Goal: Task Accomplishment & Management: Manage account settings

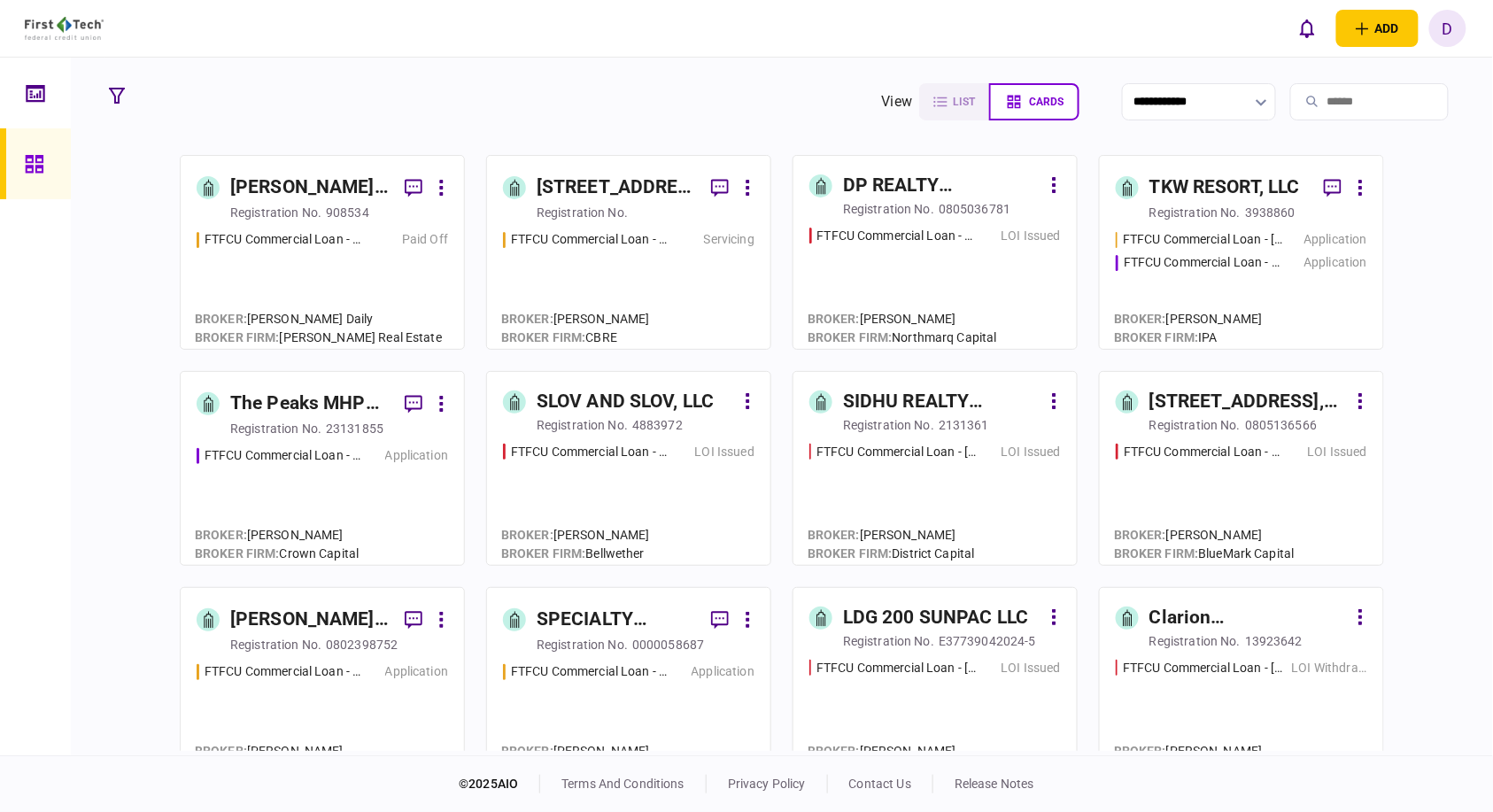
click at [1216, 100] on input "**********" at bounding box center [1200, 102] width 154 height 37
click at [1216, 100] on div at bounding box center [746, 406] width 1493 height 812
click at [1216, 100] on input "**********" at bounding box center [1200, 102] width 154 height 37
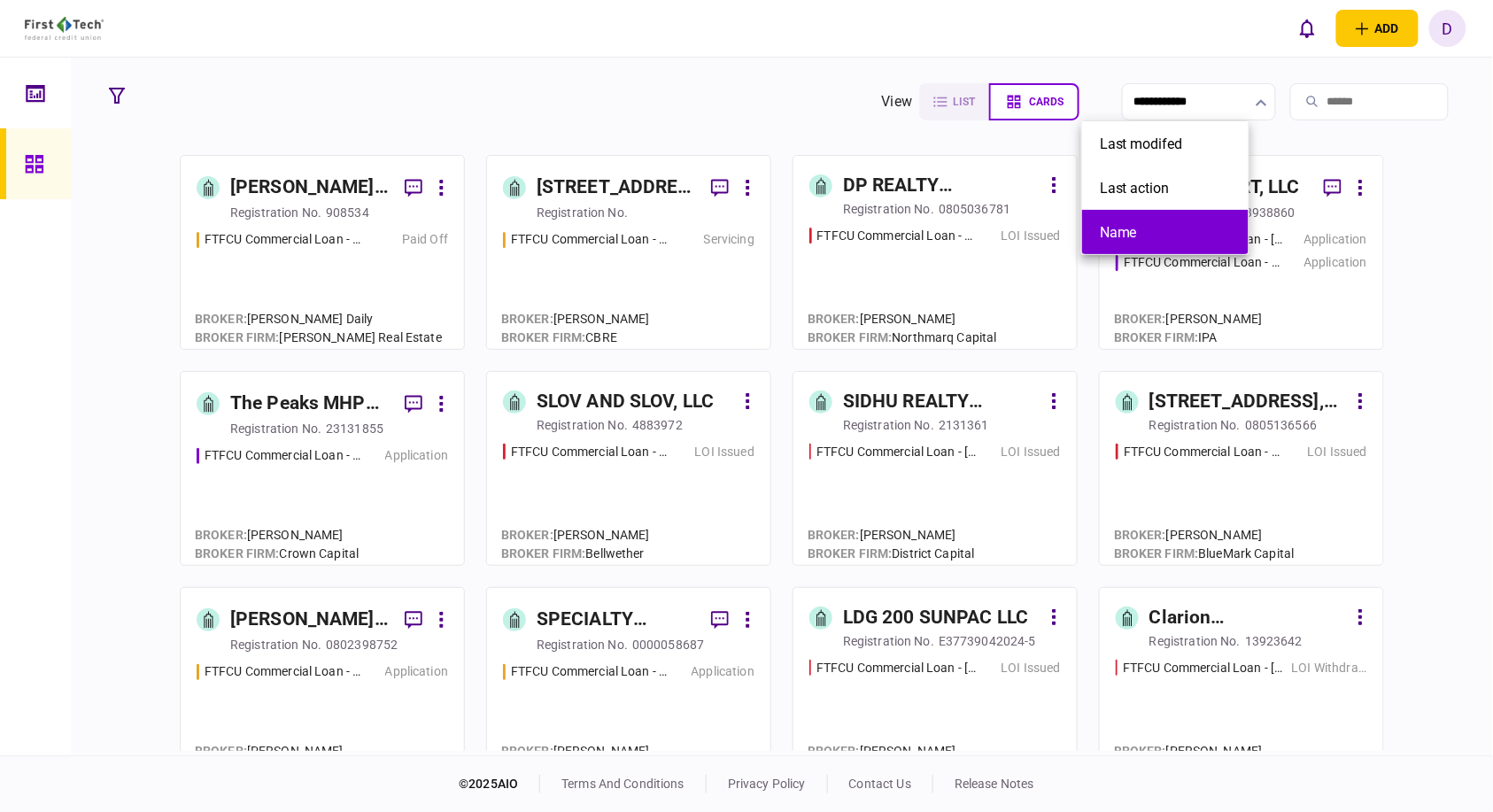
click at [1116, 236] on button "Name" at bounding box center [1165, 232] width 131 height 17
type input "****"
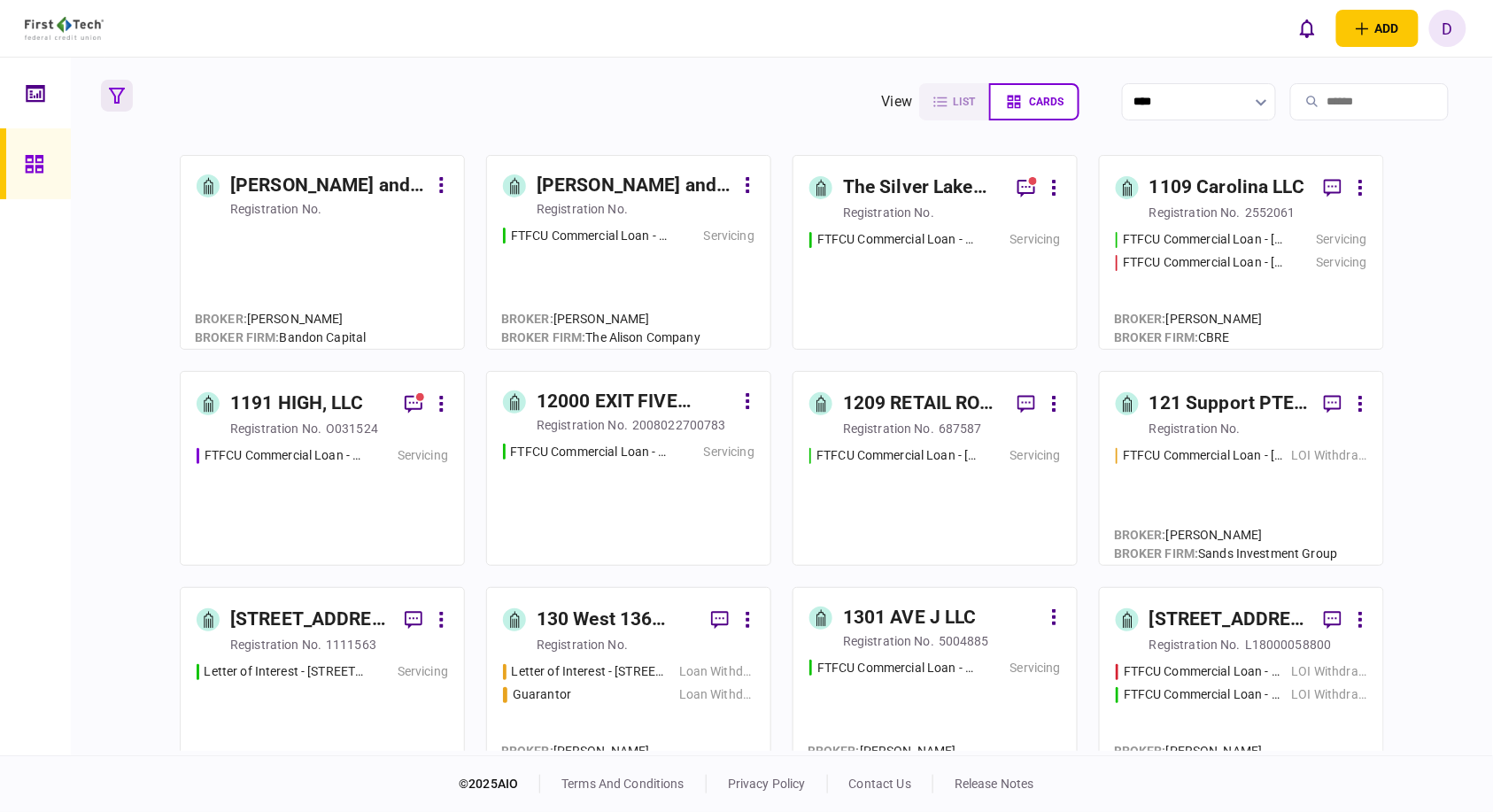
click at [117, 94] on icon "button" at bounding box center [116, 96] width 16 height 16
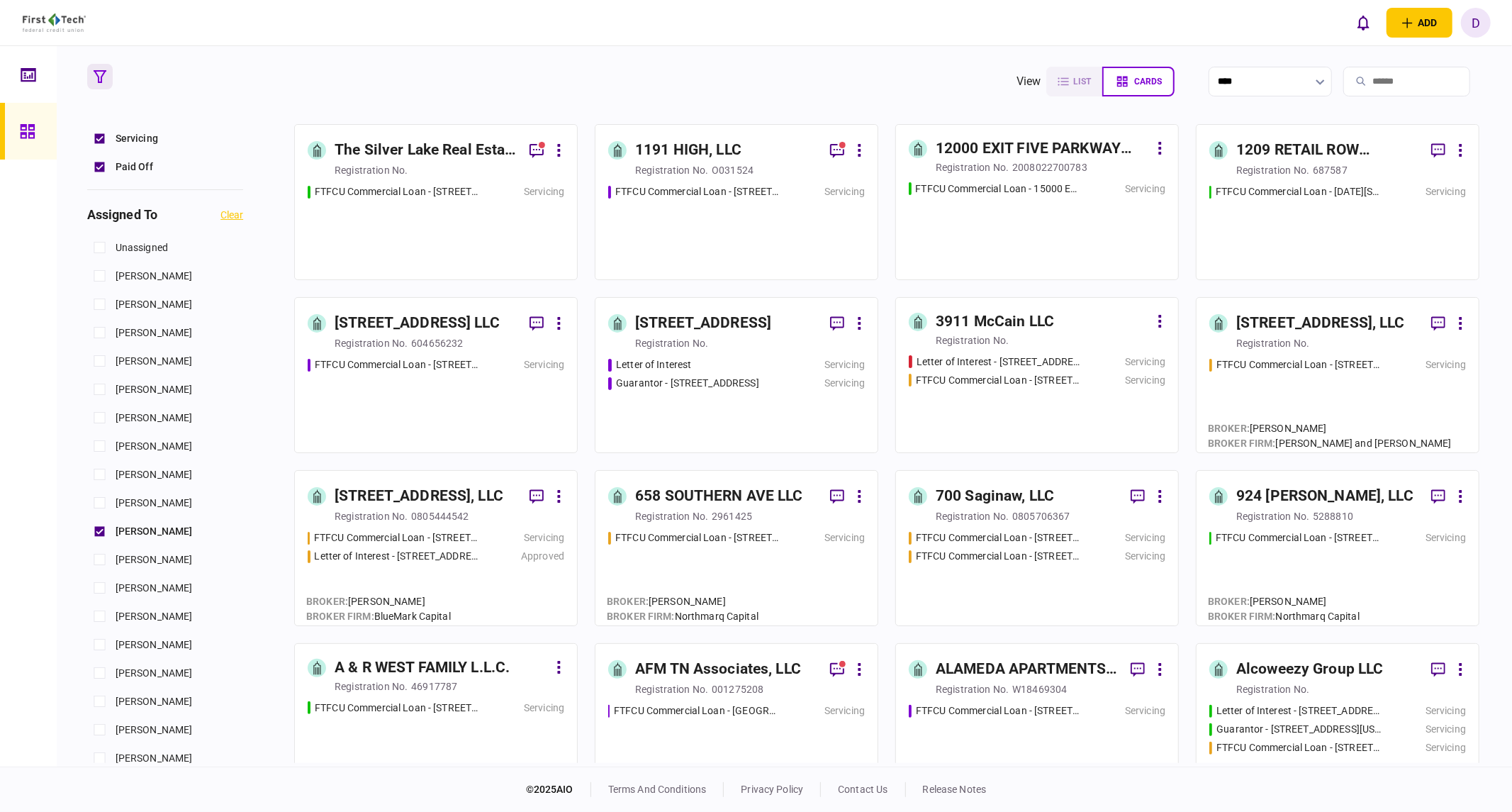
click at [1194, 109] on section "view list cards **** Type clear Business Individual documents status clear wait…" at bounding box center [783, 406] width 1455 height 720
click at [433, 200] on div "FTFCU Commercial Loan - [STREET_ADDRESS] Servicing" at bounding box center [436, 225] width 257 height 82
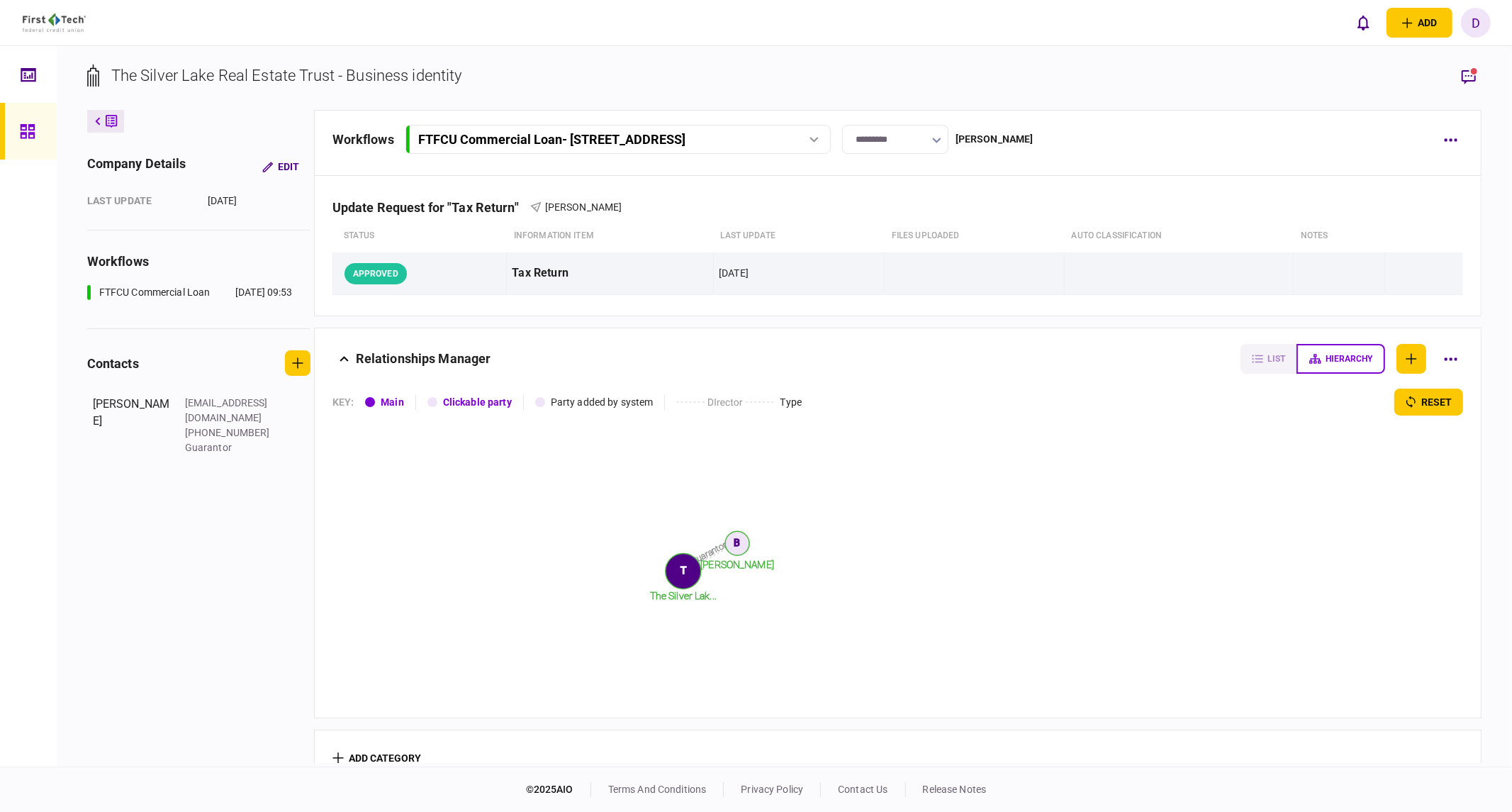
click at [941, 139] on icon "button" at bounding box center [937, 140] width 9 height 5
click at [1122, 74] on div at bounding box center [756, 406] width 1512 height 812
click at [941, 138] on icon "button" at bounding box center [937, 140] width 9 height 5
click at [1108, 157] on div at bounding box center [756, 406] width 1512 height 812
click at [1002, 133] on div "[PERSON_NAME]" at bounding box center [995, 139] width 78 height 15
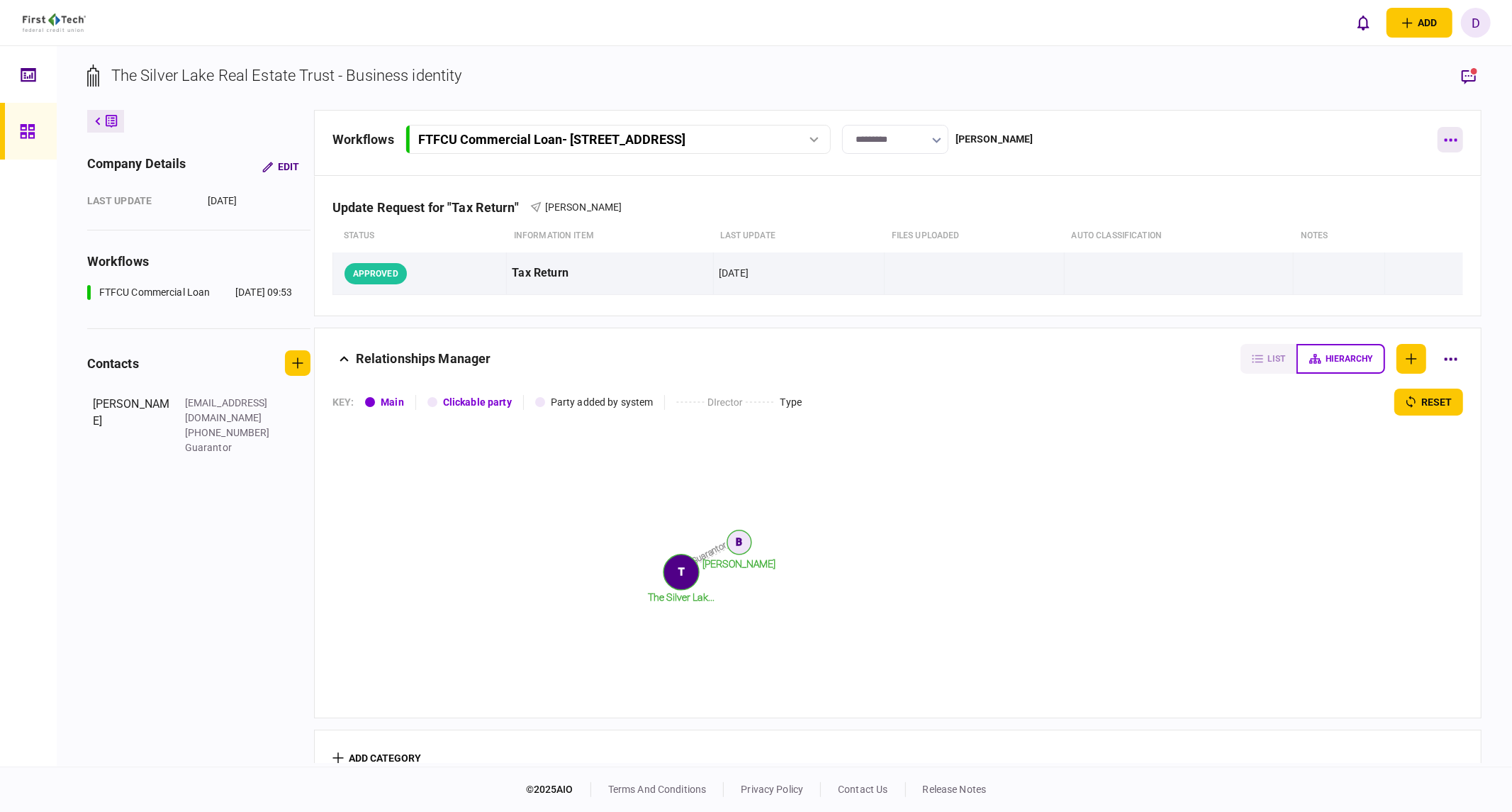
click at [1194, 136] on button "button" at bounding box center [1450, 139] width 26 height 26
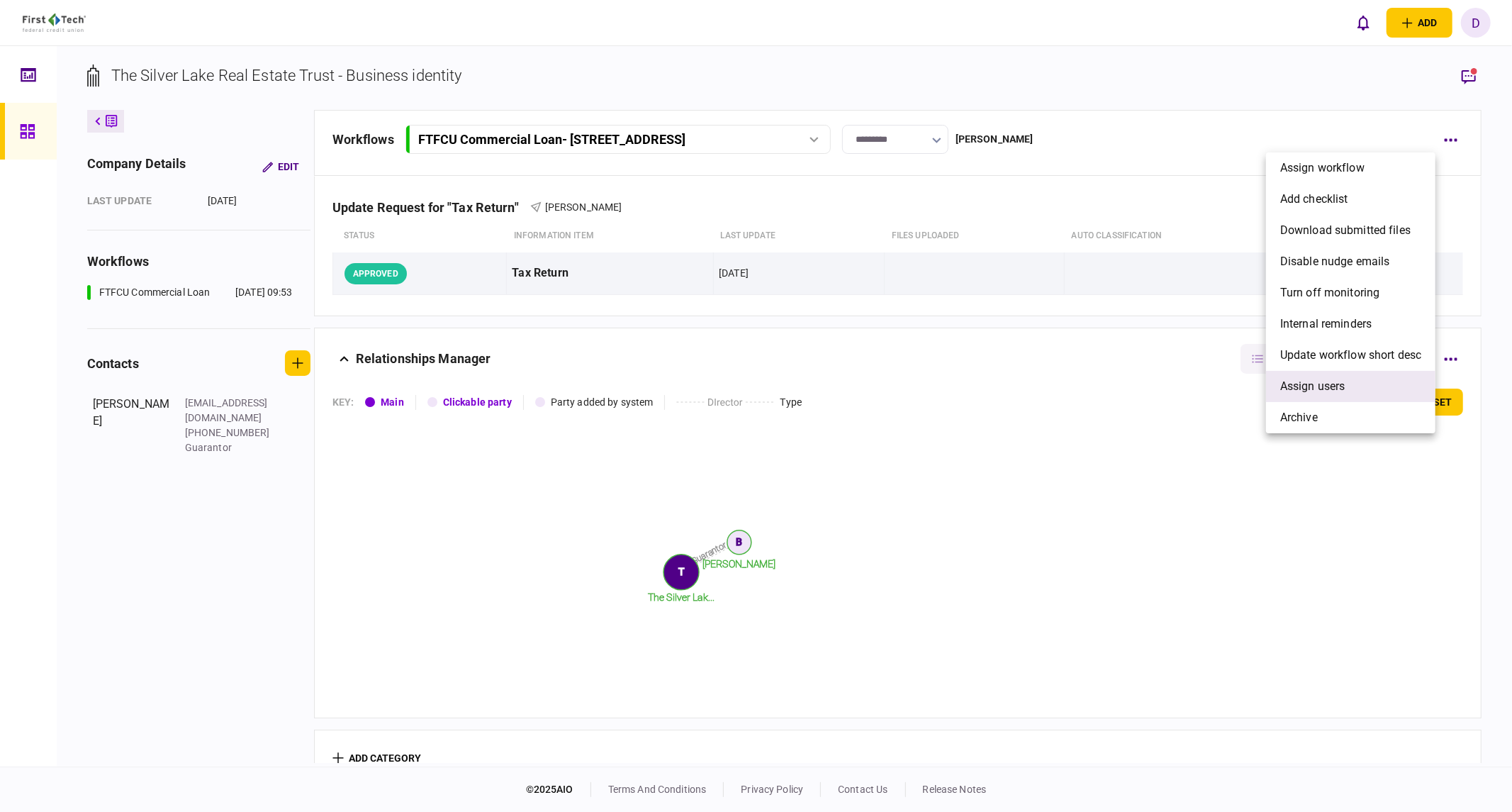
click at [1194, 388] on span "Assign users" at bounding box center [1312, 387] width 65 height 17
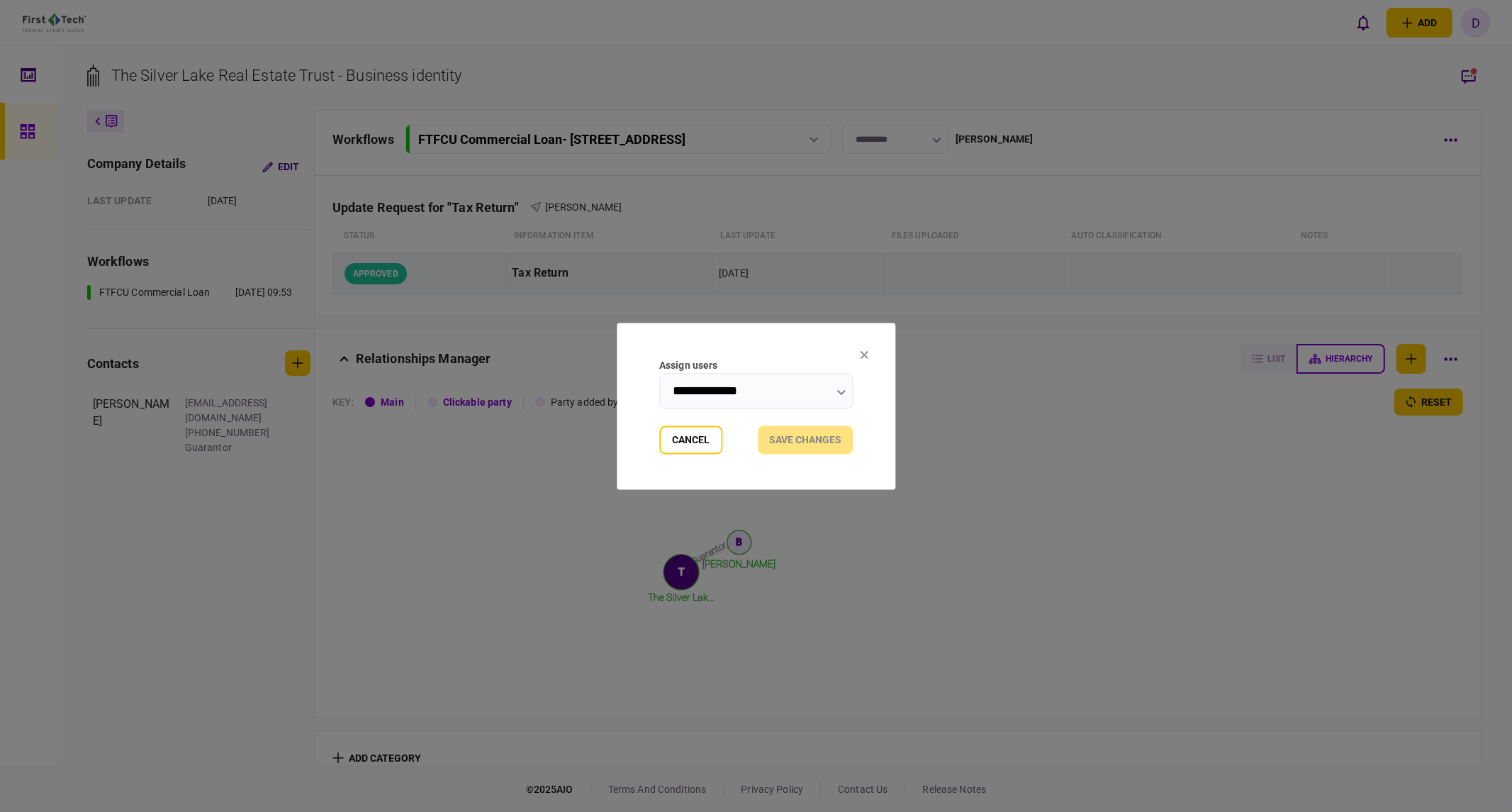
click at [782, 399] on input "**********" at bounding box center [755, 390] width 193 height 35
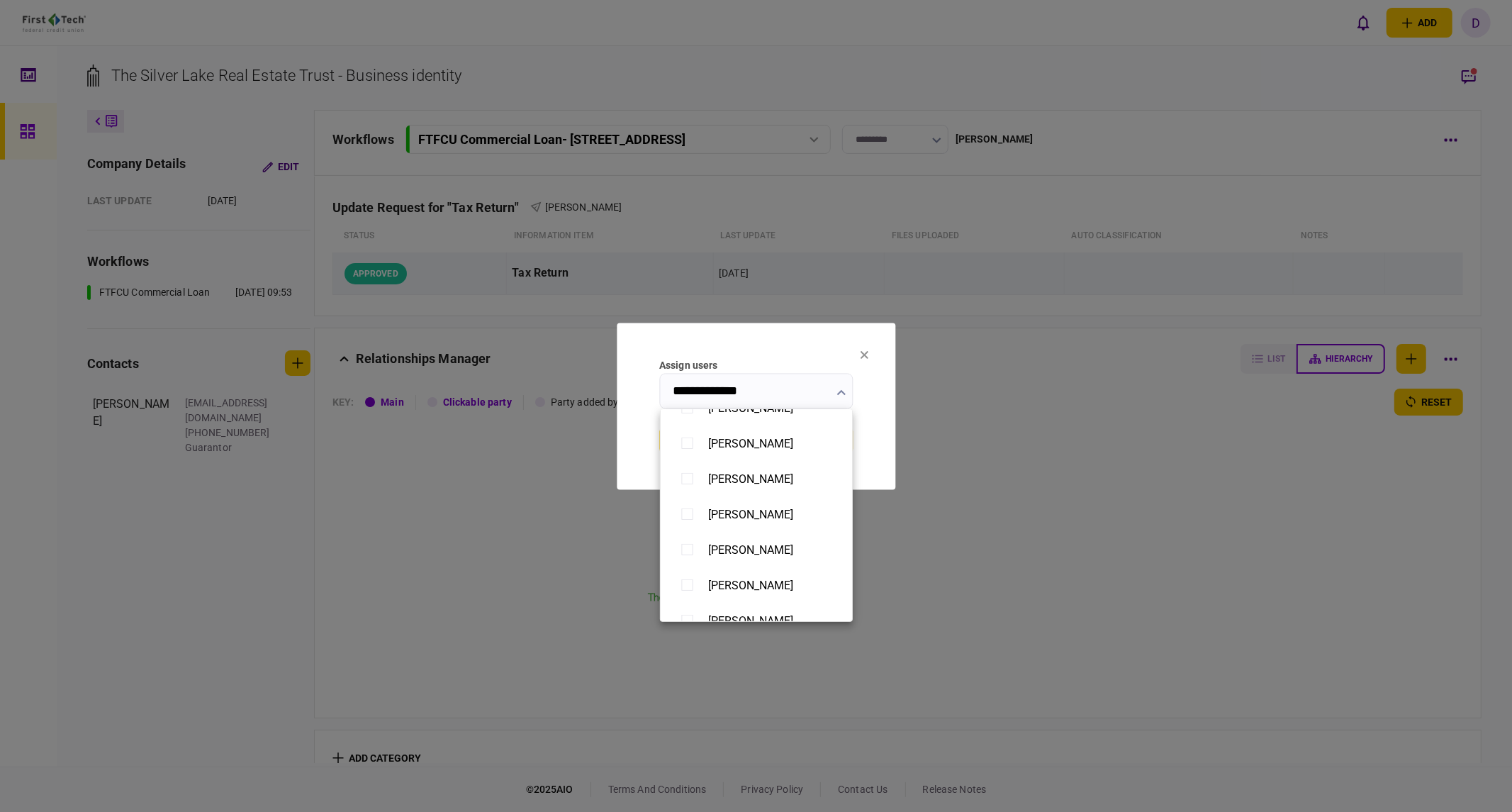
scroll to position [1101, 0]
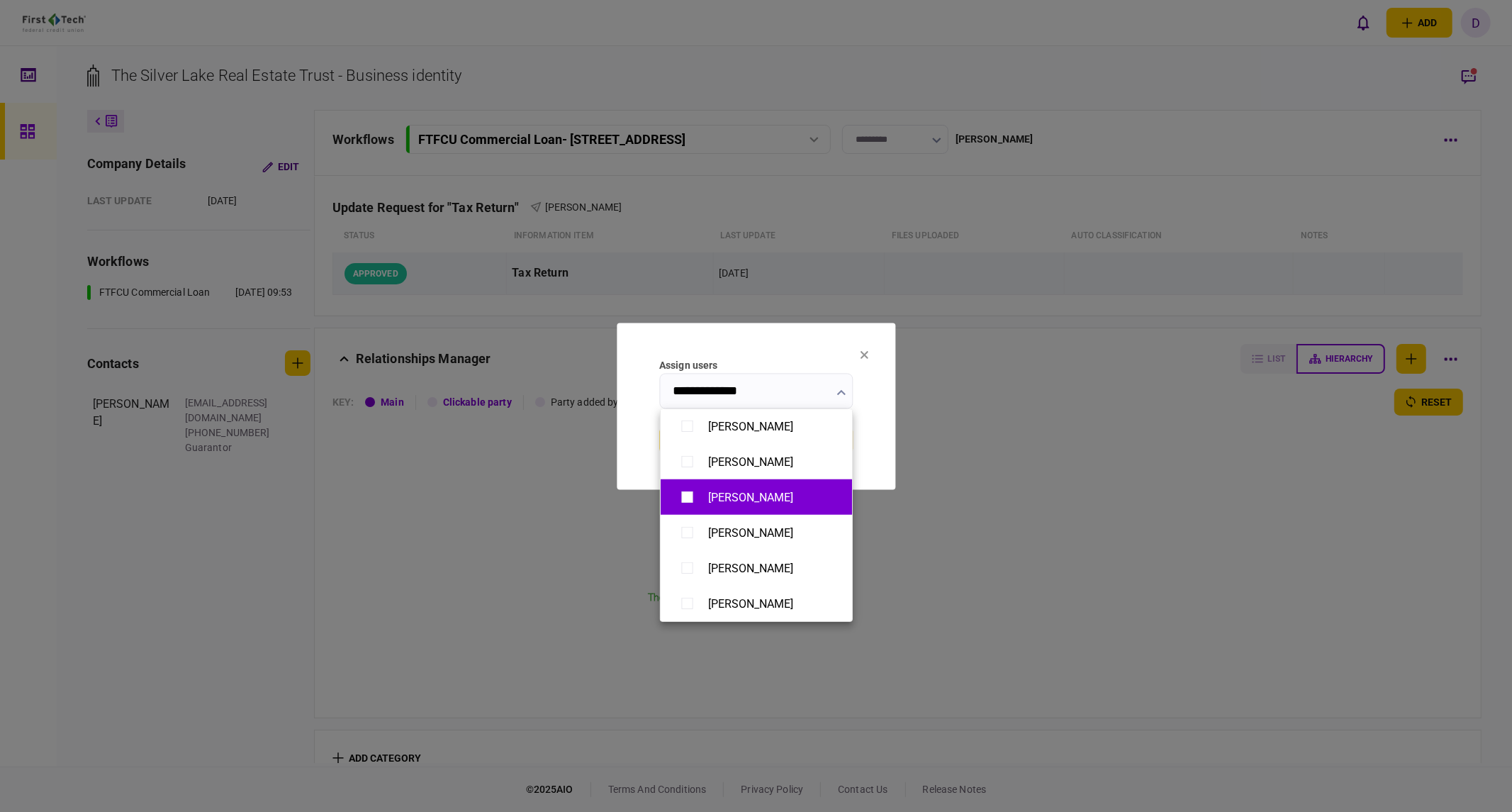
click at [740, 495] on div "[PERSON_NAME]" at bounding box center [751, 497] width 85 height 13
type input "**********"
click at [758, 388] on div at bounding box center [756, 406] width 1512 height 812
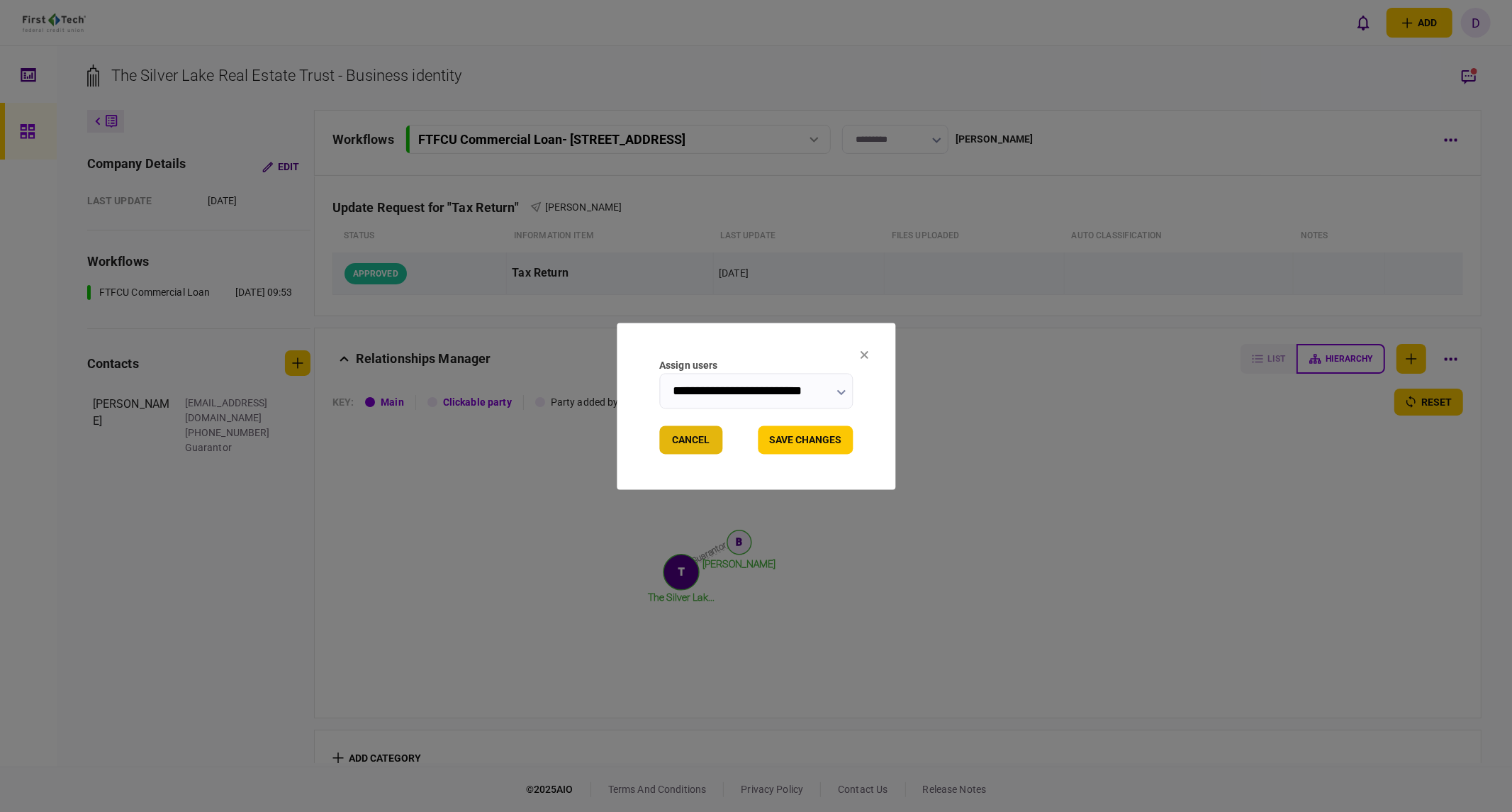
click at [681, 445] on button "Cancel" at bounding box center [690, 439] width 63 height 28
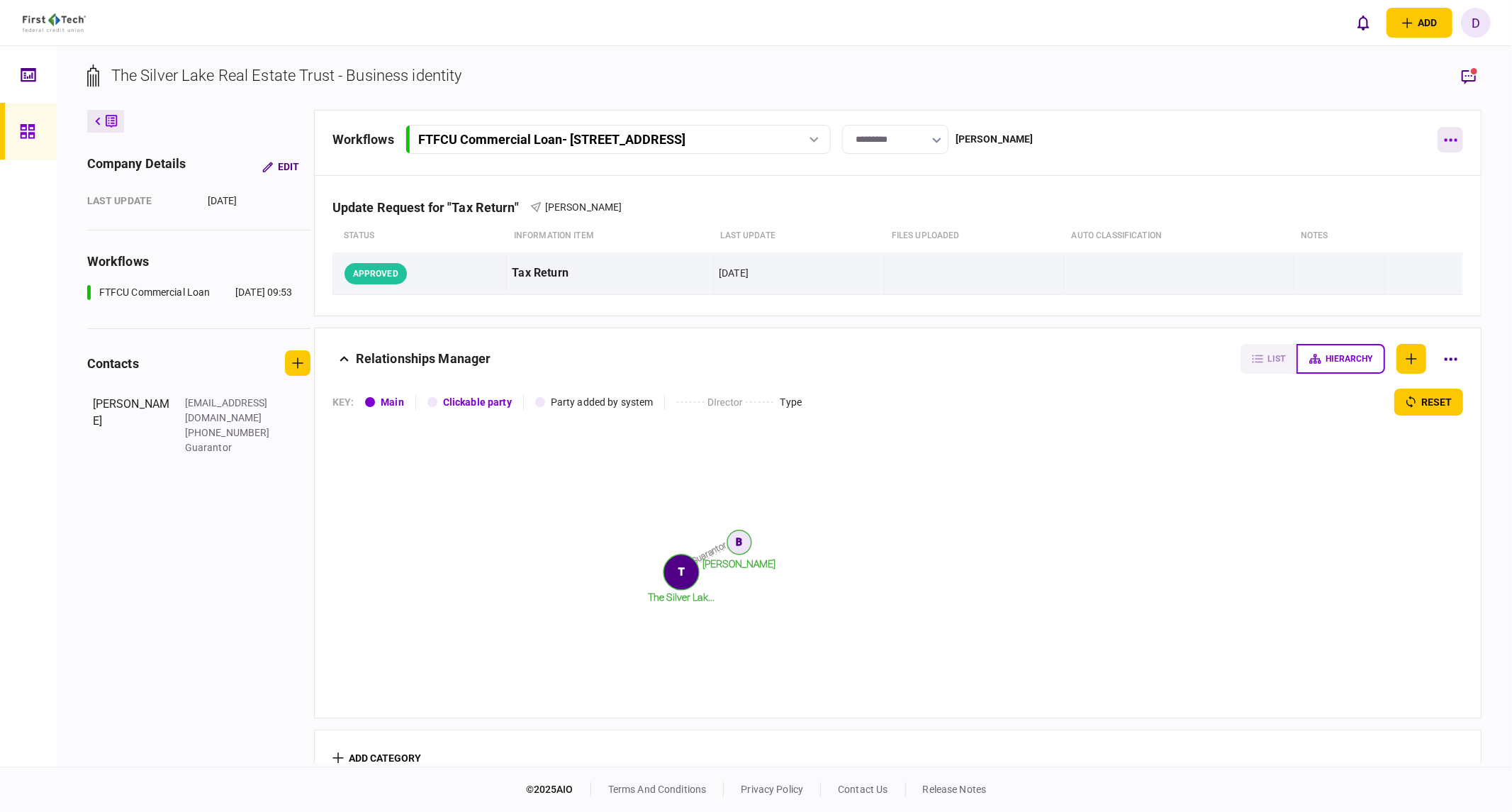
click at [1194, 136] on button "button" at bounding box center [1450, 139] width 26 height 26
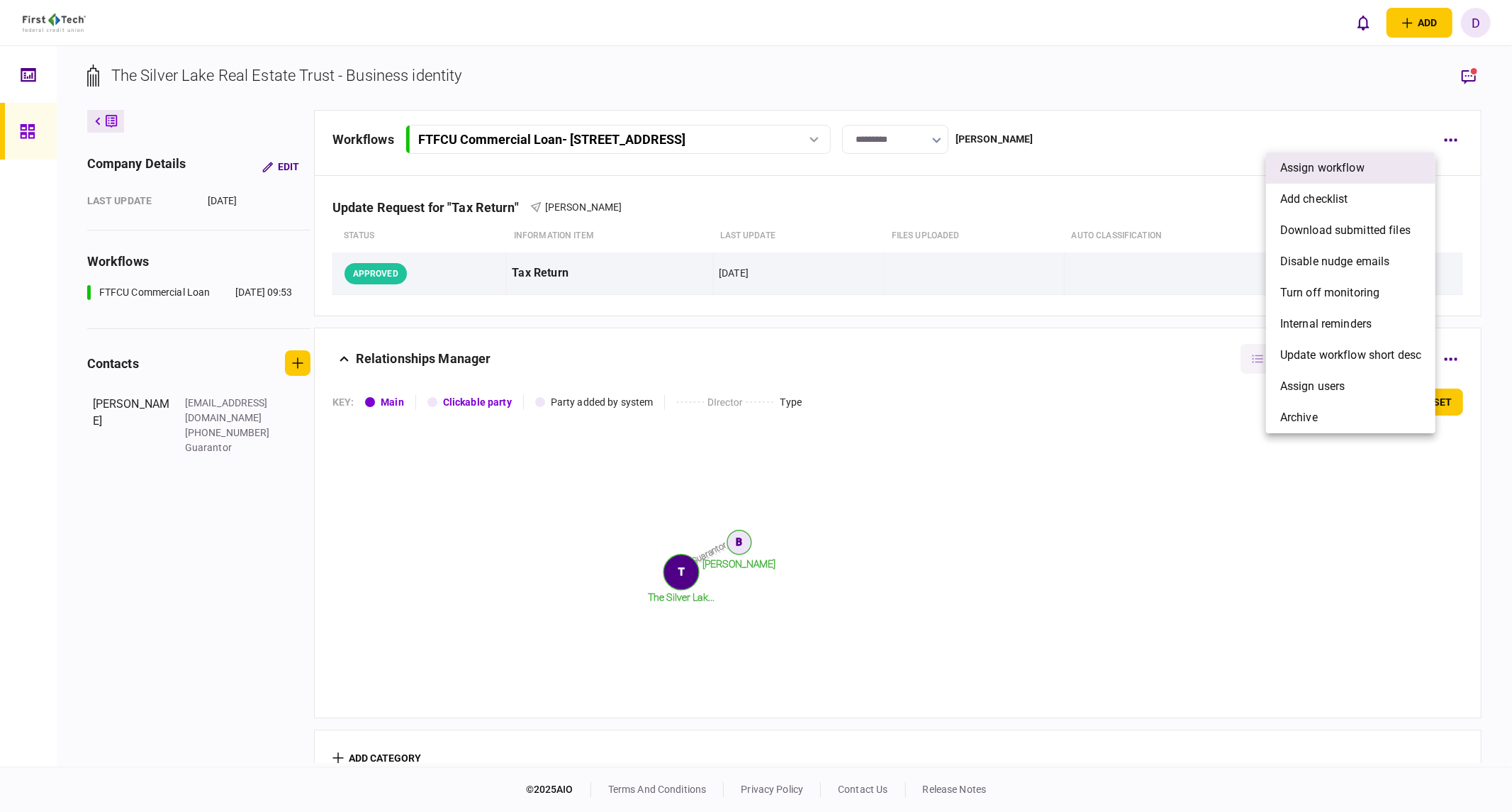
click at [1194, 173] on span "assign workflow" at bounding box center [1323, 168] width 85 height 17
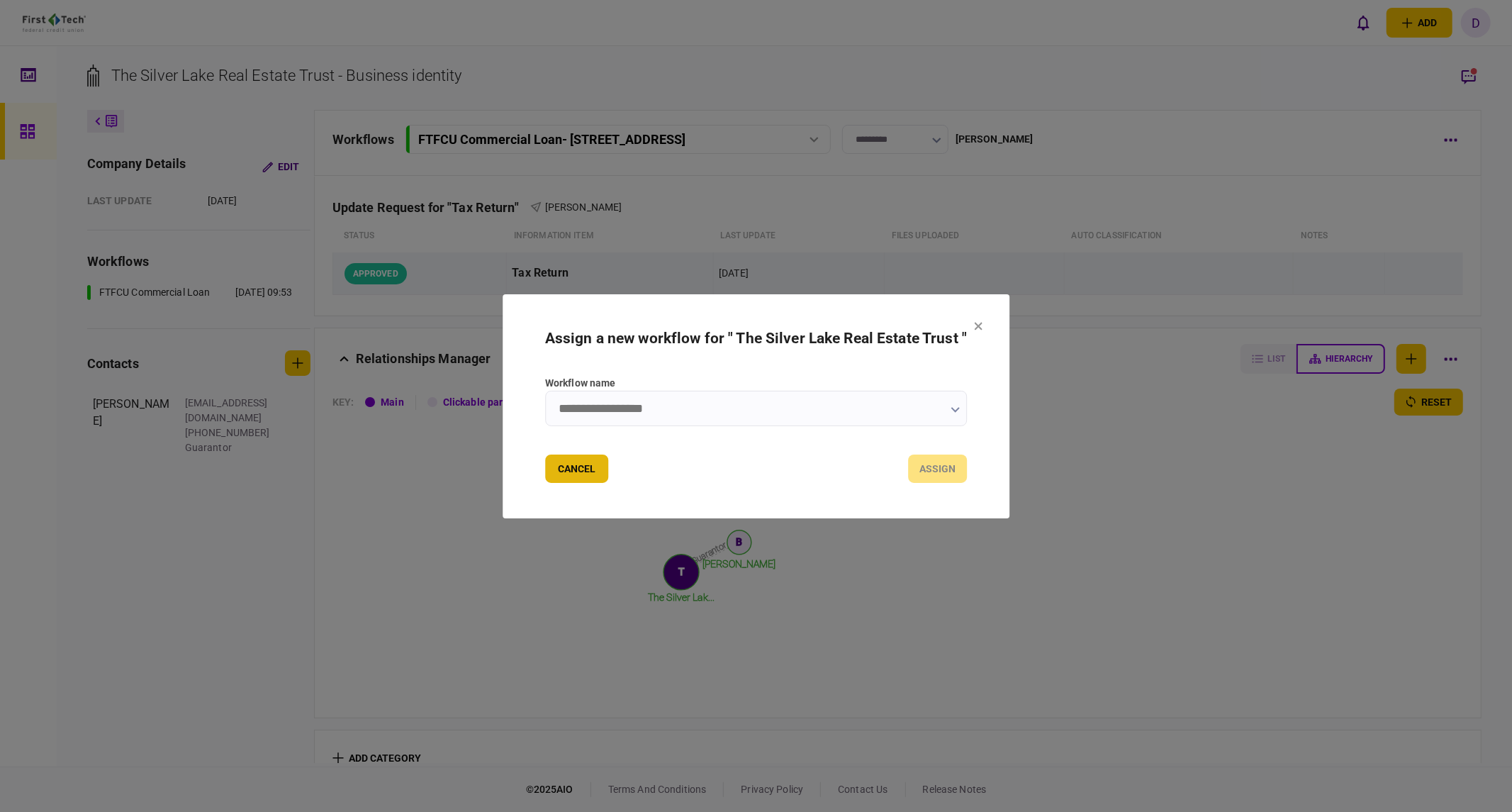
drag, startPoint x: 573, startPoint y: 471, endPoint x: 1039, endPoint y: 320, distance: 489.9
click at [572, 471] on button "Cancel" at bounding box center [577, 469] width 63 height 28
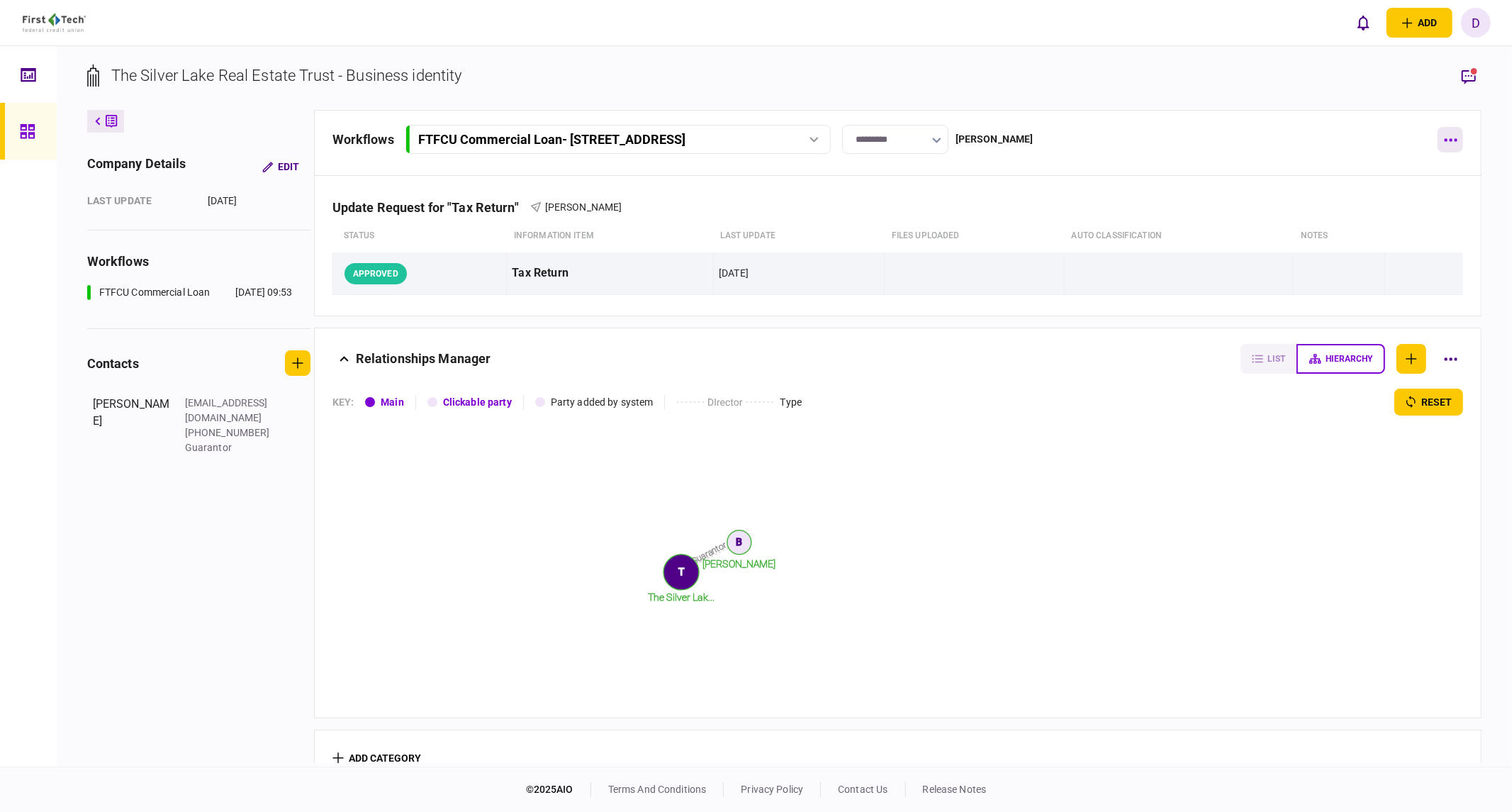
click at [1194, 135] on button "button" at bounding box center [1450, 139] width 26 height 26
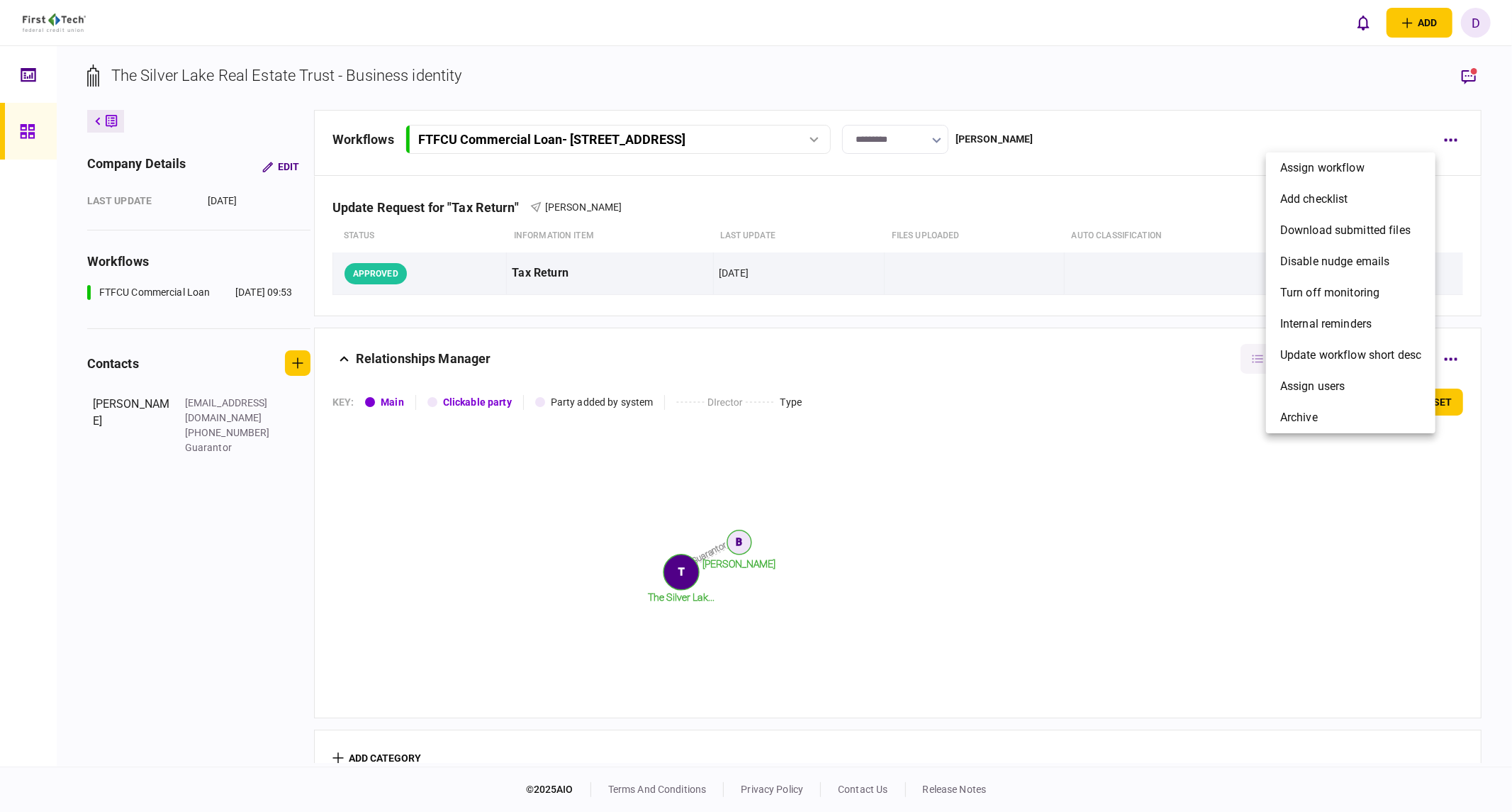
click at [1053, 159] on div at bounding box center [756, 406] width 1512 height 812
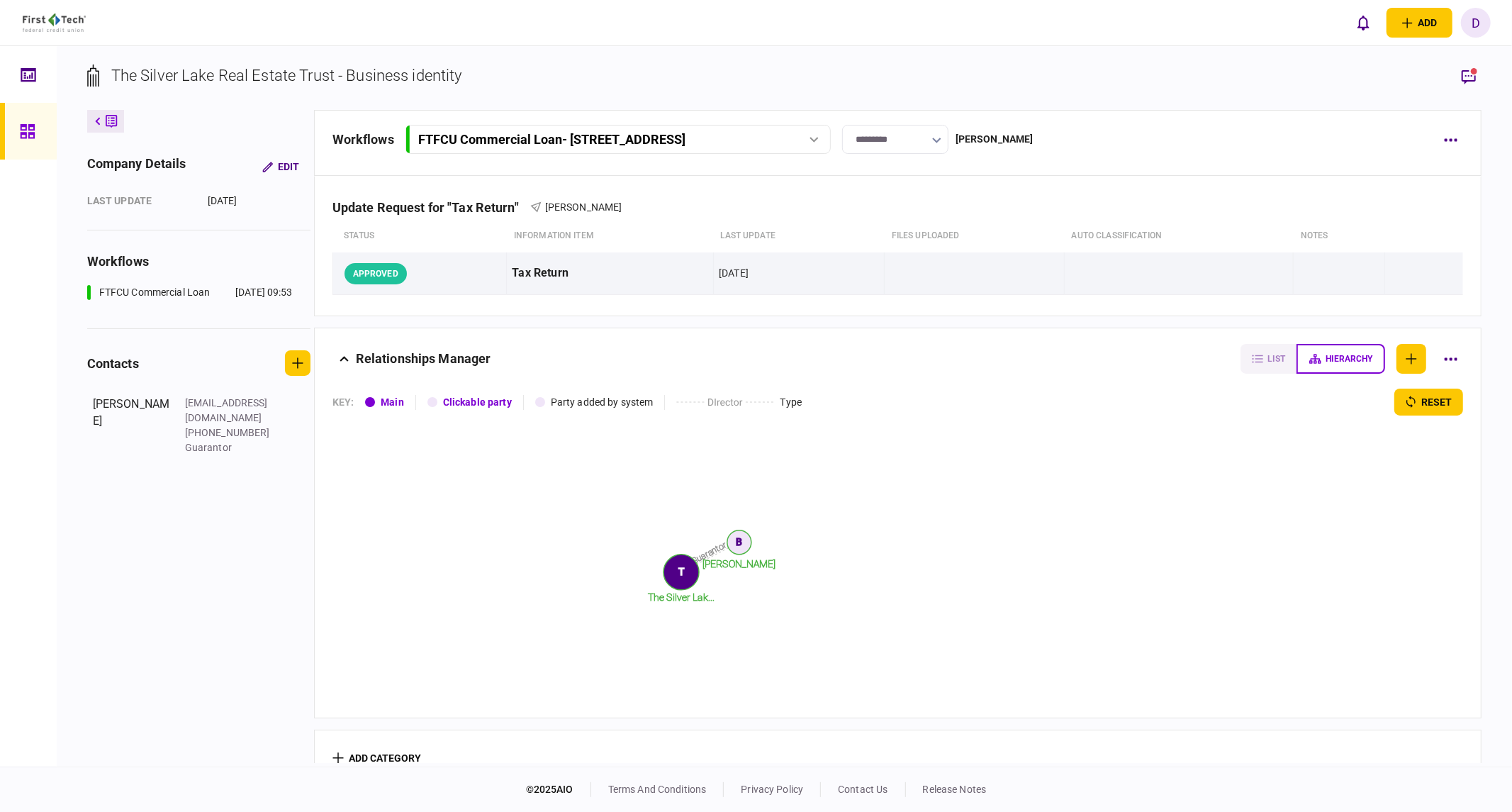
click at [995, 138] on div "[PERSON_NAME]" at bounding box center [995, 139] width 78 height 15
click at [1194, 139] on icon "button" at bounding box center [1450, 140] width 13 height 4
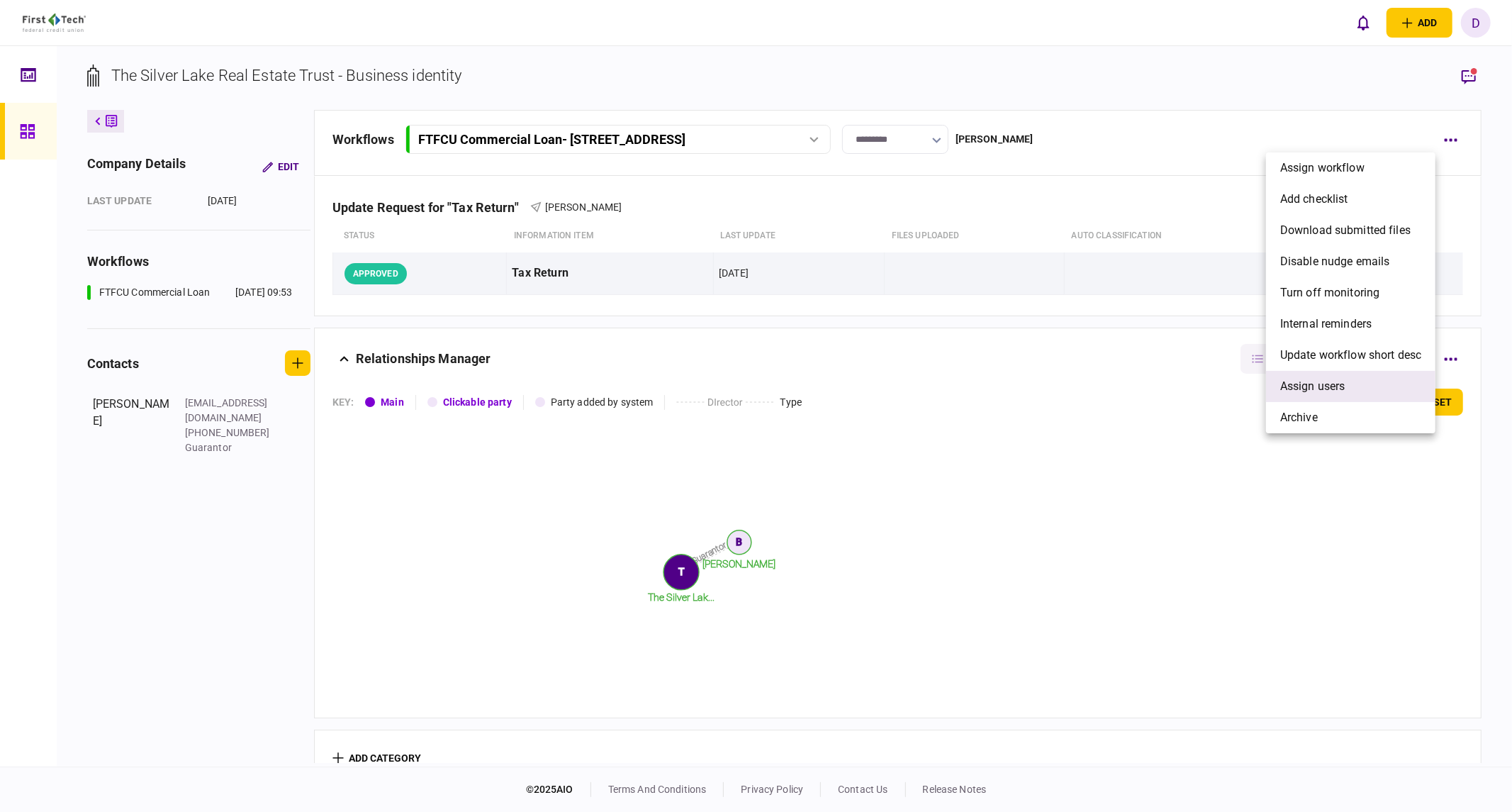
click at [1194, 384] on span "Assign users" at bounding box center [1312, 387] width 65 height 17
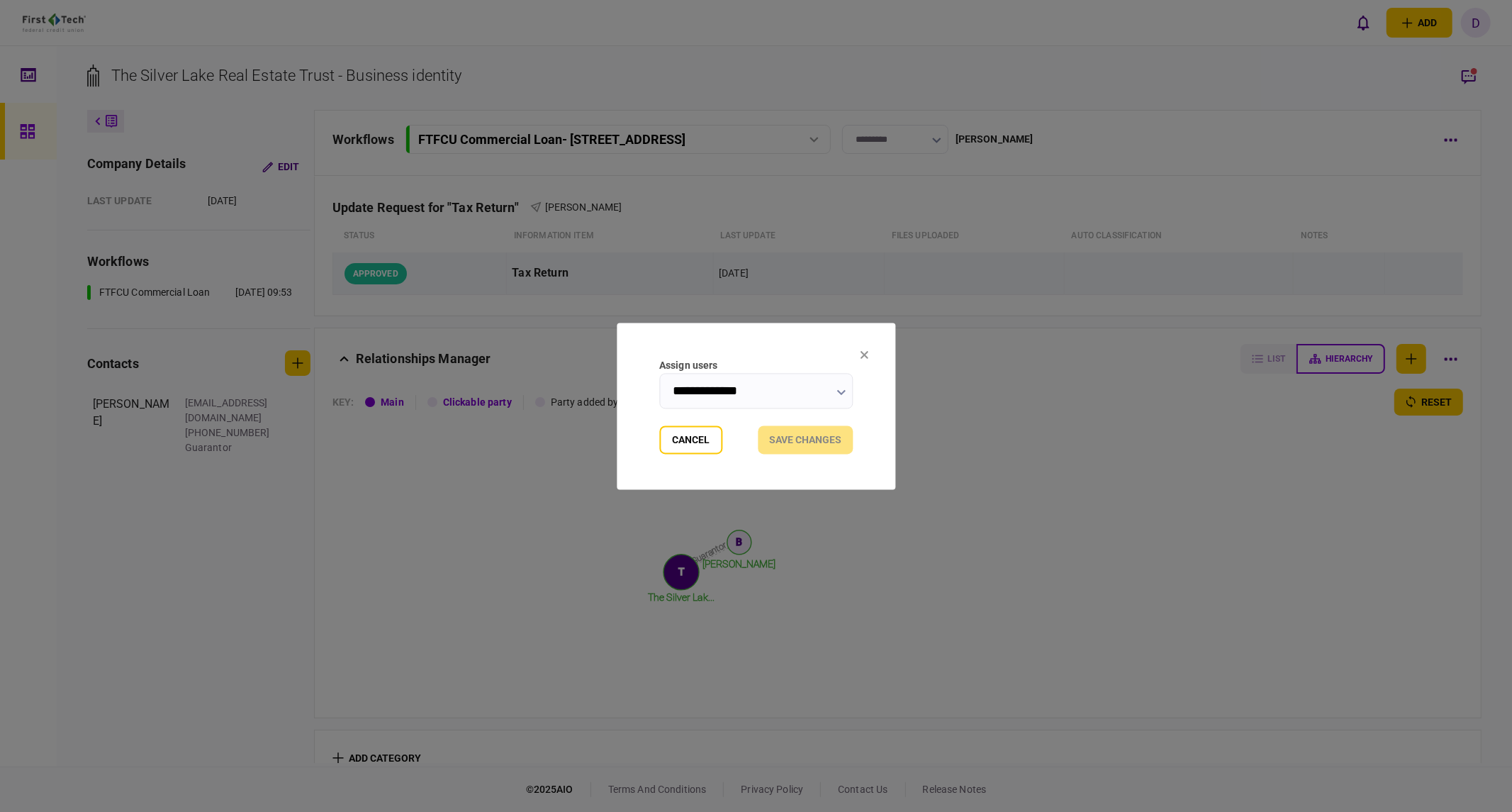
click at [757, 393] on input "**********" at bounding box center [755, 390] width 193 height 35
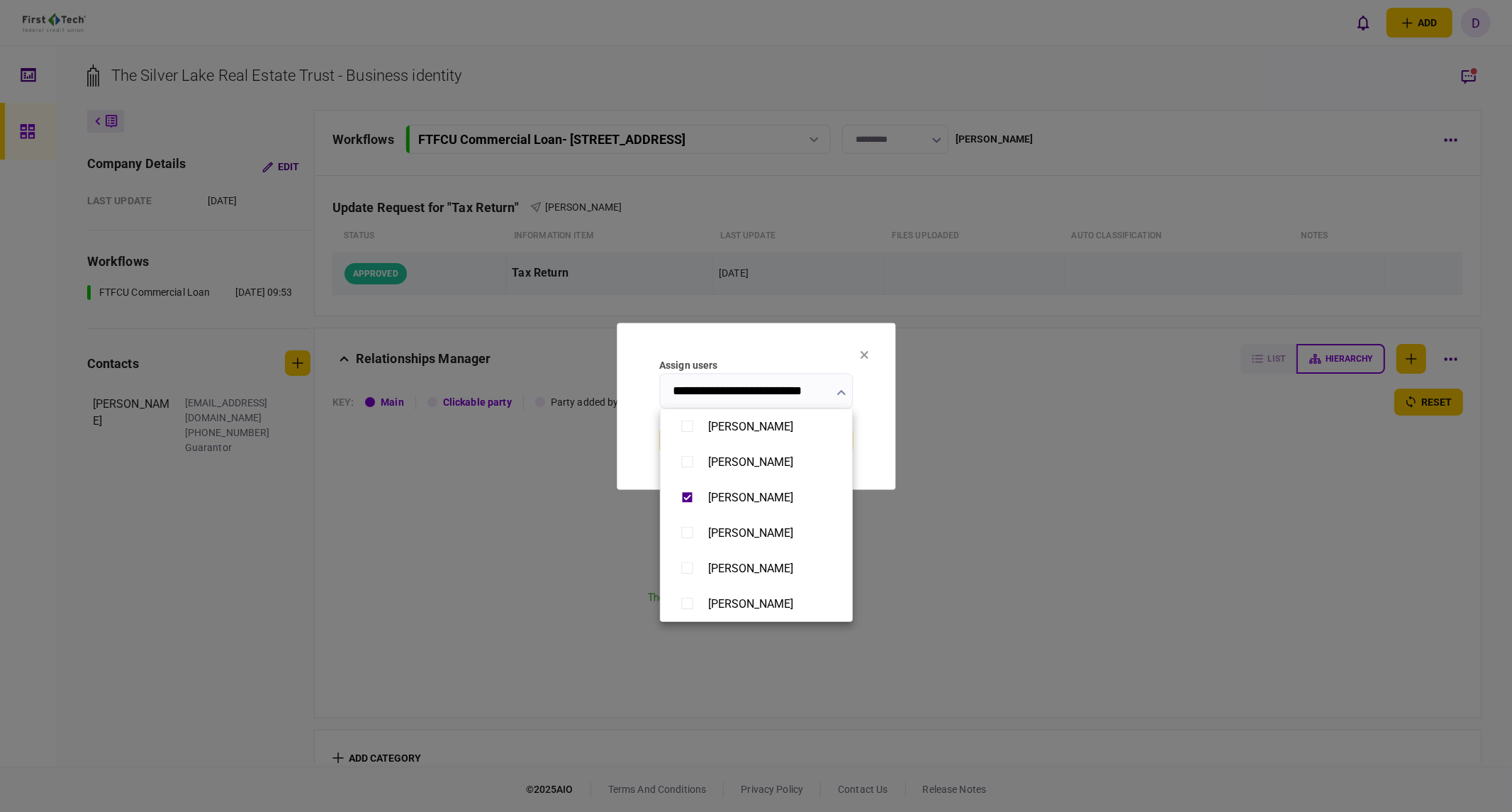
click at [1023, 459] on div at bounding box center [756, 406] width 1512 height 812
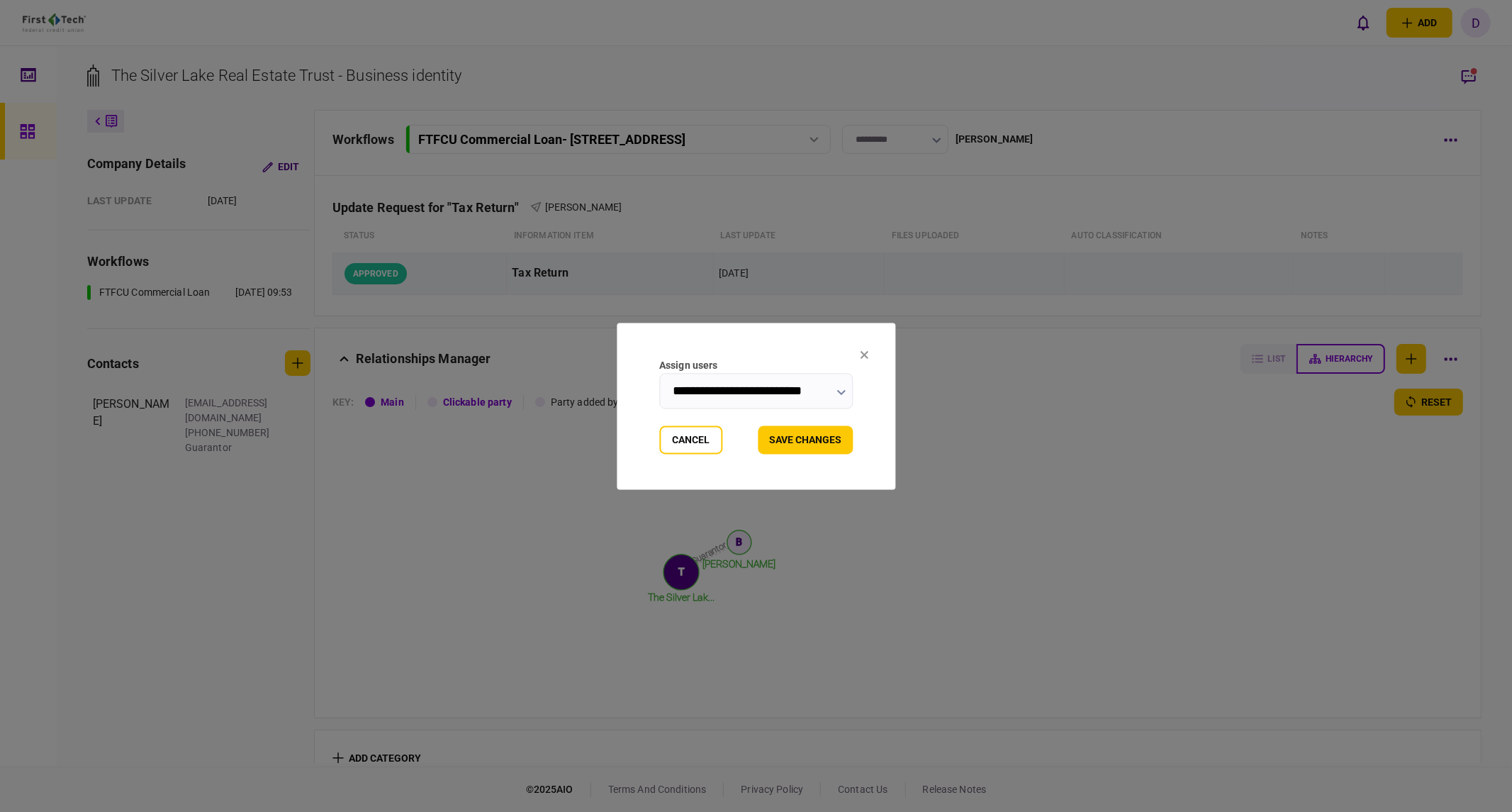
click at [775, 380] on input "**********" at bounding box center [755, 390] width 193 height 35
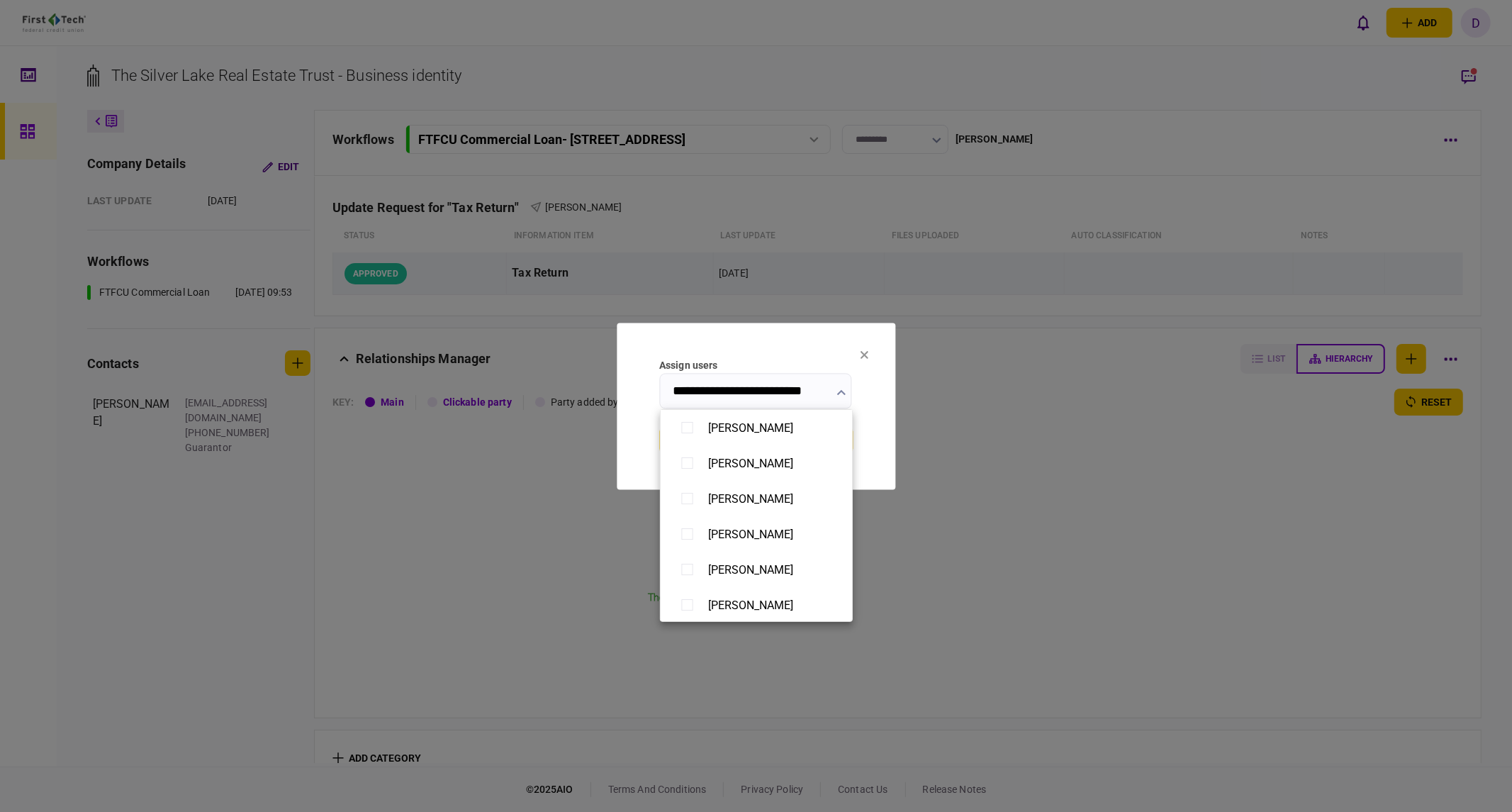
scroll to position [0, 0]
drag, startPoint x: 823, startPoint y: 391, endPoint x: 756, endPoint y: 388, distance: 67.1
click at [756, 388] on div at bounding box center [756, 406] width 1512 height 812
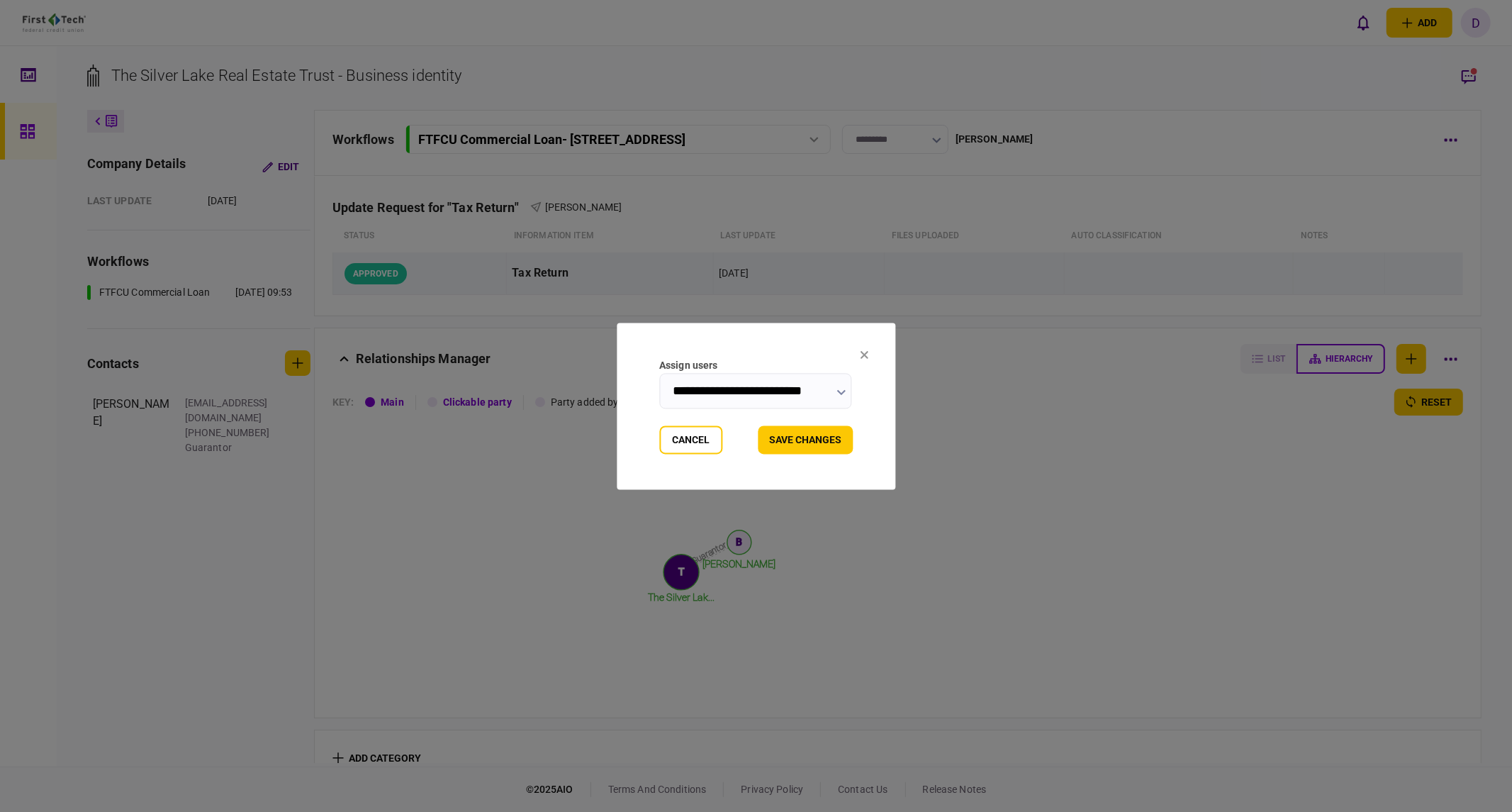
click at [718, 388] on input "**********" at bounding box center [755, 390] width 193 height 35
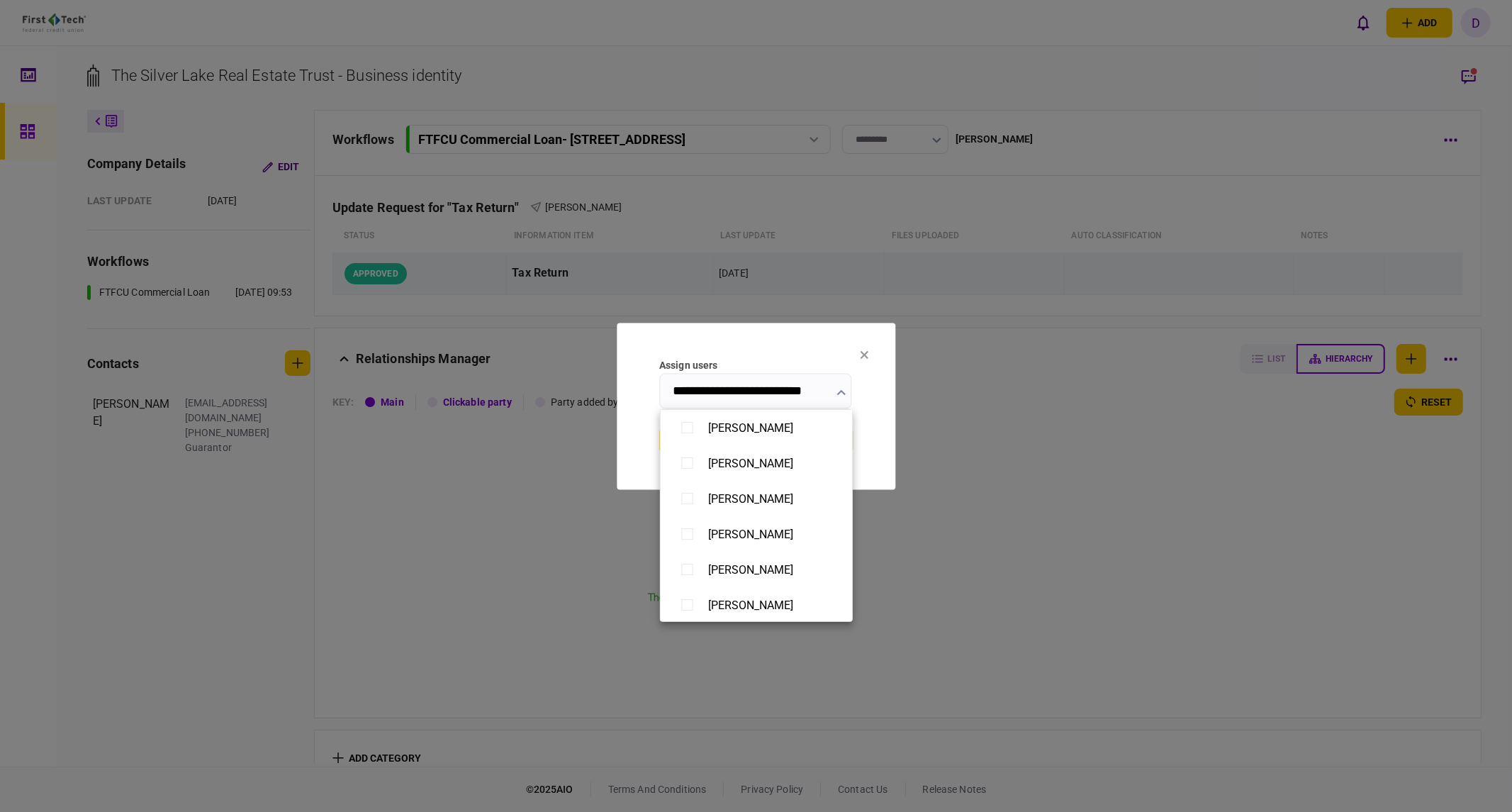
scroll to position [0, 14]
type input "**********"
click at [741, 392] on div at bounding box center [756, 406] width 1512 height 812
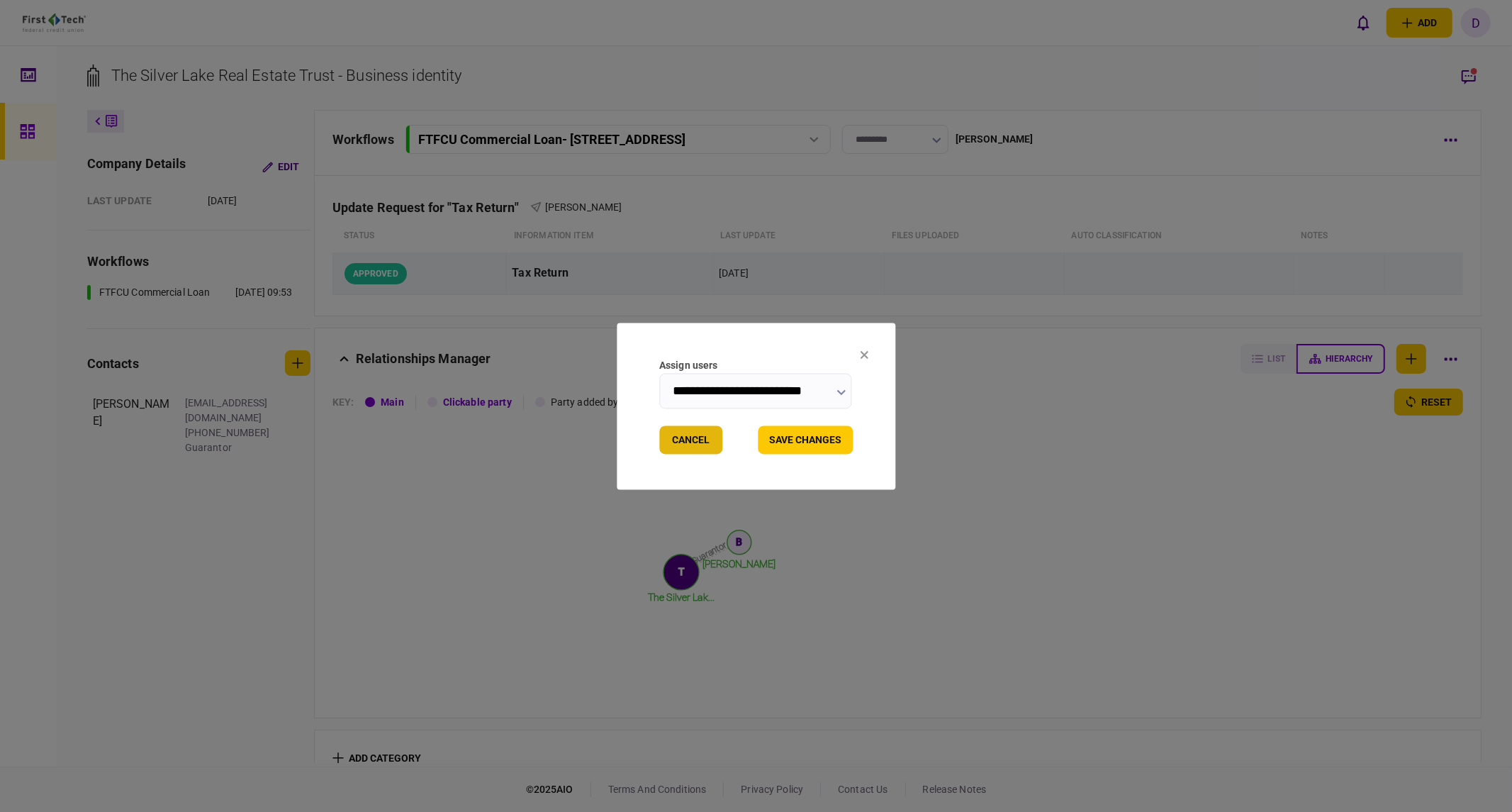
click at [690, 442] on button "Cancel" at bounding box center [690, 439] width 63 height 28
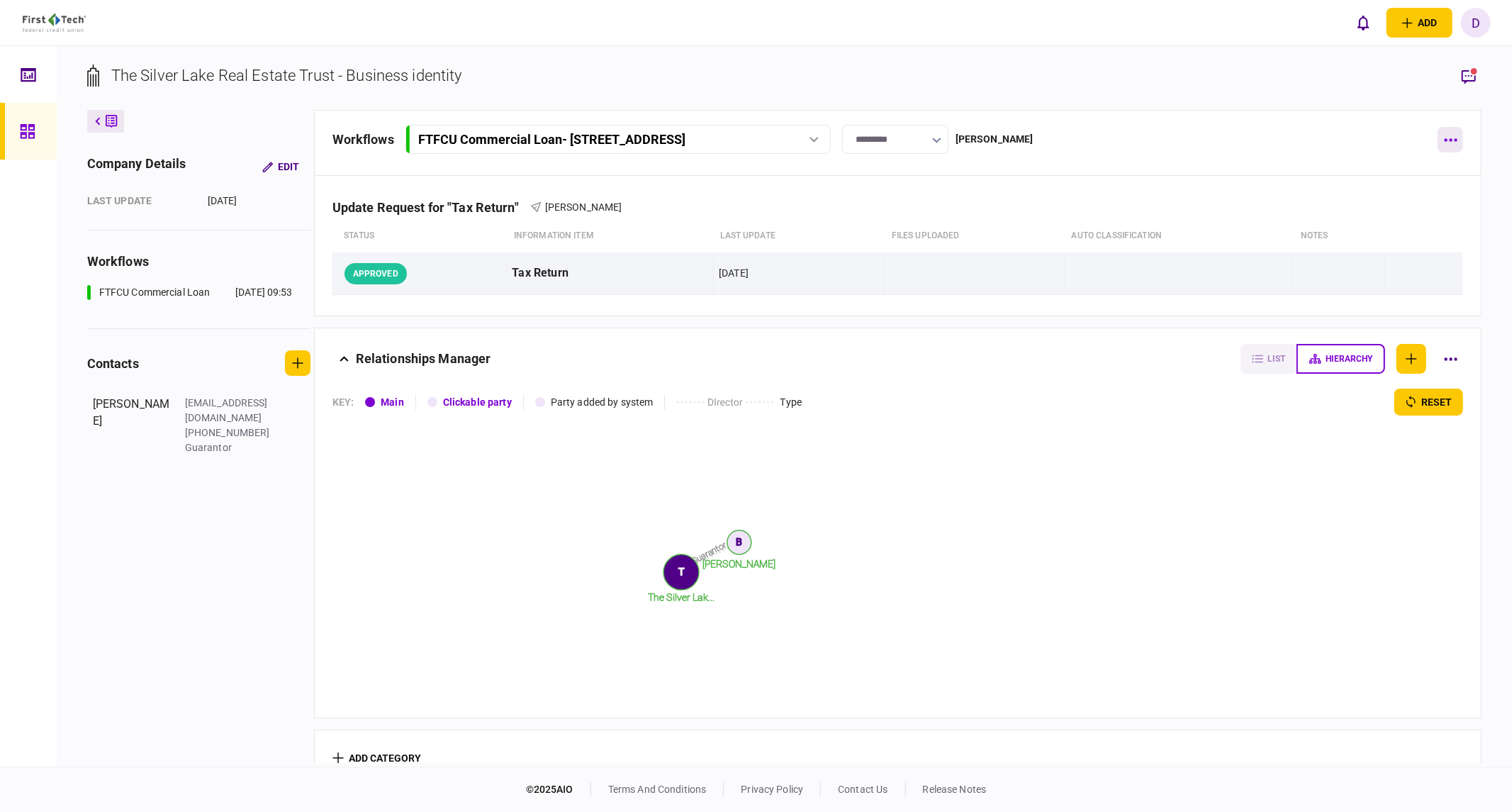
click at [1194, 139] on icon "button" at bounding box center [1450, 140] width 13 height 4
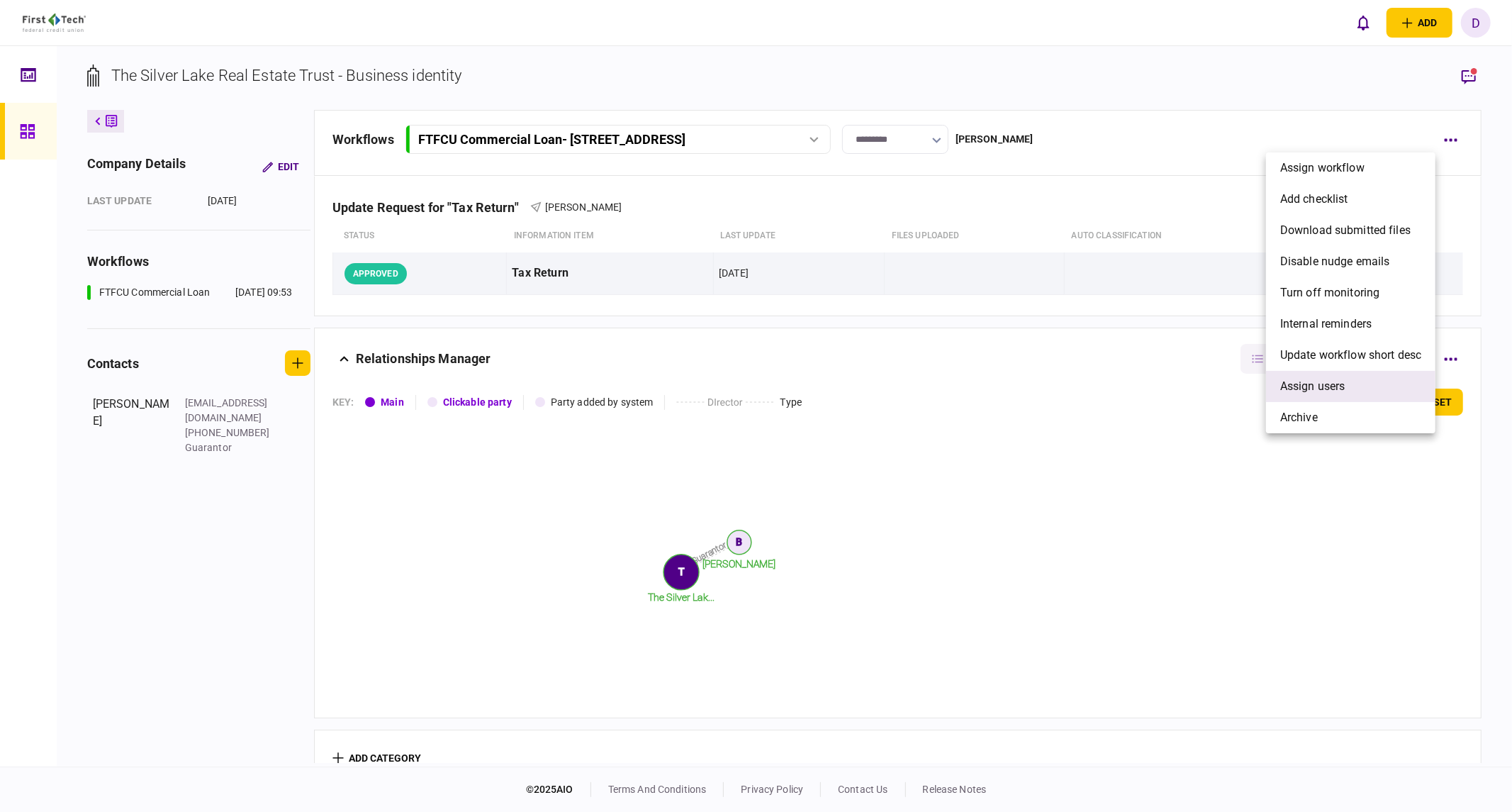
click at [1194, 391] on span "Assign users" at bounding box center [1312, 387] width 65 height 17
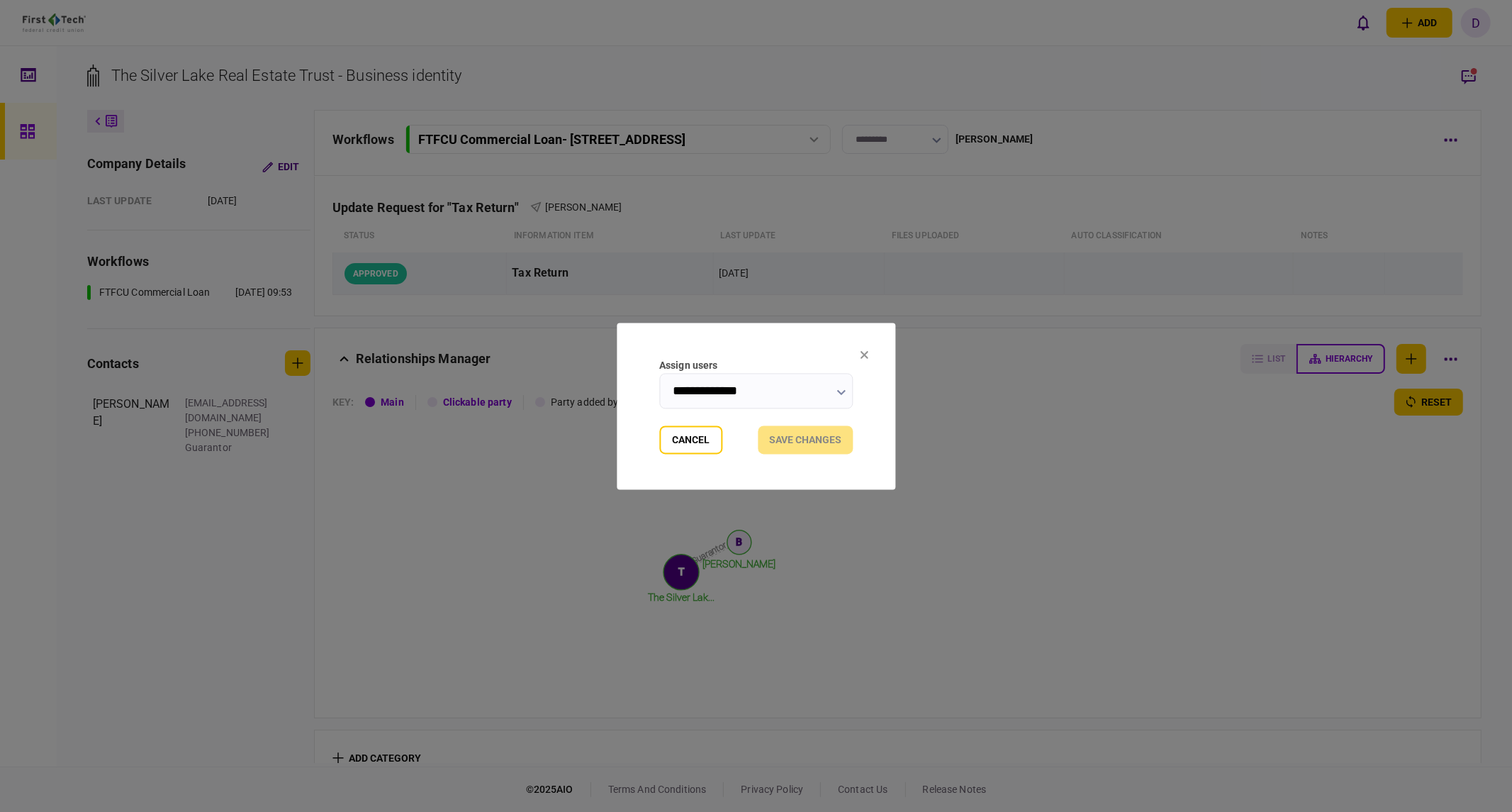
click at [812, 391] on input "**********" at bounding box center [755, 390] width 193 height 35
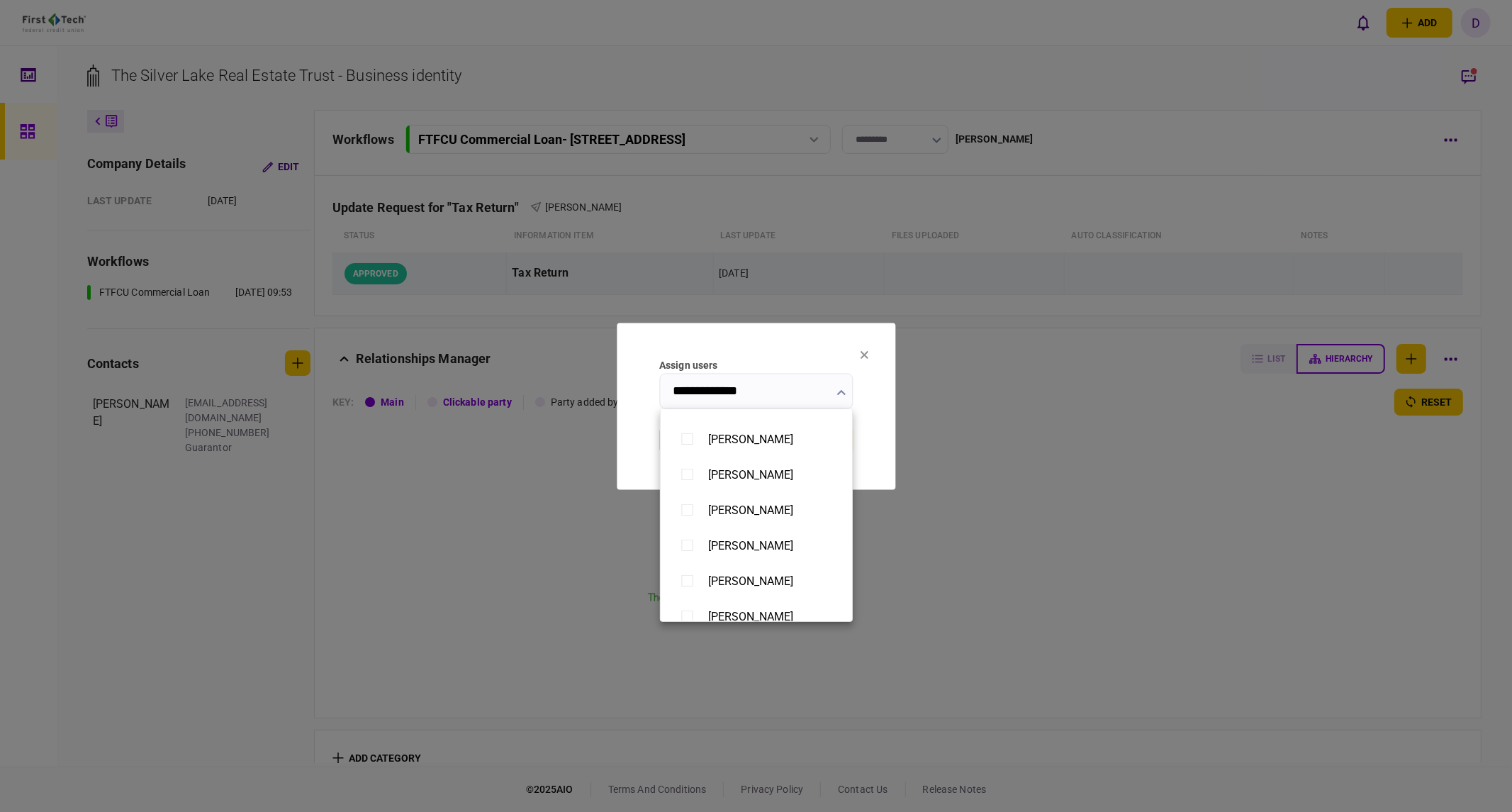
scroll to position [1101, 0]
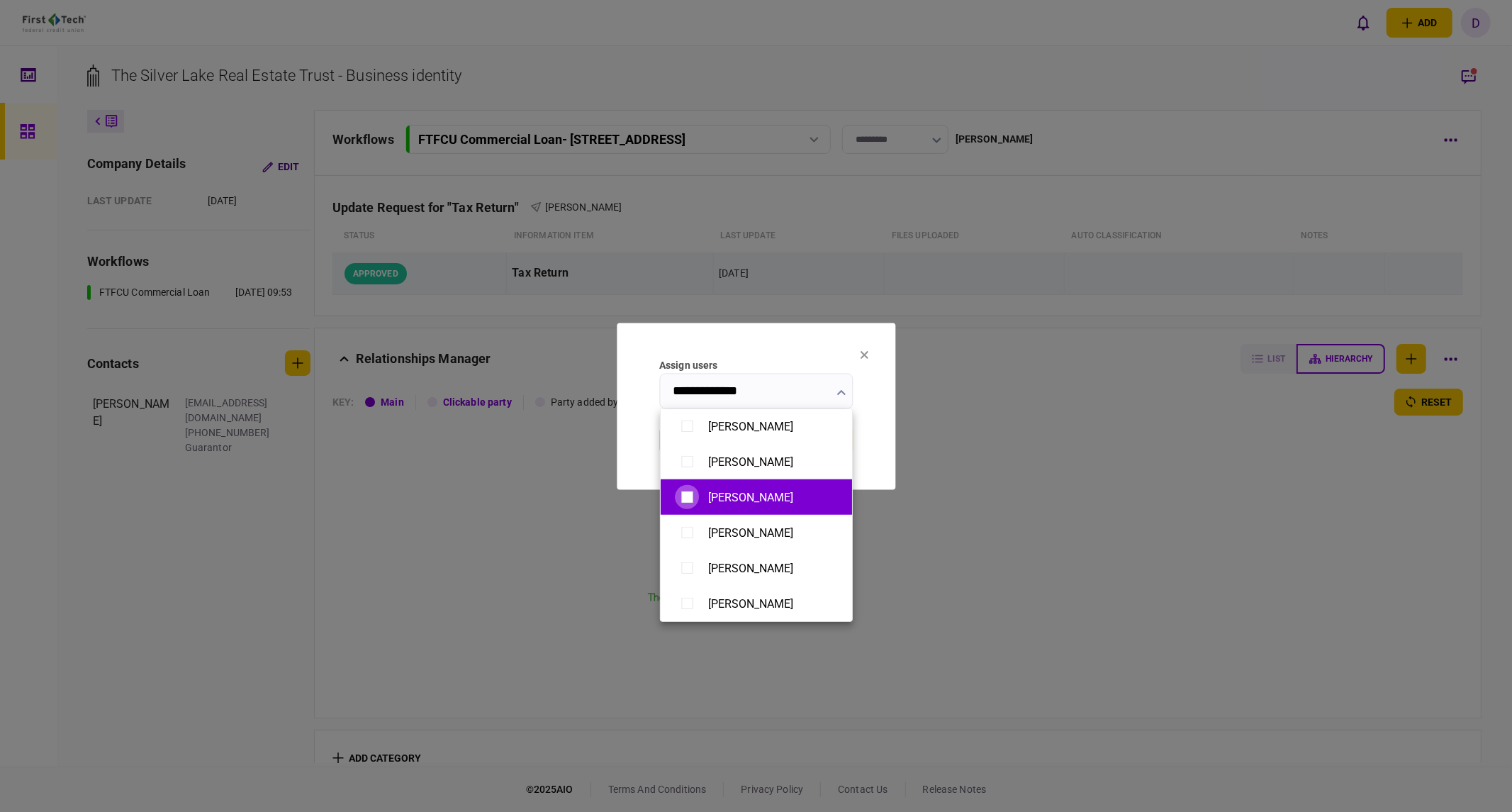
type input "**********"
click at [1011, 484] on div at bounding box center [756, 406] width 1512 height 812
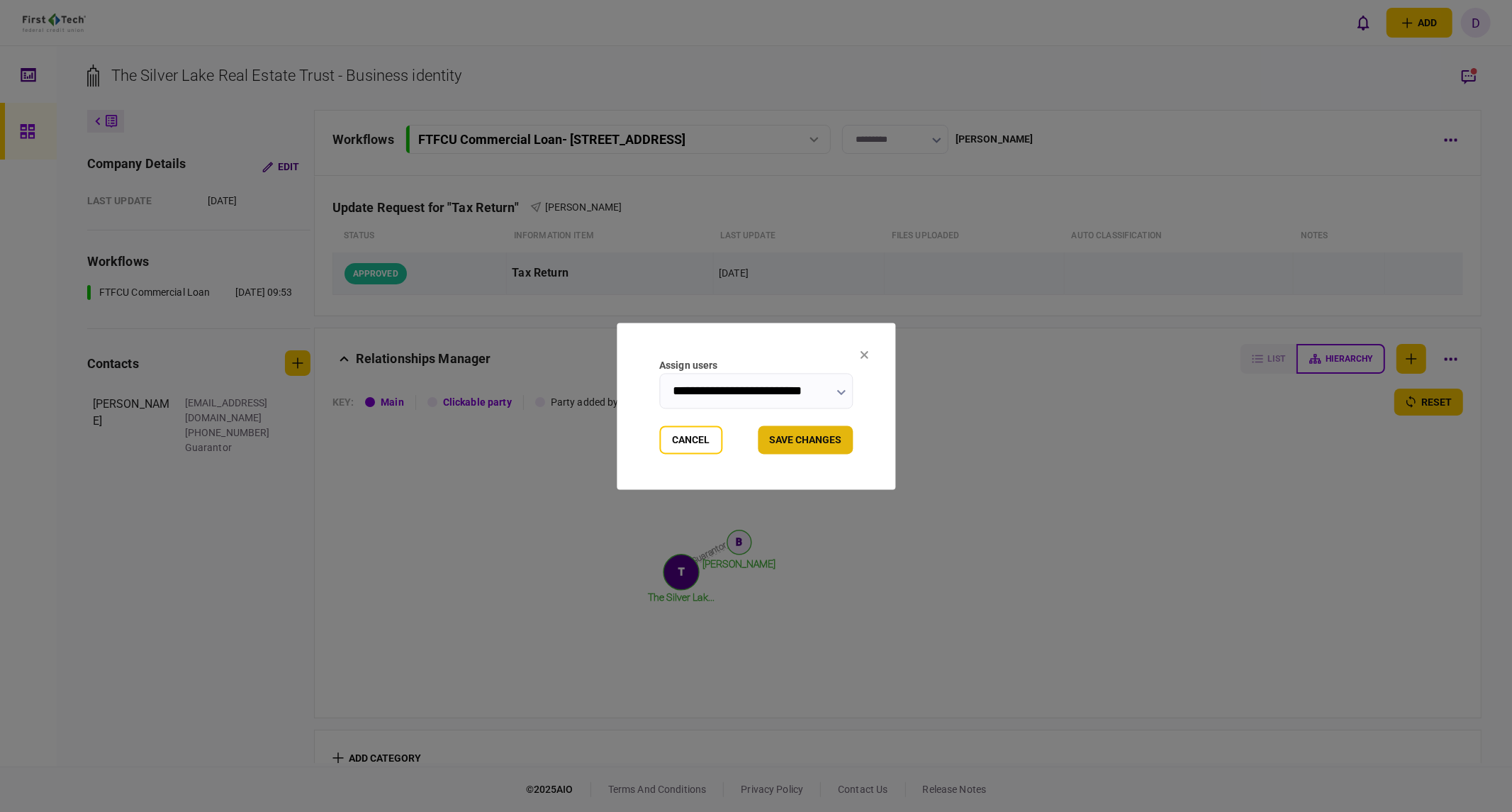
click at [800, 440] on button "Save changes" at bounding box center [805, 439] width 95 height 28
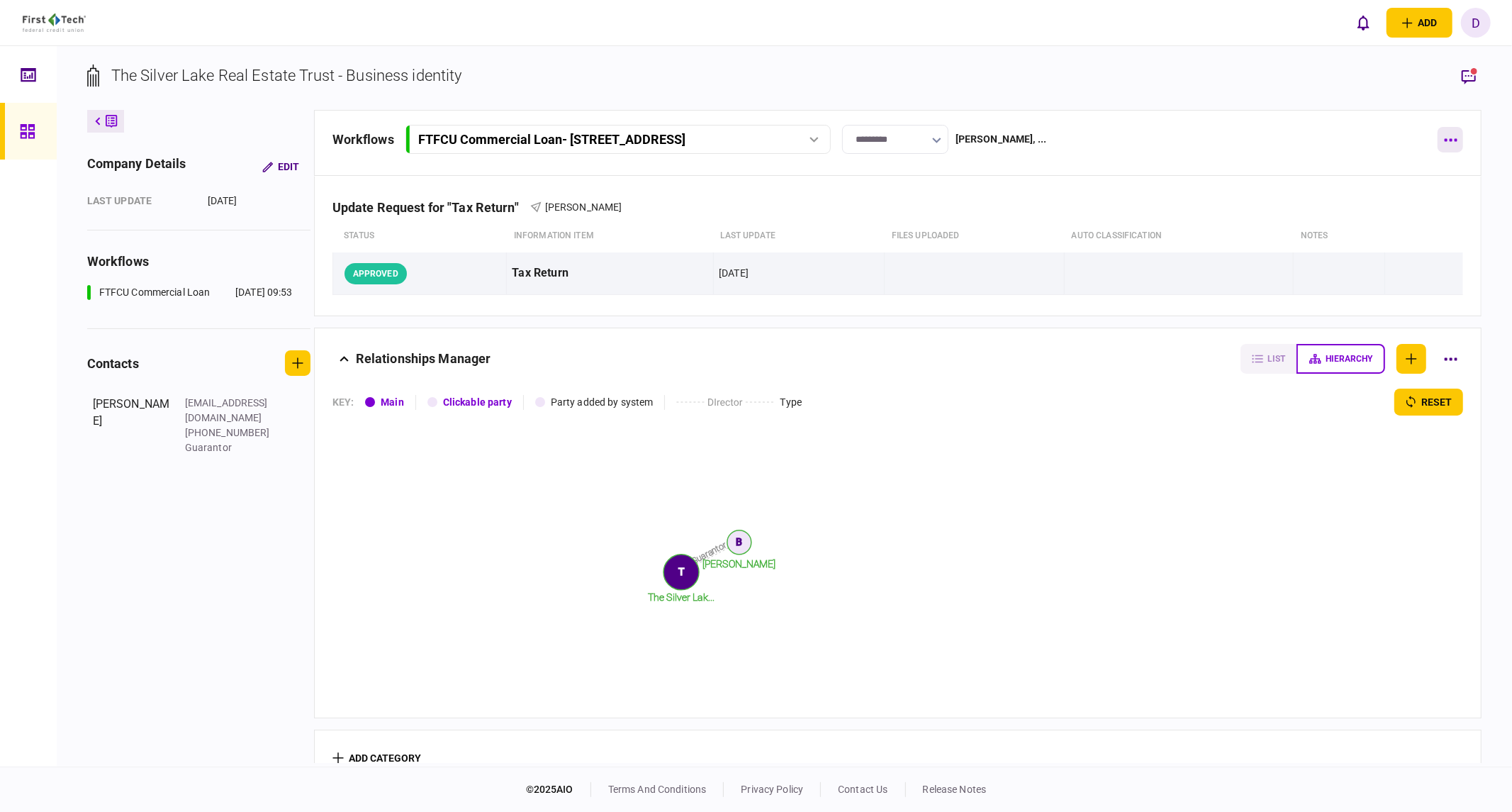
click at [1194, 138] on button "button" at bounding box center [1450, 139] width 26 height 26
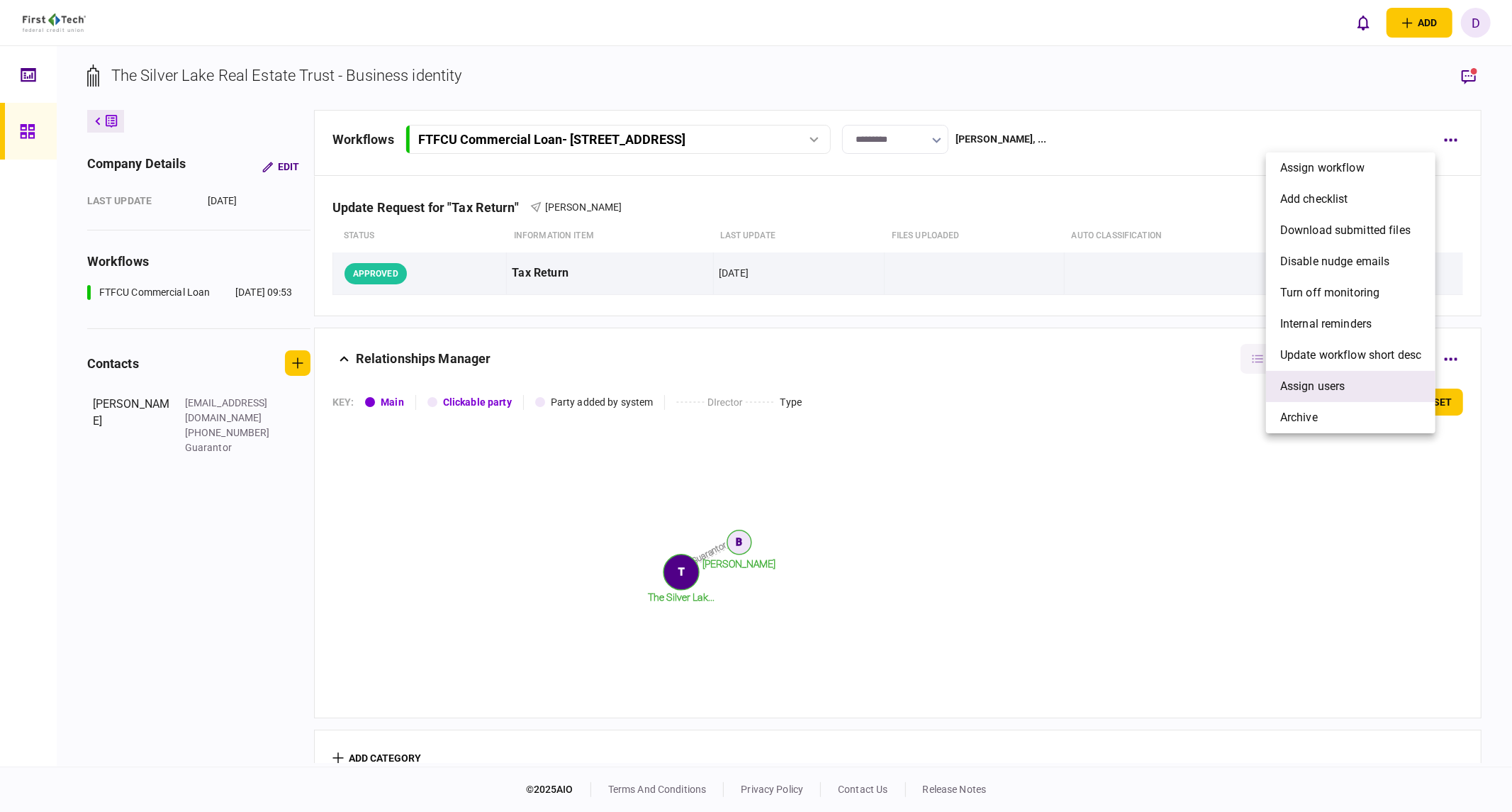
click at [1194, 390] on span "Assign users" at bounding box center [1312, 387] width 65 height 17
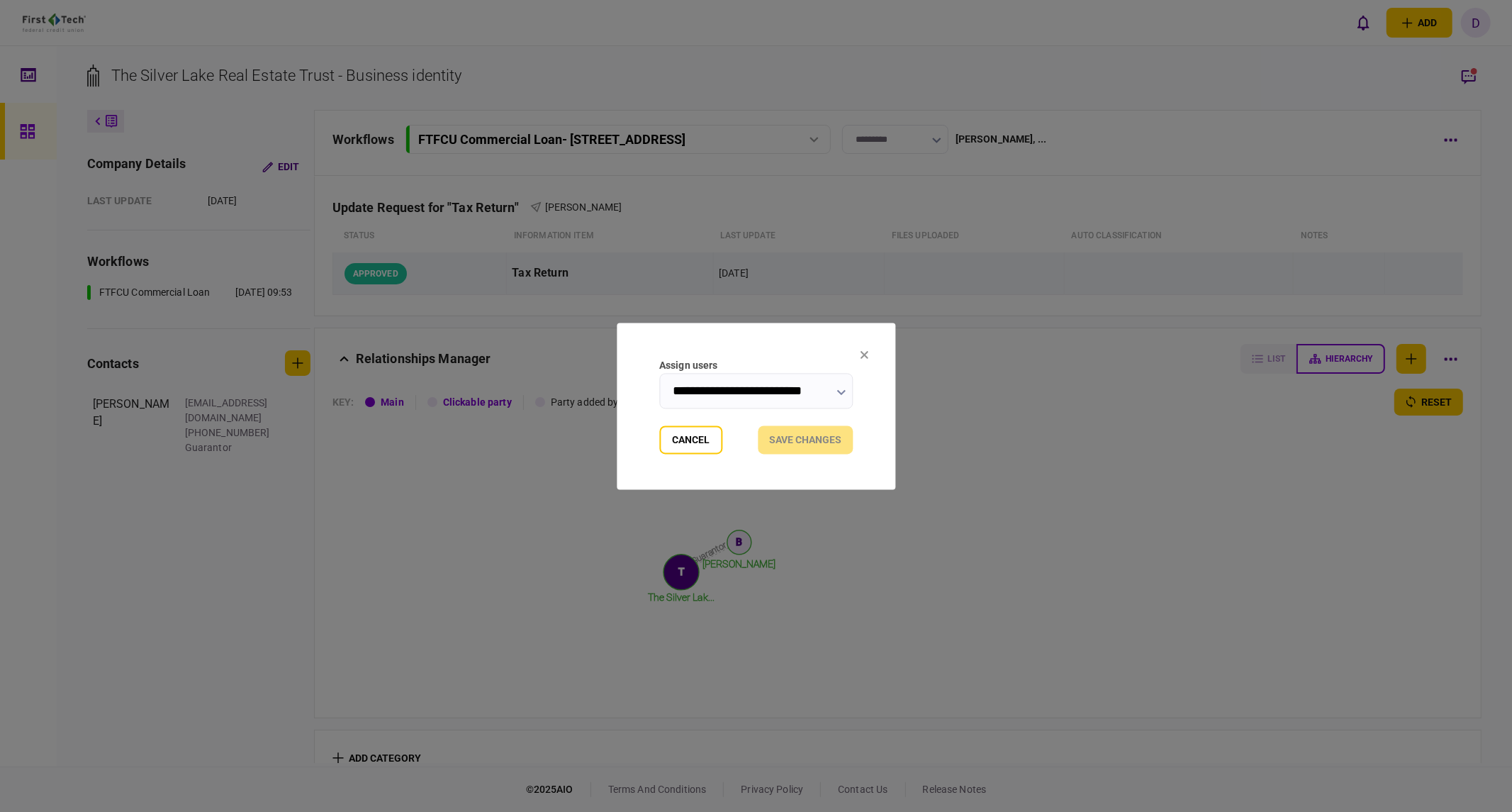
click at [771, 385] on input "**********" at bounding box center [755, 390] width 193 height 35
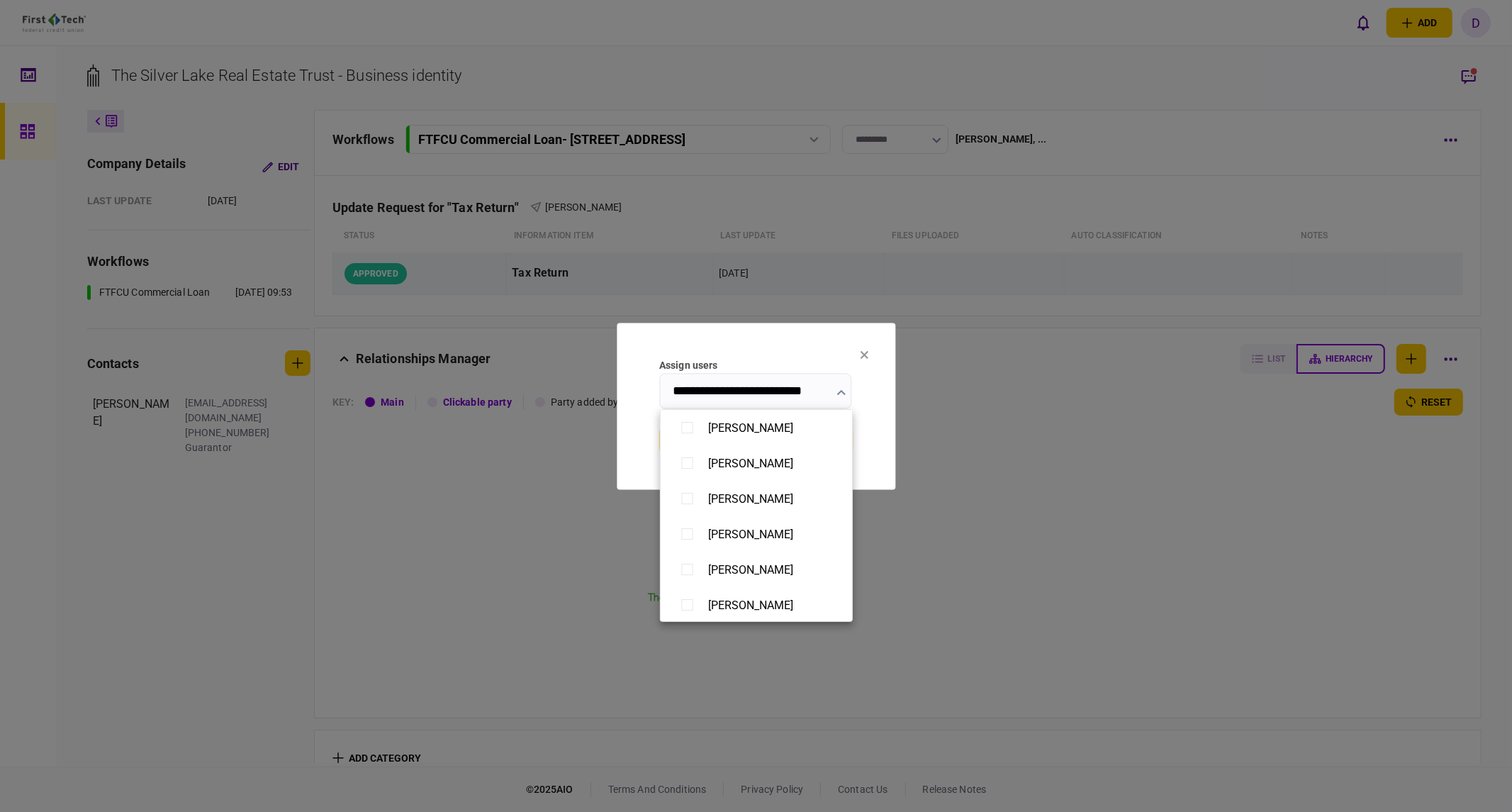
scroll to position [0, 0]
drag, startPoint x: 672, startPoint y: 386, endPoint x: 830, endPoint y: 386, distance: 158.0
click at [830, 386] on div at bounding box center [756, 406] width 1512 height 812
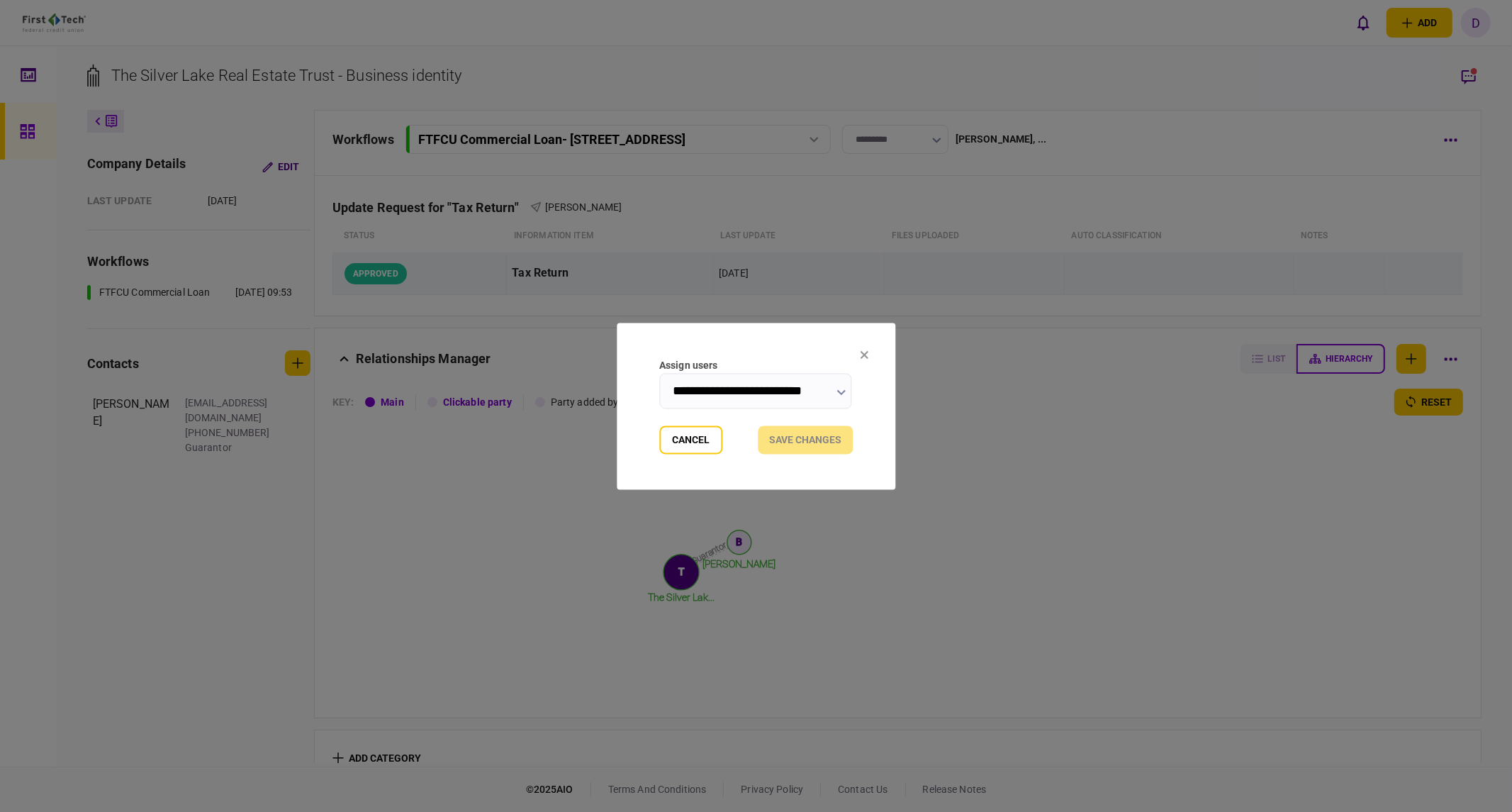
scroll to position [0, 14]
type input "**********"
click at [686, 442] on button "Cancel" at bounding box center [690, 439] width 63 height 28
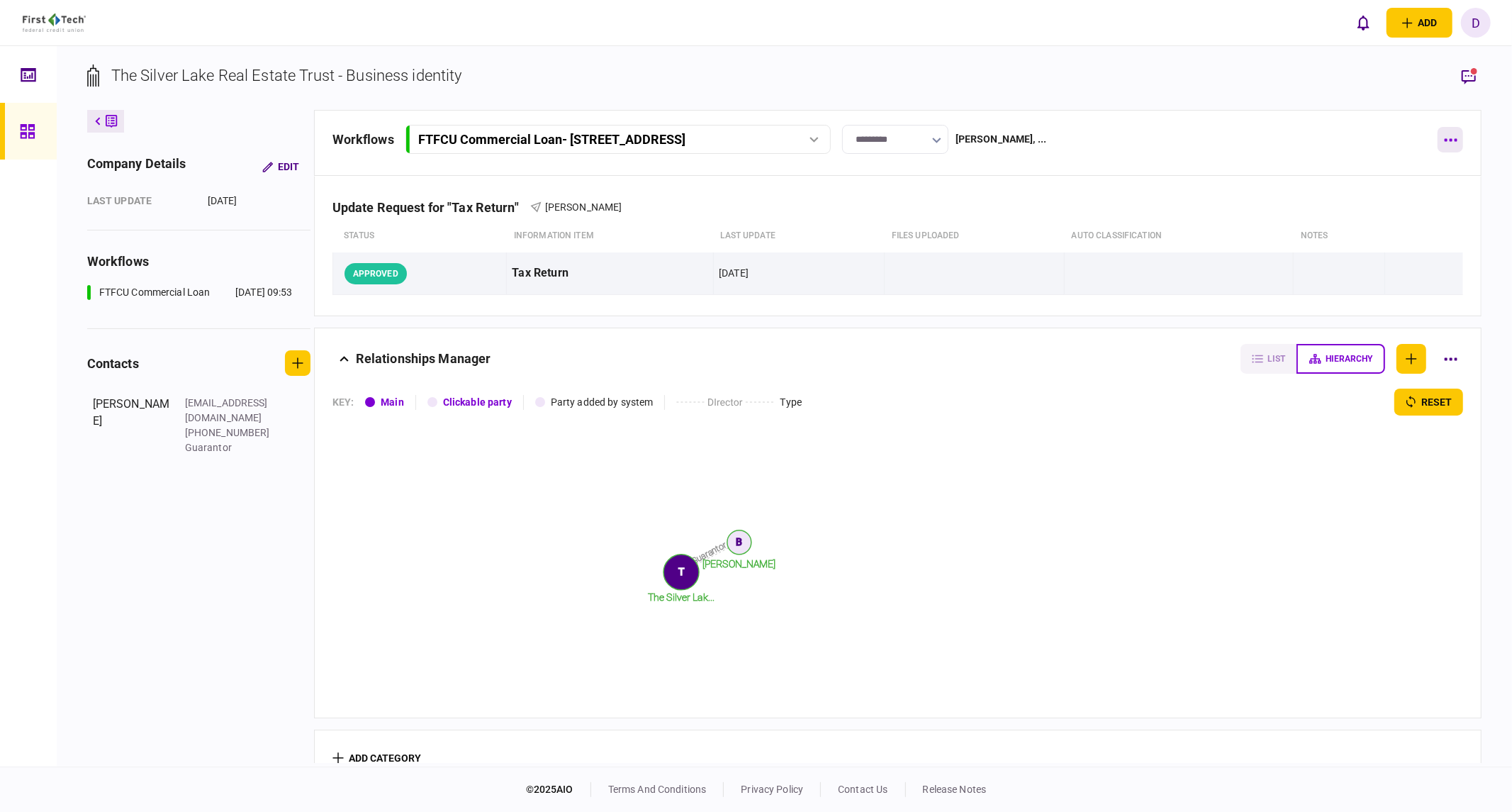
click at [1194, 136] on button "button" at bounding box center [1450, 139] width 26 height 26
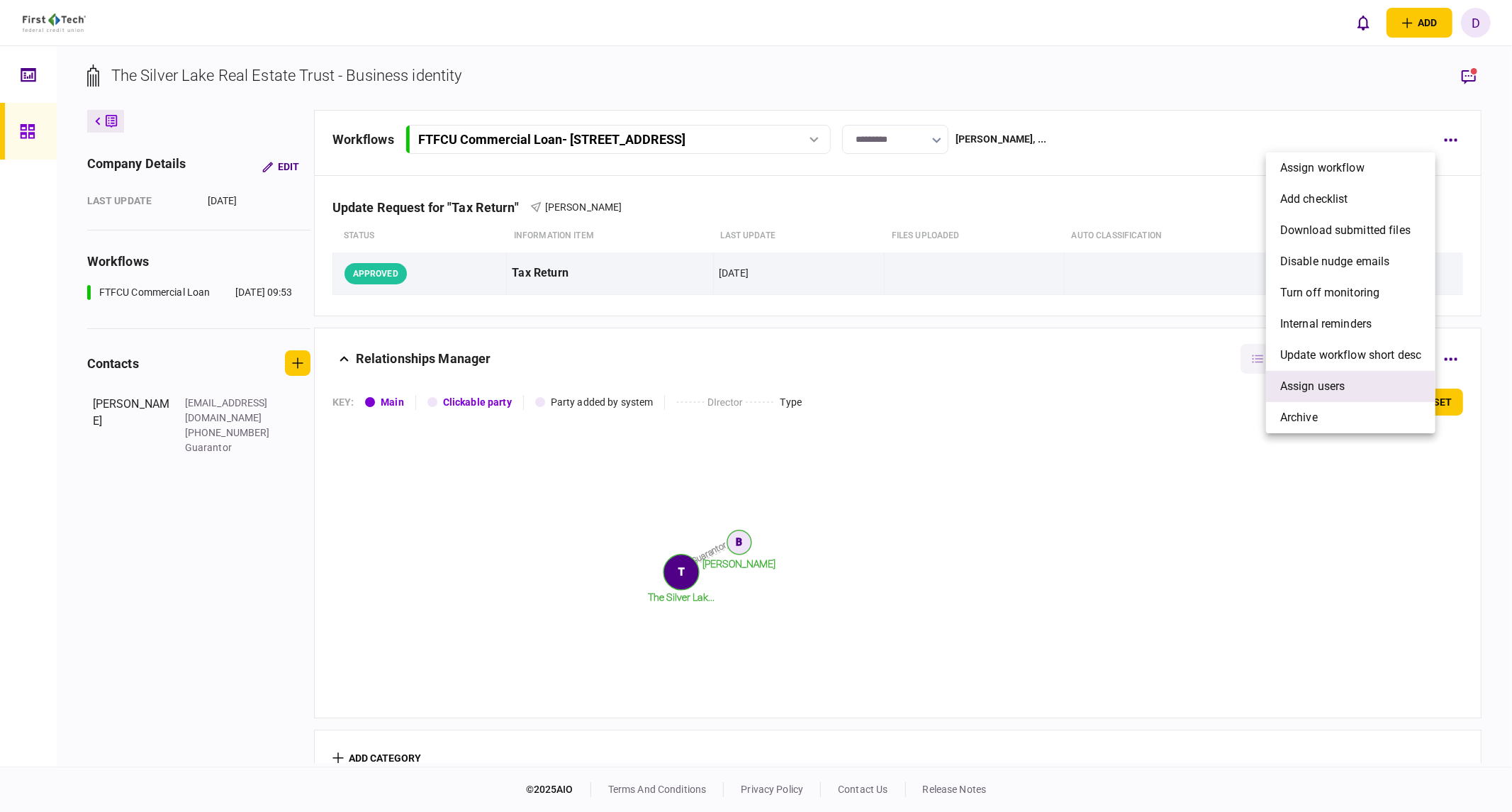
click at [1194, 380] on span "Assign users" at bounding box center [1312, 387] width 65 height 17
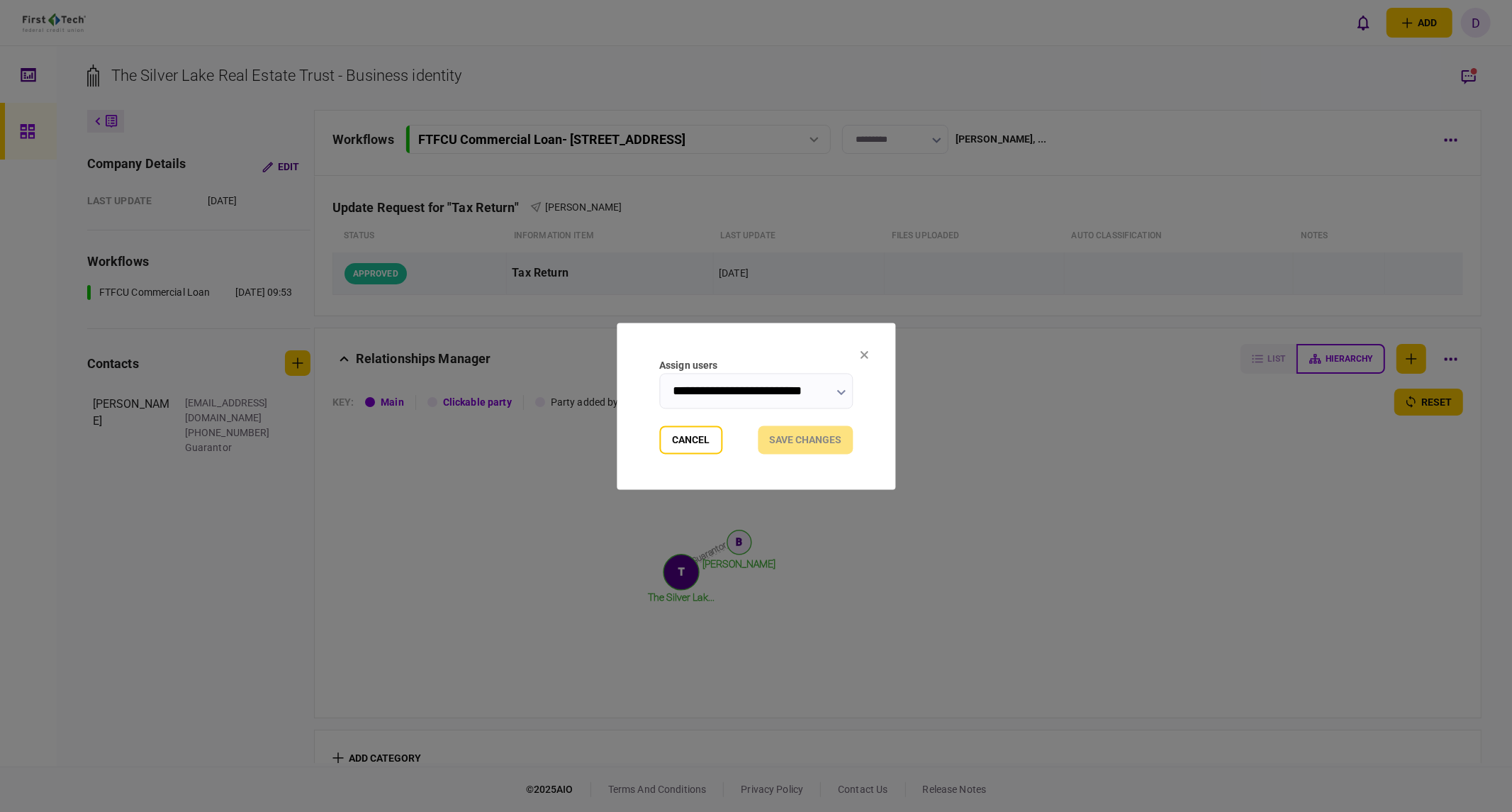
click at [664, 392] on input "**********" at bounding box center [755, 390] width 193 height 35
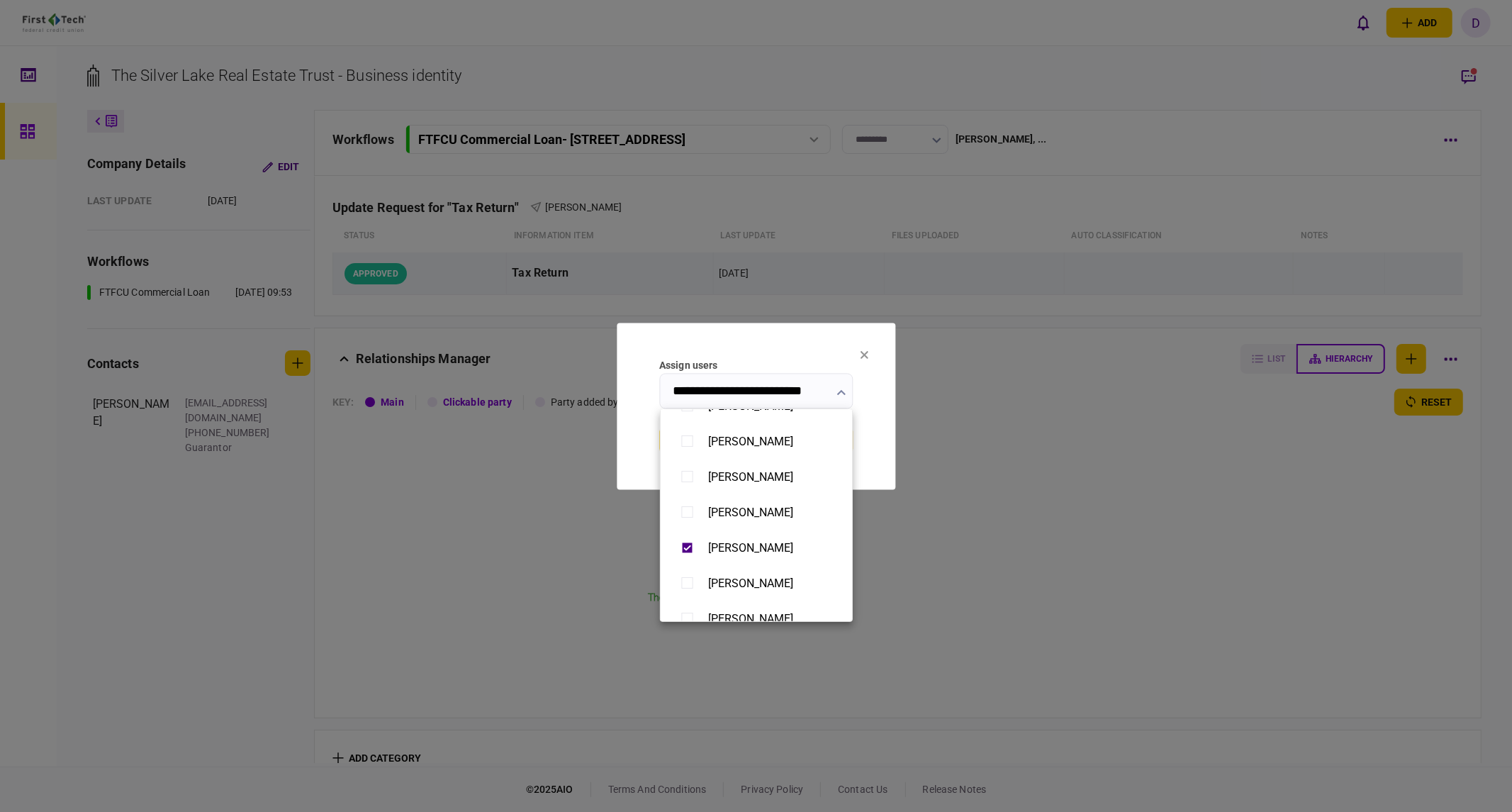
scroll to position [157, 0]
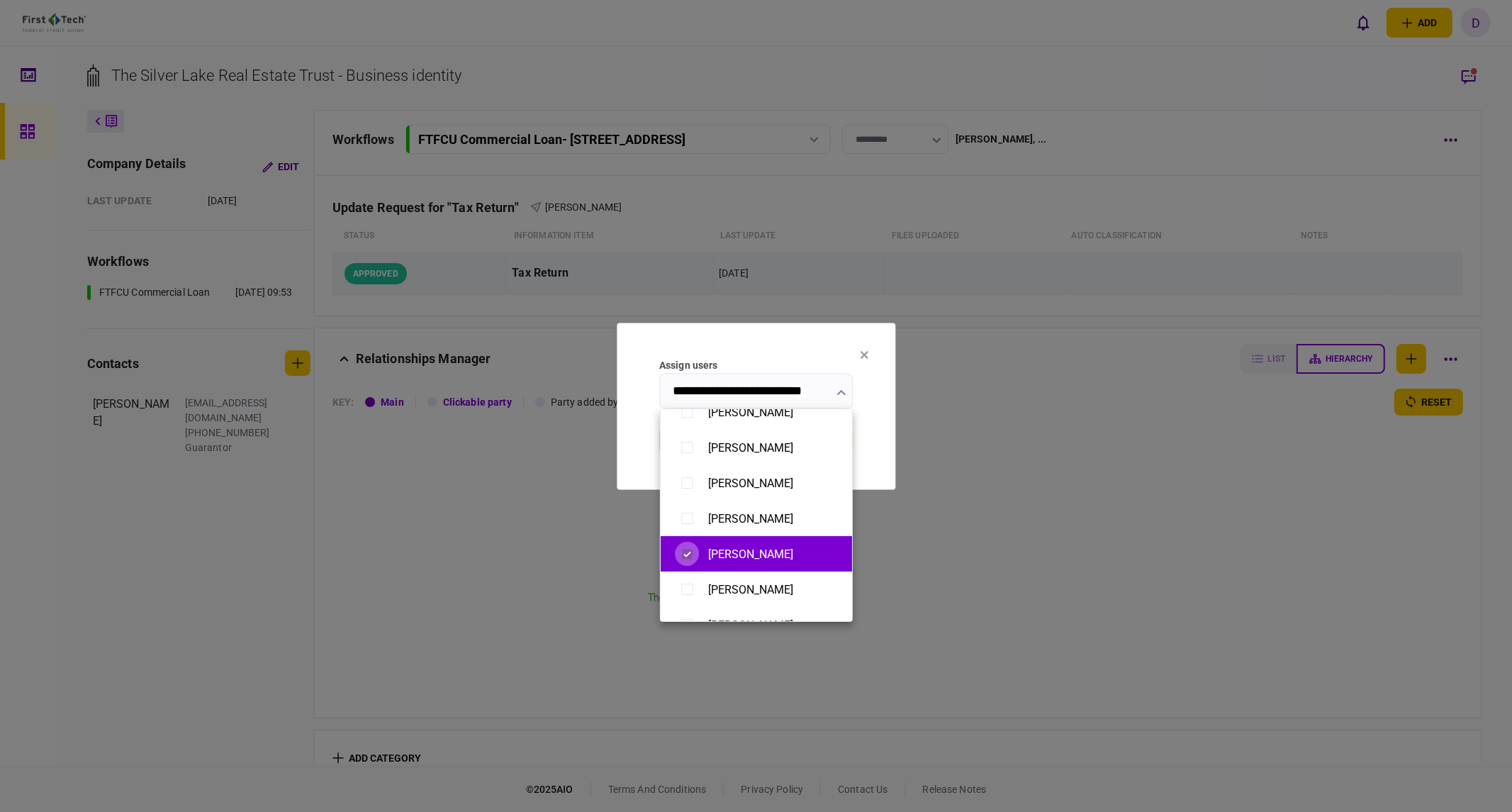
type input "**********"
click at [883, 441] on div at bounding box center [756, 406] width 1512 height 812
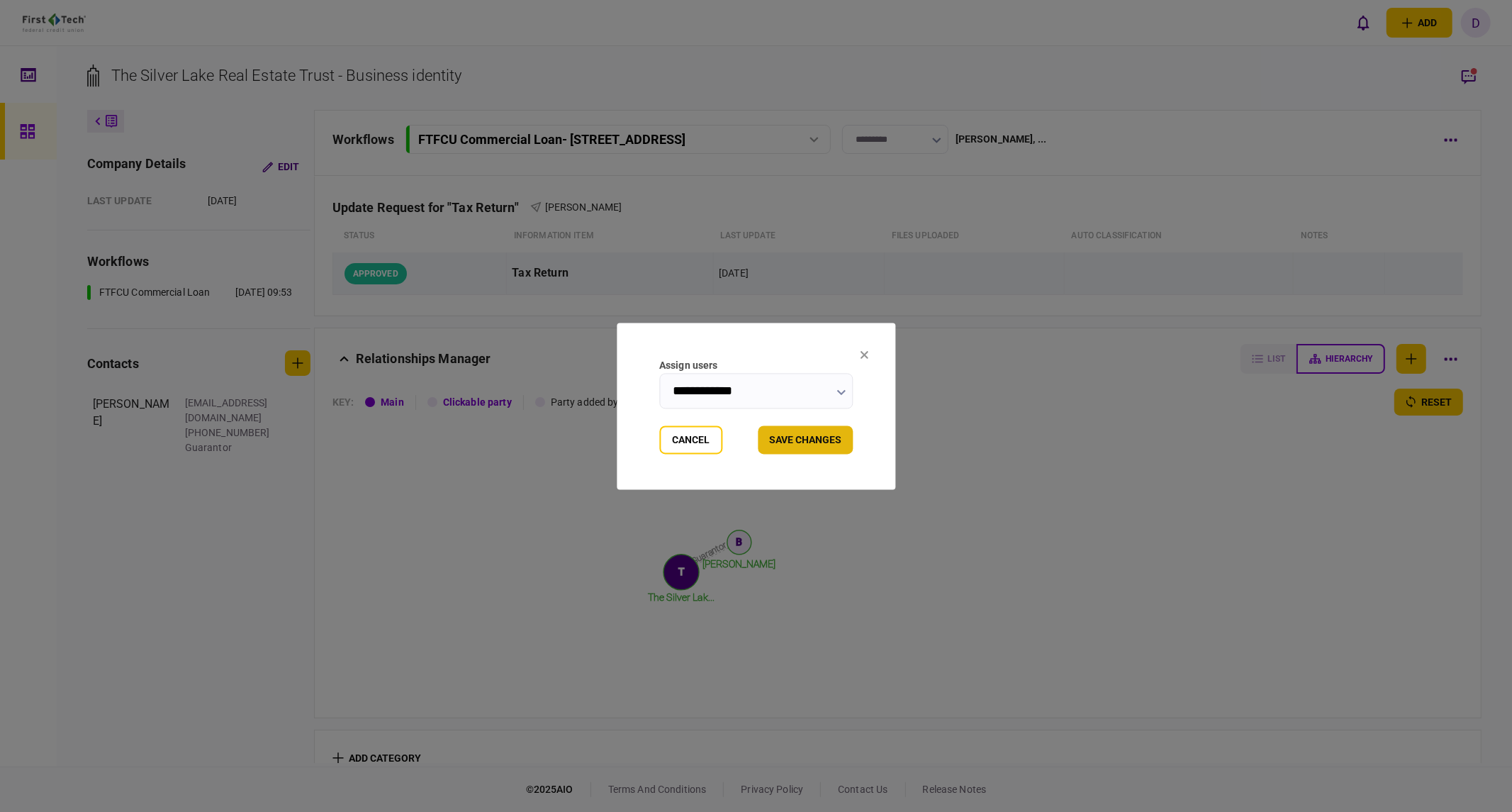
click at [813, 442] on button "Save changes" at bounding box center [805, 439] width 95 height 28
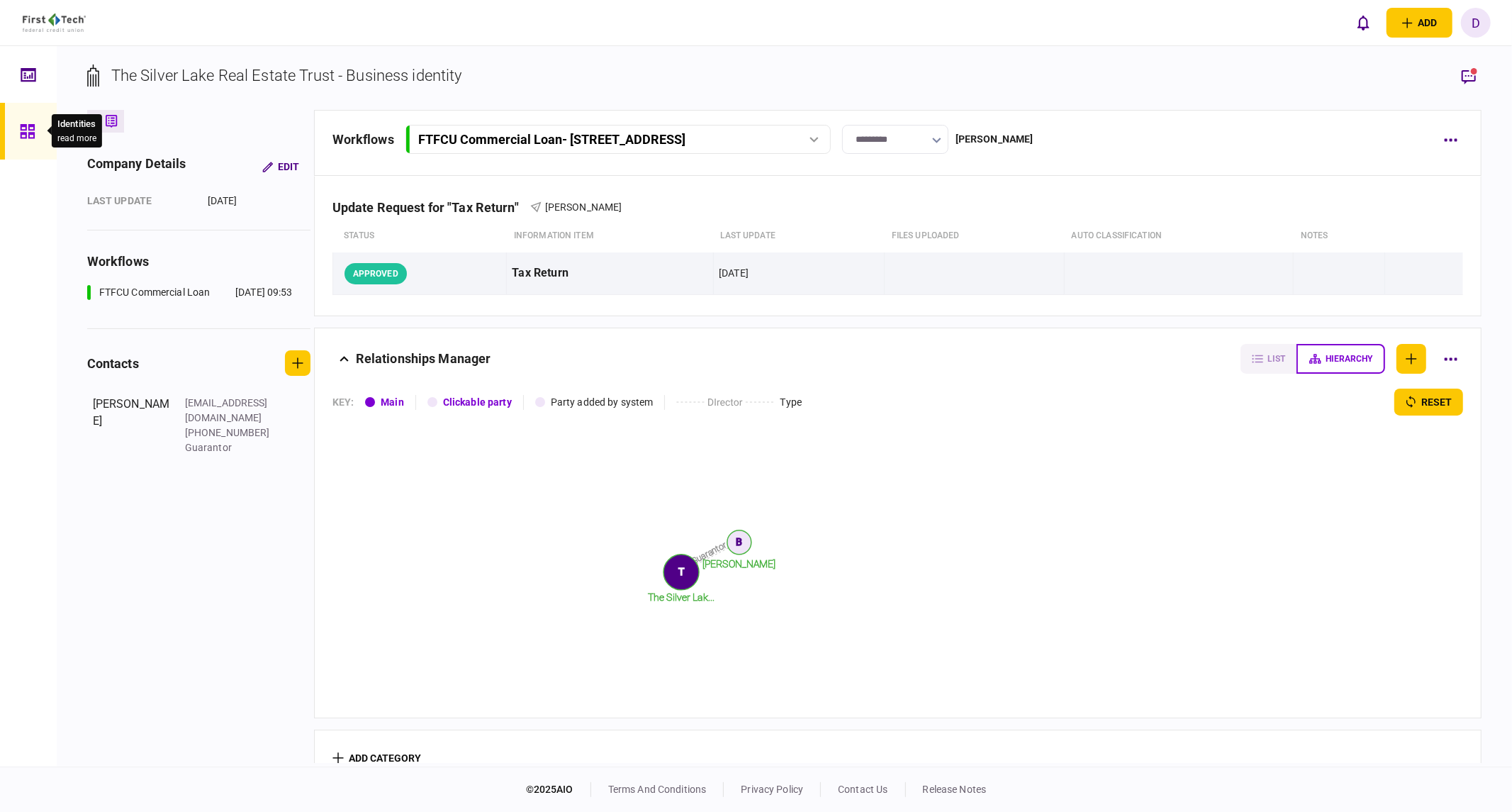
click at [24, 124] on icon at bounding box center [27, 132] width 16 height 16
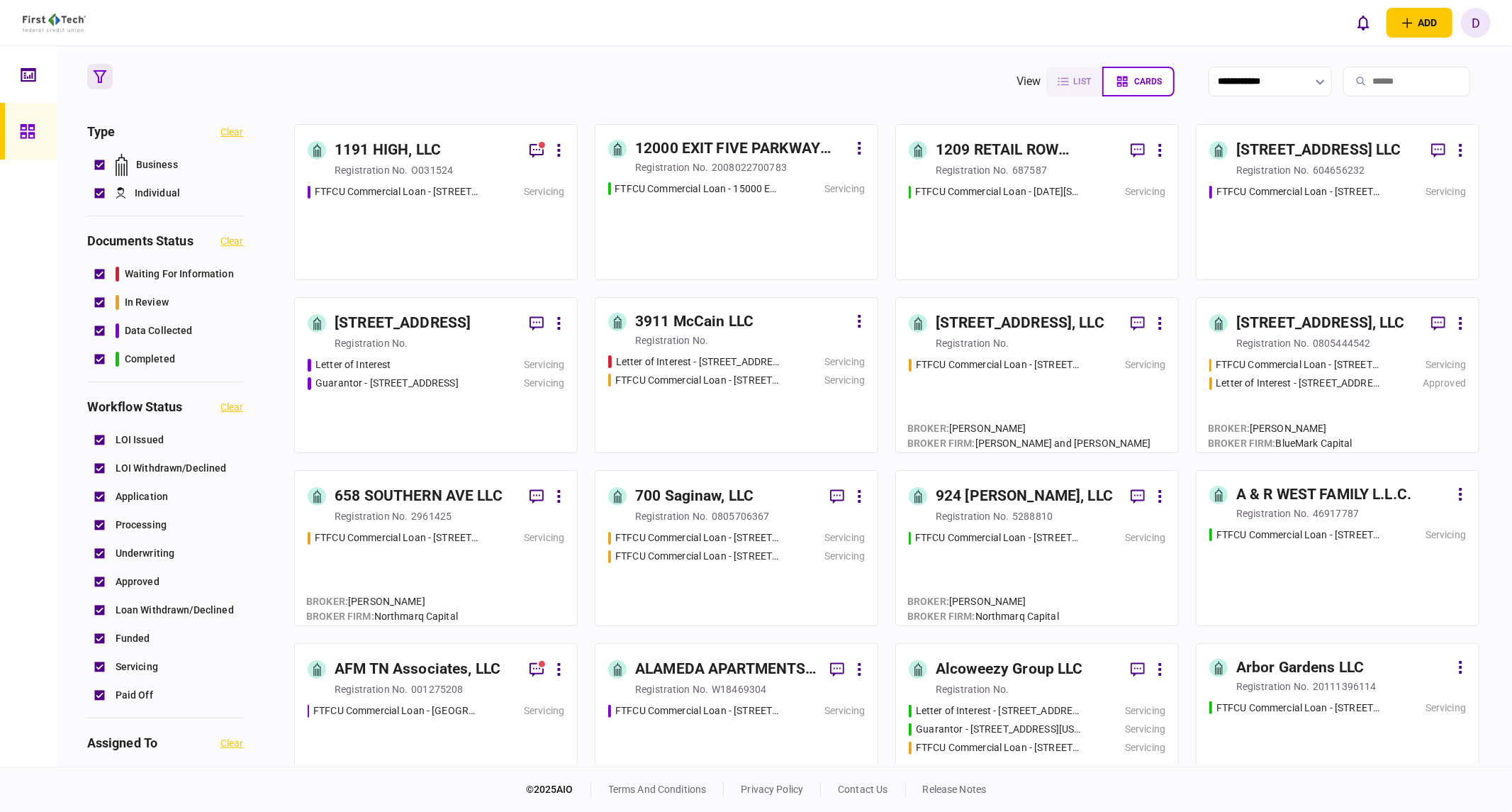
click at [416, 182] on link "1191 HIGH, LLC registration no. O031524 FTFCU Commercial Loan - [STREET_ADDRESS]" at bounding box center [436, 202] width 283 height 156
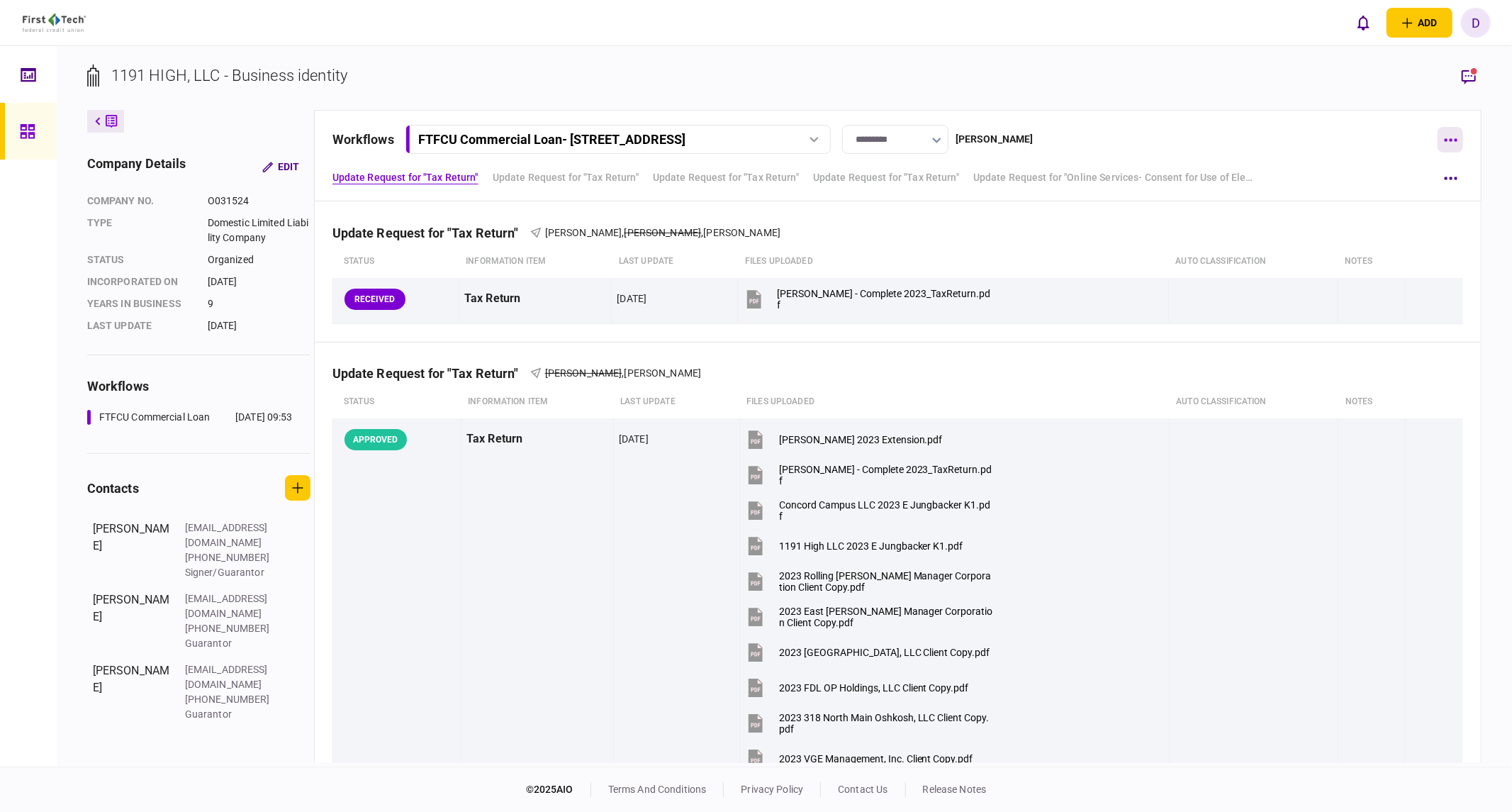
click at [1194, 139] on icon "button" at bounding box center [1450, 140] width 13 height 4
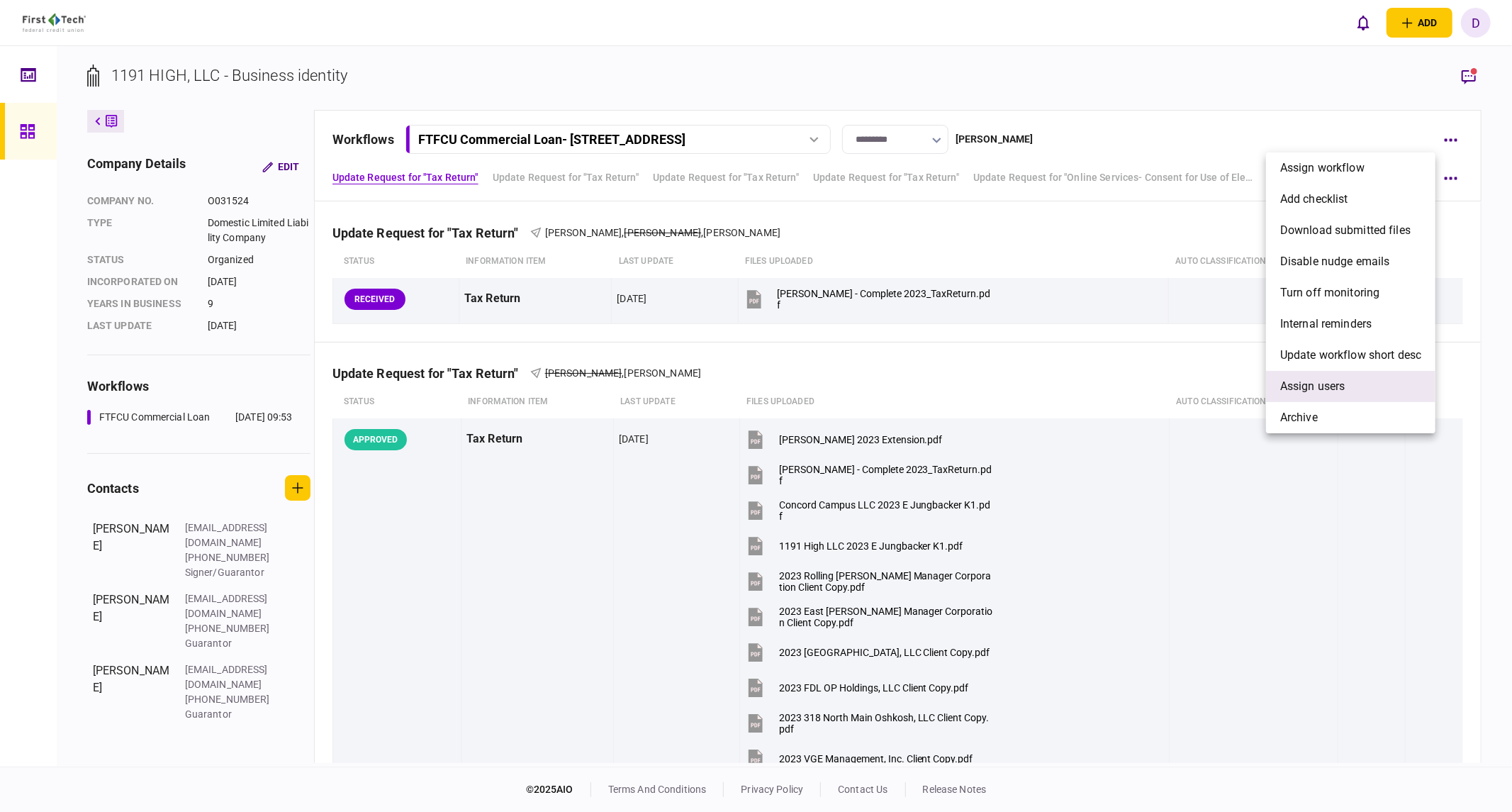
click at [1194, 384] on span "Assign users" at bounding box center [1312, 387] width 65 height 17
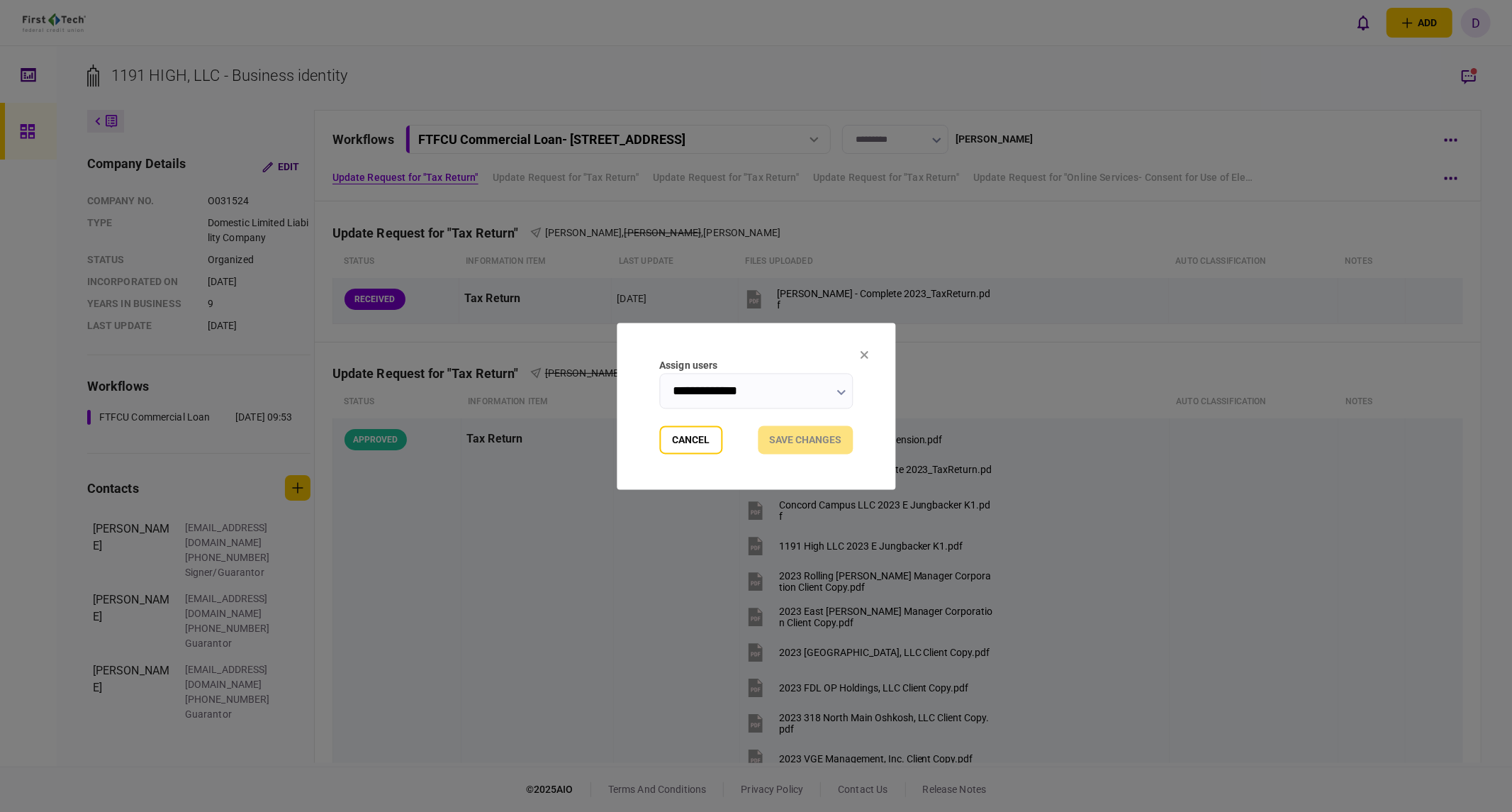
click at [752, 393] on input "**********" at bounding box center [755, 390] width 193 height 35
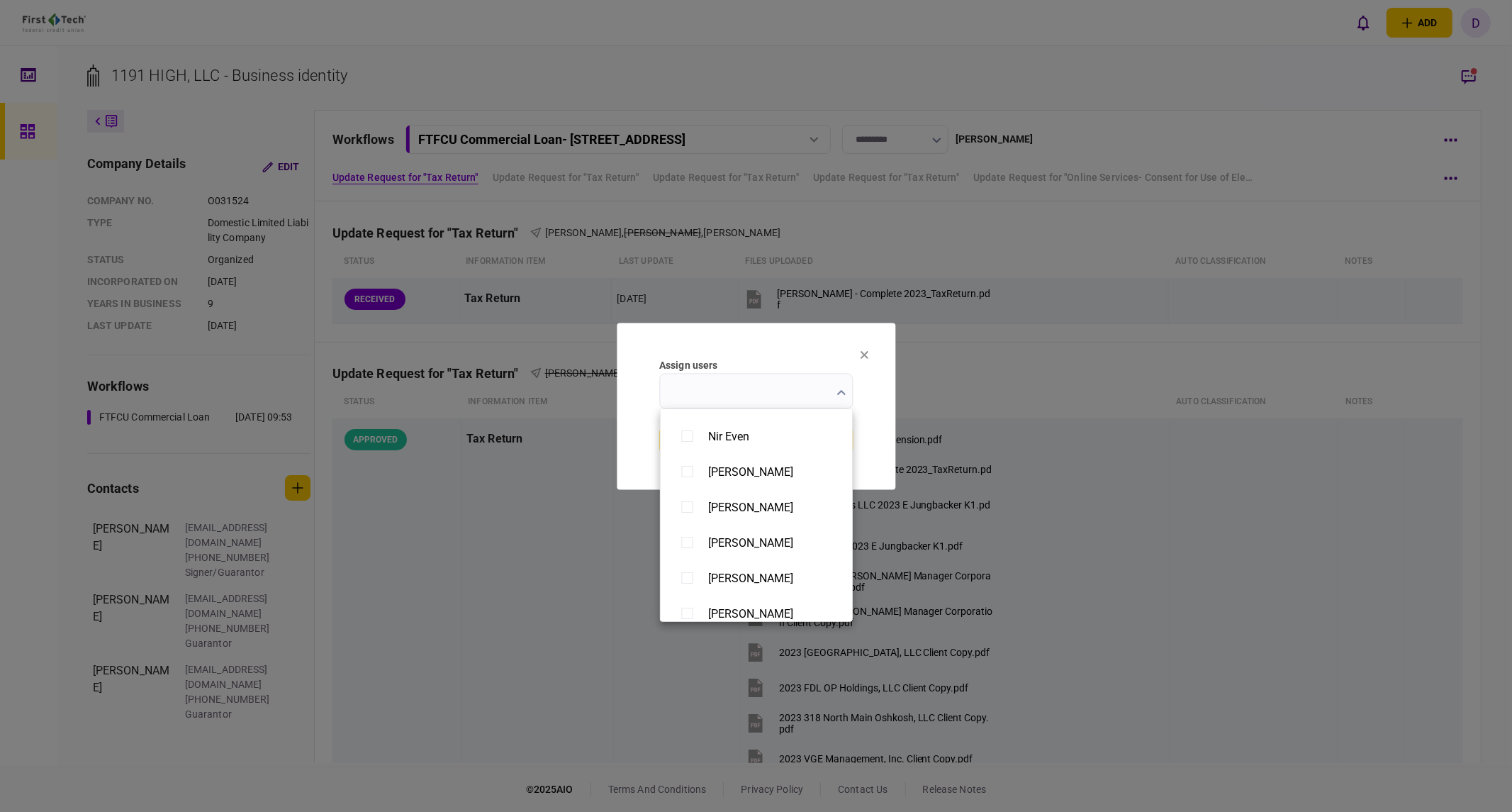
scroll to position [392, 0]
type input "**********"
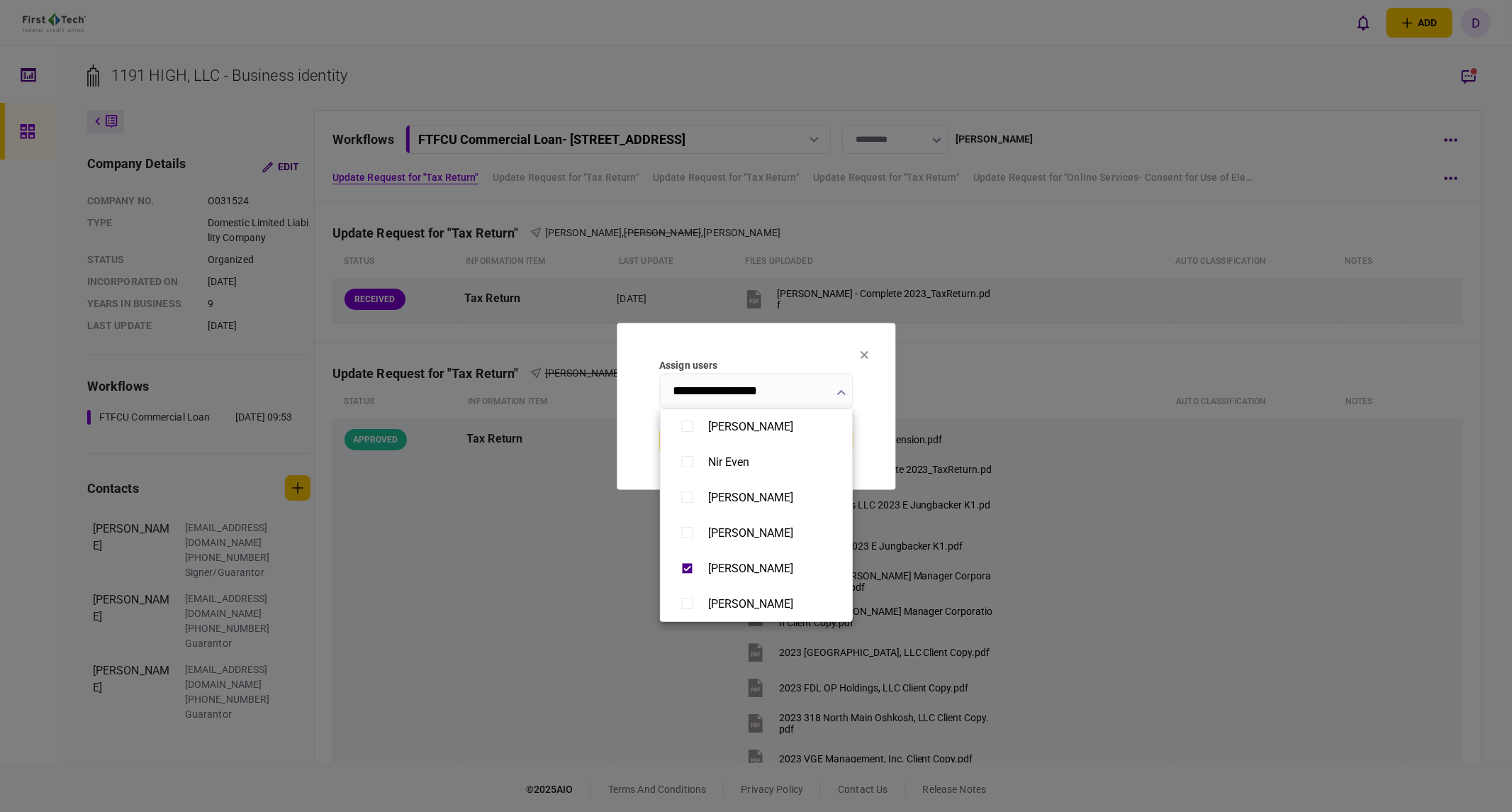
click at [874, 424] on div at bounding box center [756, 406] width 1512 height 812
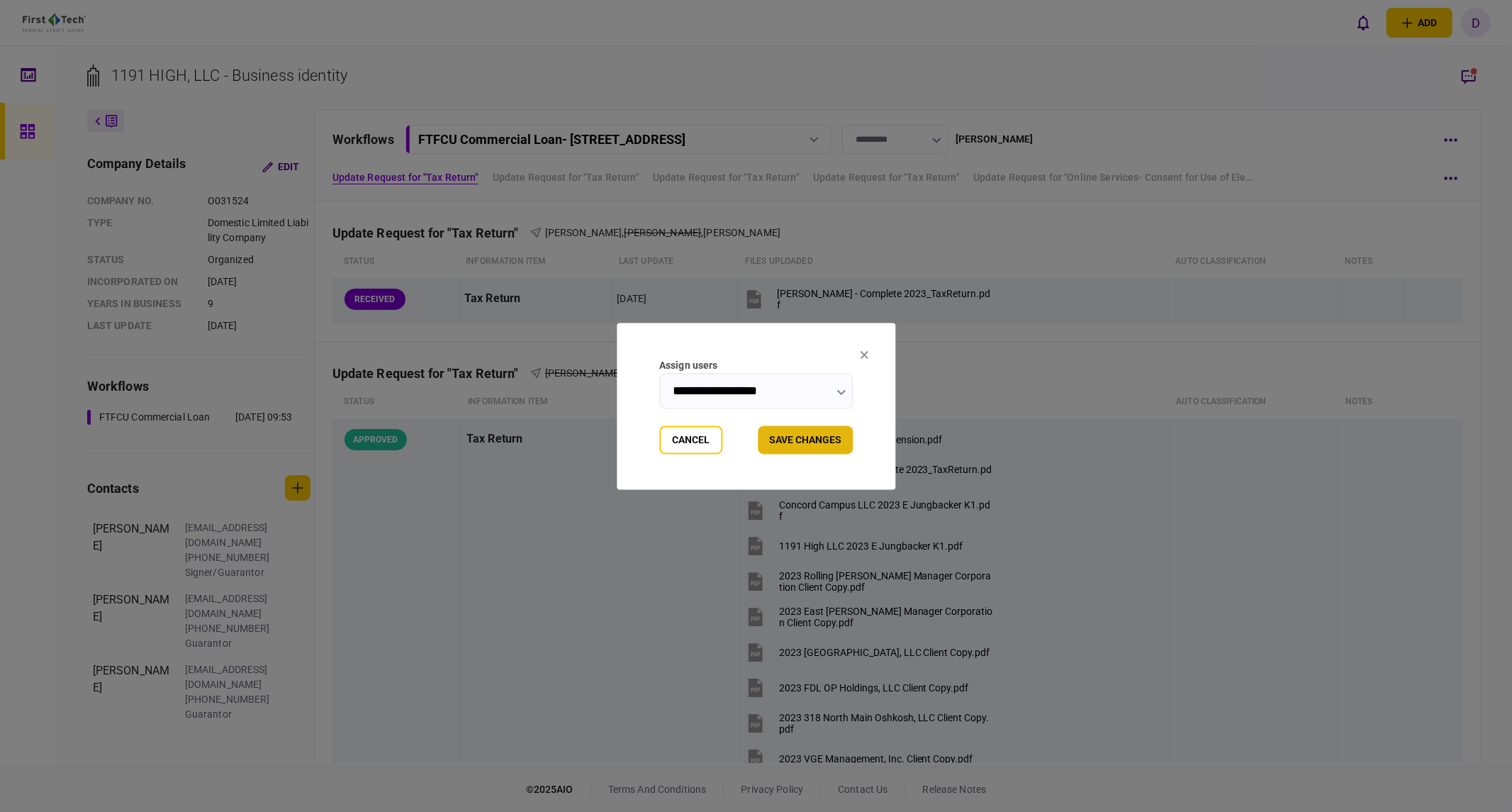
click at [794, 448] on button "Save changes" at bounding box center [805, 439] width 95 height 28
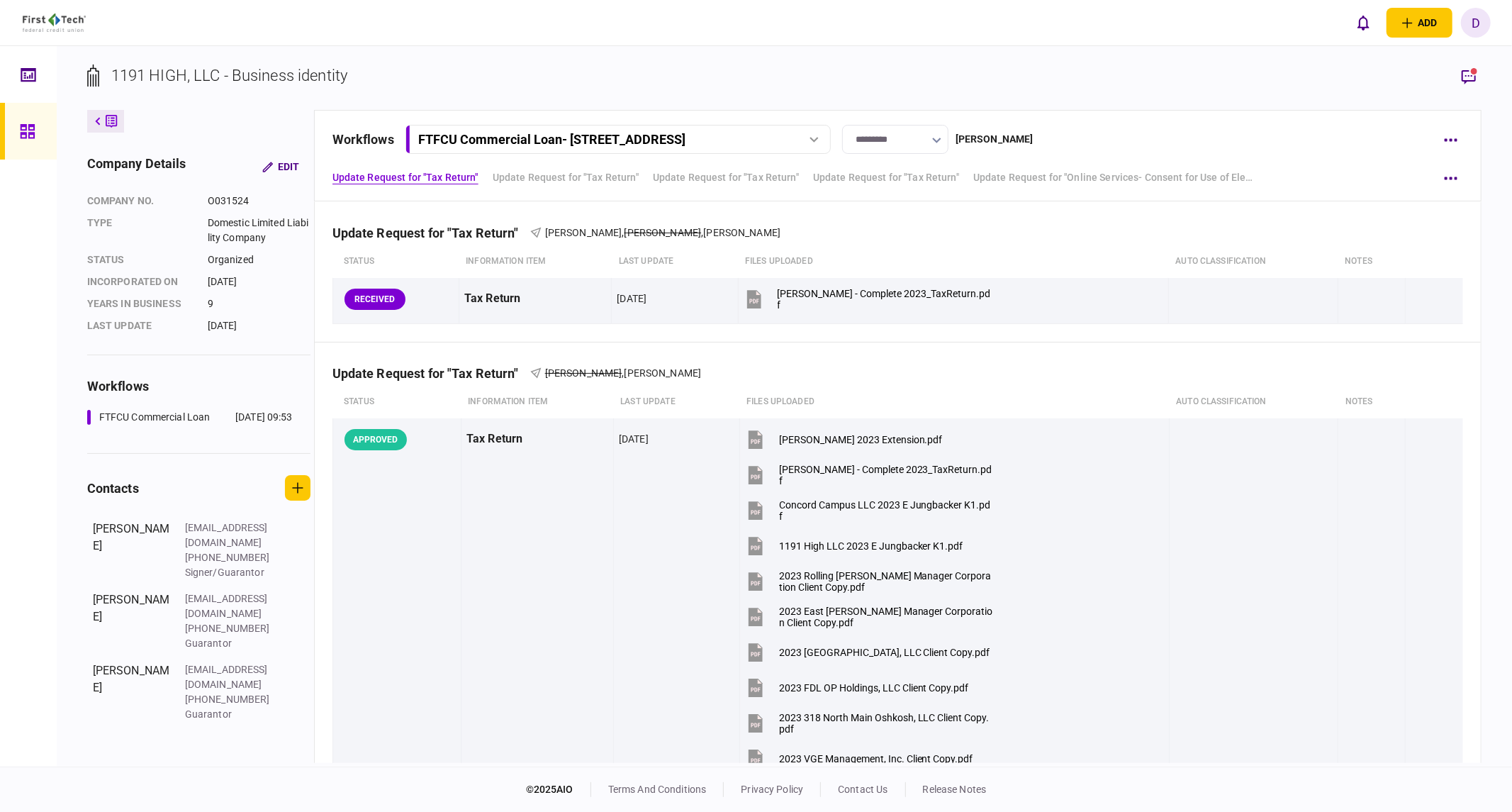
click at [24, 132] on icon at bounding box center [27, 132] width 16 height 16
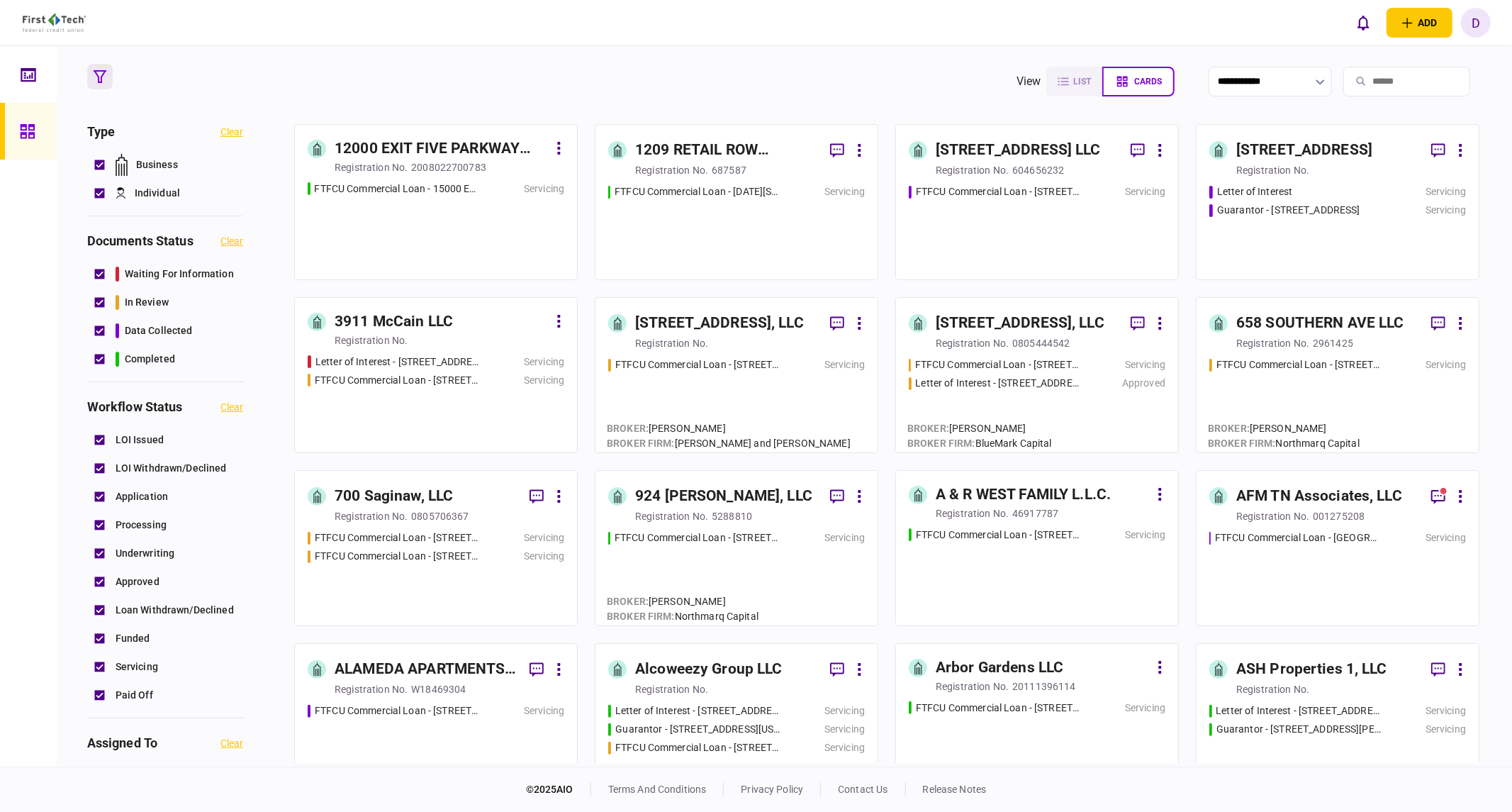
click at [465, 179] on link "12000 EXIT FIVE PARKWAY LLC registration no. 2008022700783 FTFCU Commercial Loa…" at bounding box center [436, 202] width 283 height 156
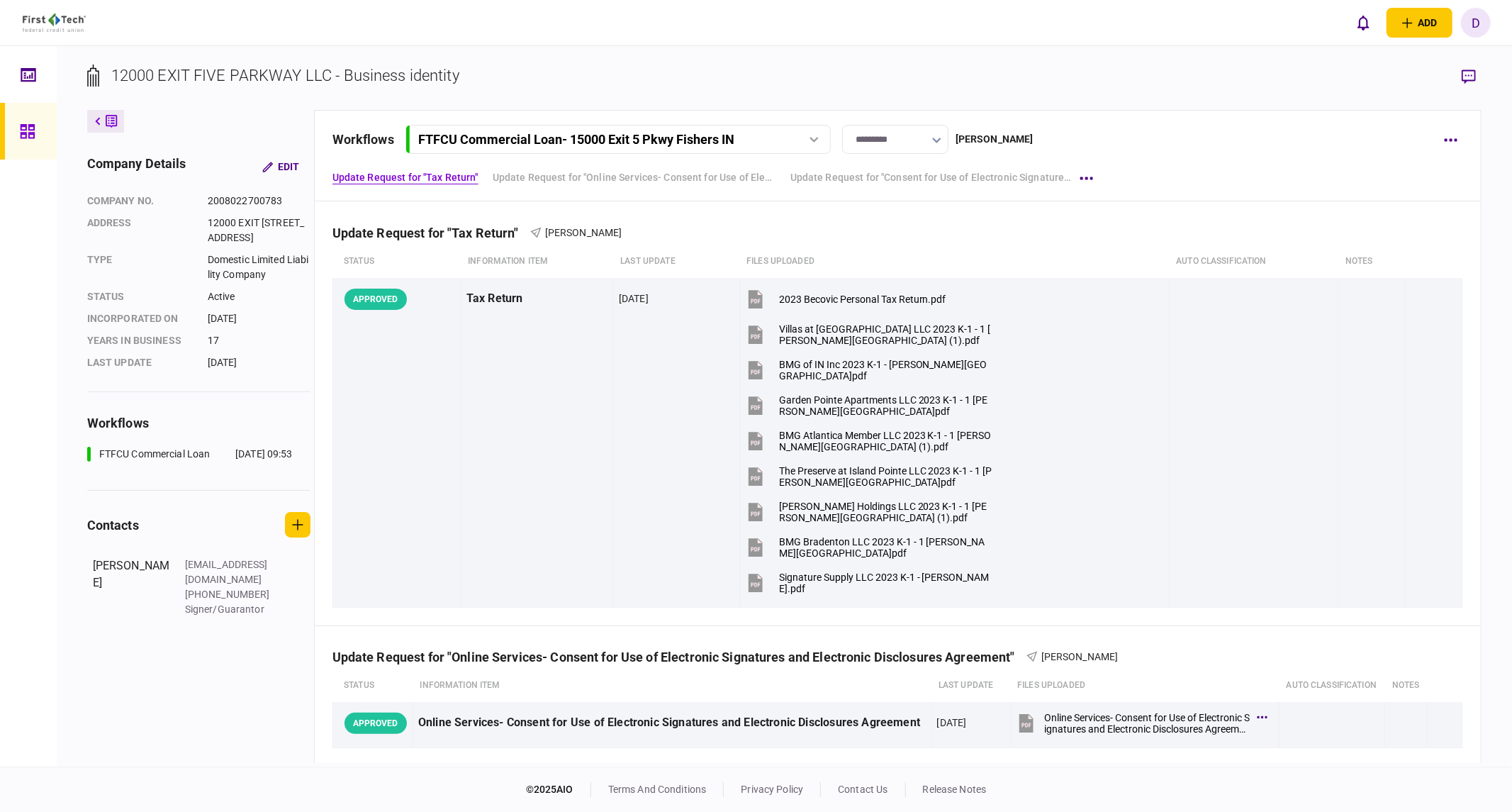
click at [939, 146] on input "*********" at bounding box center [895, 139] width 106 height 29
drag, startPoint x: 952, startPoint y: 176, endPoint x: 958, endPoint y: 321, distance: 145.1
click at [955, 338] on div "LOI Issued LOI Withdrawn/Declined Application Processing Underwriting Approved …" at bounding box center [756, 406] width 1512 height 812
click at [934, 136] on input "*********" at bounding box center [895, 139] width 106 height 29
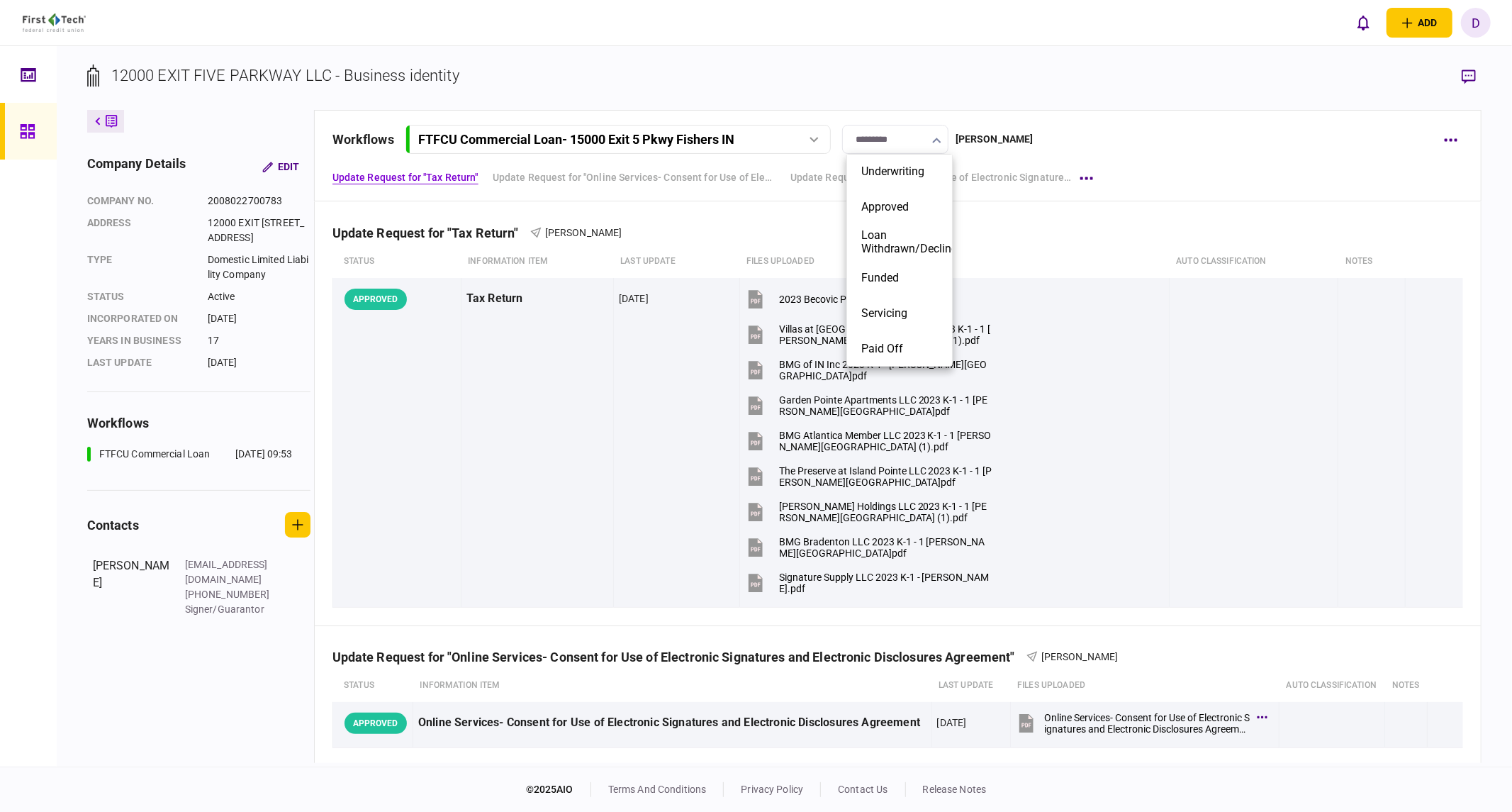
scroll to position [146, 0]
click at [884, 342] on button "Paid Off" at bounding box center [899, 348] width 77 height 13
type input "********"
click at [1194, 138] on button "button" at bounding box center [1450, 139] width 26 height 26
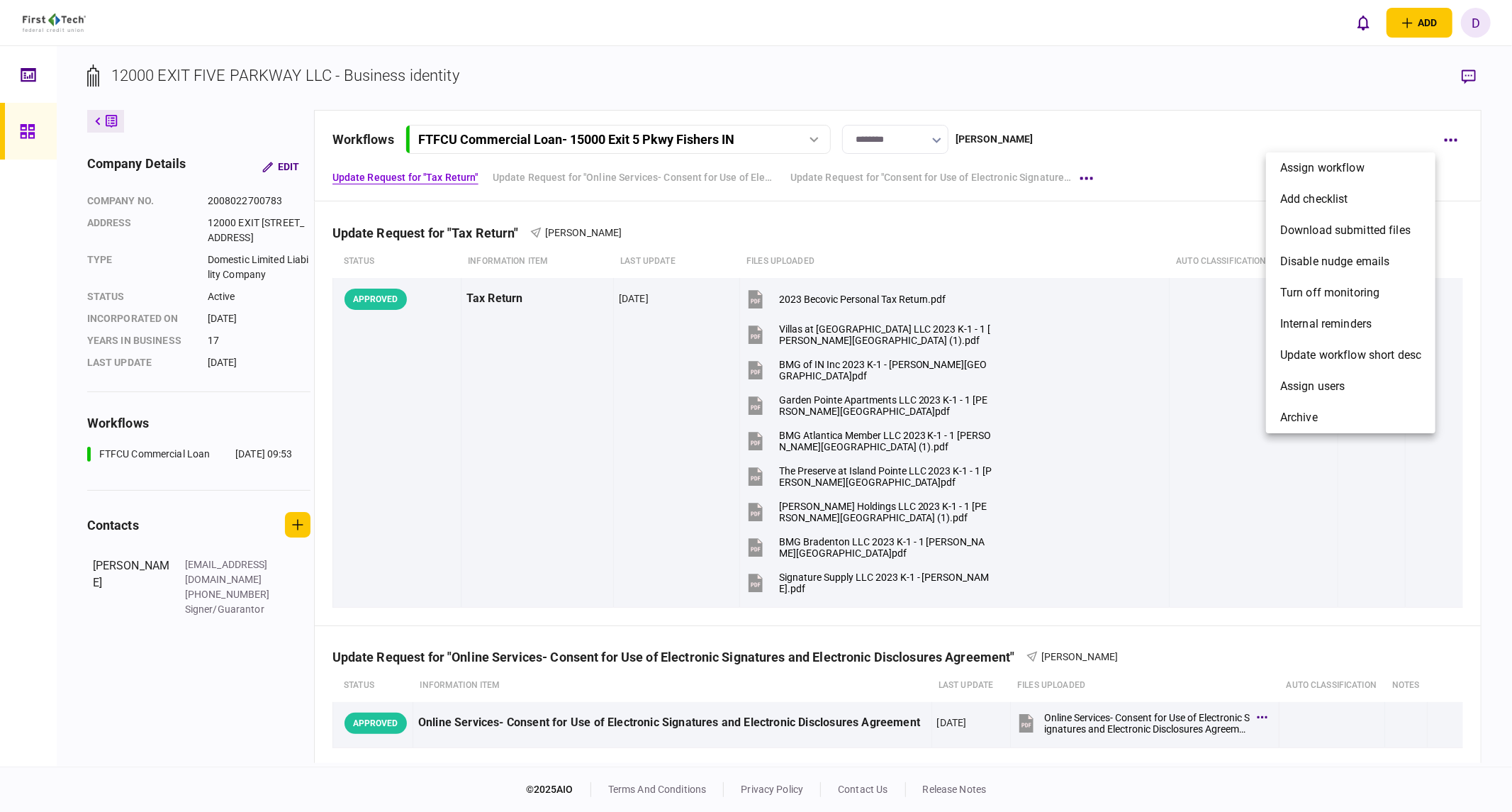
click at [1152, 210] on div at bounding box center [756, 406] width 1512 height 812
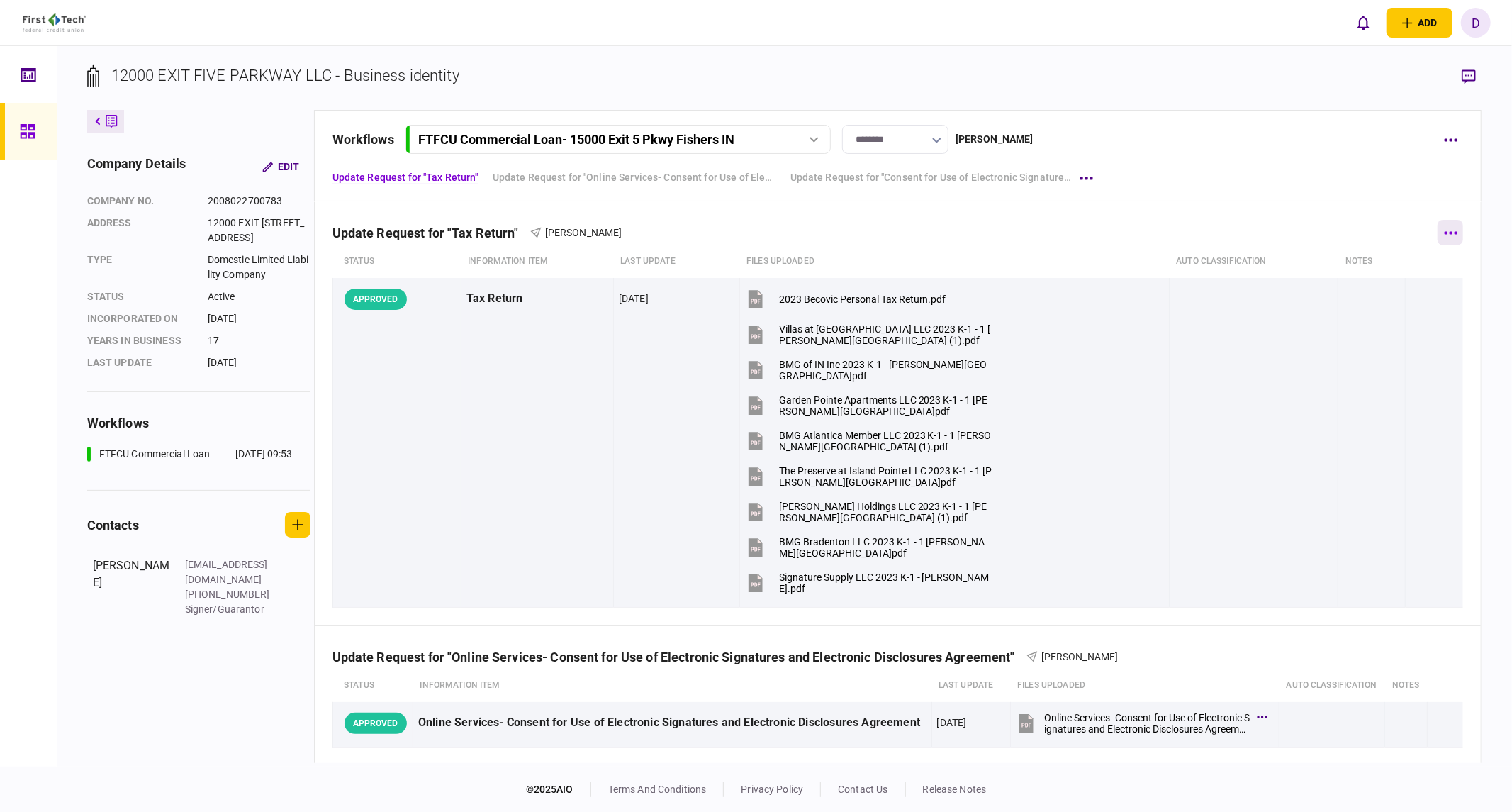
click at [1194, 229] on button "button" at bounding box center [1450, 233] width 26 height 26
click at [1194, 135] on div at bounding box center [756, 406] width 1512 height 812
click at [1194, 139] on icon "button" at bounding box center [1450, 140] width 13 height 4
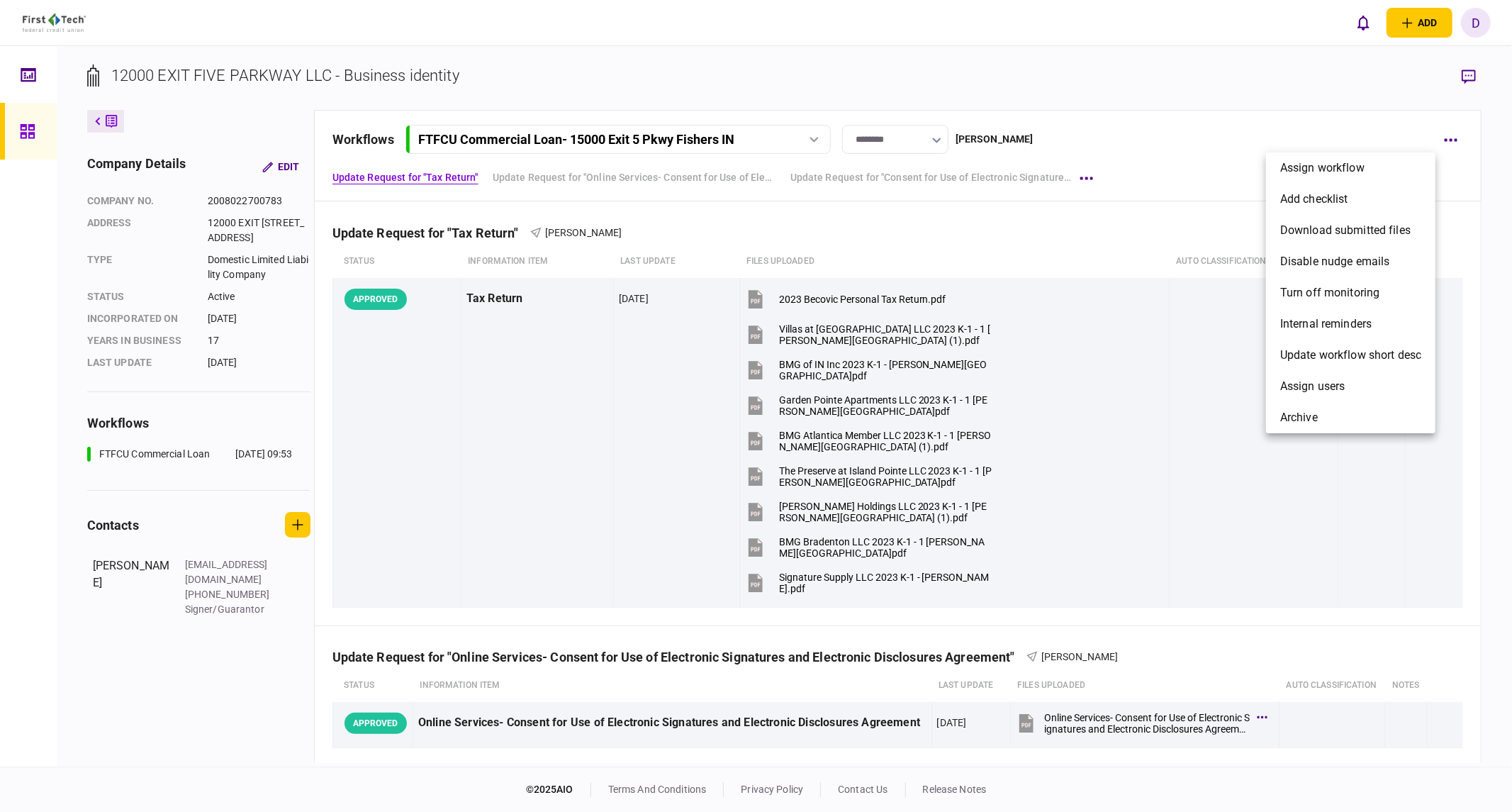
click at [1194, 383] on div at bounding box center [756, 406] width 1512 height 812
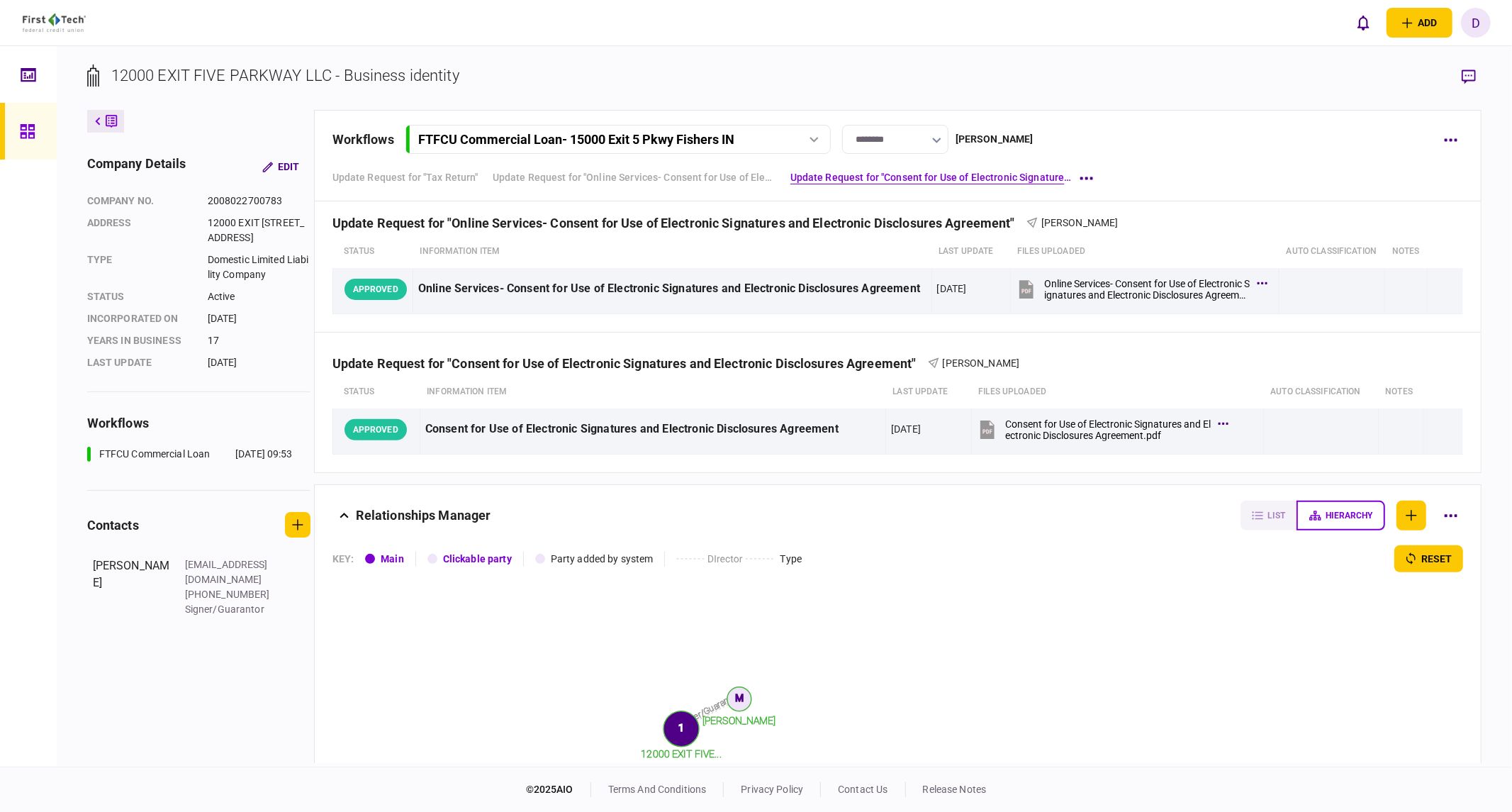
scroll to position [242, 0]
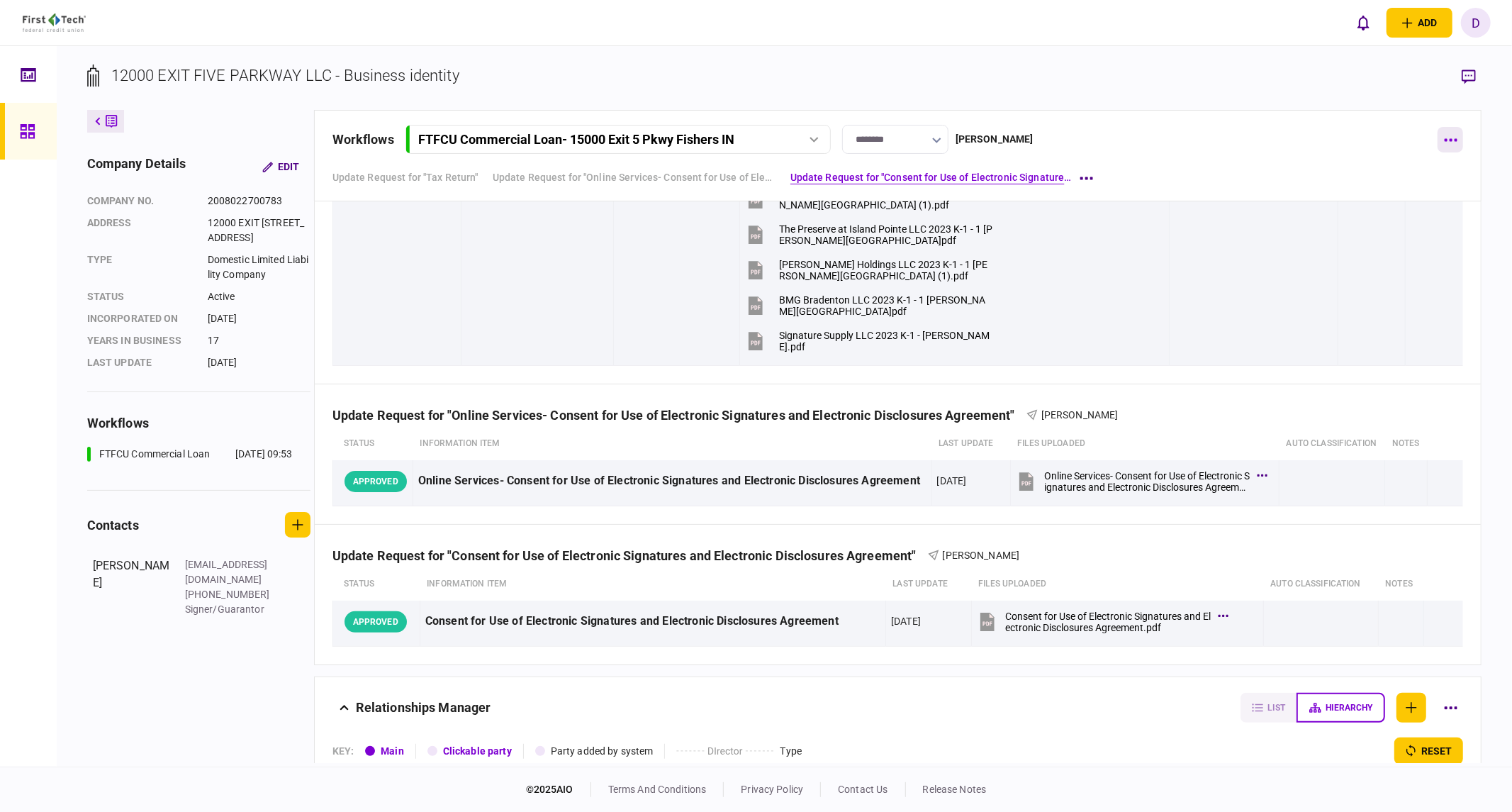
click at [1194, 144] on button "button" at bounding box center [1450, 139] width 26 height 26
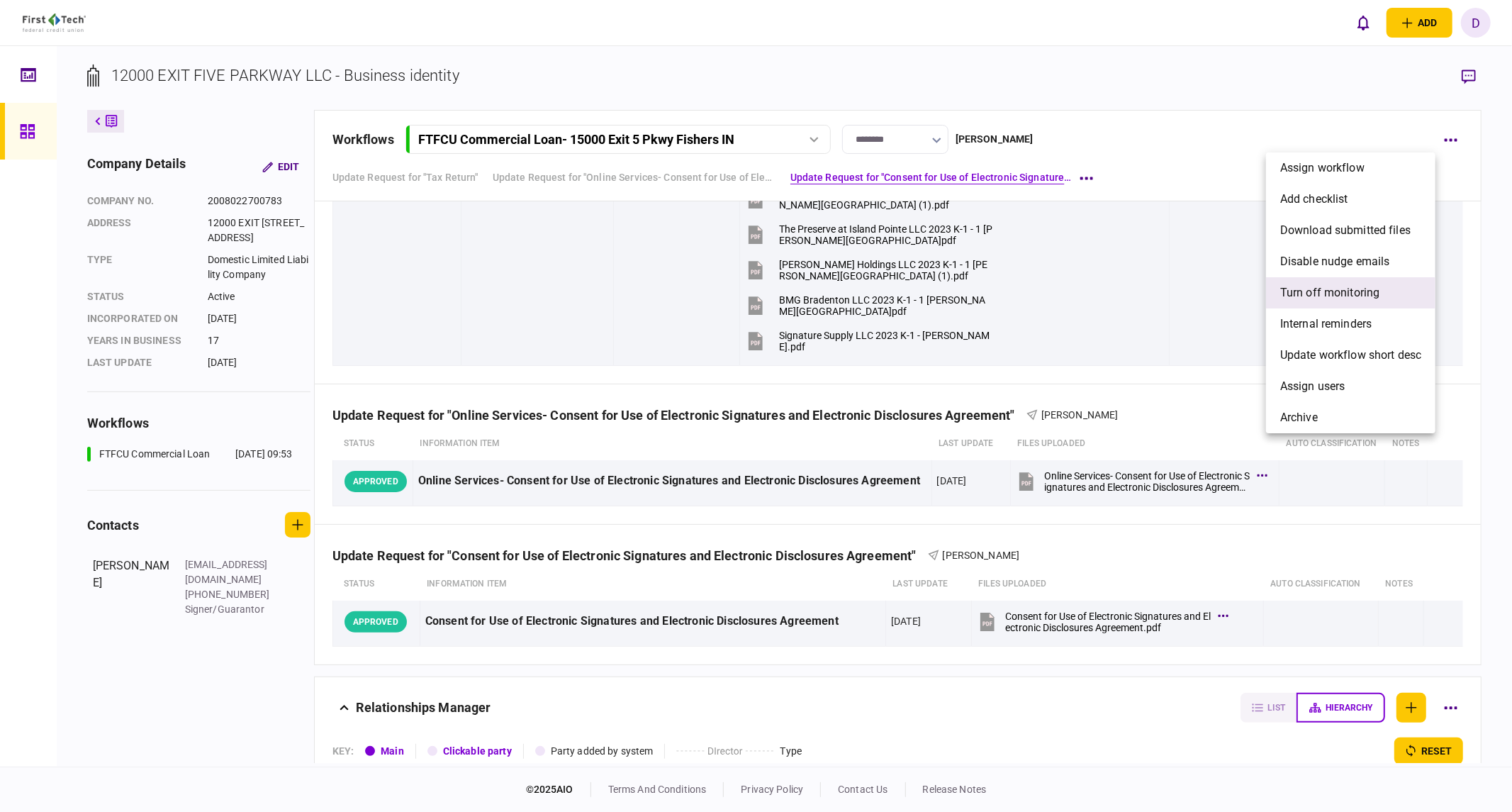
click at [1194, 295] on span "Turn off monitoring" at bounding box center [1330, 293] width 100 height 17
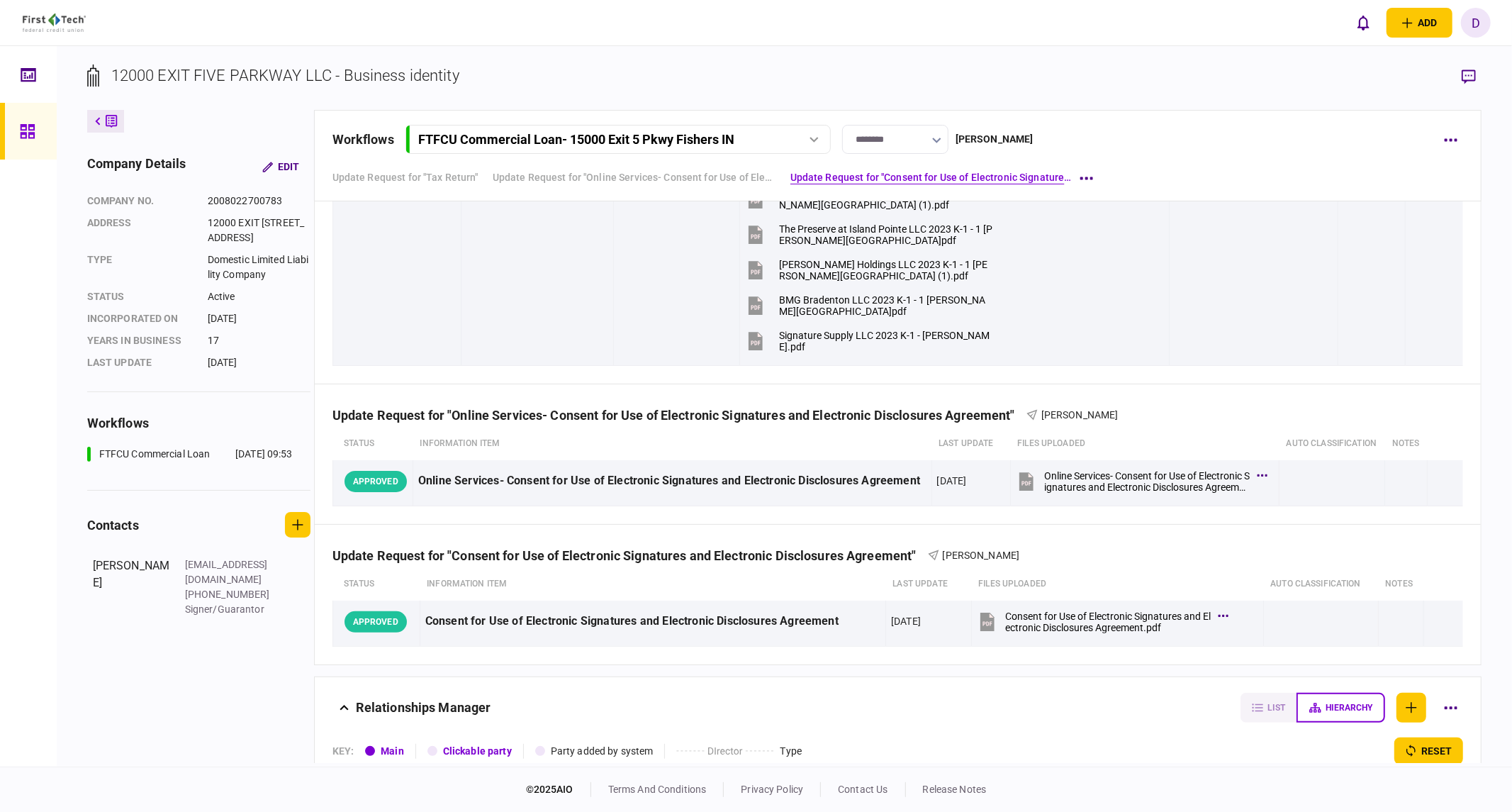
click at [1194, 167] on div "Update Request for "Tax Return" Update Request for "Online Services- Consent fo…" at bounding box center [898, 177] width 1132 height 26
click at [1194, 146] on button "button" at bounding box center [1450, 139] width 26 height 26
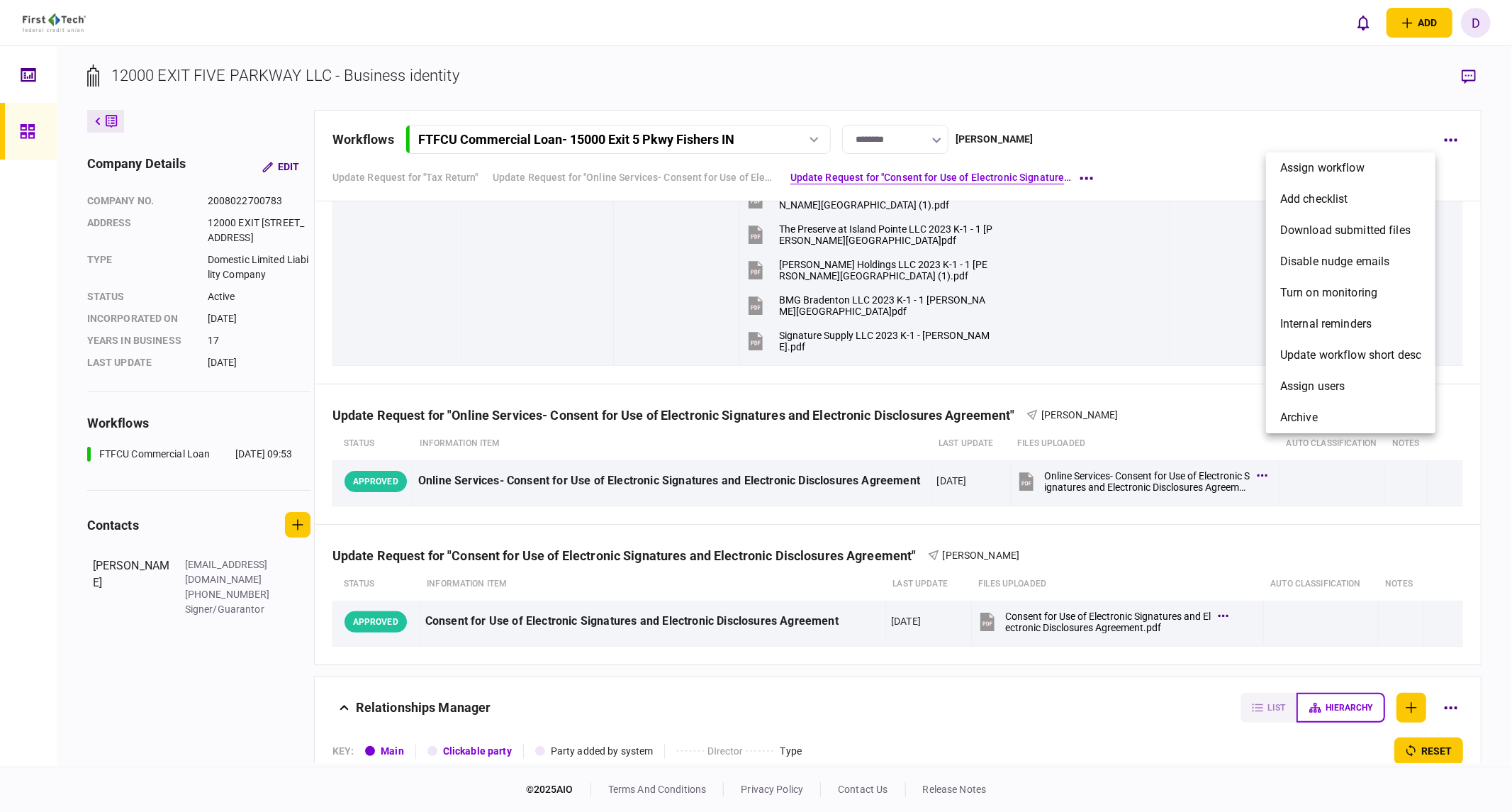
click at [1172, 143] on div at bounding box center [756, 406] width 1512 height 812
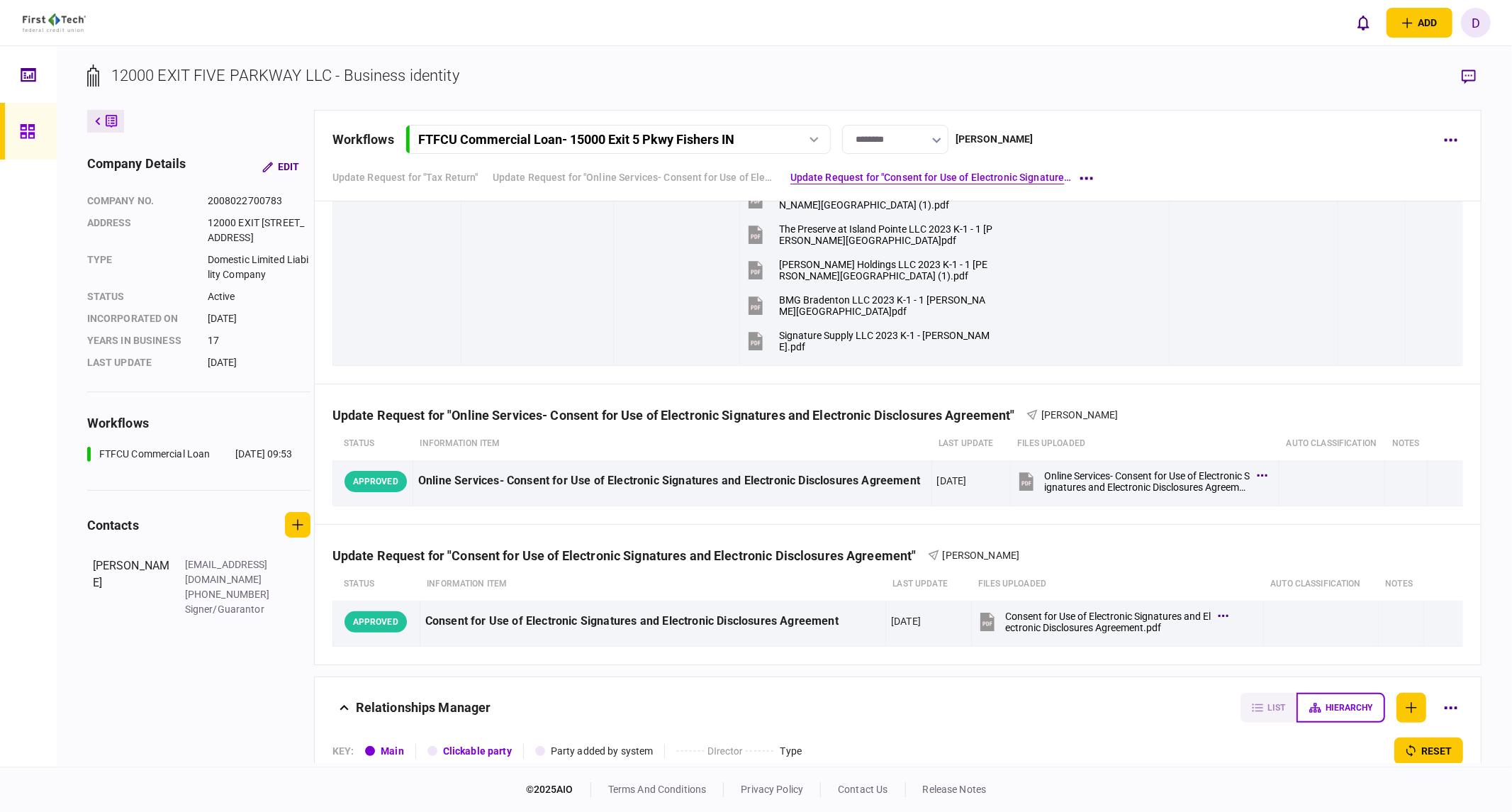
click at [24, 137] on icon at bounding box center [27, 132] width 14 height 14
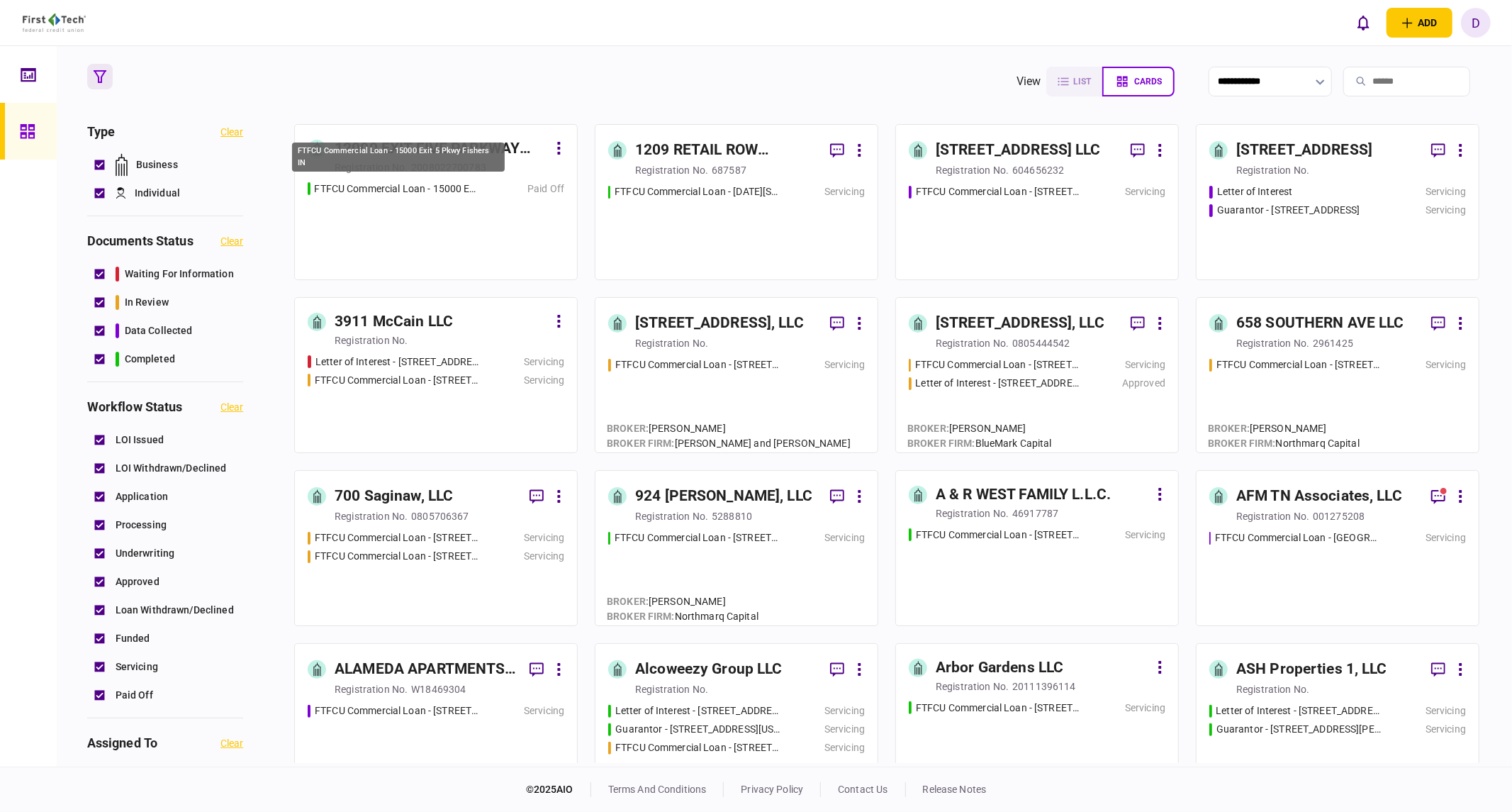
click at [457, 176] on div "FTFCU Commercial Loan - 15000 Exit 5 Pkwy Fishers IN" at bounding box center [398, 161] width 215 height 41
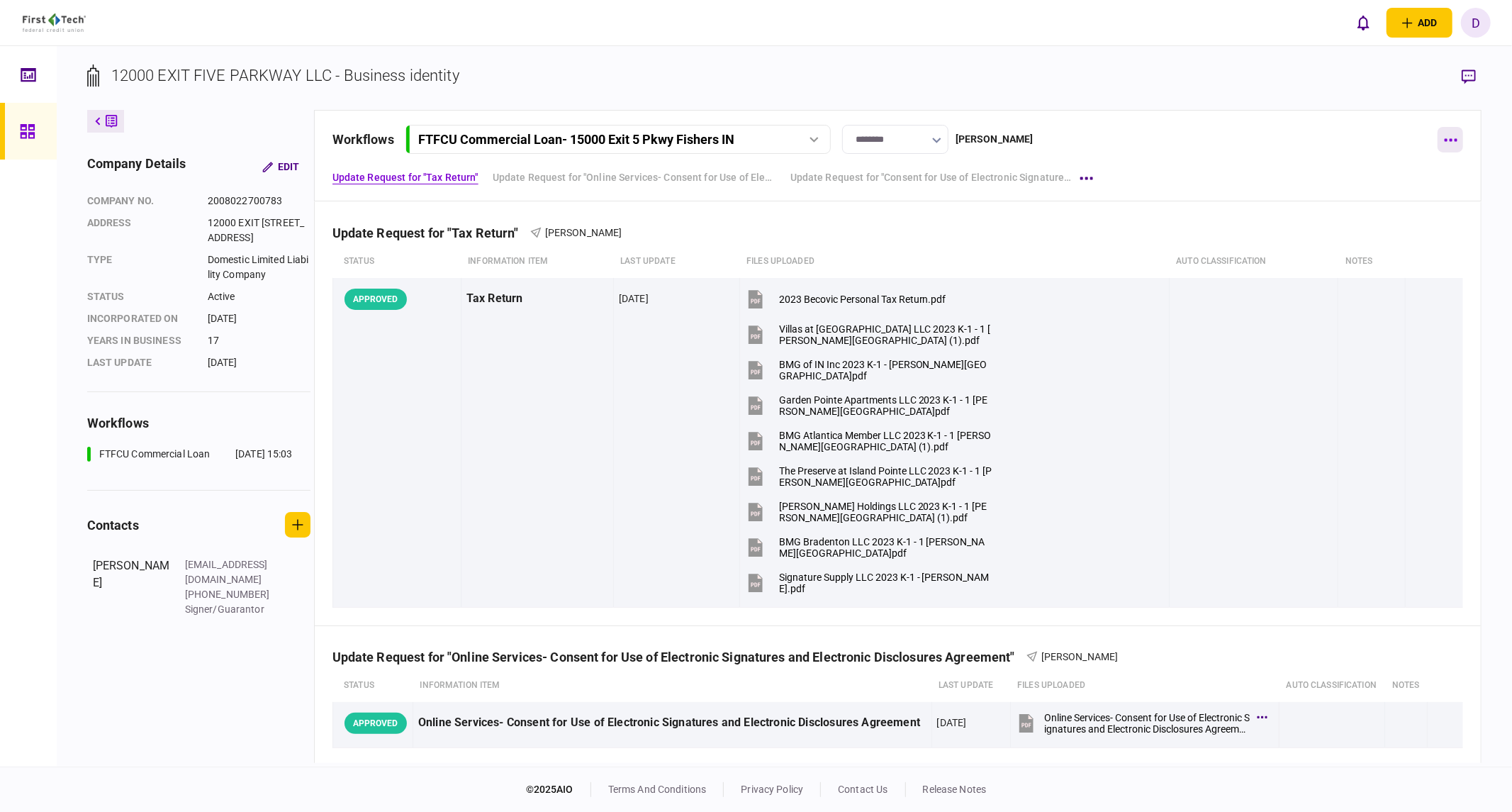
click at [1194, 139] on icon "button" at bounding box center [1451, 141] width 13 height 3
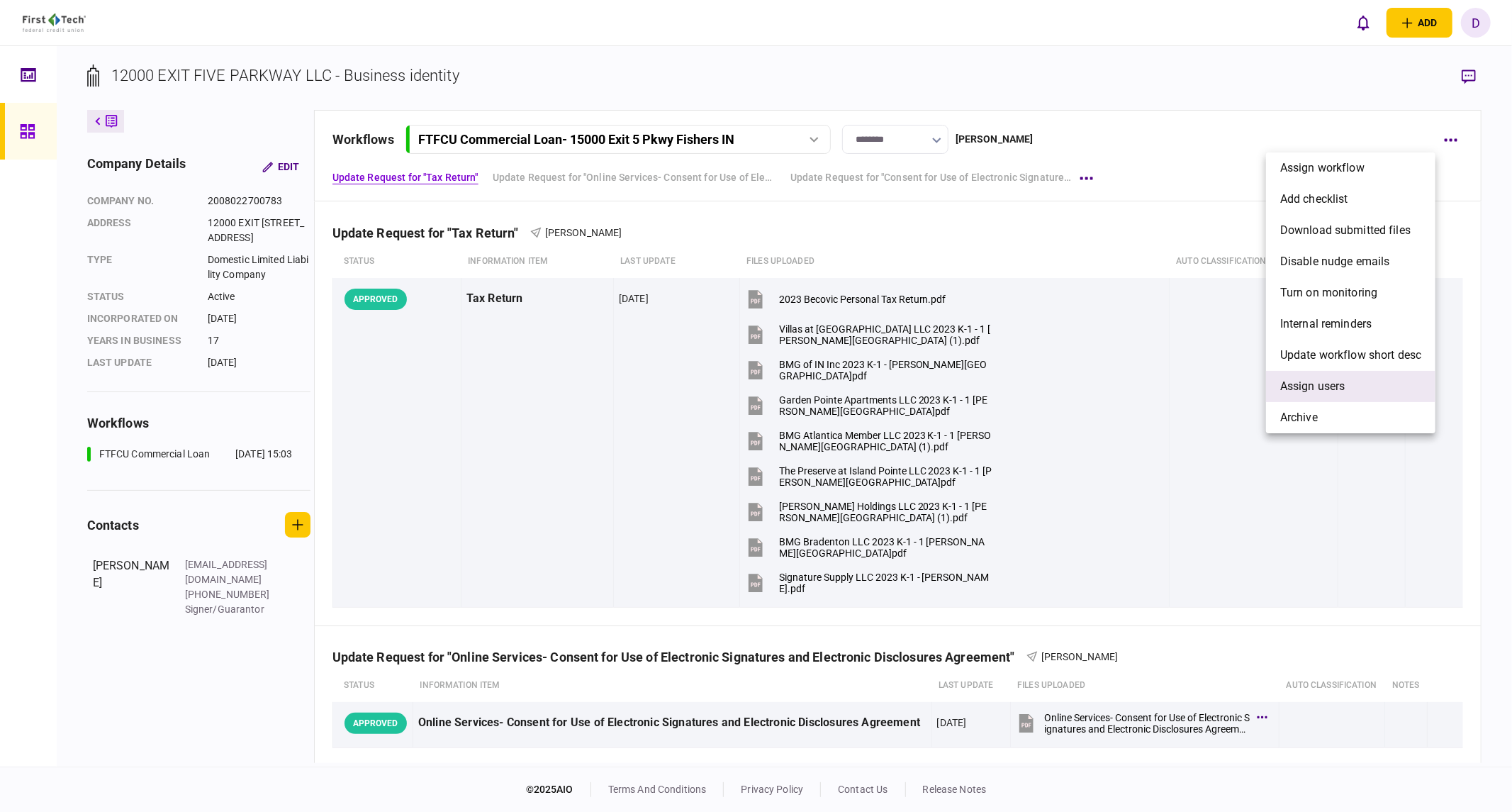
click at [1194, 388] on span "Assign users" at bounding box center [1312, 387] width 65 height 17
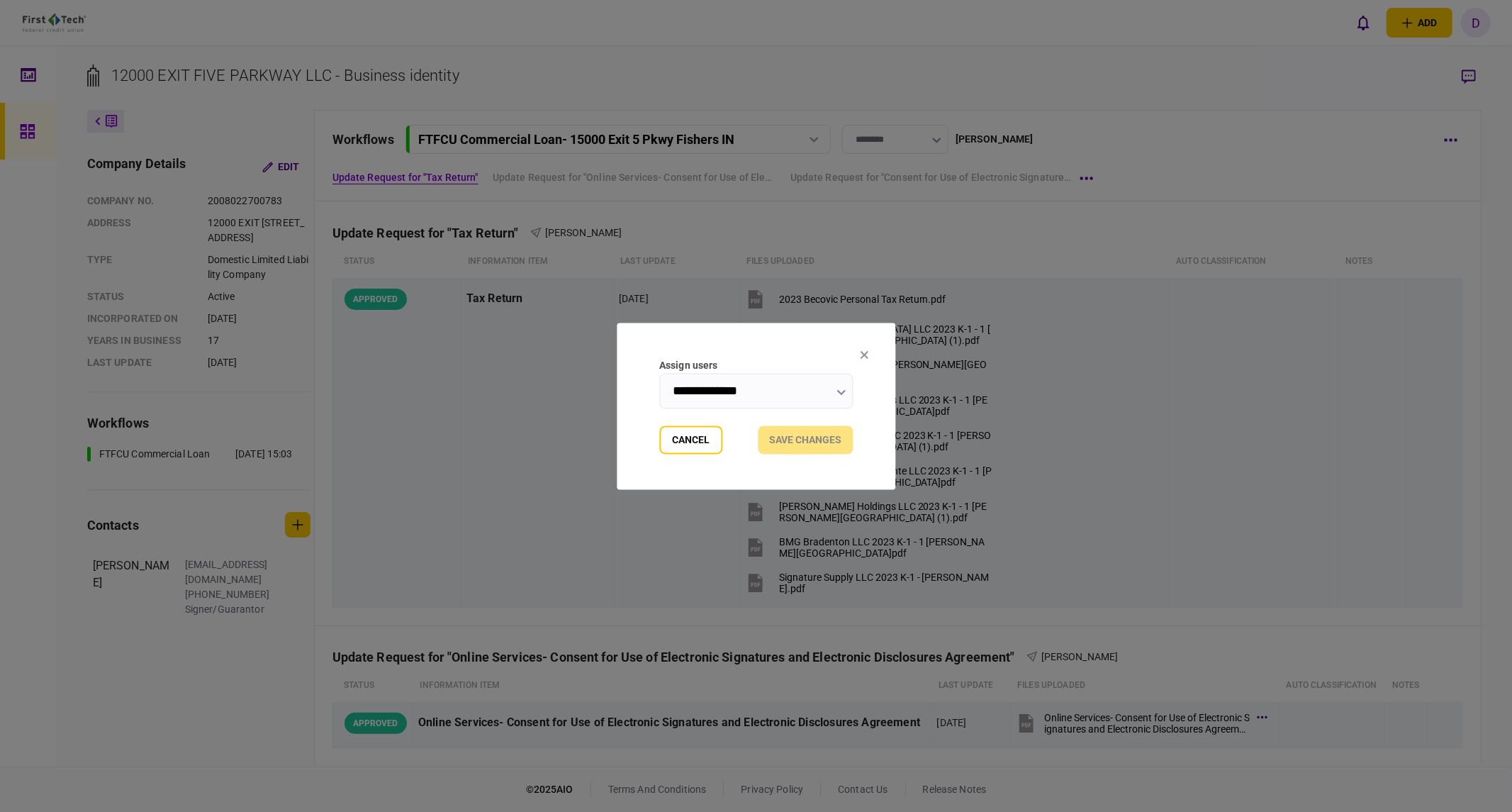
click at [837, 395] on icon "button" at bounding box center [841, 392] width 9 height 5
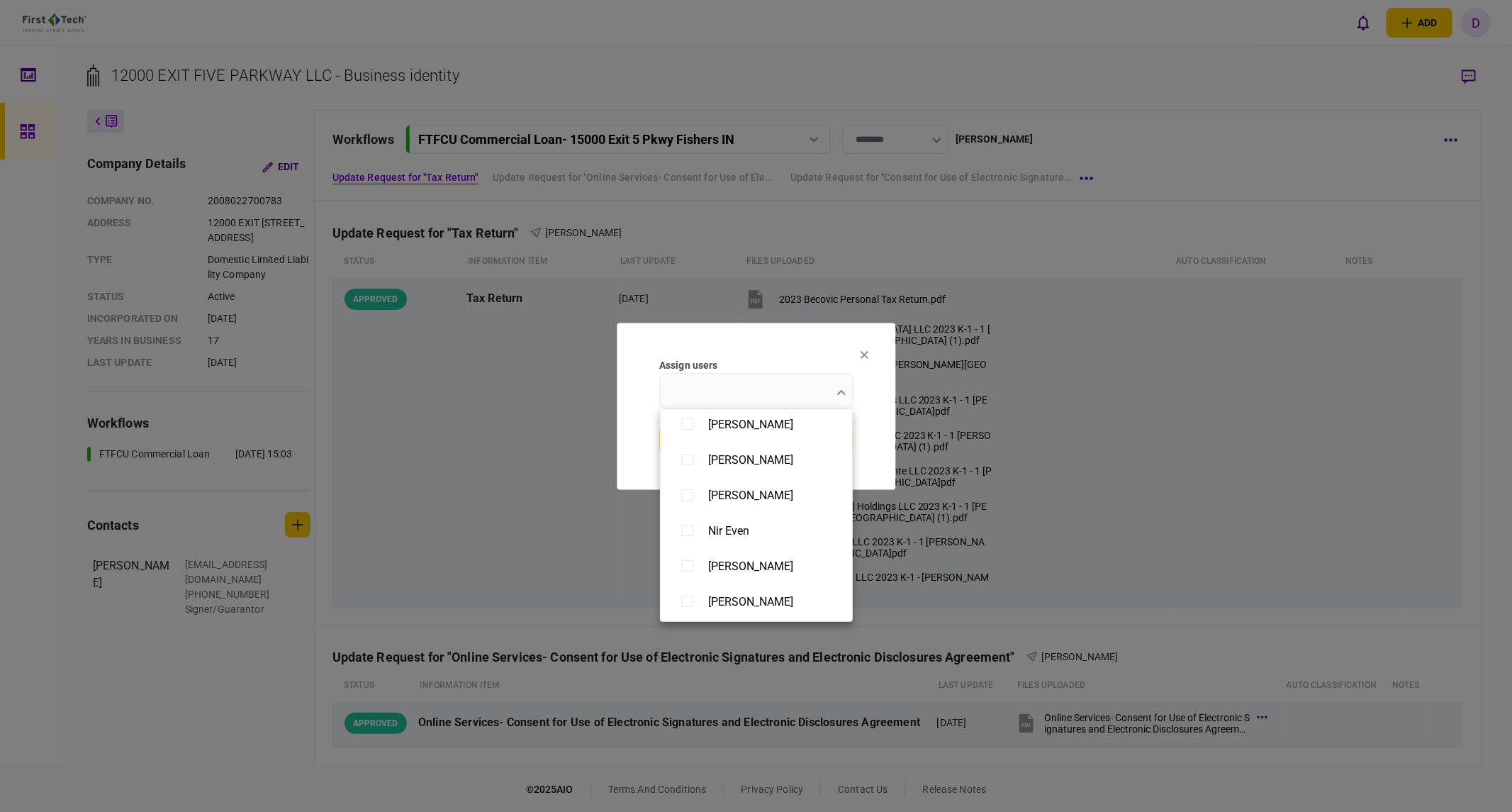
scroll to position [551, 0]
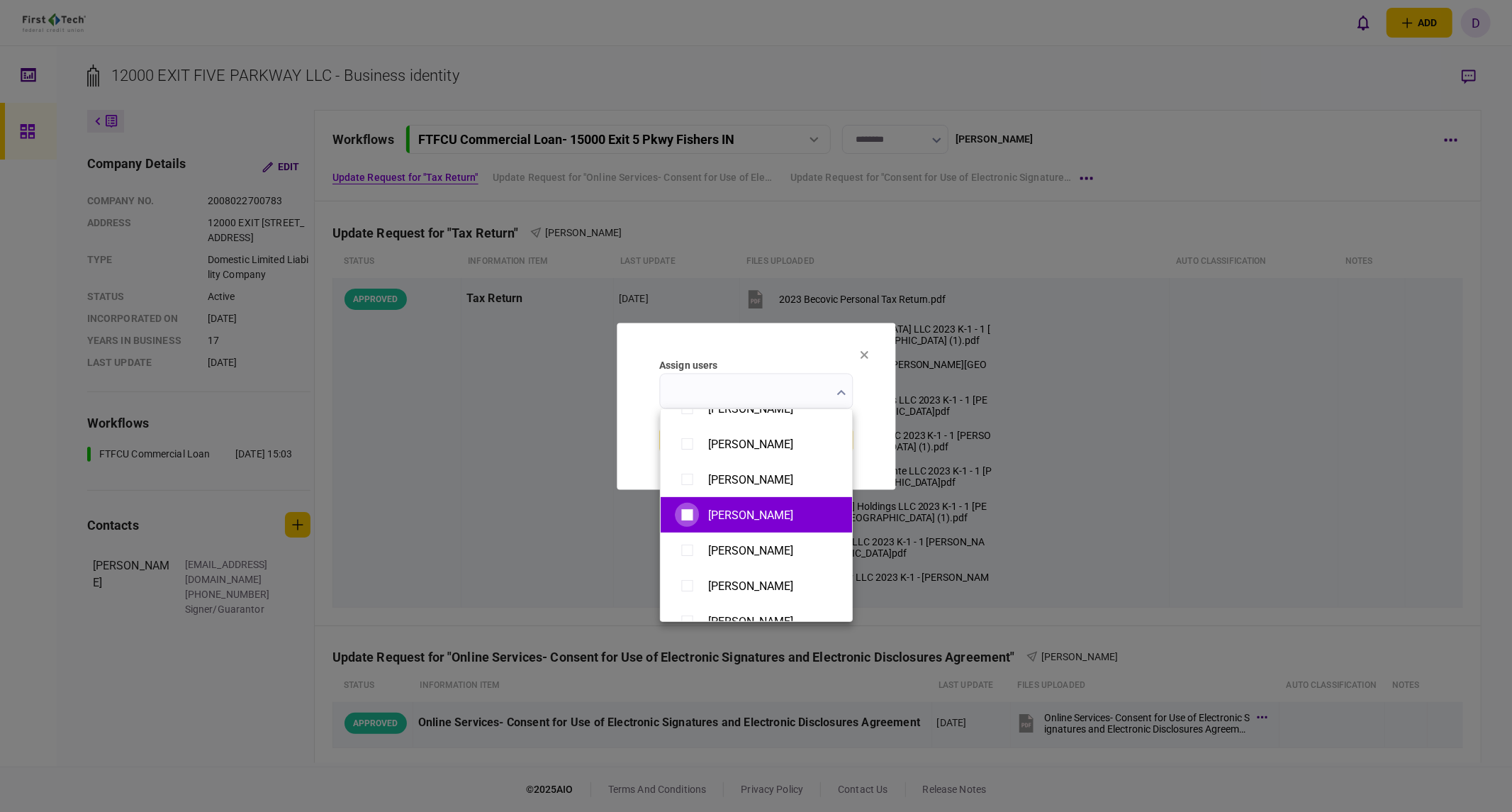
type input "**********"
click at [868, 416] on div at bounding box center [756, 406] width 1512 height 812
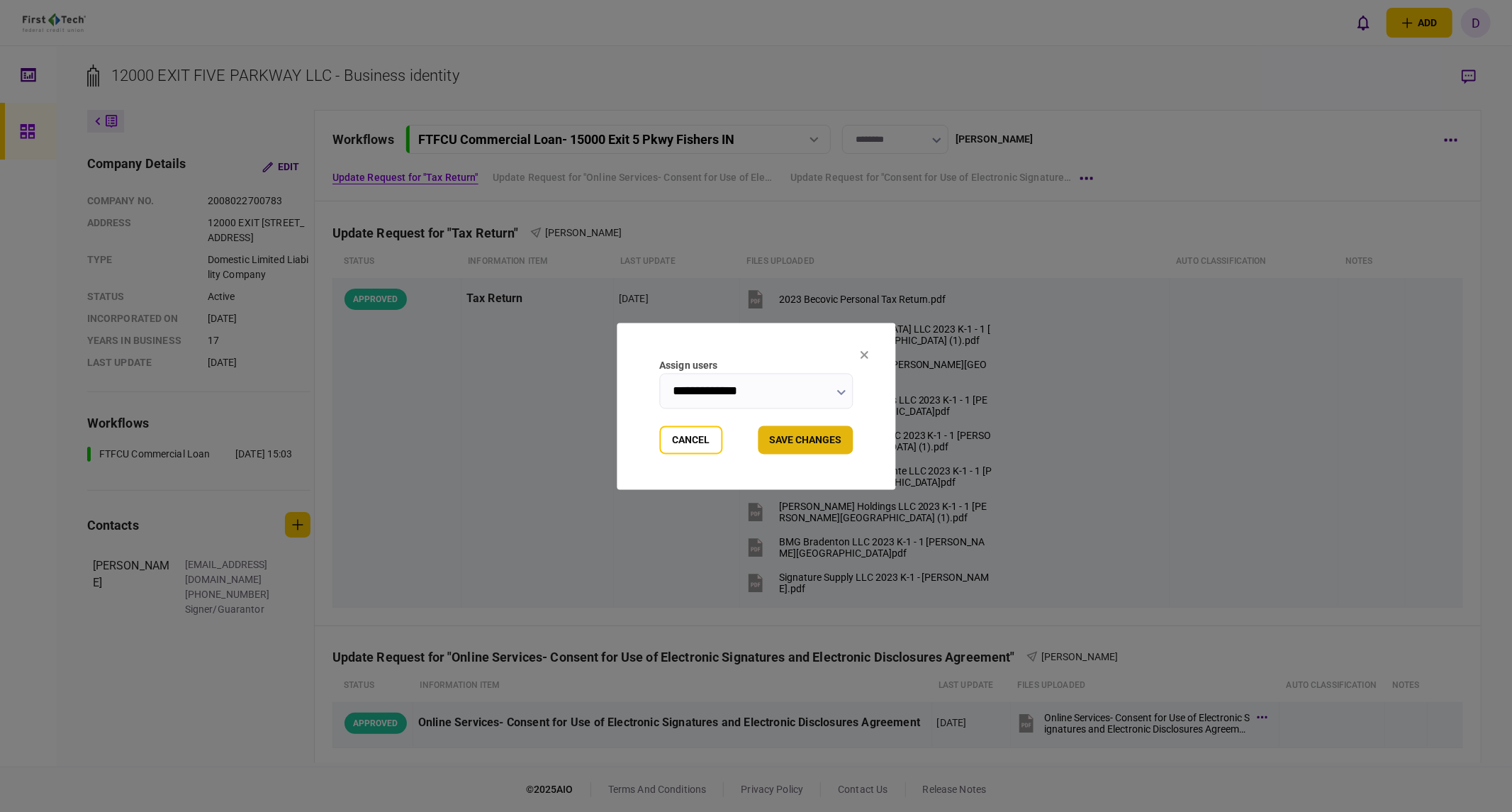
click at [807, 438] on button "Save changes" at bounding box center [805, 439] width 95 height 28
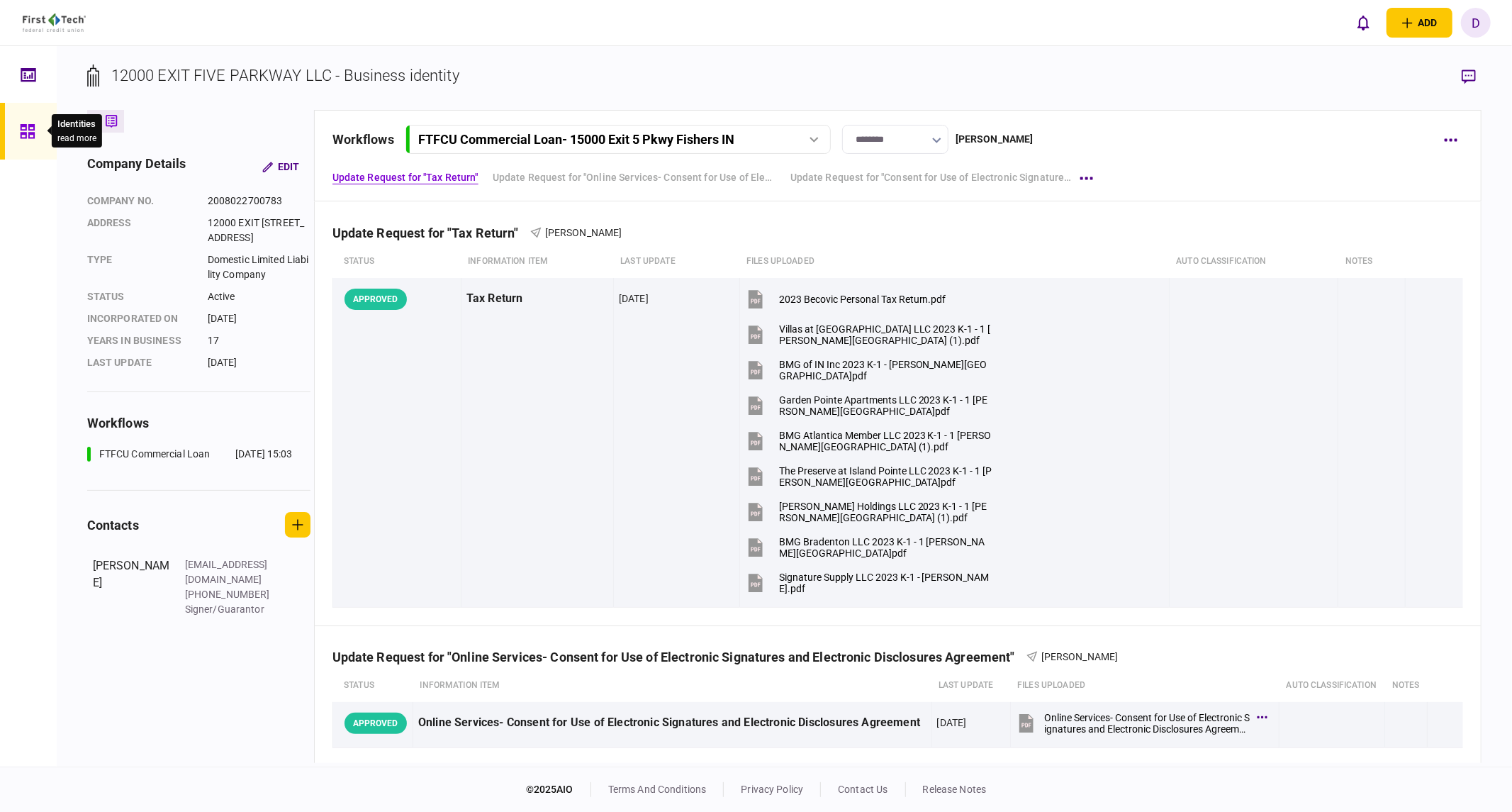
click at [23, 125] on icon at bounding box center [27, 132] width 14 height 14
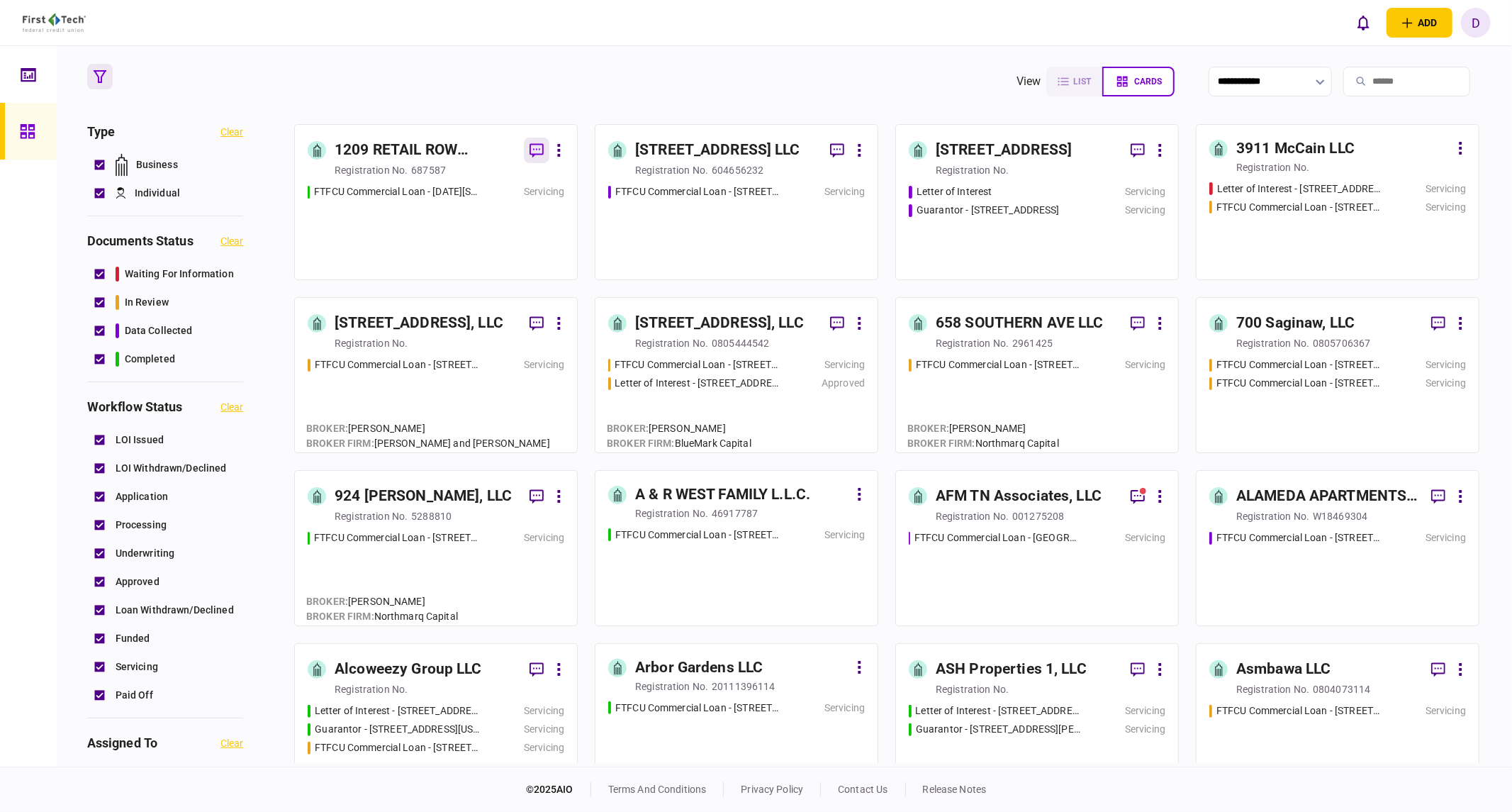
click at [549, 149] on button "button" at bounding box center [536, 150] width 26 height 26
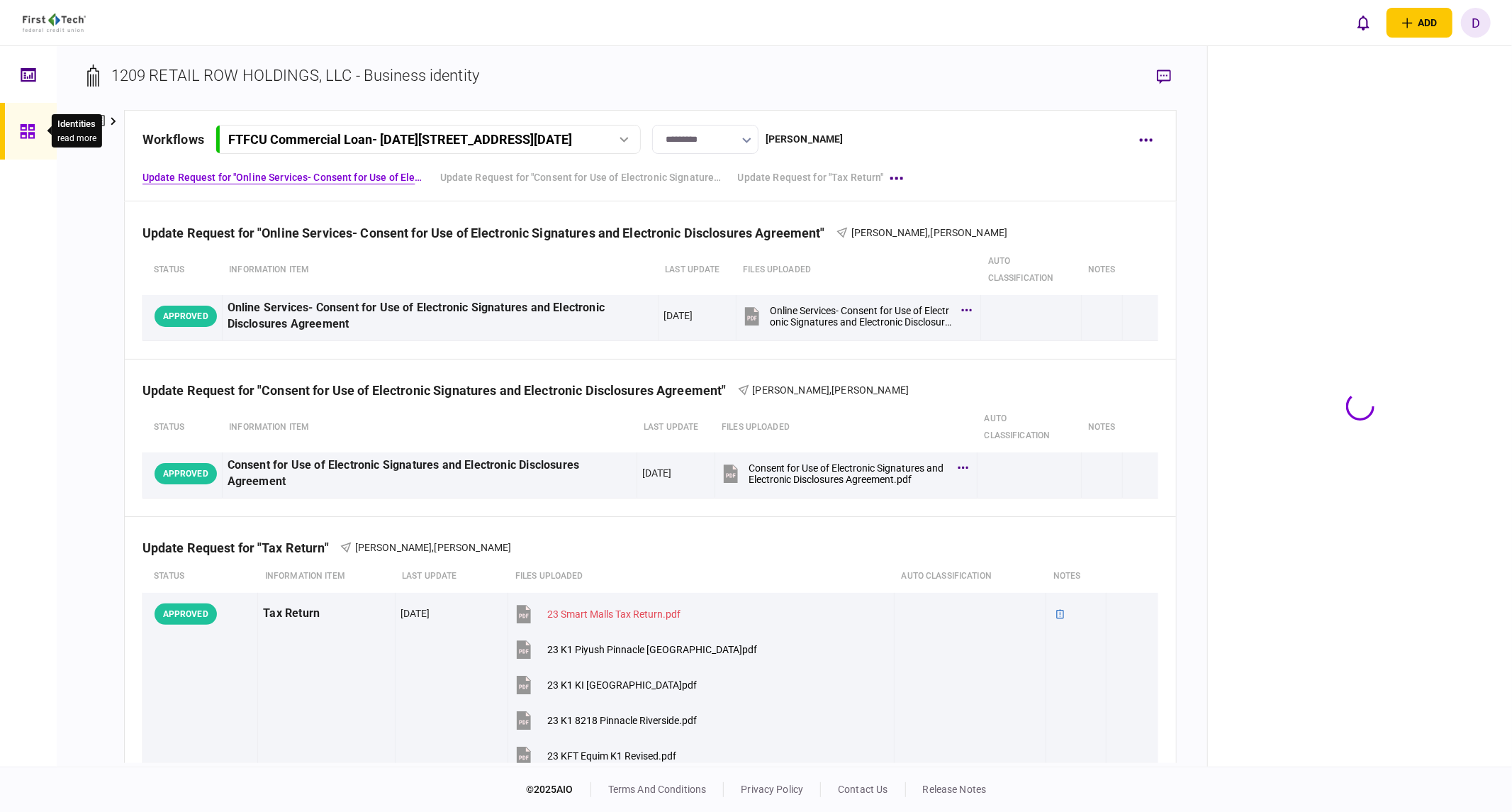
click at [27, 129] on icon at bounding box center [27, 132] width 16 height 16
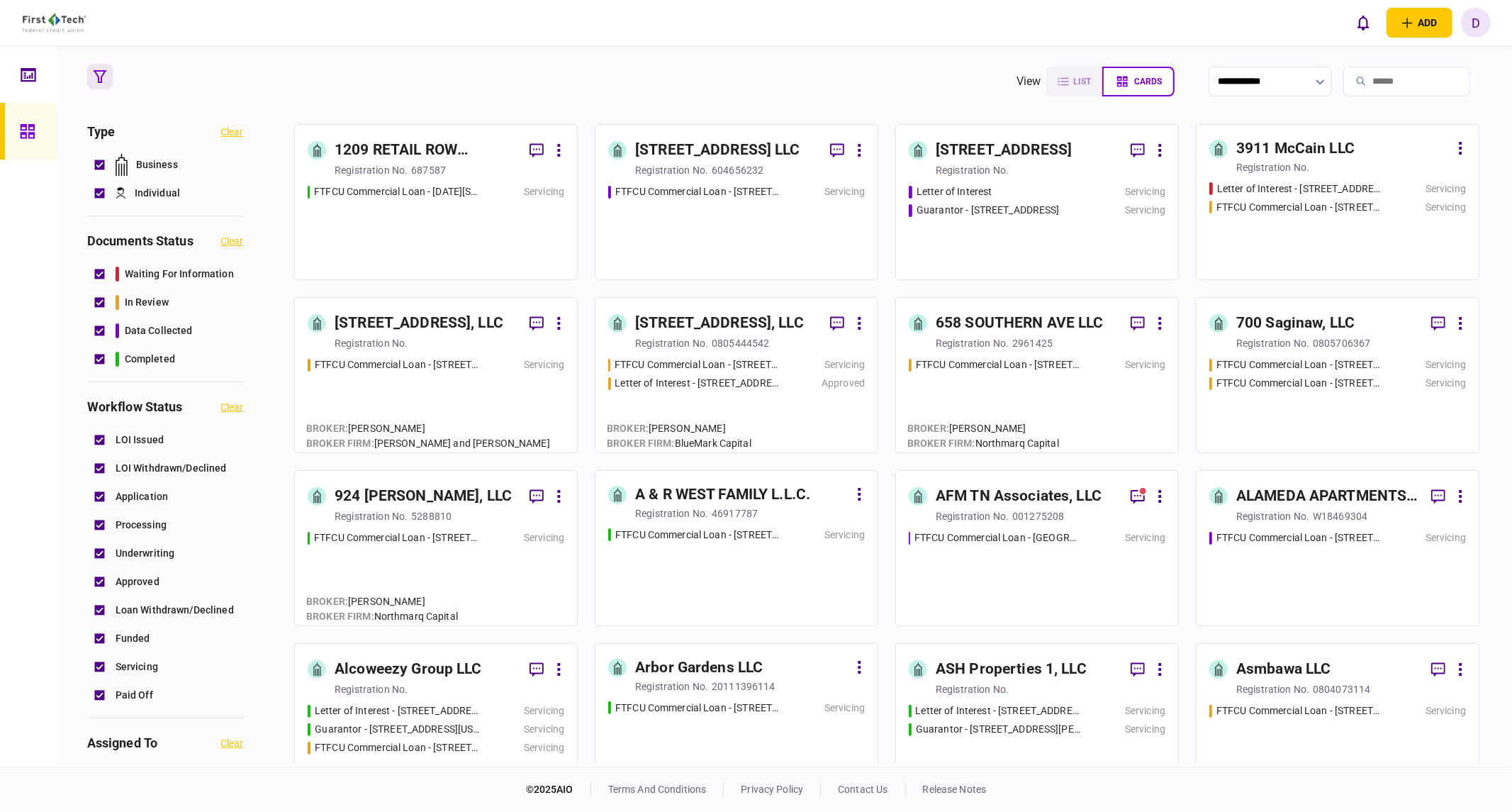
click at [561, 150] on button at bounding box center [559, 150] width 11 height 26
click at [373, 222] on div at bounding box center [756, 406] width 1512 height 812
click at [391, 157] on div "1209 RETAIL ROW HOLDINGS, LLC" at bounding box center [427, 150] width 184 height 23
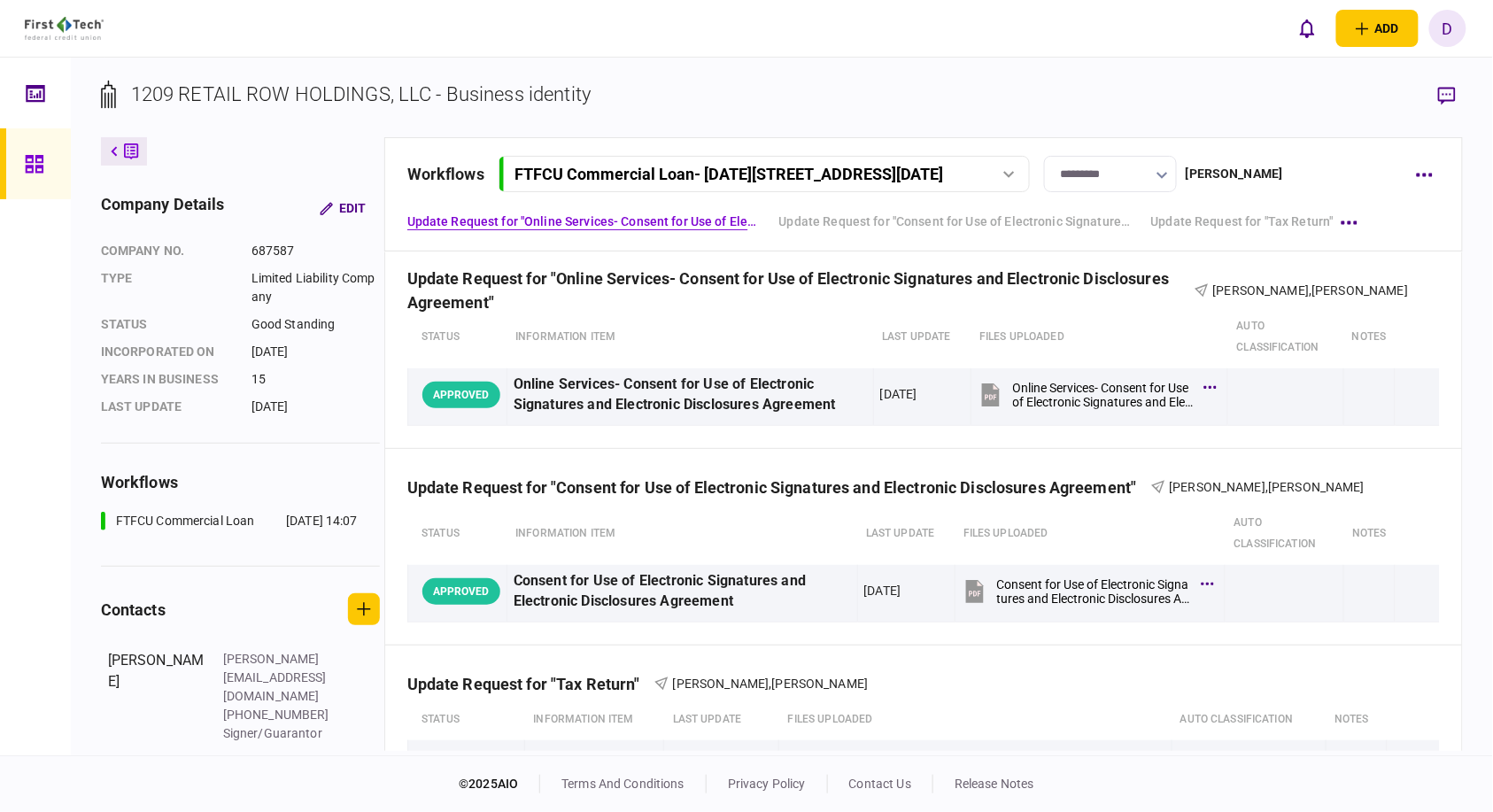
click at [756, 64] on div "1209 RETAIL ROW HOLDINGS, LLC - Business identity company details Edit company …" at bounding box center [781, 406] width 1423 height 698
click at [1424, 177] on button "button" at bounding box center [1424, 174] width 32 height 32
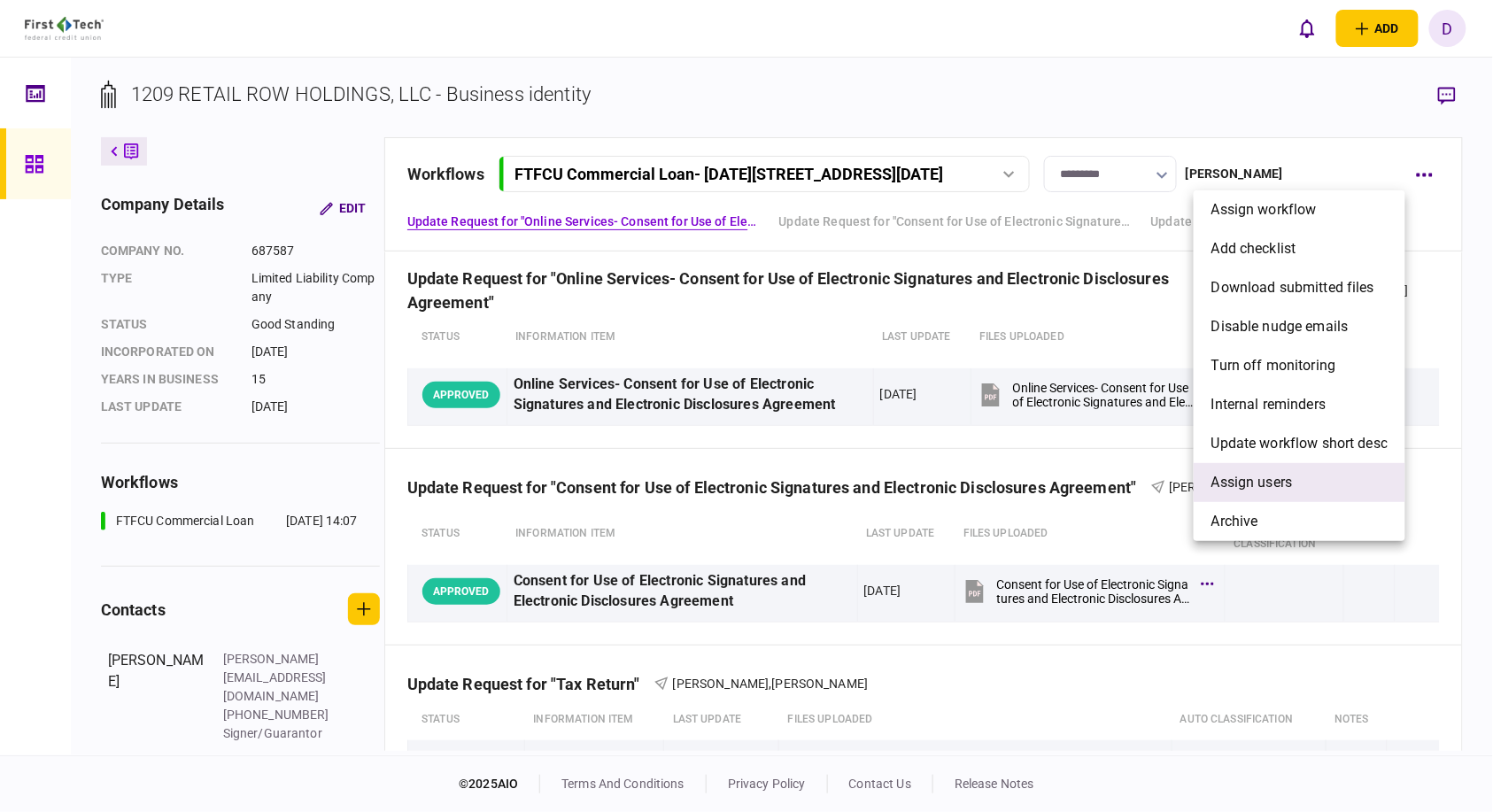
click at [1243, 469] on li "Assign users" at bounding box center [1299, 483] width 211 height 39
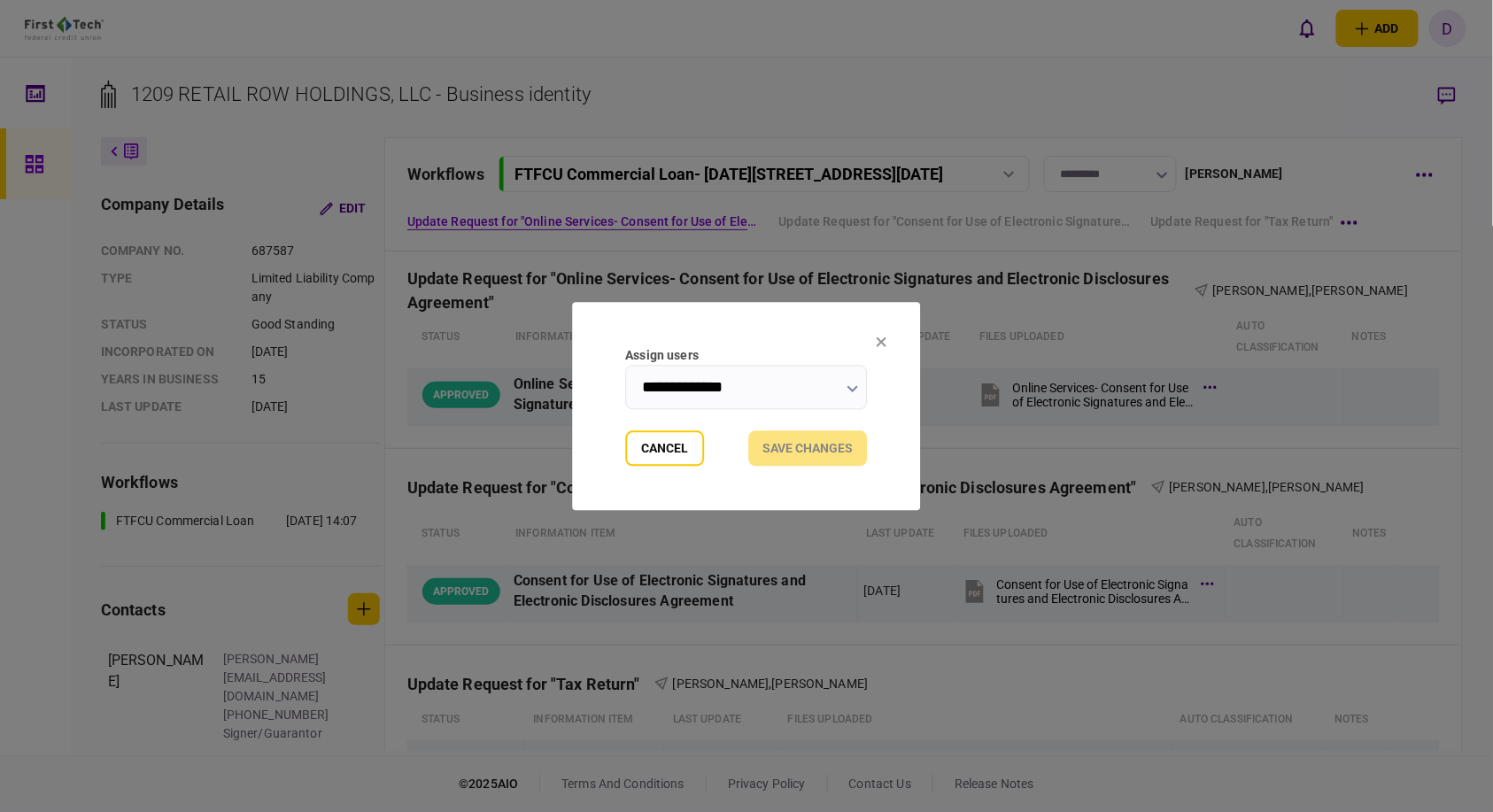
click at [803, 377] on input "**********" at bounding box center [746, 386] width 242 height 44
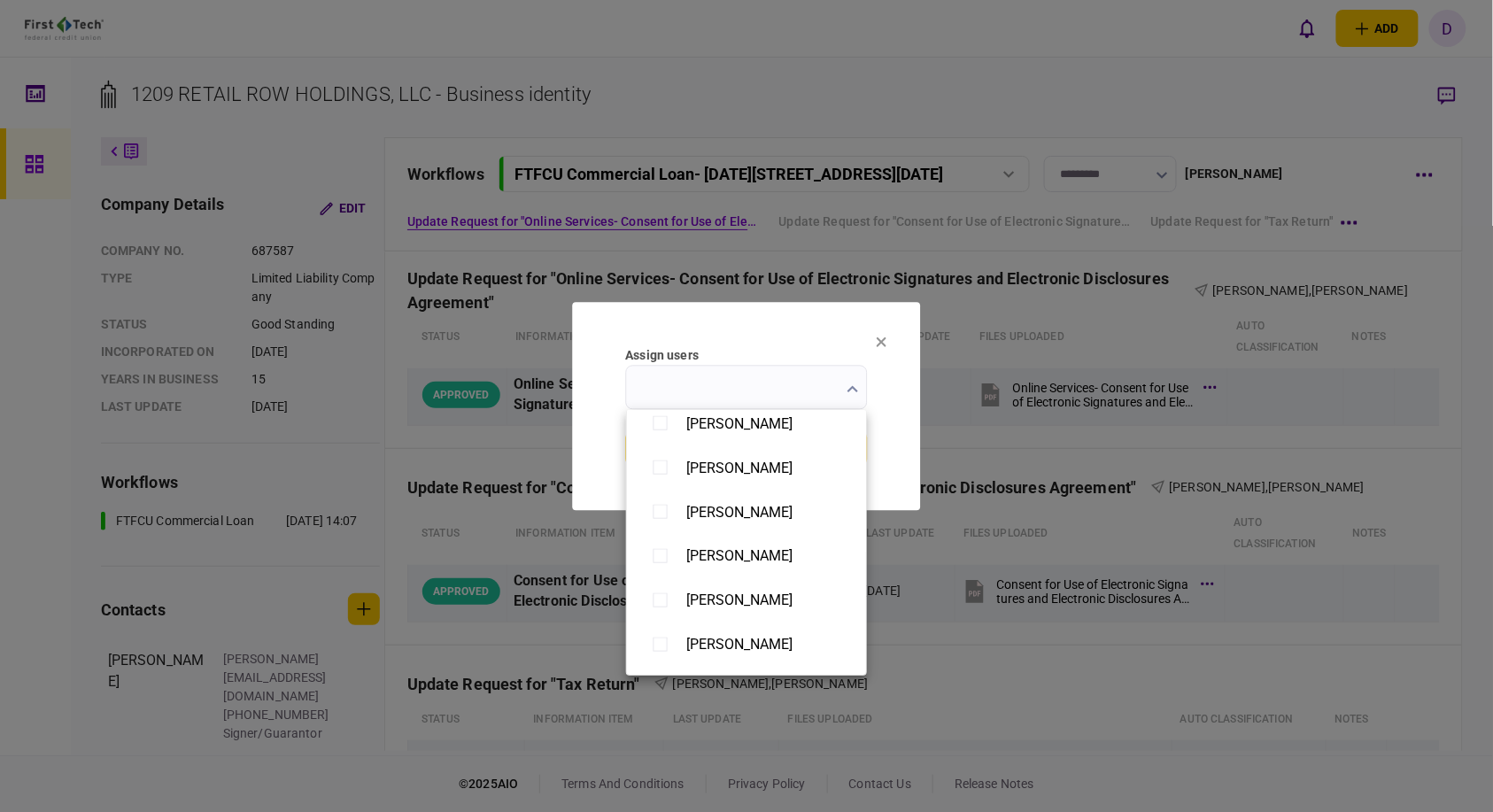
scroll to position [1374, 0]
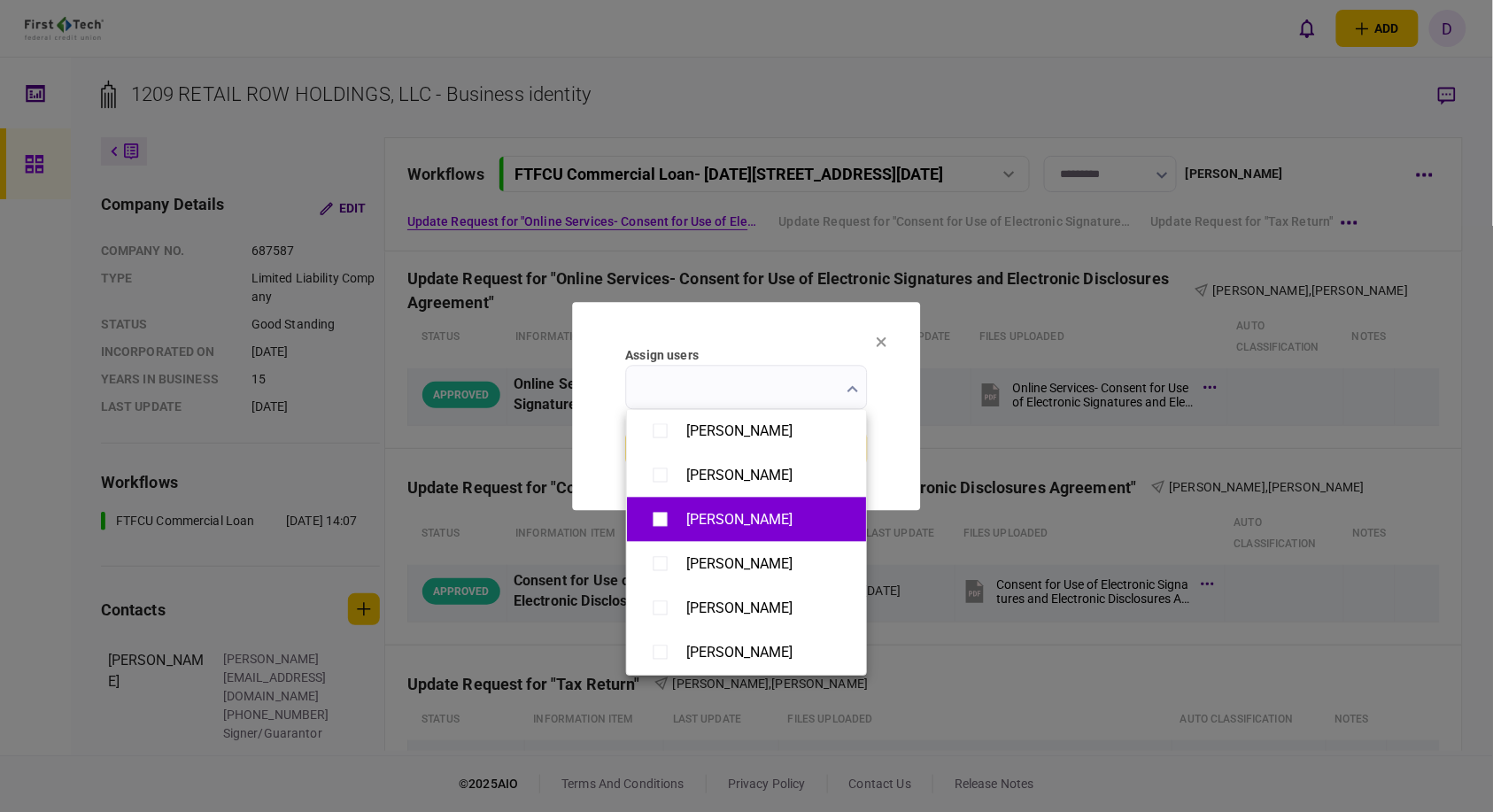
type input "**********"
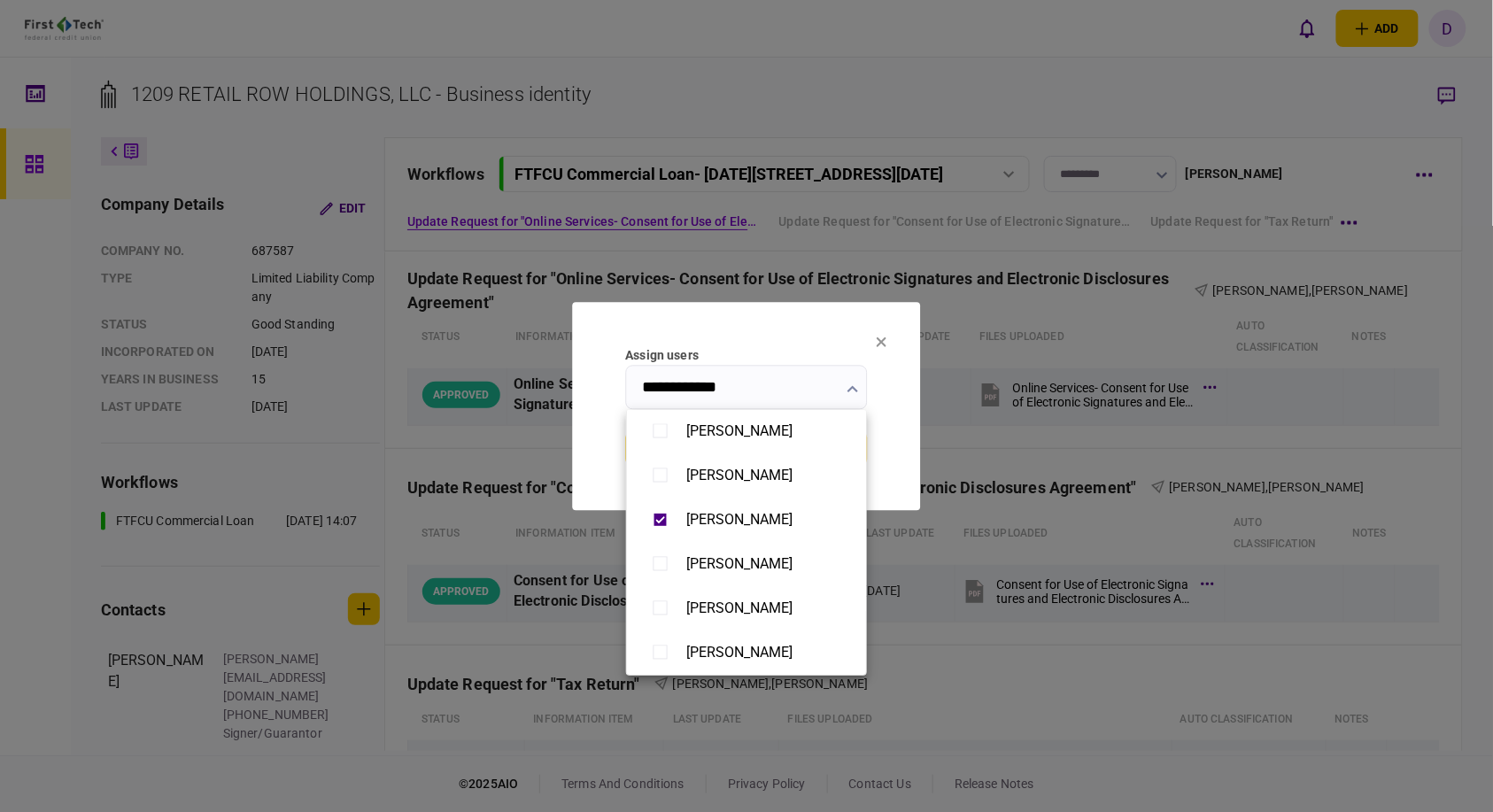
click at [906, 405] on div at bounding box center [746, 406] width 1493 height 812
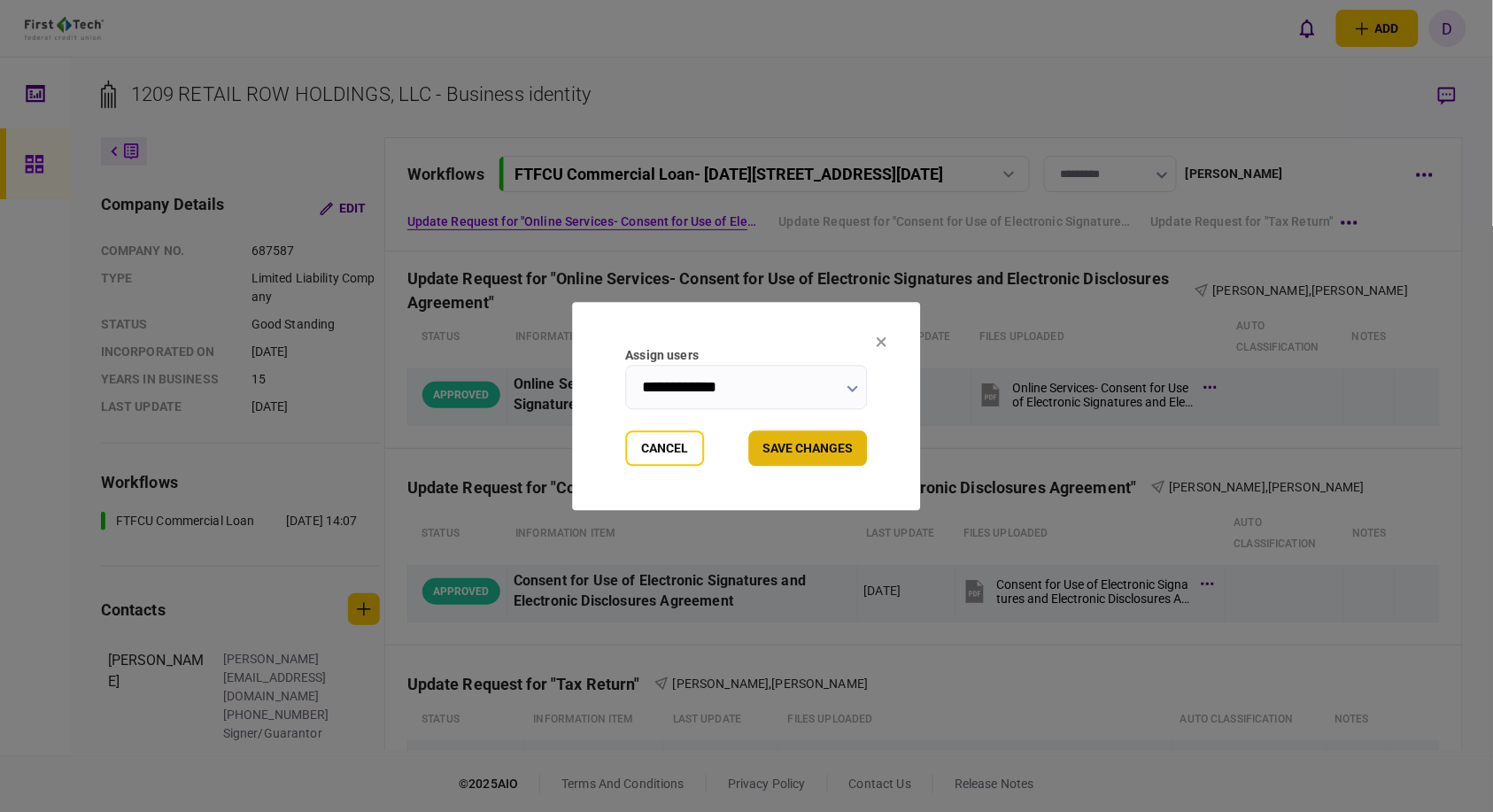
click at [819, 449] on button "Save changes" at bounding box center [808, 448] width 118 height 35
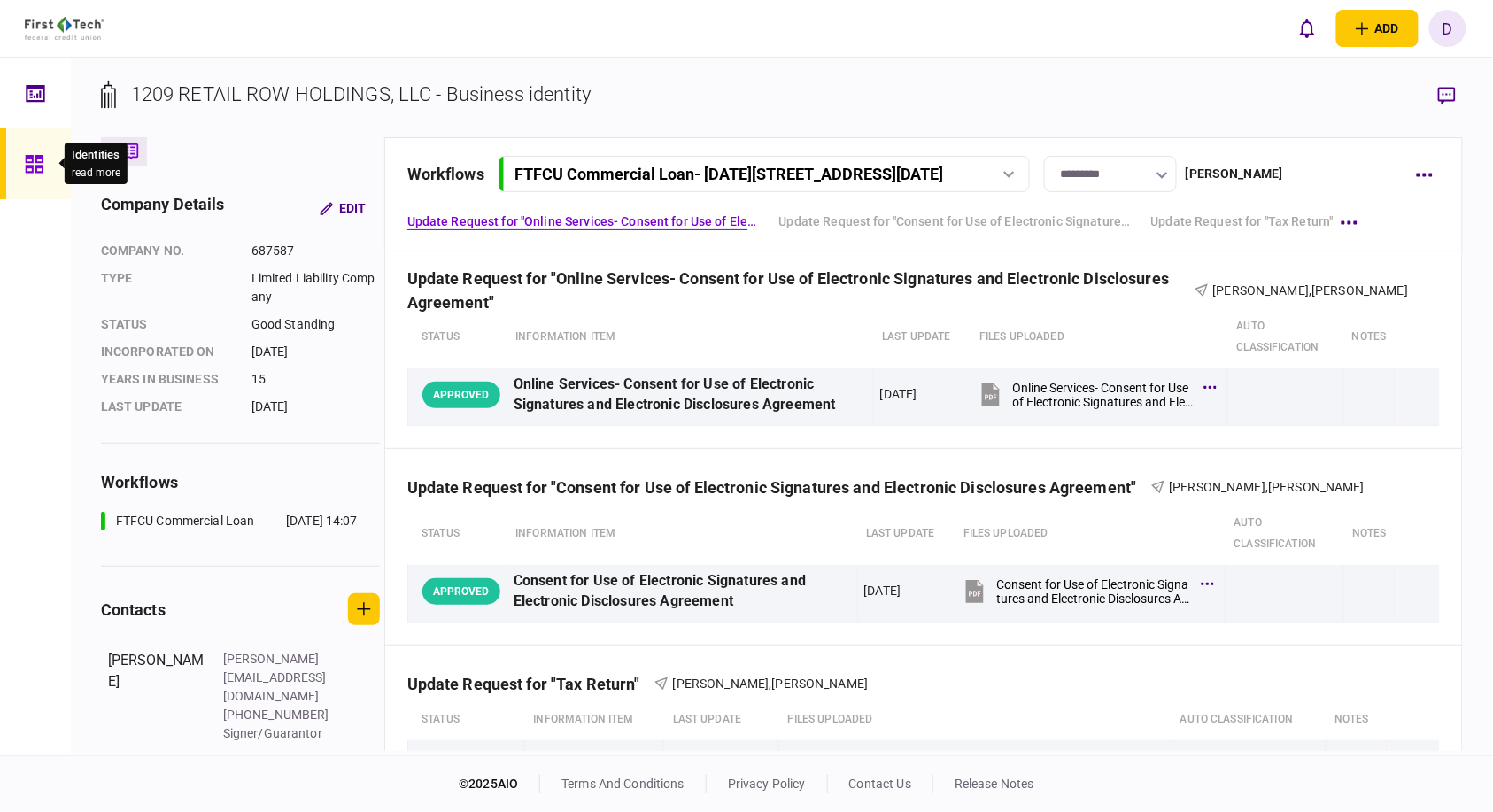
click at [35, 160] on icon at bounding box center [33, 164] width 18 height 18
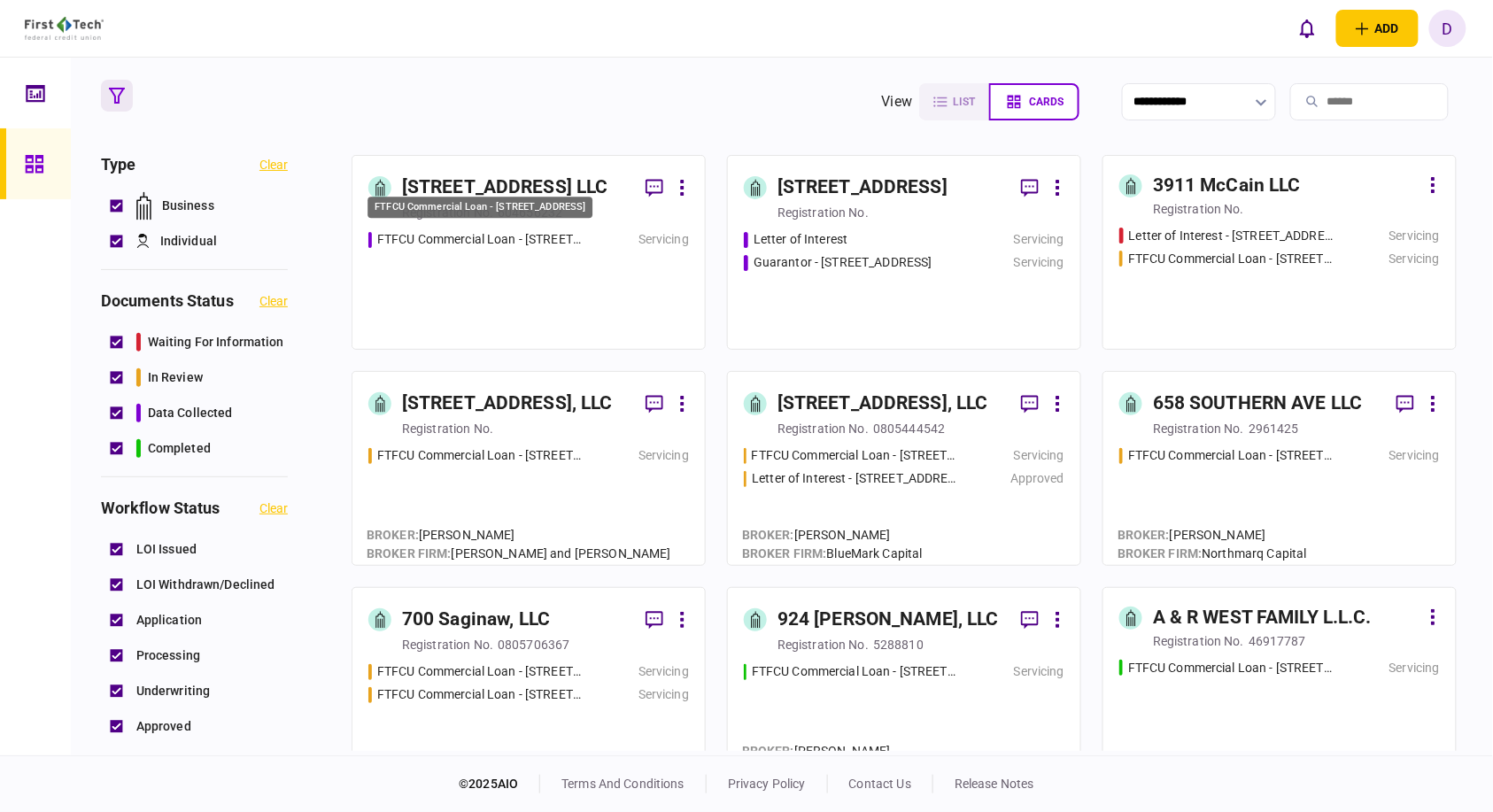
click at [509, 224] on div "FTFCU Commercial Loan - [STREET_ADDRESS]" at bounding box center [480, 212] width 229 height 36
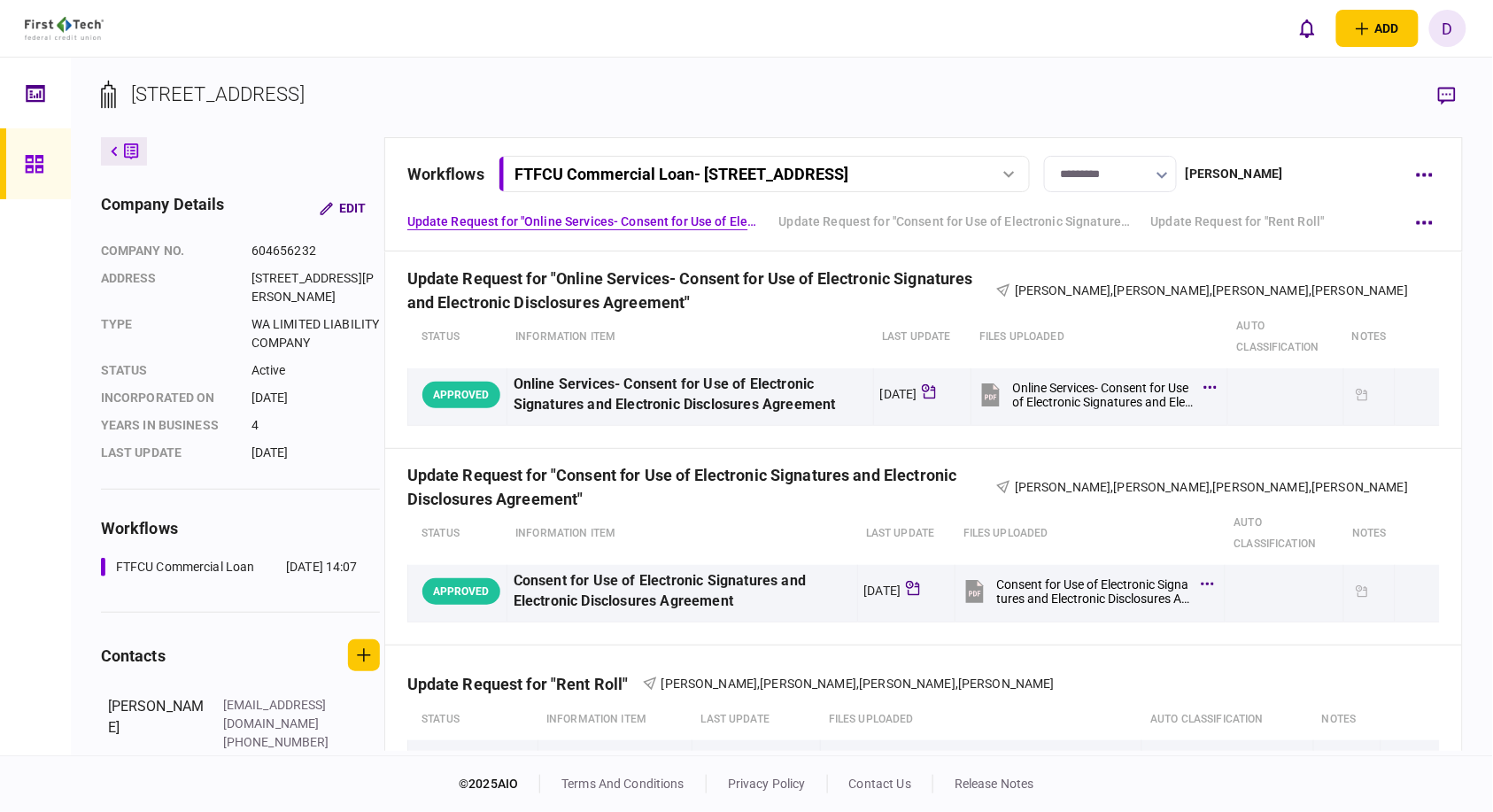
drag, startPoint x: 1356, startPoint y: 118, endPoint x: 1325, endPoint y: 117, distance: 31.0
click at [1356, 118] on section "[STREET_ADDRESS]" at bounding box center [782, 108] width 1363 height 58
click at [932, 99] on section "[STREET_ADDRESS]" at bounding box center [782, 108] width 1363 height 58
click at [1424, 170] on button "button" at bounding box center [1424, 174] width 32 height 32
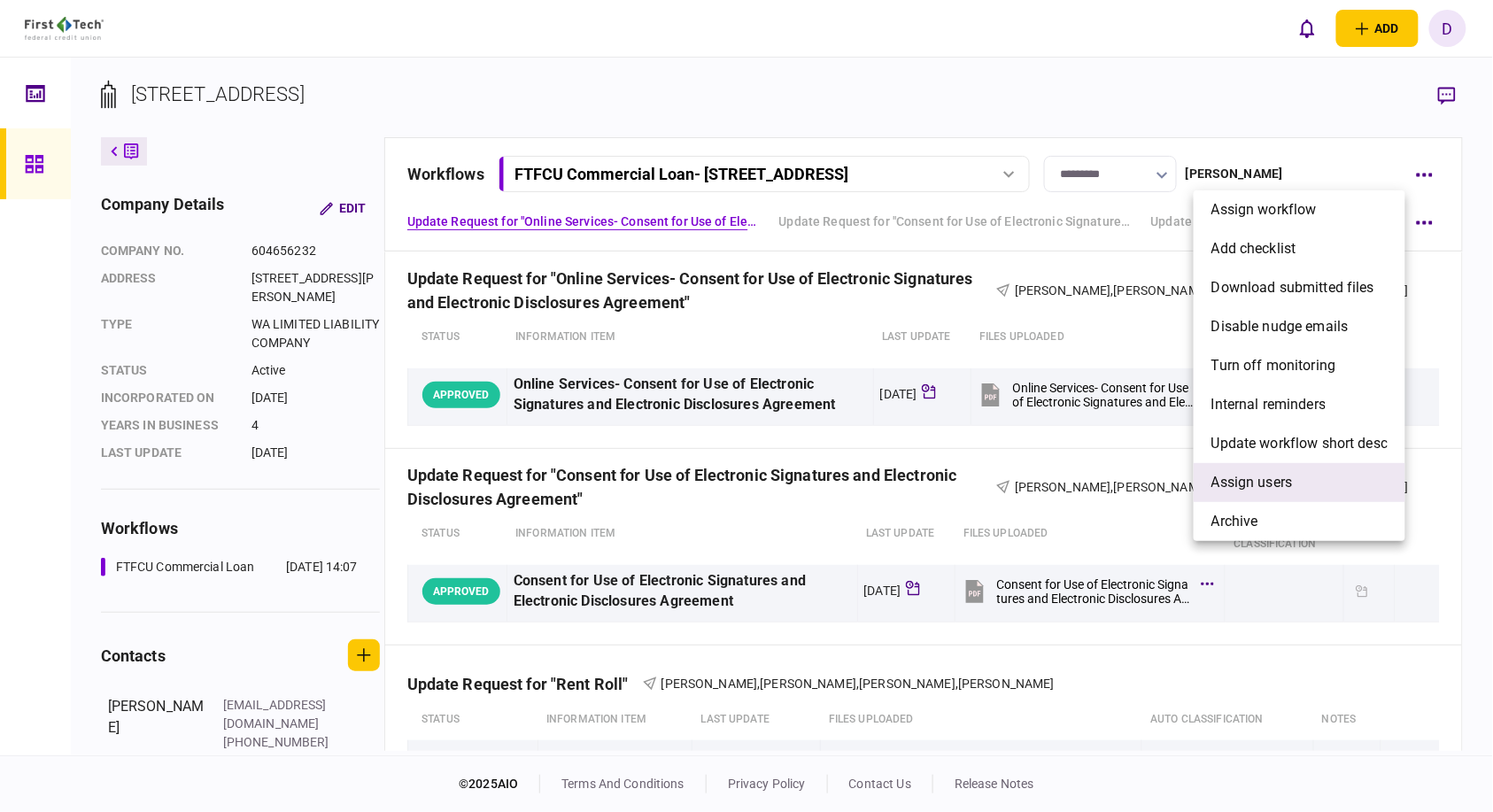
click at [1240, 479] on span "Assign users" at bounding box center [1251, 483] width 81 height 21
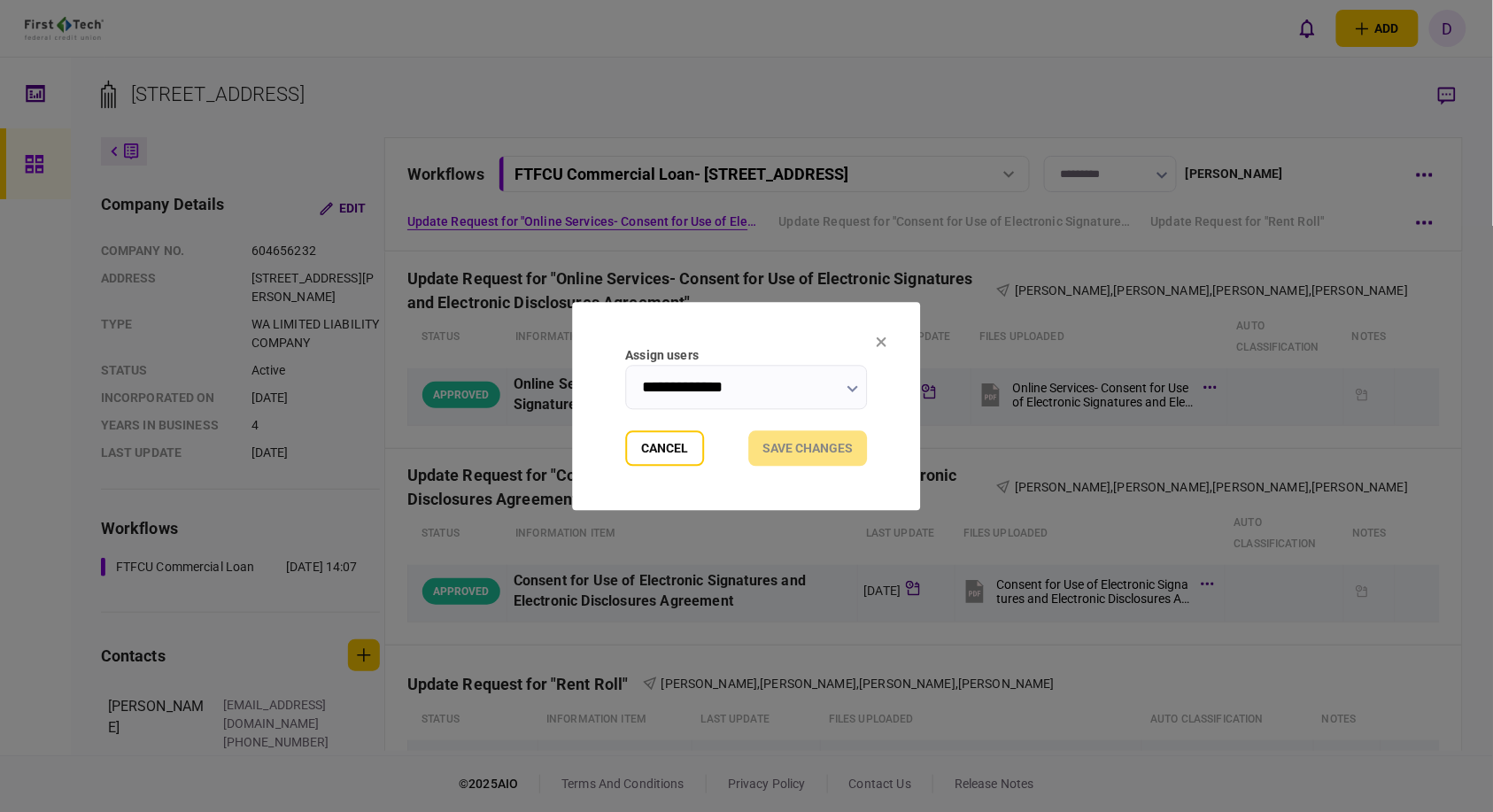
click at [753, 393] on input "**********" at bounding box center [746, 386] width 242 height 44
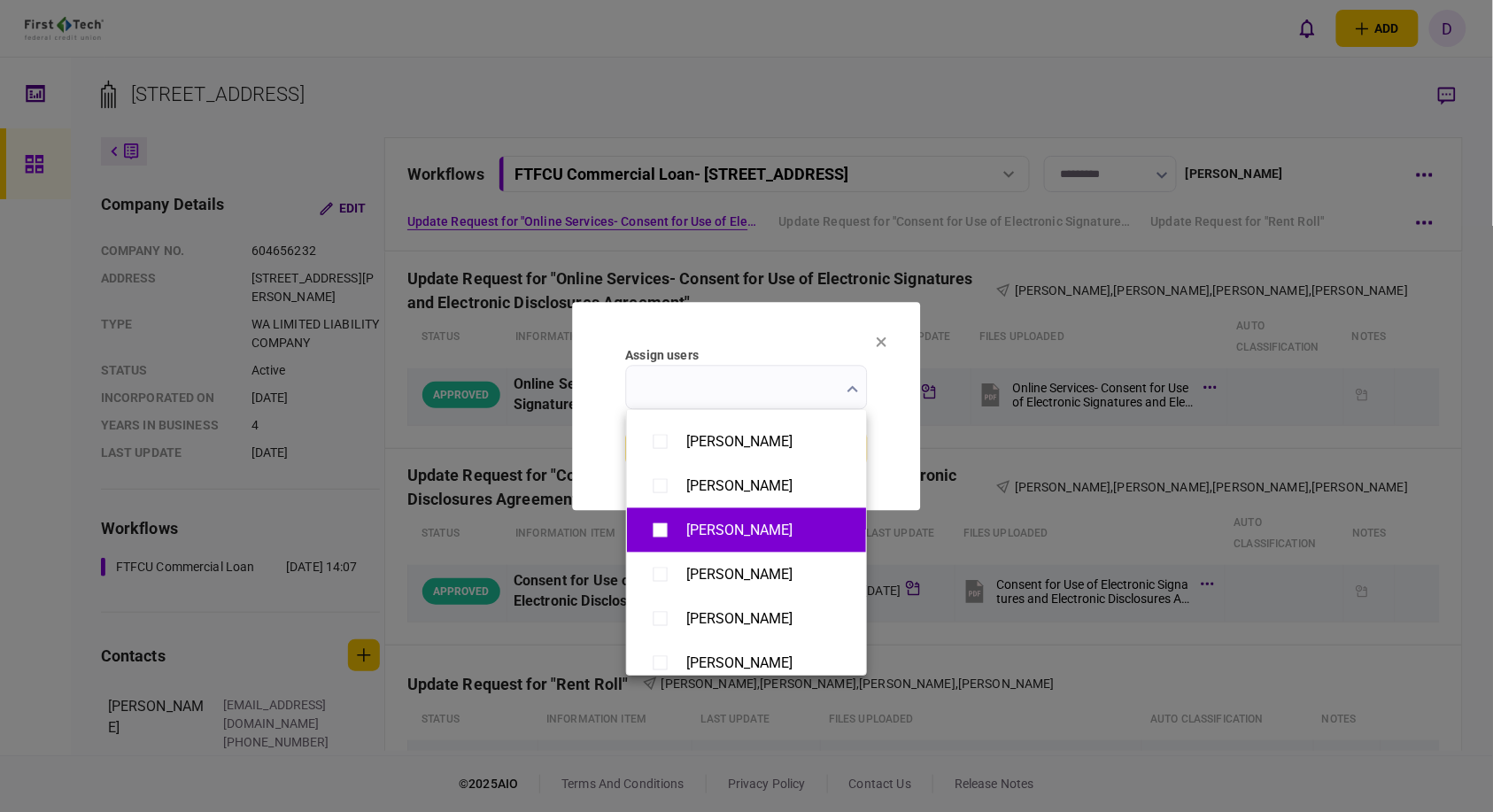
scroll to position [1374, 0]
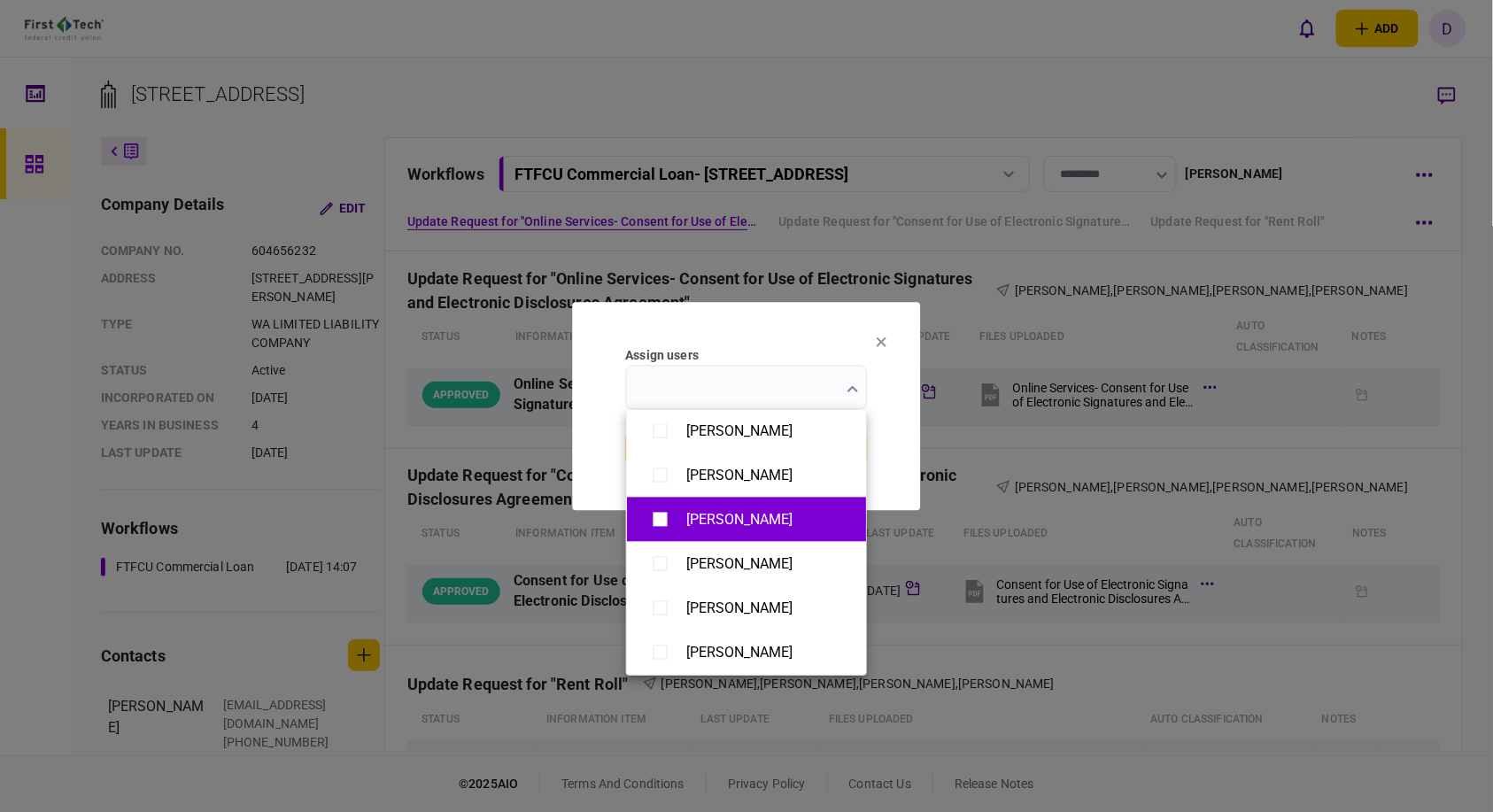
type input "**********"
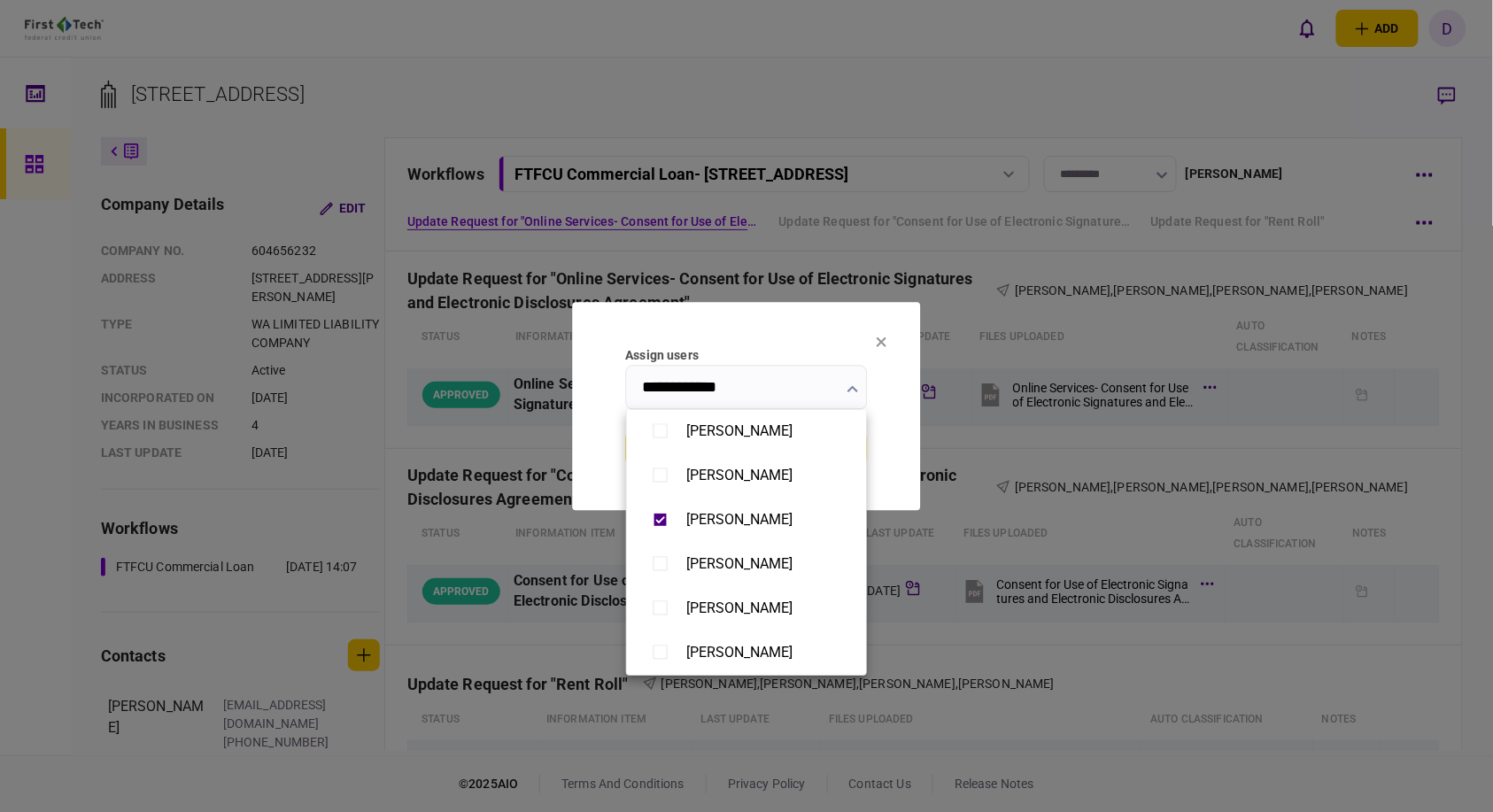
click at [896, 475] on div at bounding box center [746, 406] width 1493 height 812
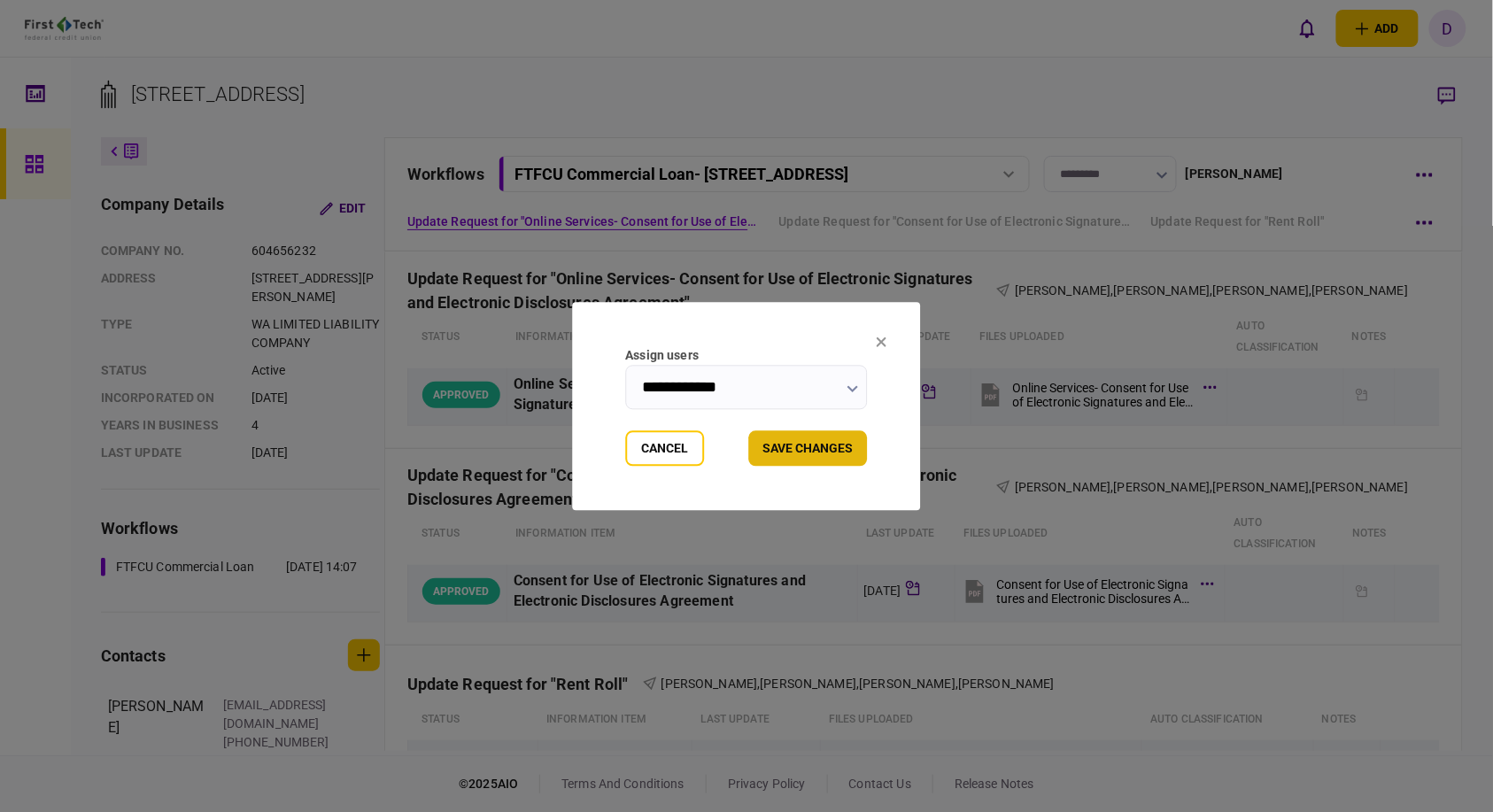
click at [802, 441] on button "Save changes" at bounding box center [808, 448] width 118 height 35
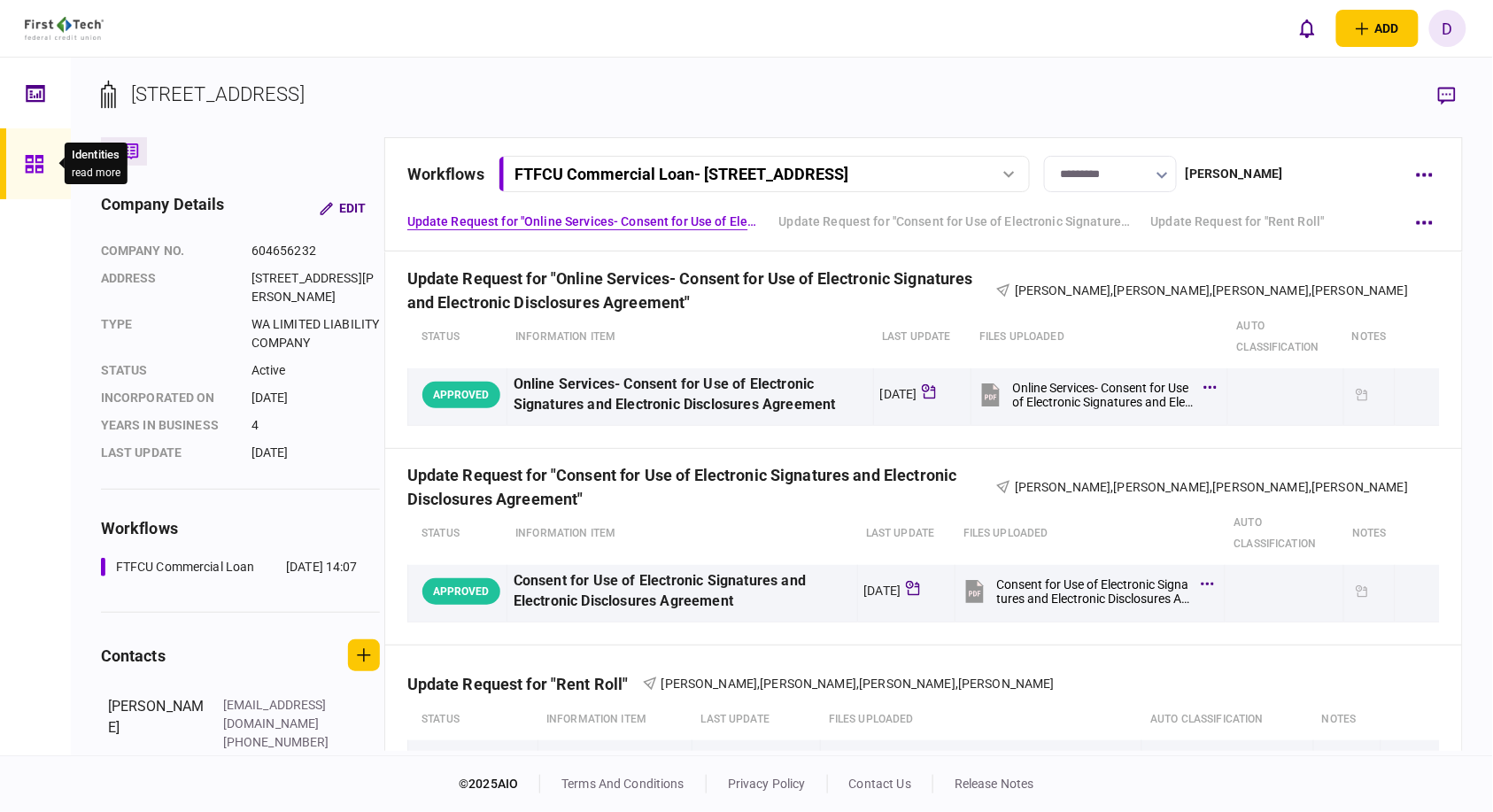
click at [42, 156] on icon at bounding box center [33, 164] width 18 height 18
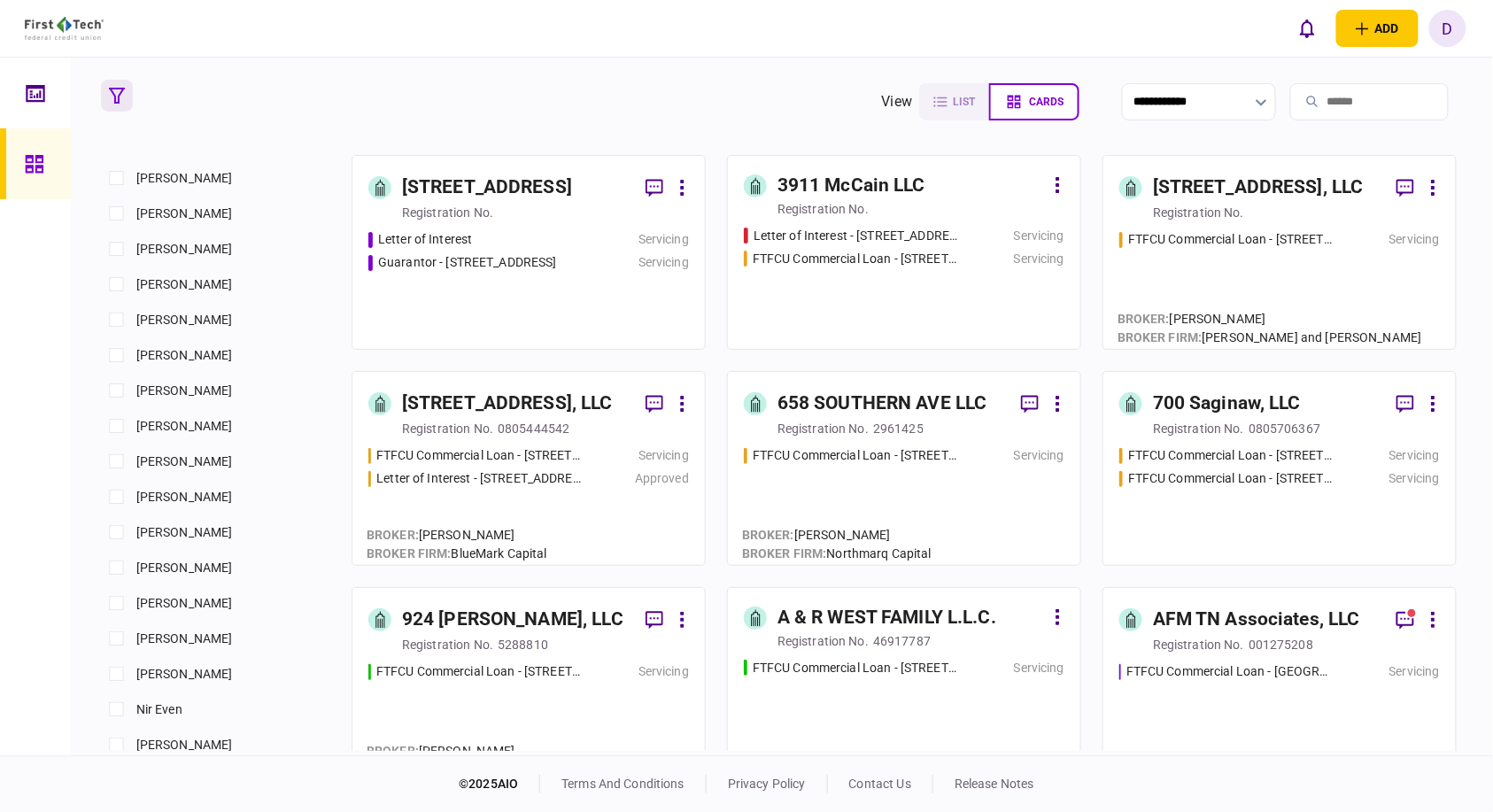
scroll to position [688, 0]
click at [489, 235] on div "Letter of Interest" at bounding box center [476, 238] width 215 height 19
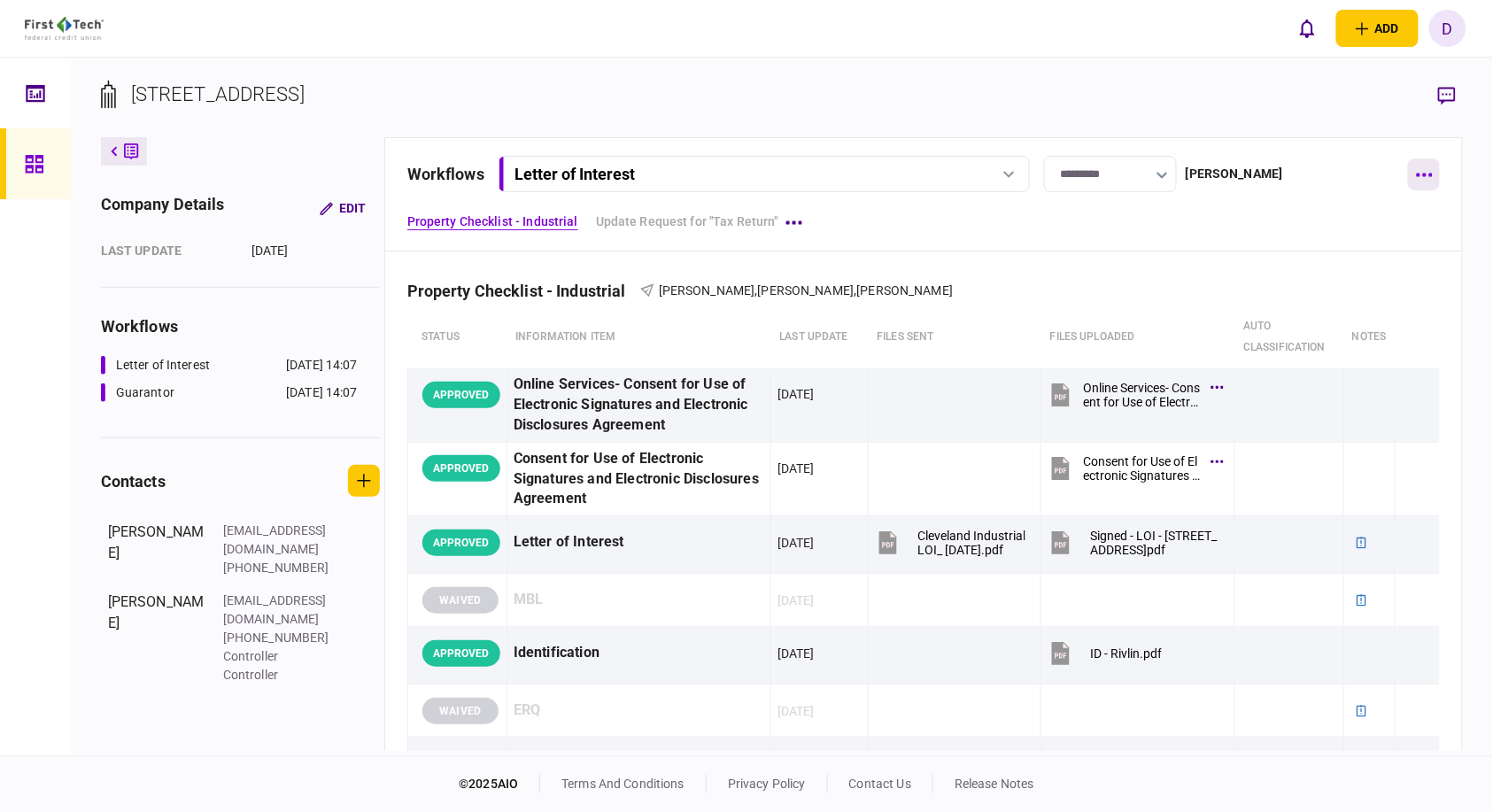
click at [1424, 178] on button "button" at bounding box center [1424, 174] width 32 height 32
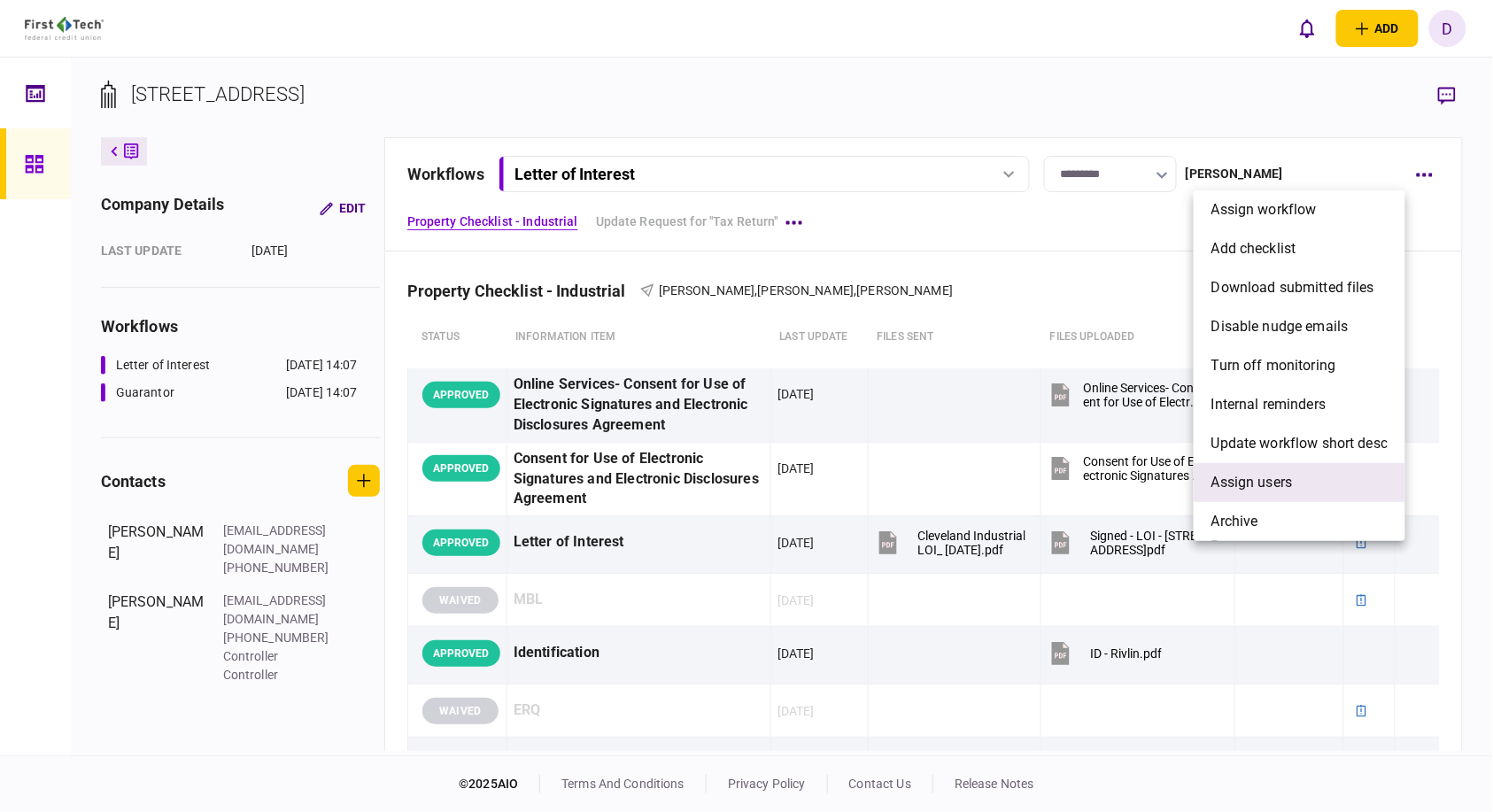
click at [1254, 487] on span "Assign users" at bounding box center [1251, 483] width 81 height 21
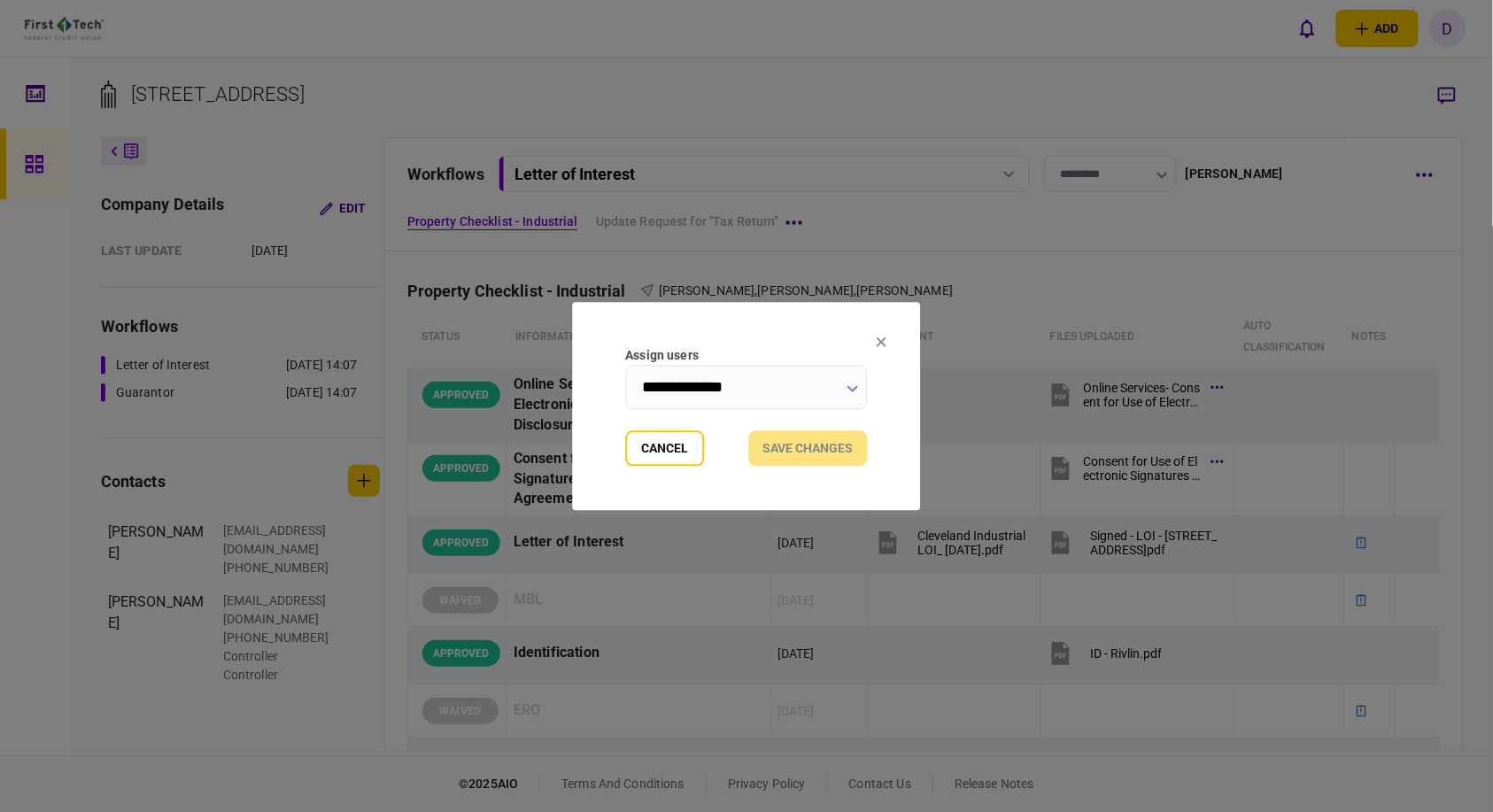
click at [702, 393] on input "**********" at bounding box center [746, 386] width 242 height 44
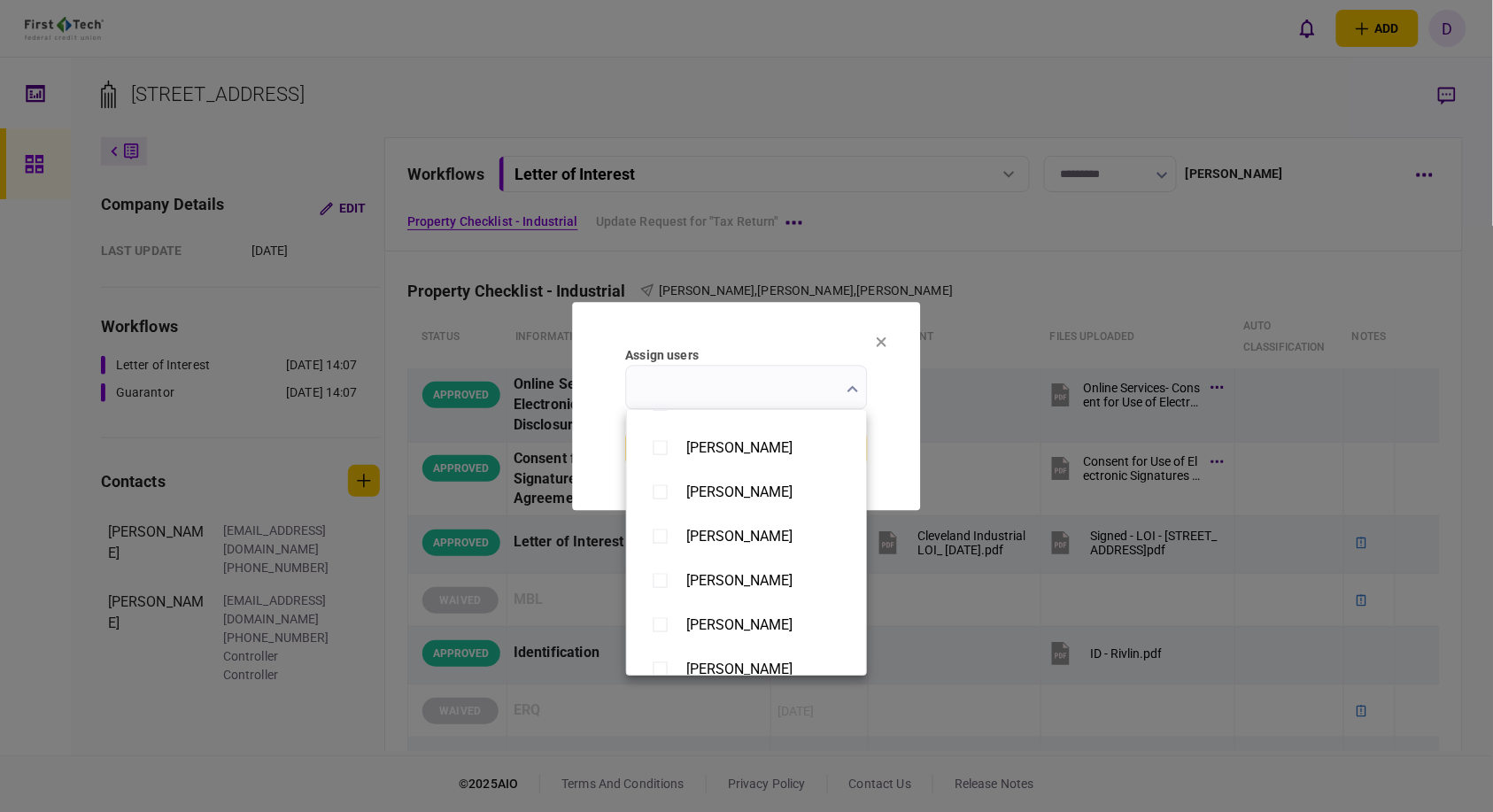
scroll to position [1374, 0]
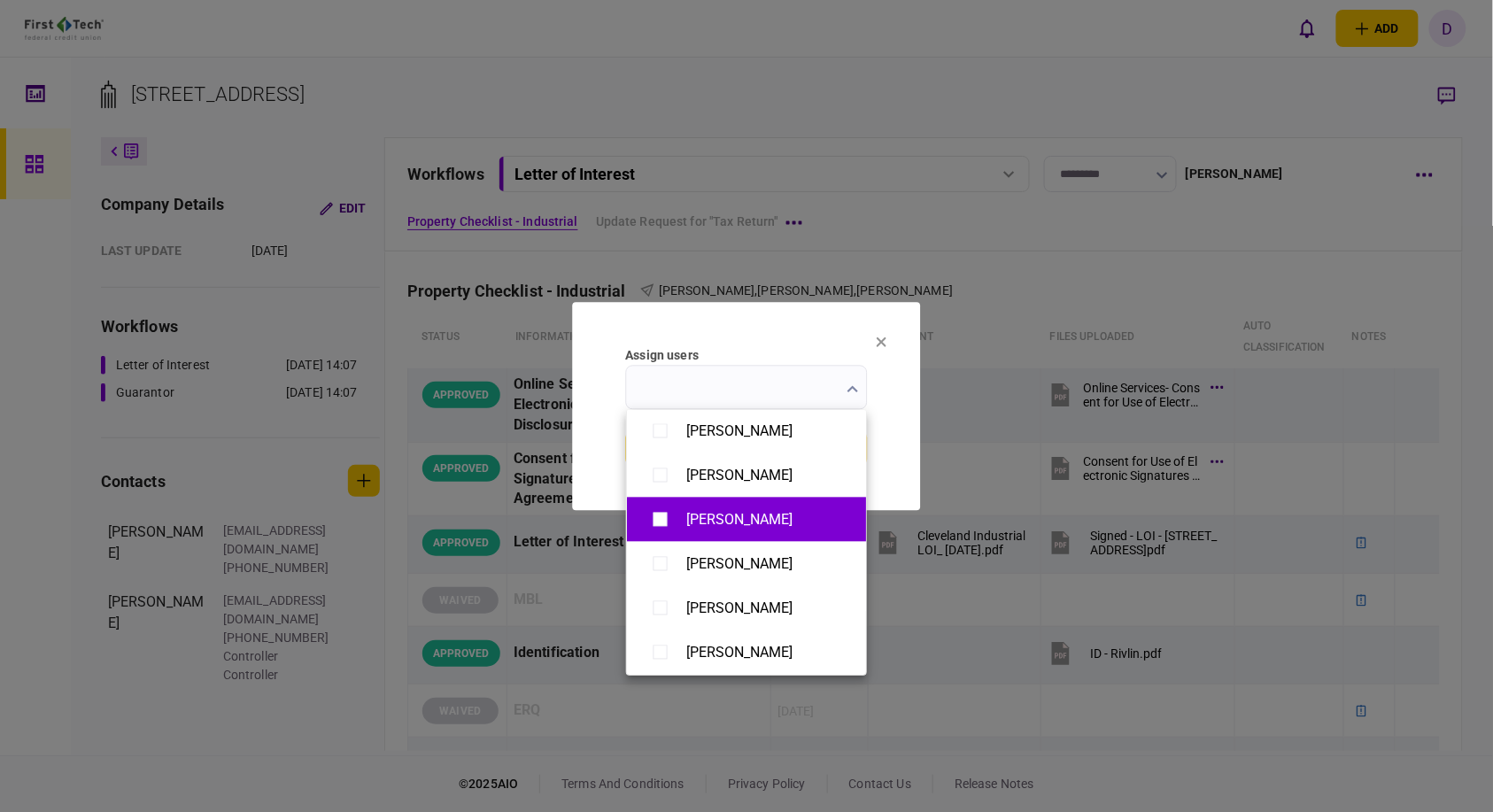
type input "**********"
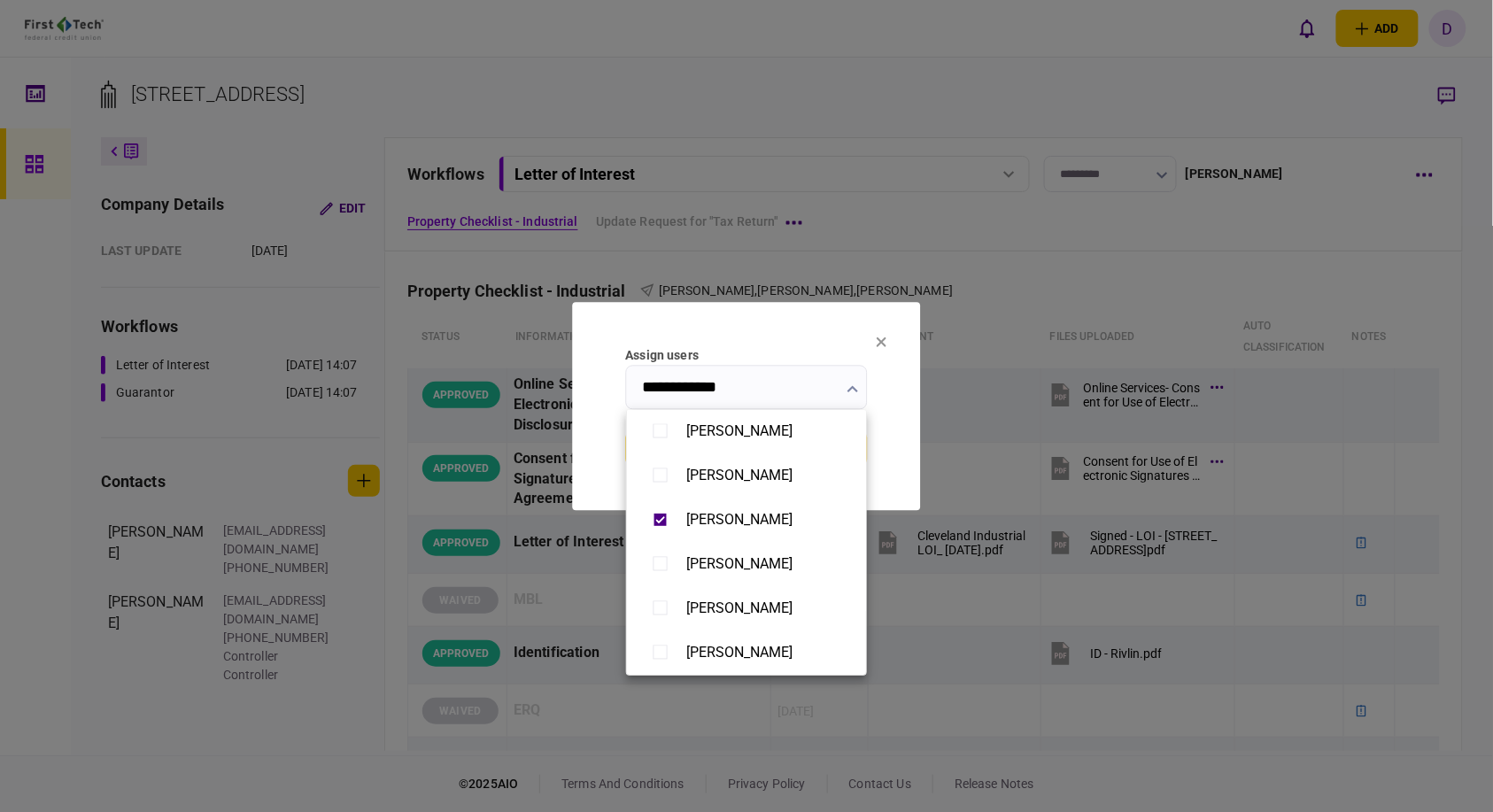
click at [1094, 304] on div at bounding box center [746, 406] width 1493 height 812
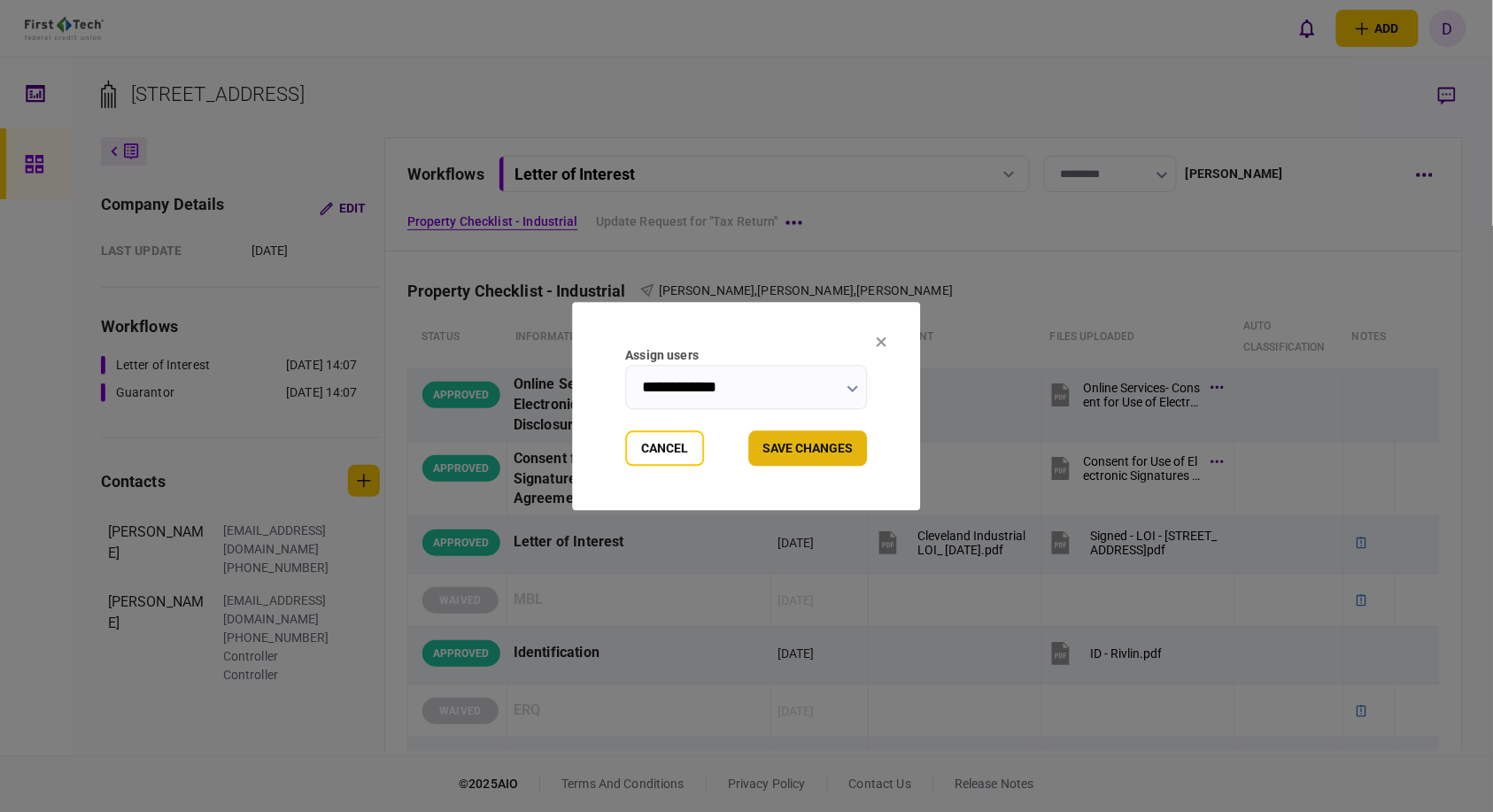
click at [785, 440] on button "Save changes" at bounding box center [808, 448] width 118 height 35
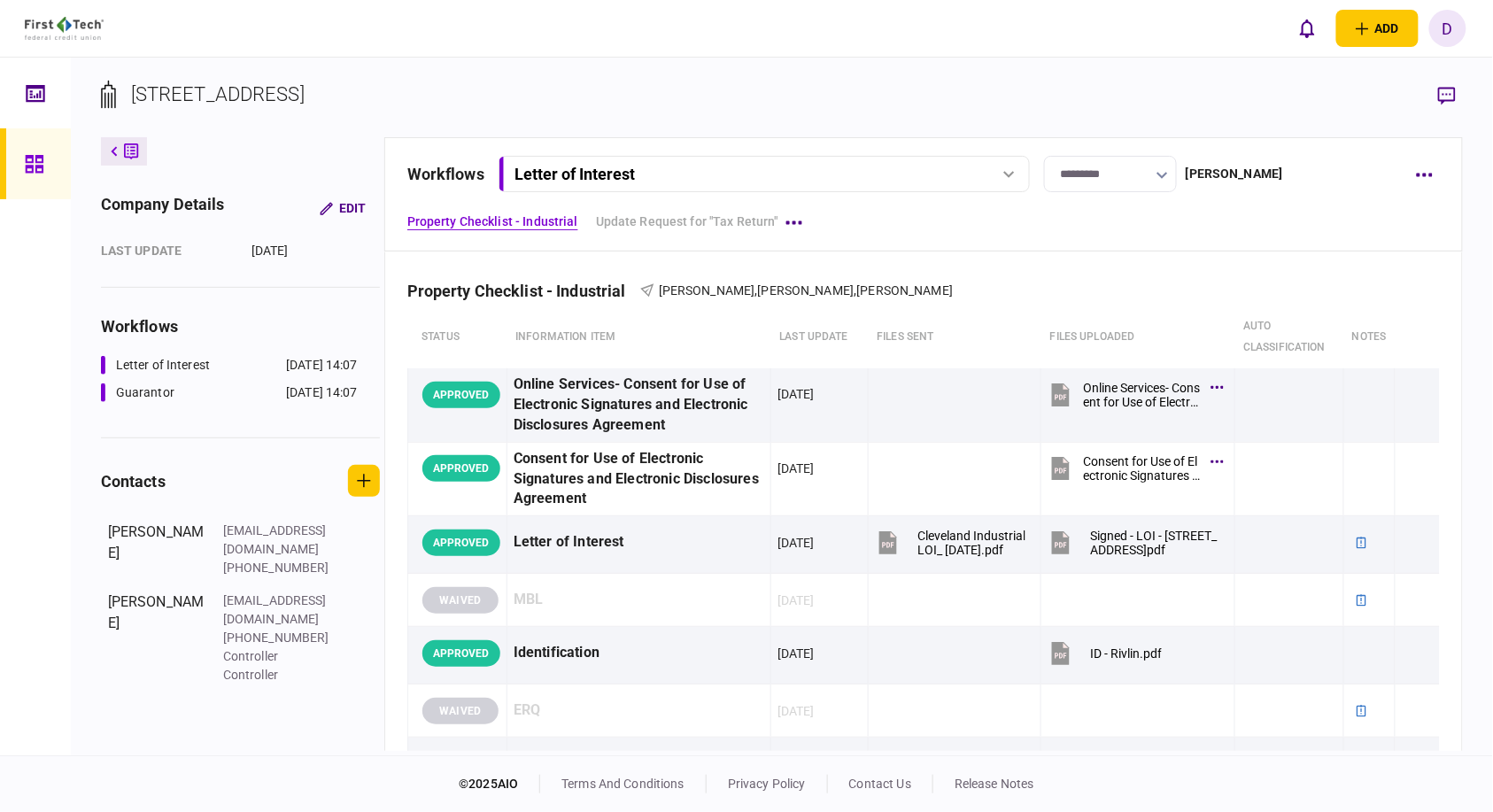
click at [28, 162] on icon at bounding box center [33, 164] width 18 height 18
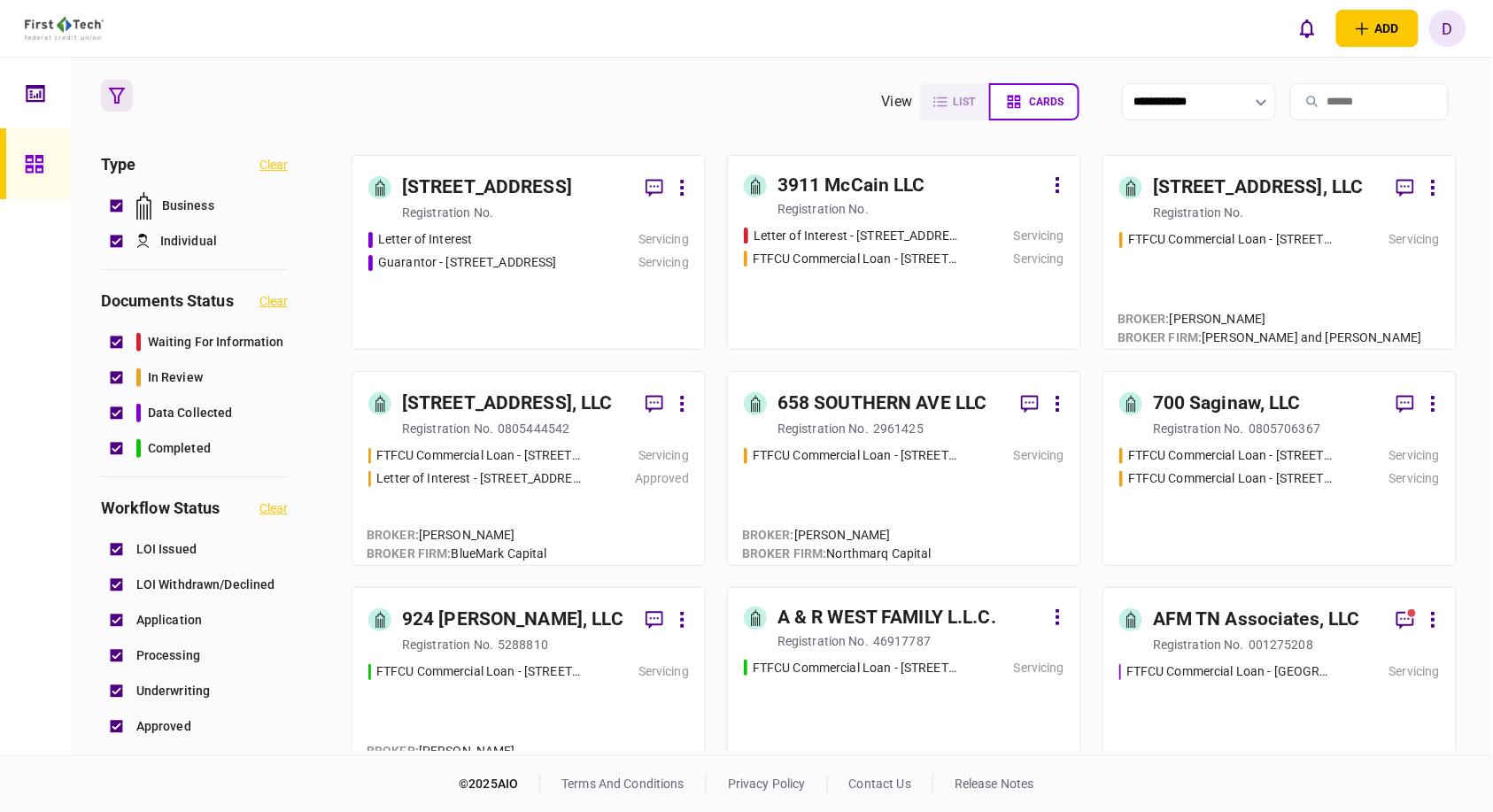
click at [475, 235] on div "Letter of Interest" at bounding box center [476, 238] width 215 height 19
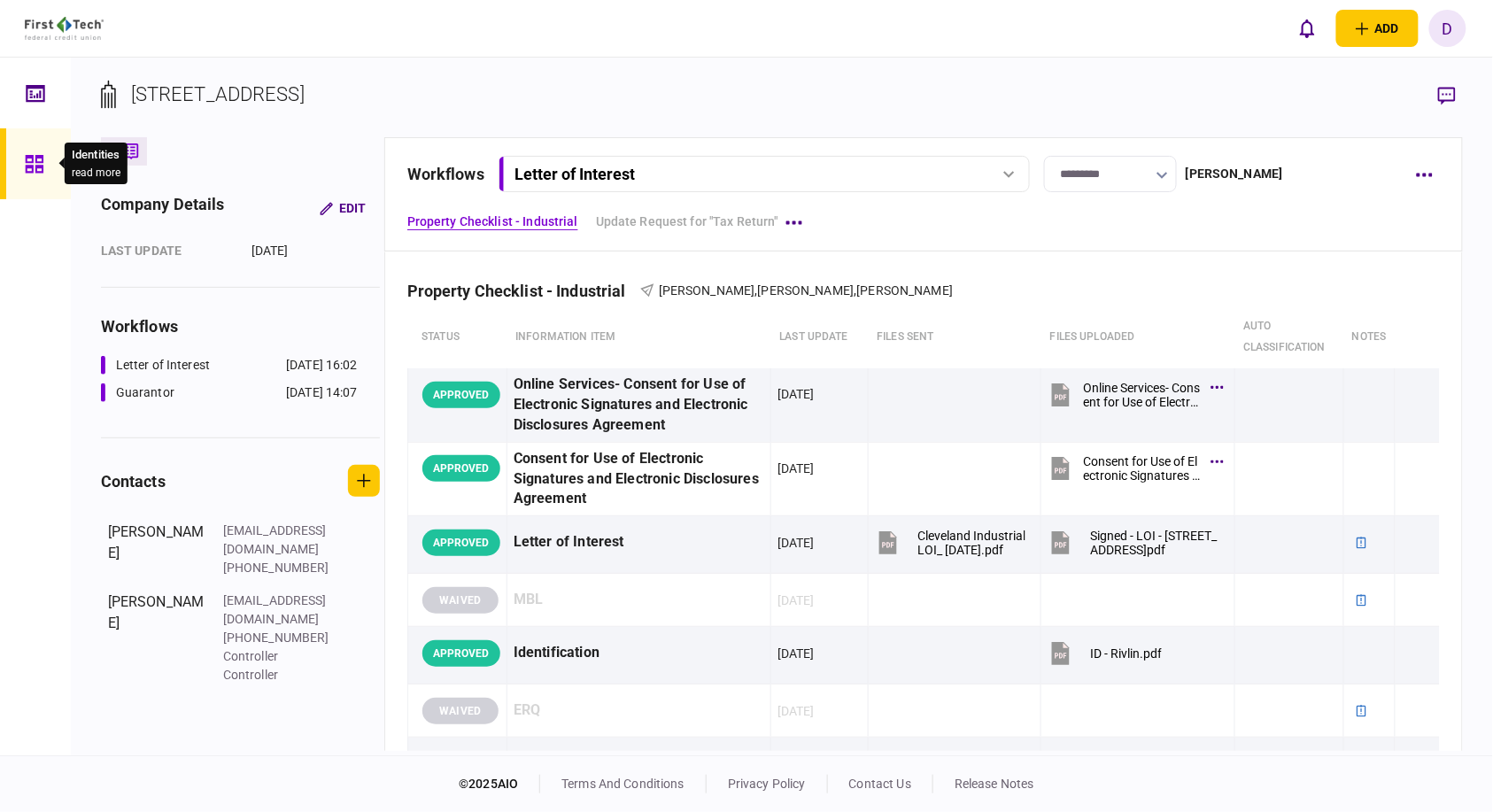
click at [30, 164] on icon at bounding box center [33, 164] width 18 height 18
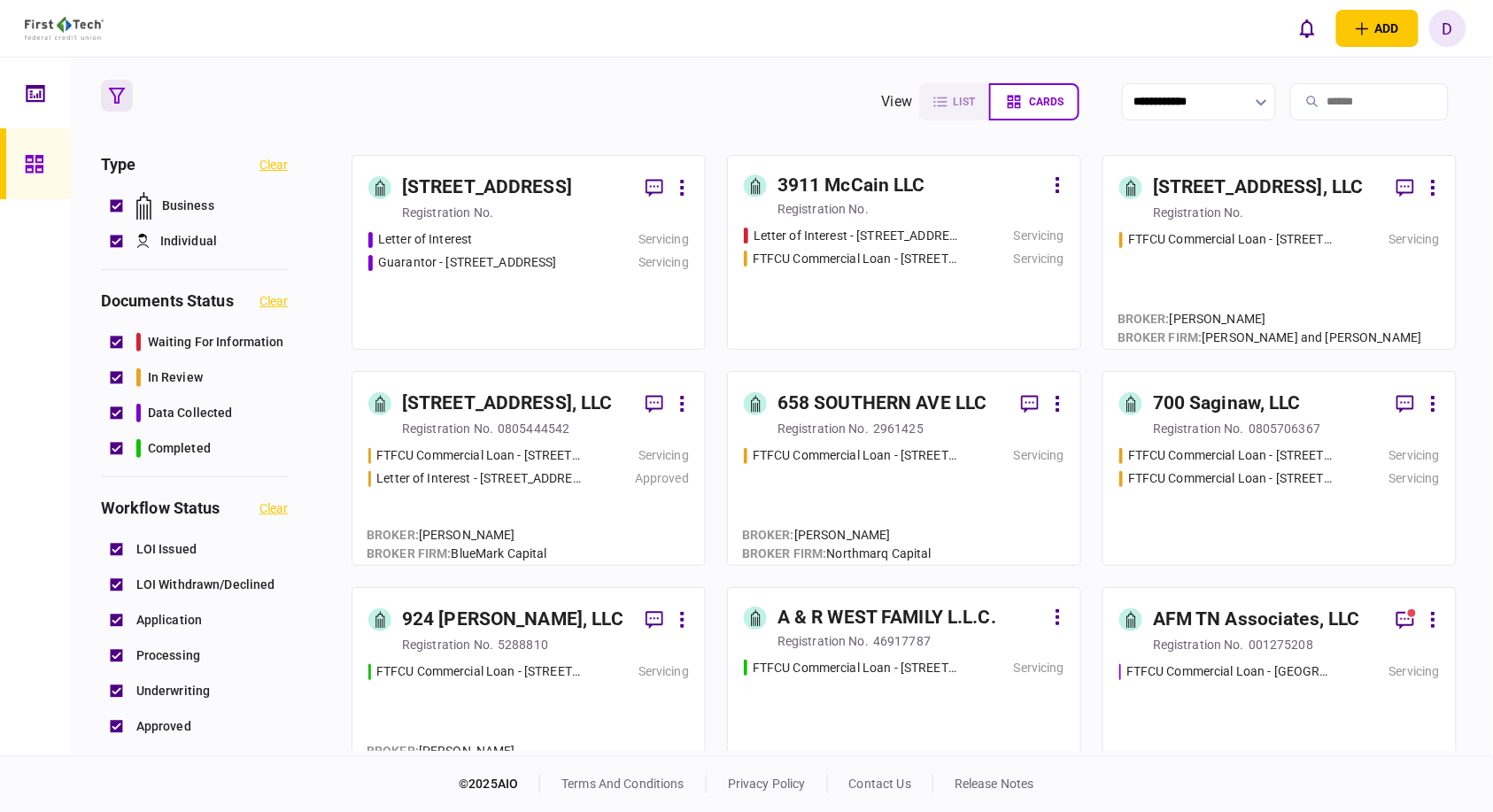
click at [545, 240] on div "Letter of Interest" at bounding box center [476, 238] width 215 height 19
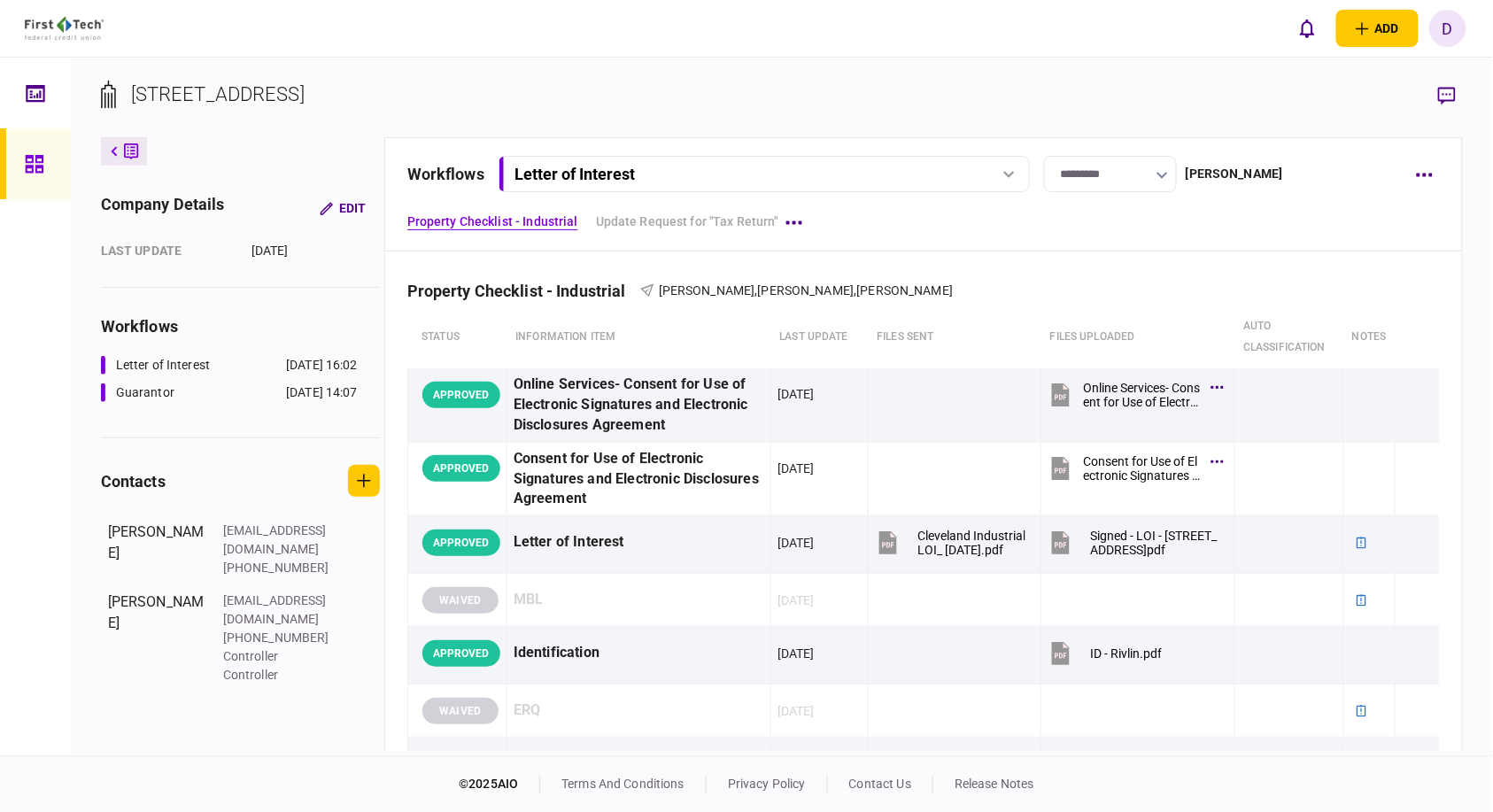
click at [1254, 174] on div "[PERSON_NAME]" at bounding box center [1235, 173] width 98 height 19
click at [1423, 174] on icon "button" at bounding box center [1424, 175] width 17 height 5
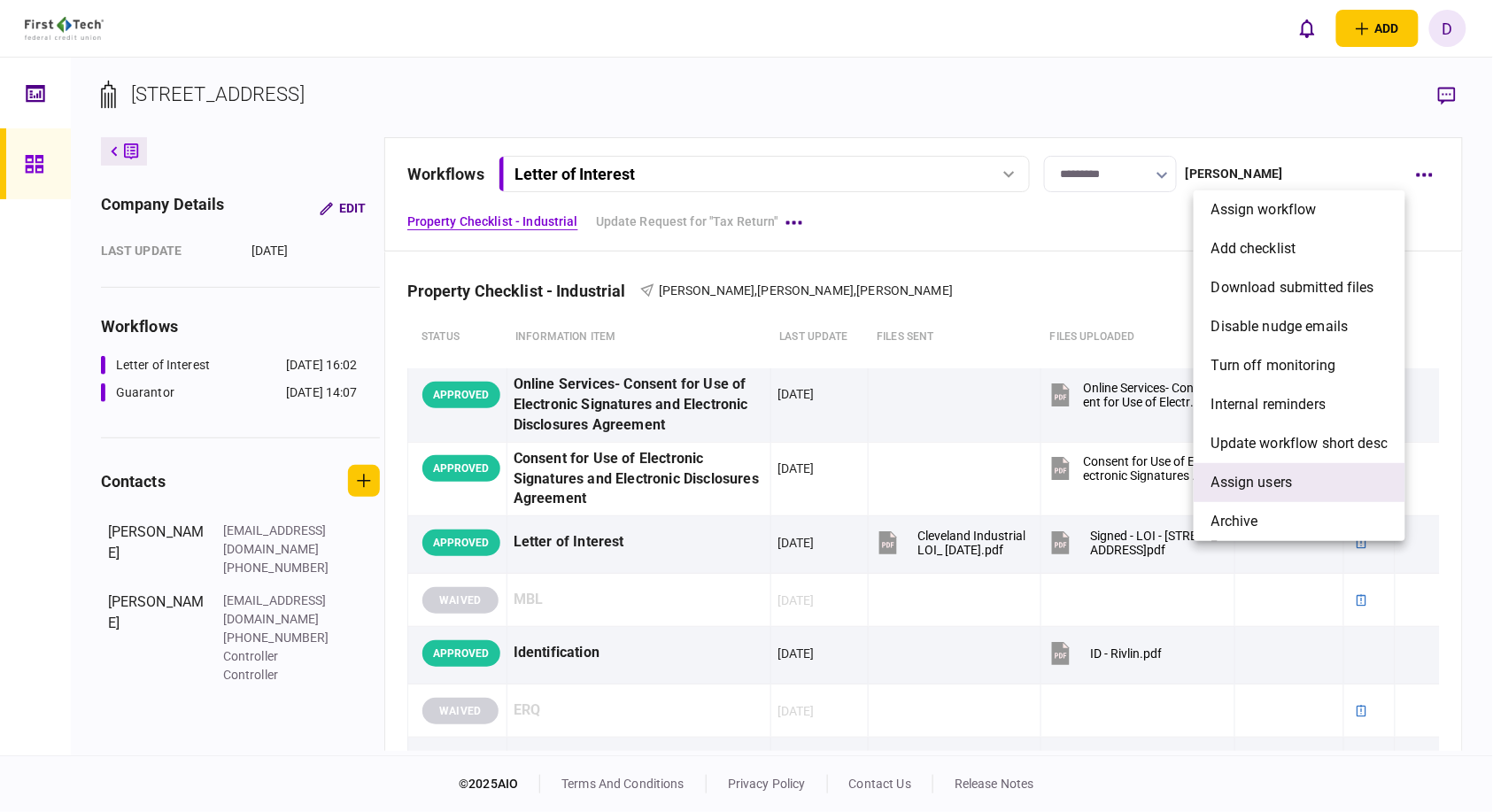
click at [1228, 484] on span "Assign users" at bounding box center [1251, 483] width 81 height 21
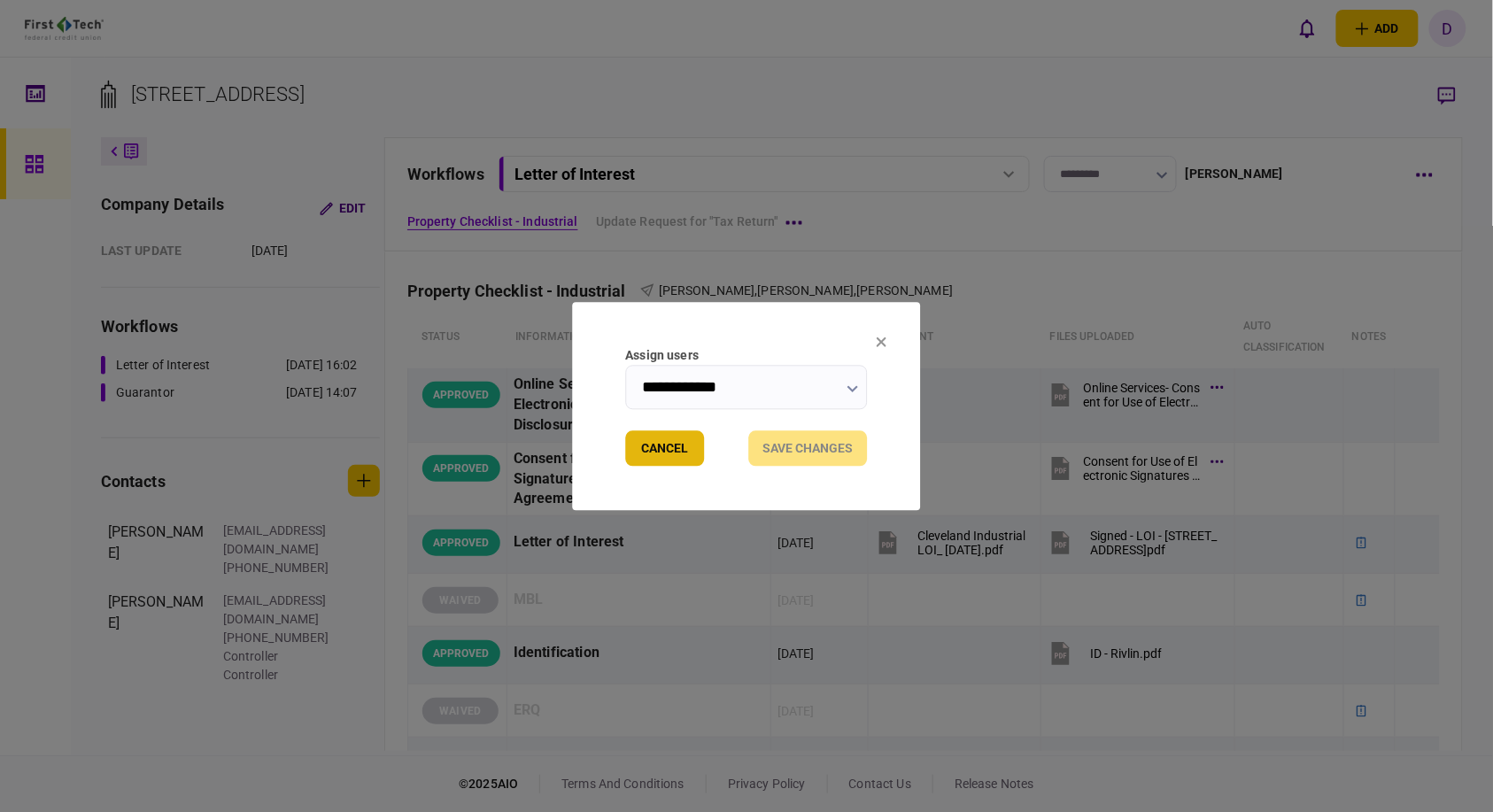
click at [672, 439] on button "Cancel" at bounding box center [665, 448] width 79 height 35
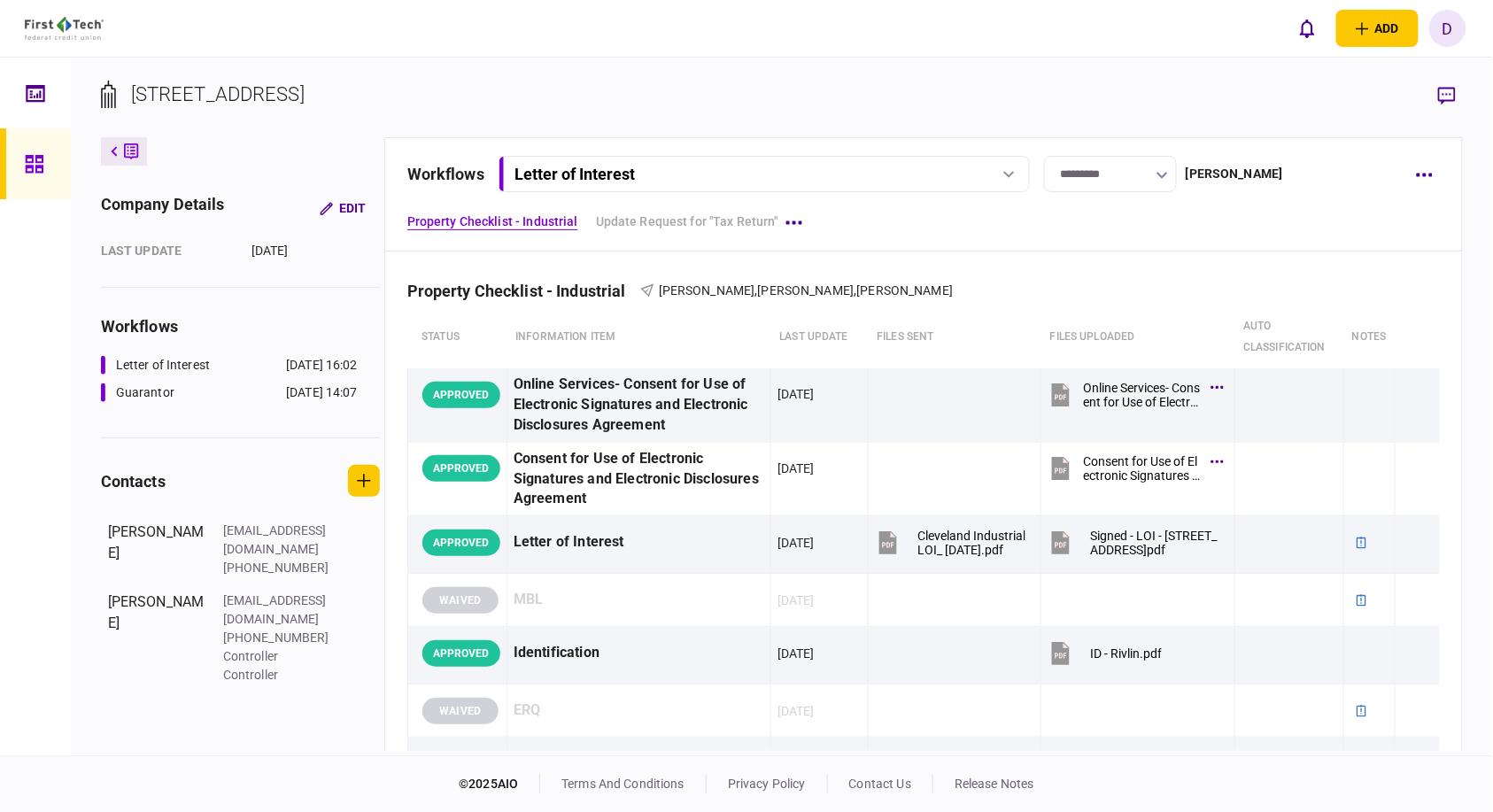
click at [1006, 177] on icon at bounding box center [1009, 174] width 12 height 7
click at [702, 243] on div "Guarantor - [STREET_ADDRESS]" at bounding box center [614, 247] width 176 height 19
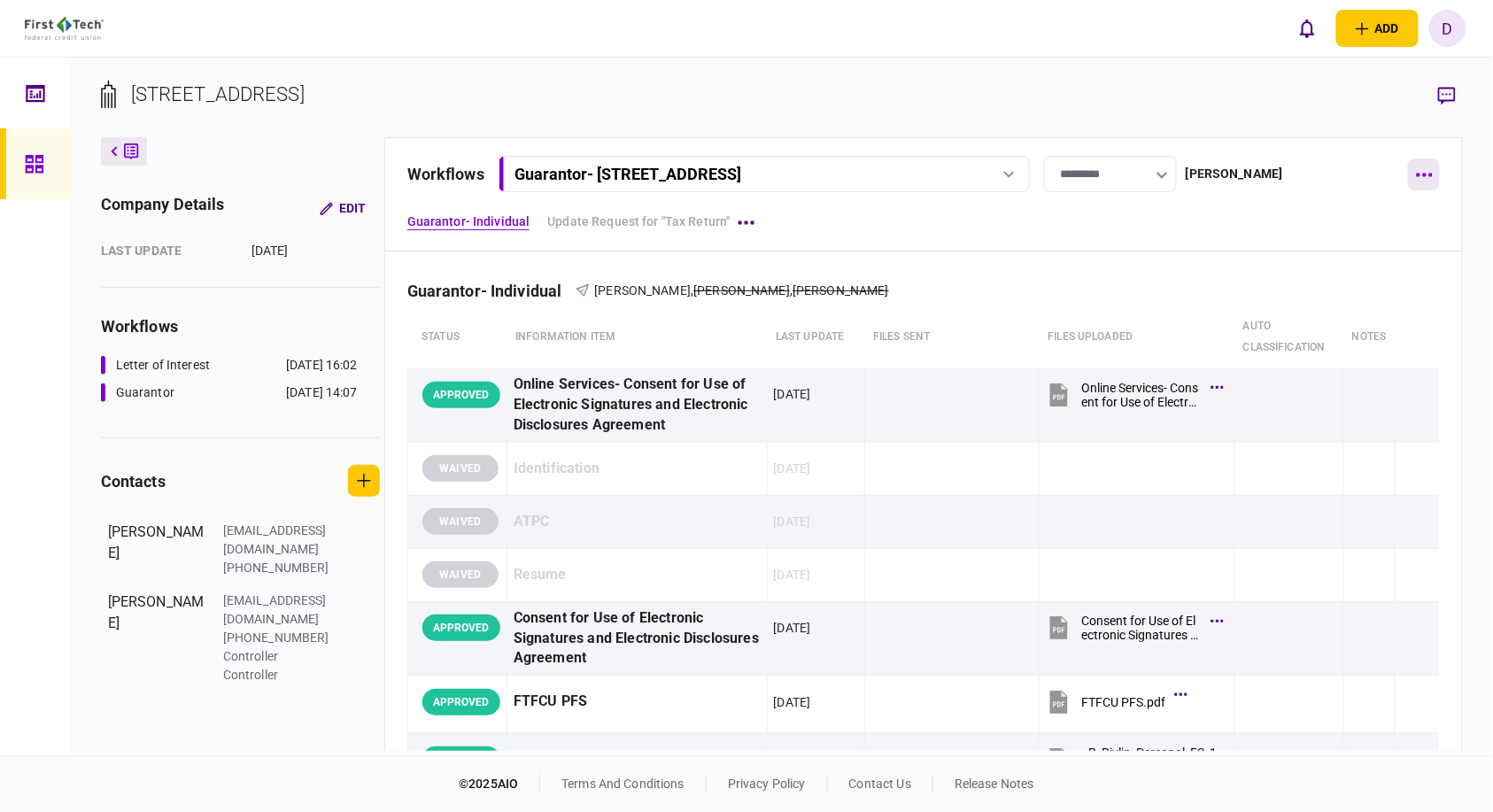
click at [1424, 170] on button "button" at bounding box center [1424, 174] width 32 height 32
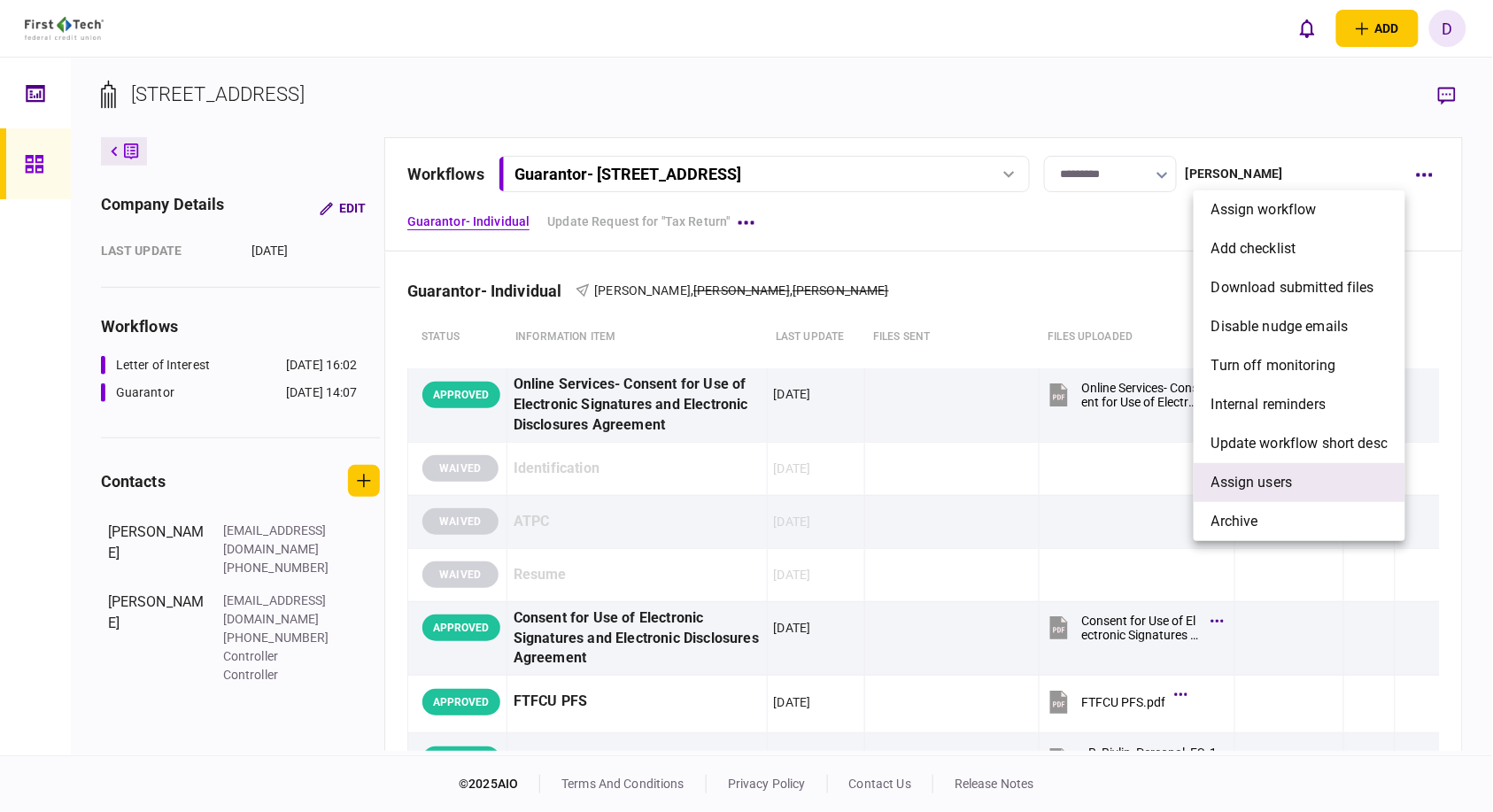
click at [1246, 487] on span "Assign users" at bounding box center [1251, 483] width 81 height 21
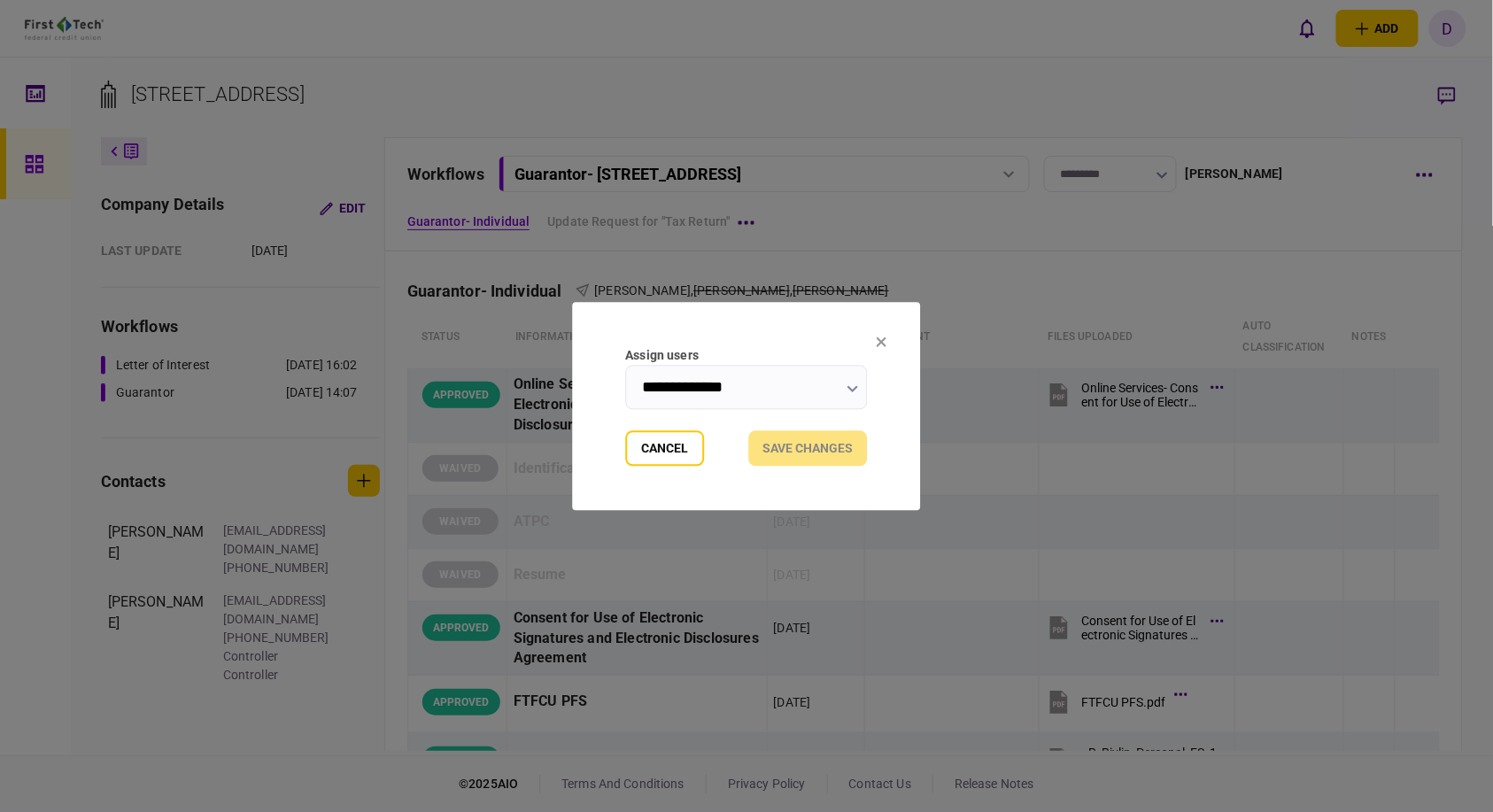
click at [803, 384] on input "**********" at bounding box center [746, 386] width 242 height 44
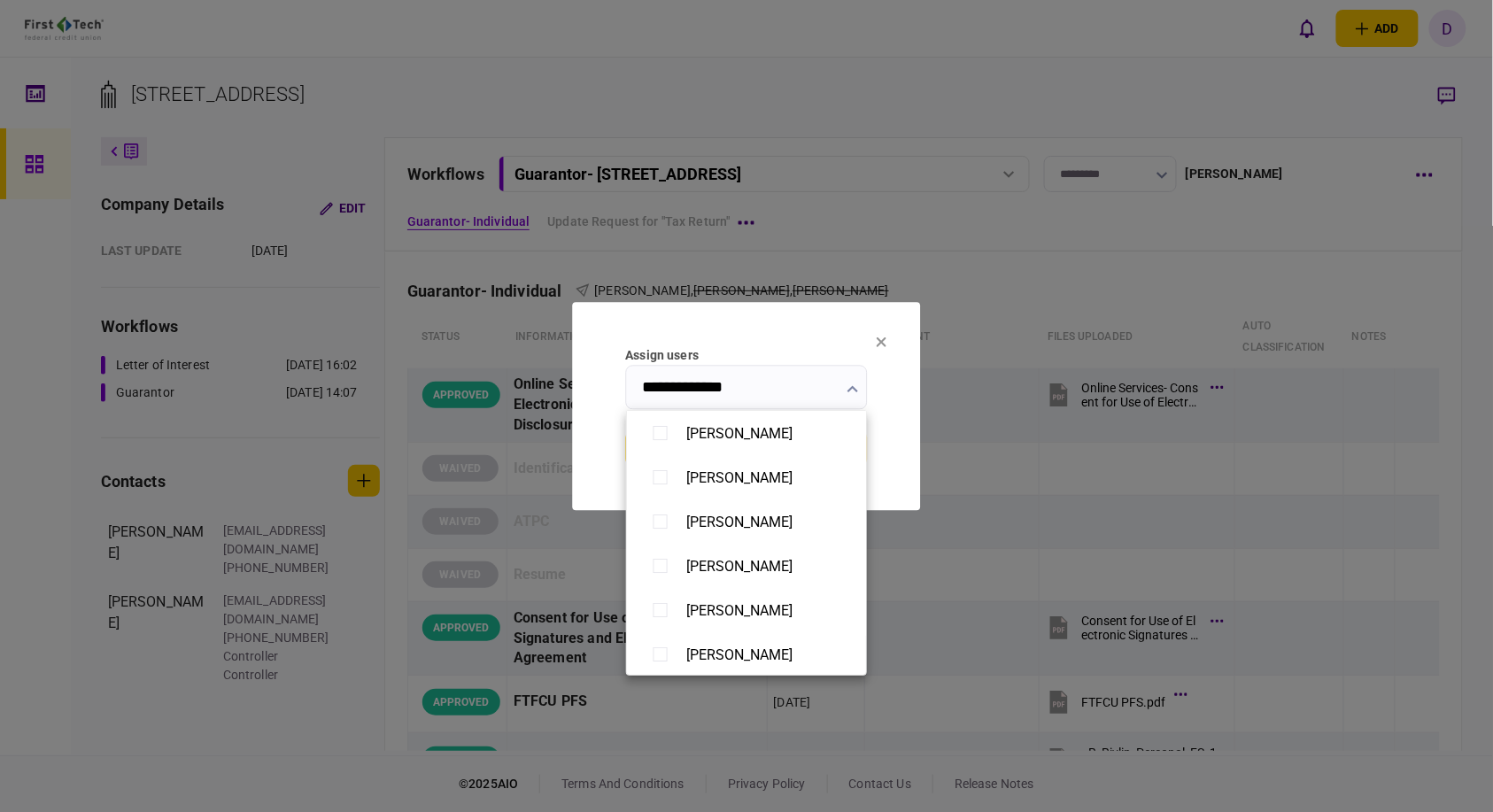
click at [807, 385] on div at bounding box center [746, 406] width 1493 height 812
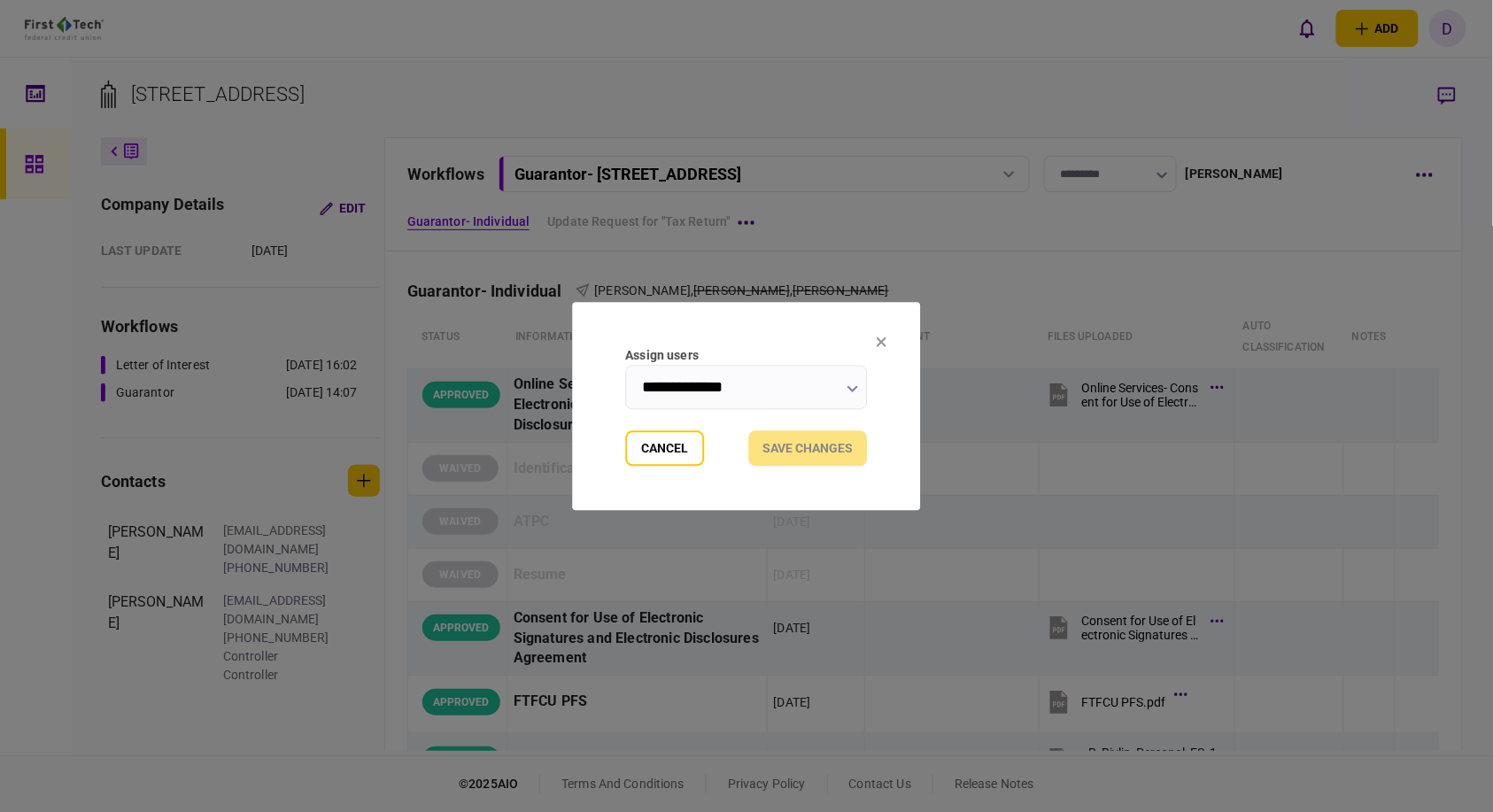
click at [807, 385] on input "**********" at bounding box center [746, 386] width 242 height 44
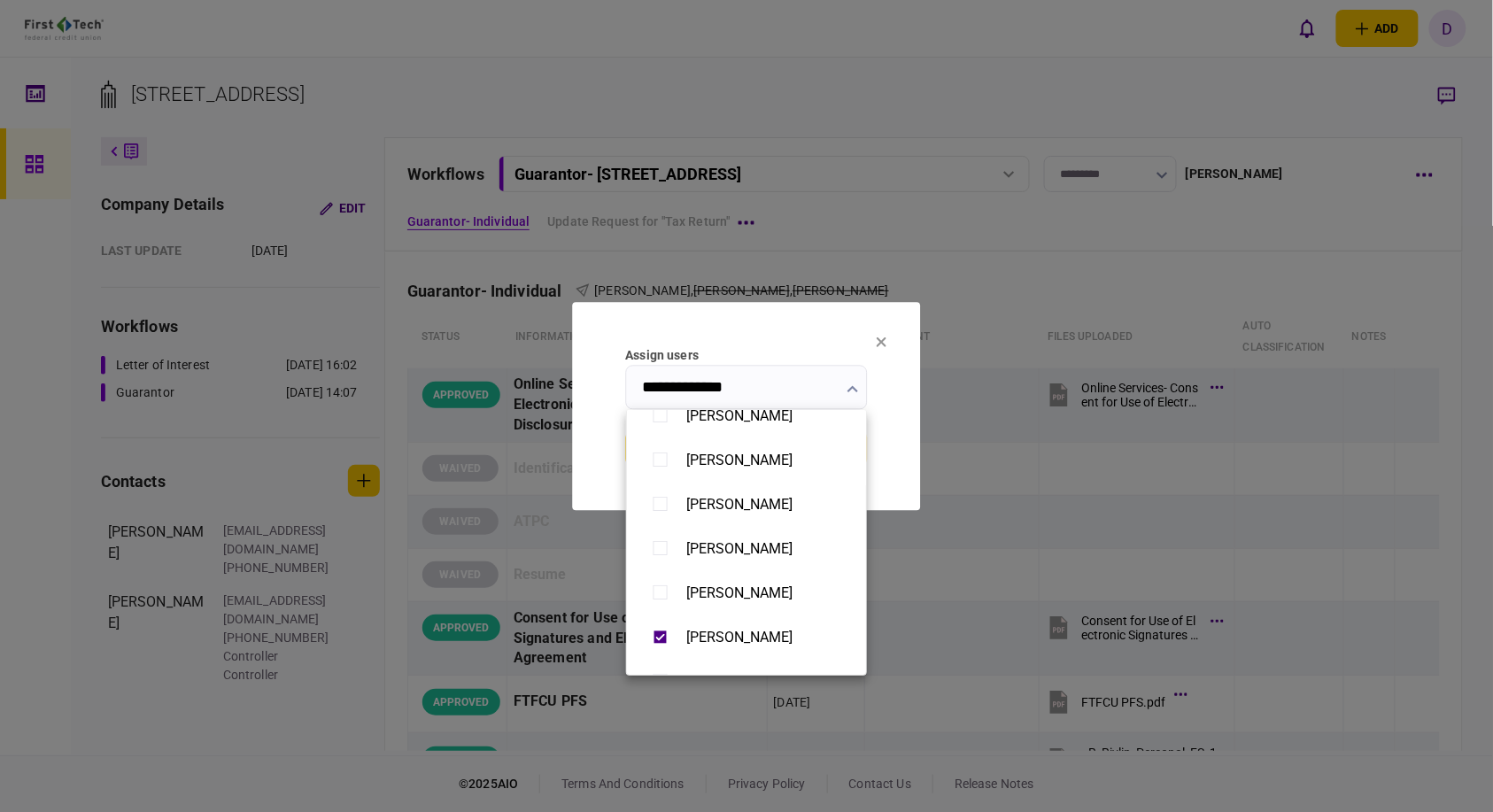
scroll to position [295, 0]
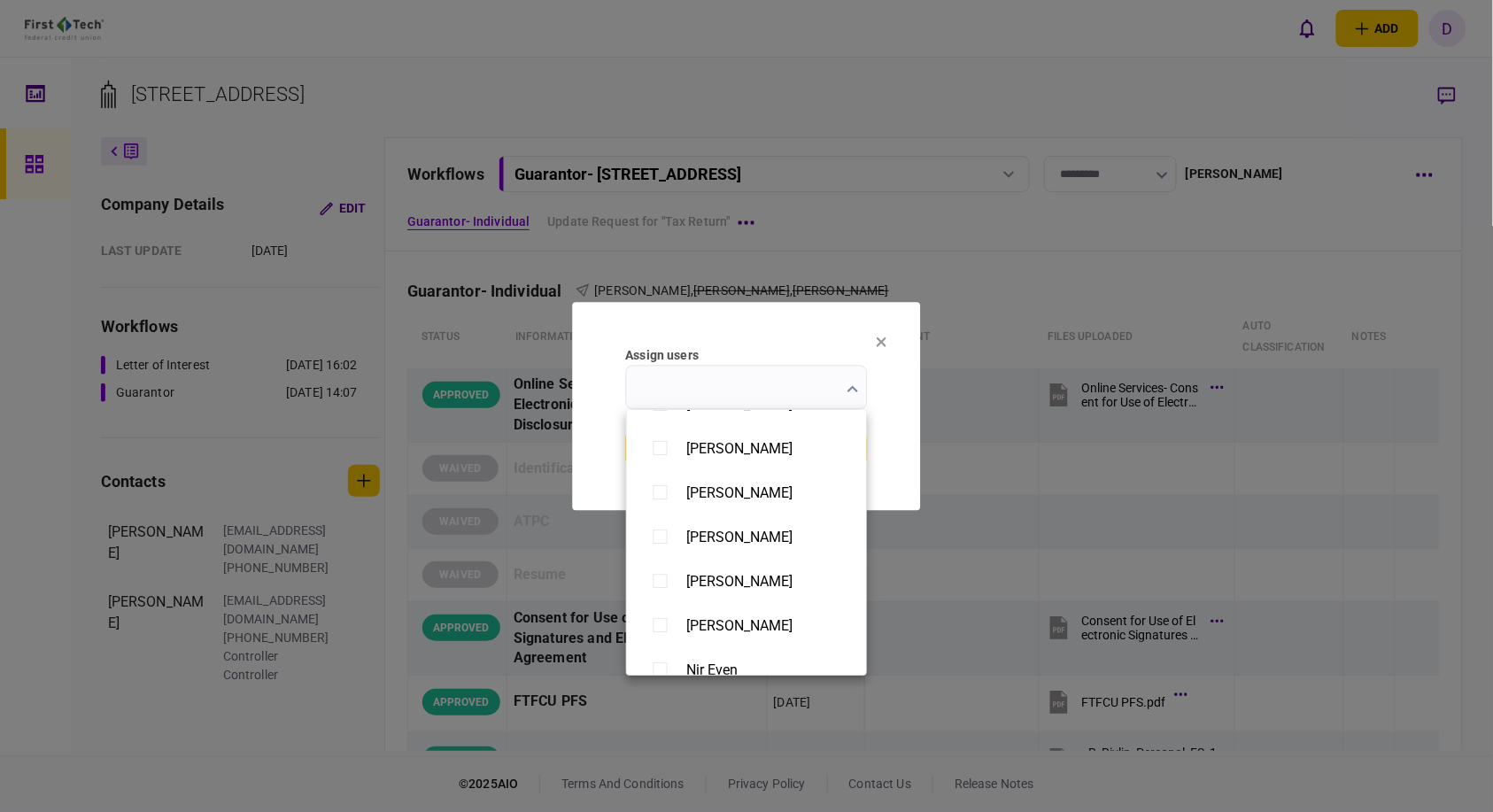
click at [724, 395] on div at bounding box center [746, 406] width 1493 height 812
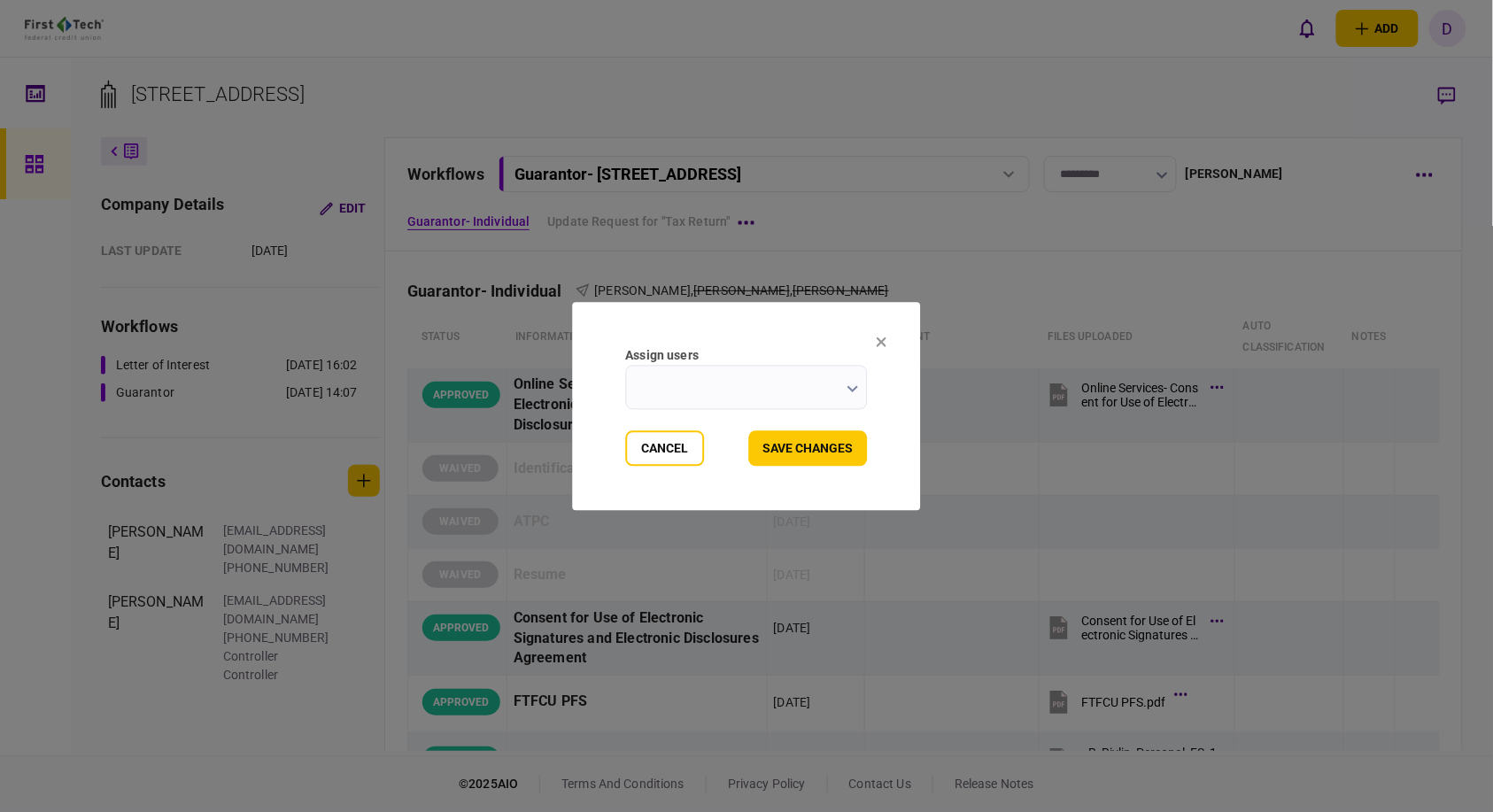
click at [729, 381] on input "Assign users" at bounding box center [746, 386] width 242 height 44
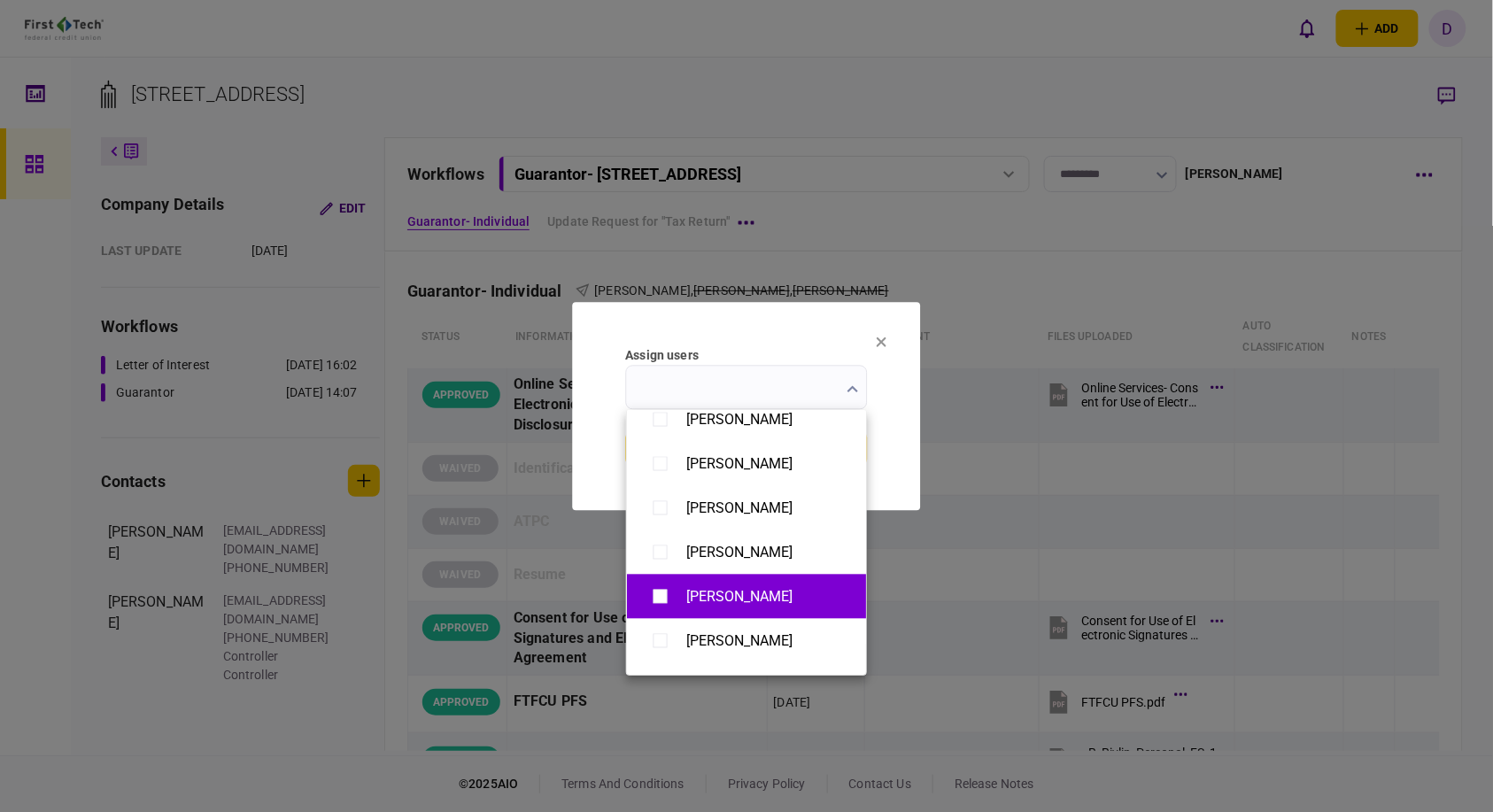
scroll to position [1374, 0]
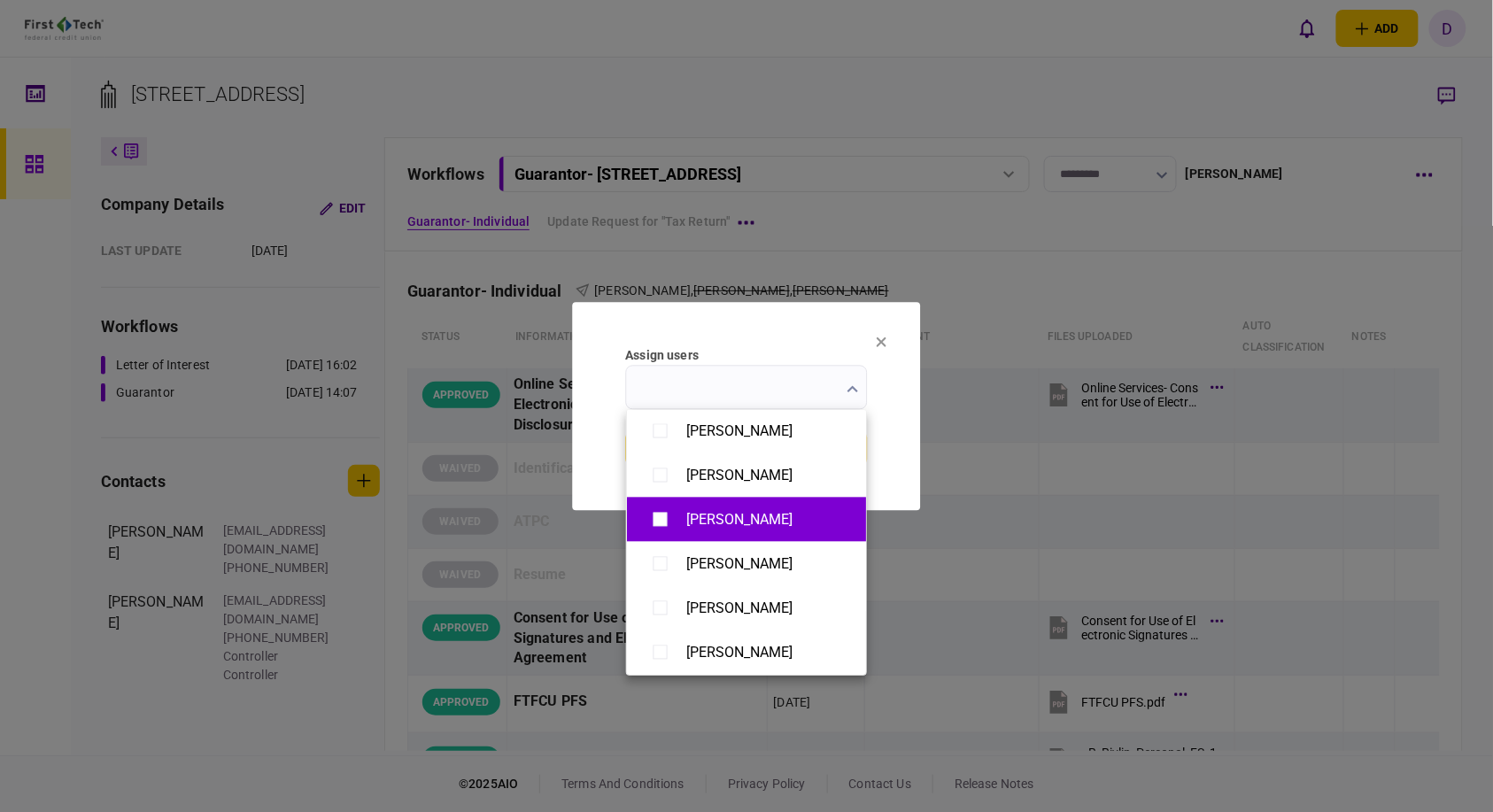
type input "**********"
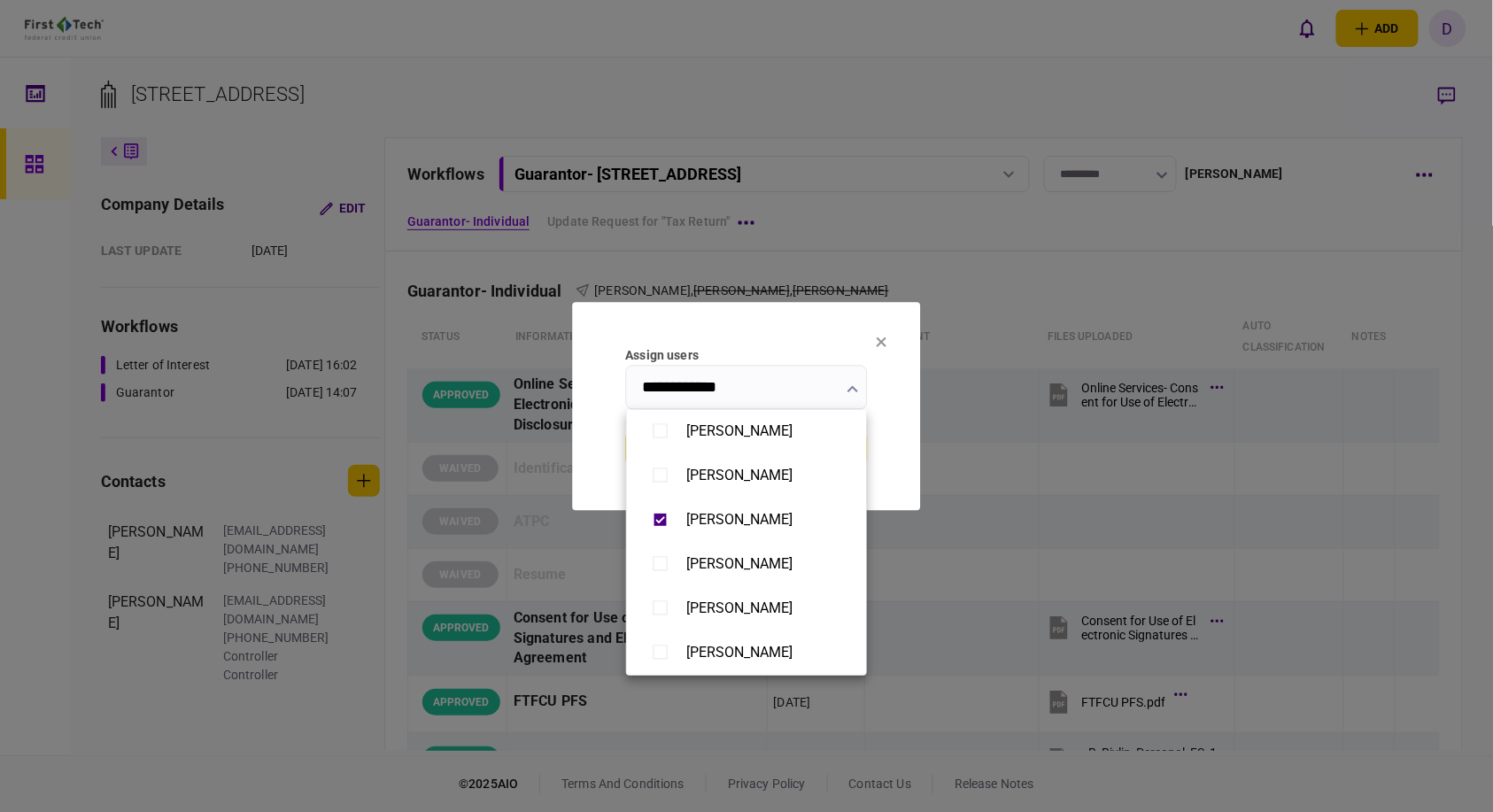
click at [878, 462] on div at bounding box center [746, 406] width 1493 height 812
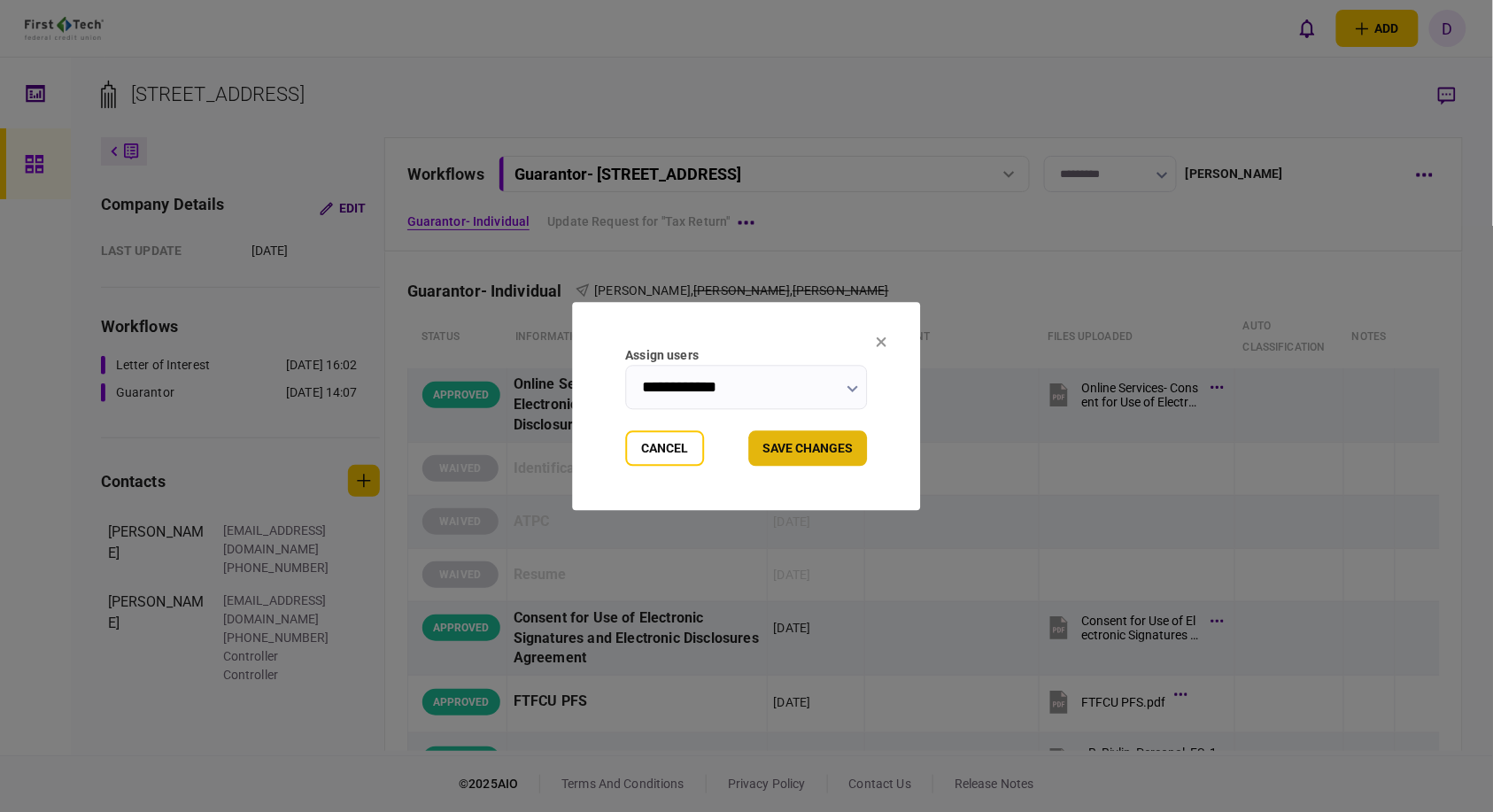
click at [793, 455] on button "Save changes" at bounding box center [808, 448] width 118 height 35
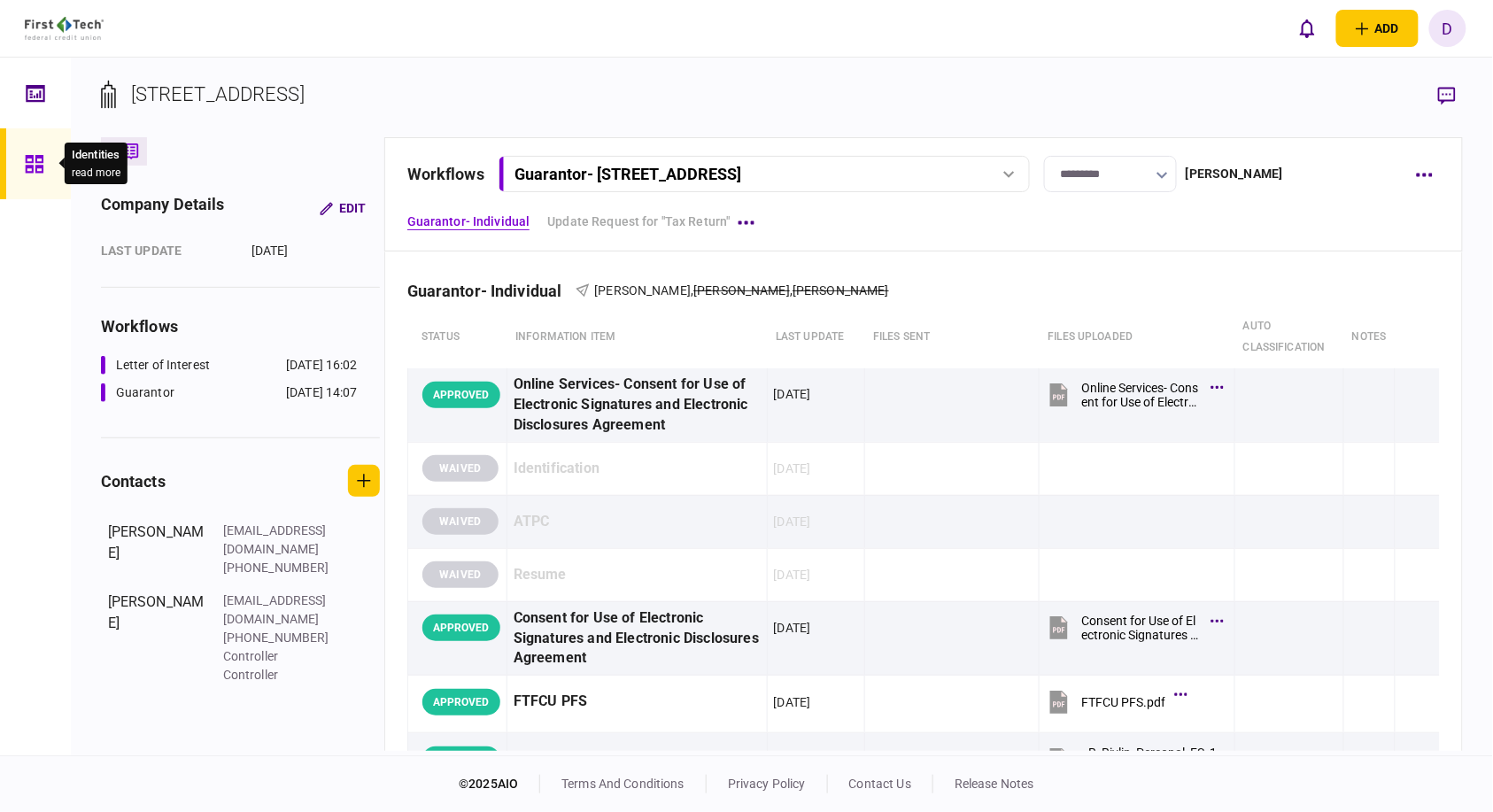
click at [33, 155] on icon at bounding box center [34, 164] width 20 height 21
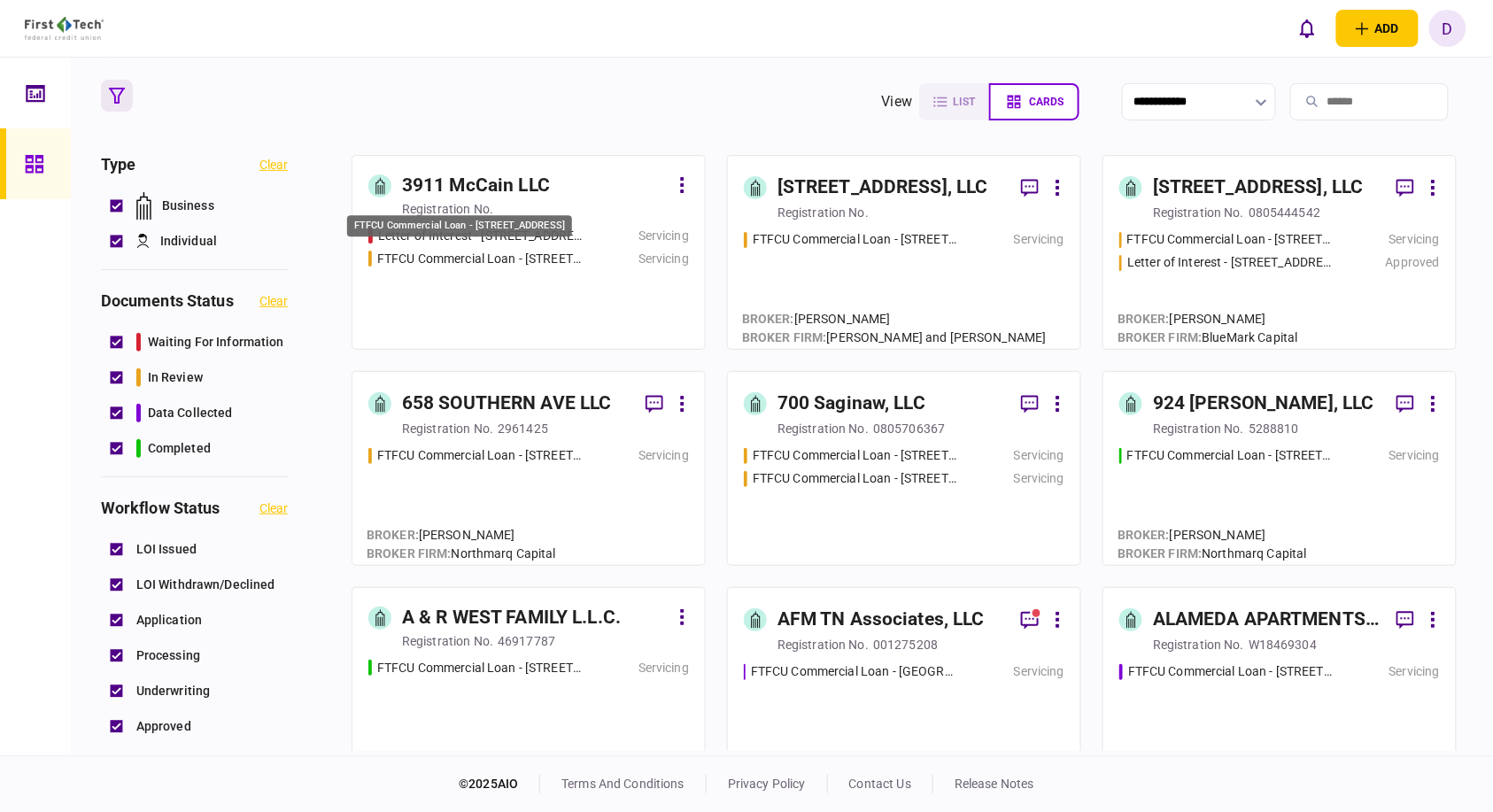
click at [465, 250] on div "FTFCU Commercial Loan - [STREET_ADDRESS]" at bounding box center [480, 258] width 206 height 19
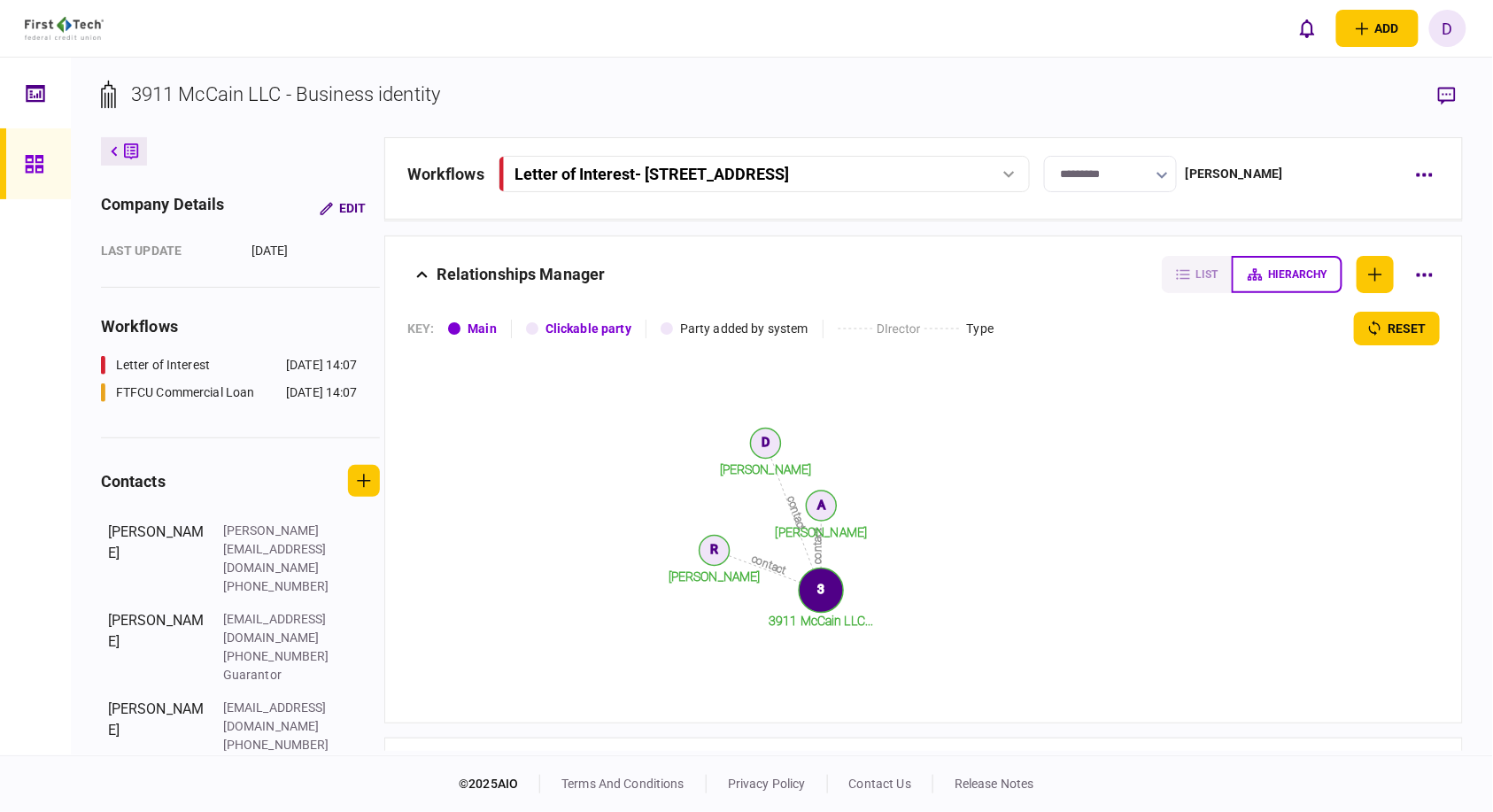
drag, startPoint x: 1066, startPoint y: 29, endPoint x: 999, endPoint y: 57, distance: 72.6
click at [1066, 29] on div "add business identity individual identity [PERSON_NAME] Truong [EMAIL_ADDRESS][…" at bounding box center [746, 28] width 1493 height 57
click at [1432, 180] on button "button" at bounding box center [1424, 174] width 32 height 32
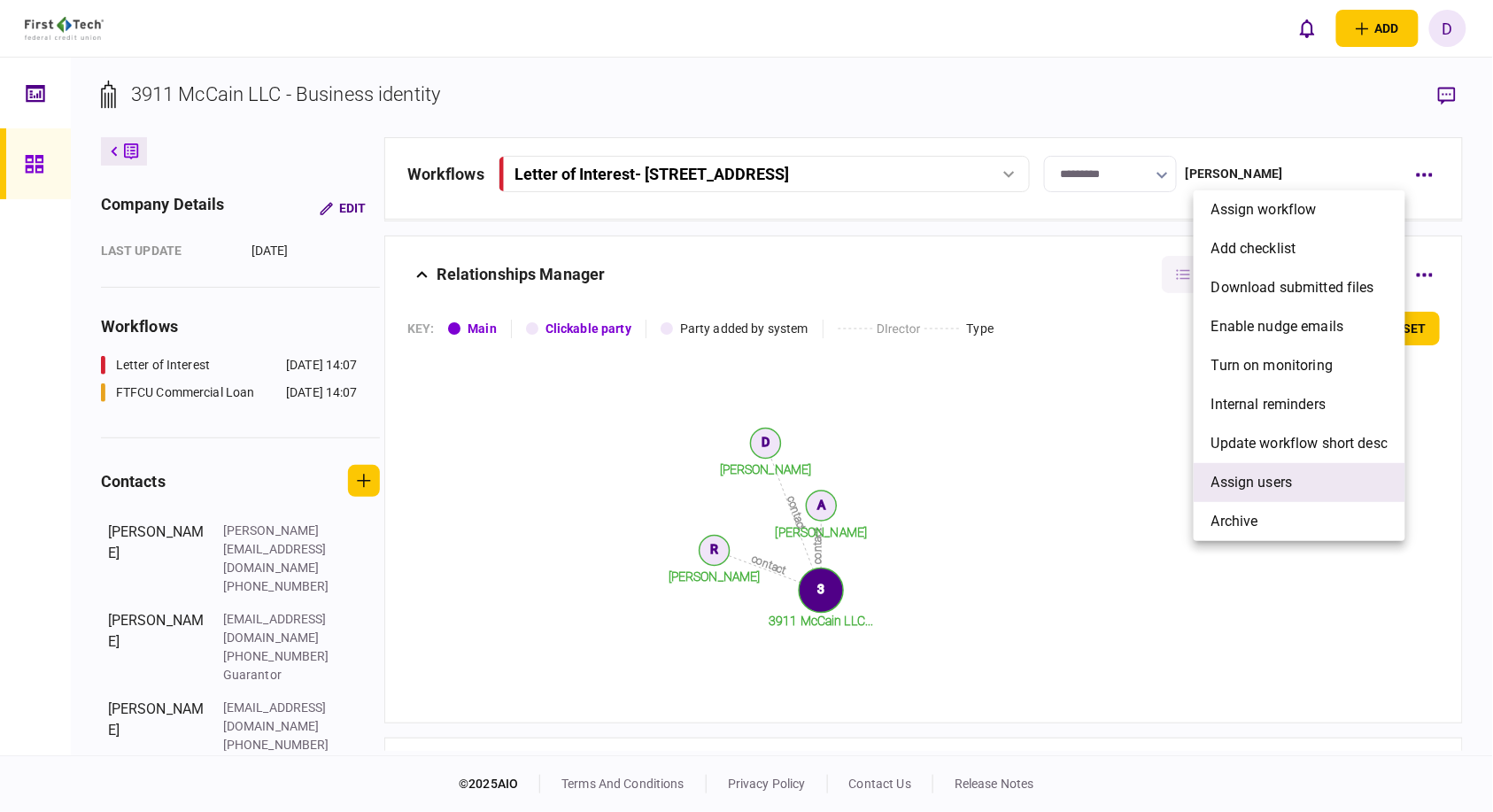
click at [1254, 482] on span "Assign users" at bounding box center [1251, 483] width 81 height 21
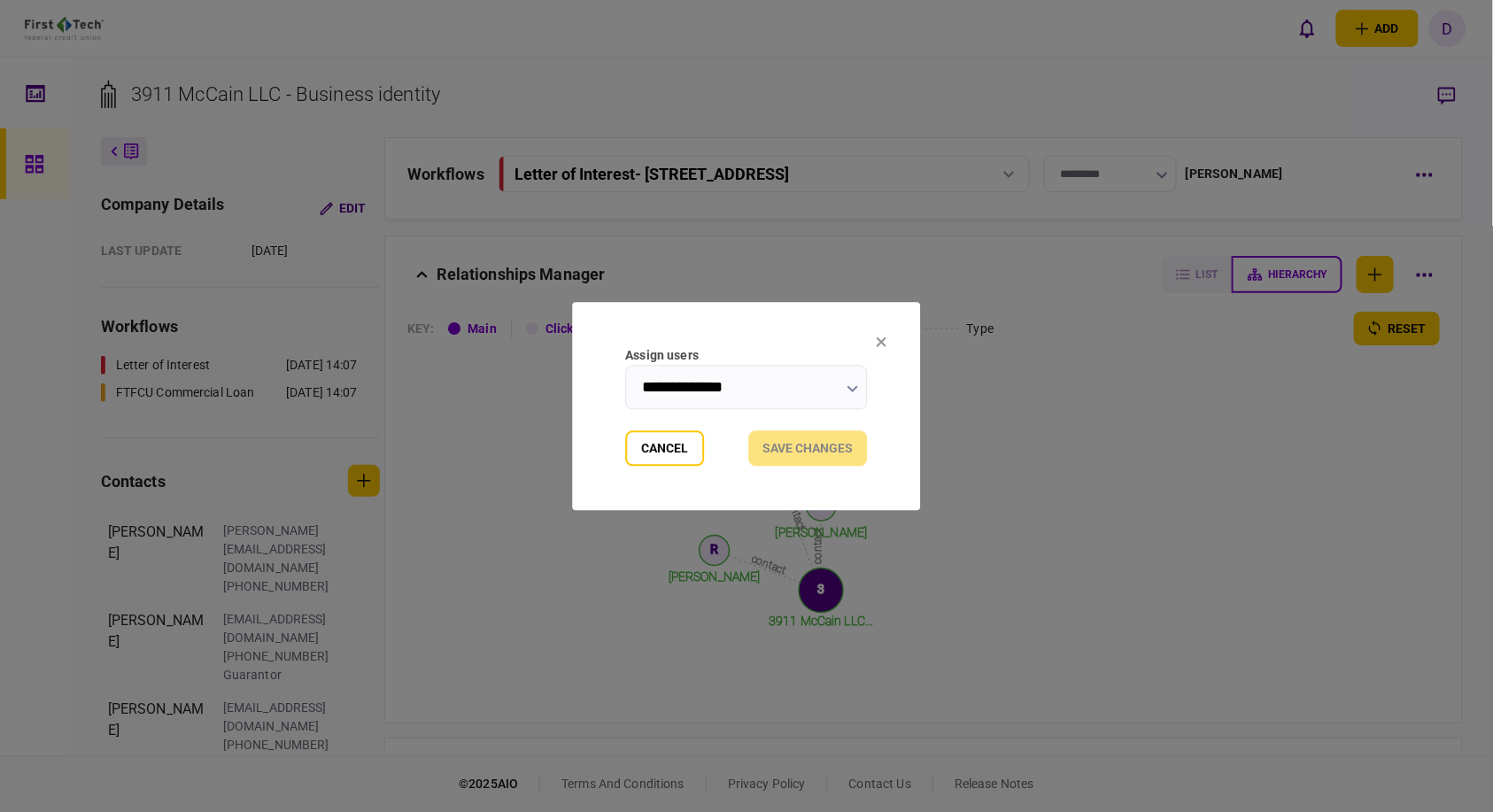
click at [738, 386] on input "**********" at bounding box center [746, 386] width 242 height 44
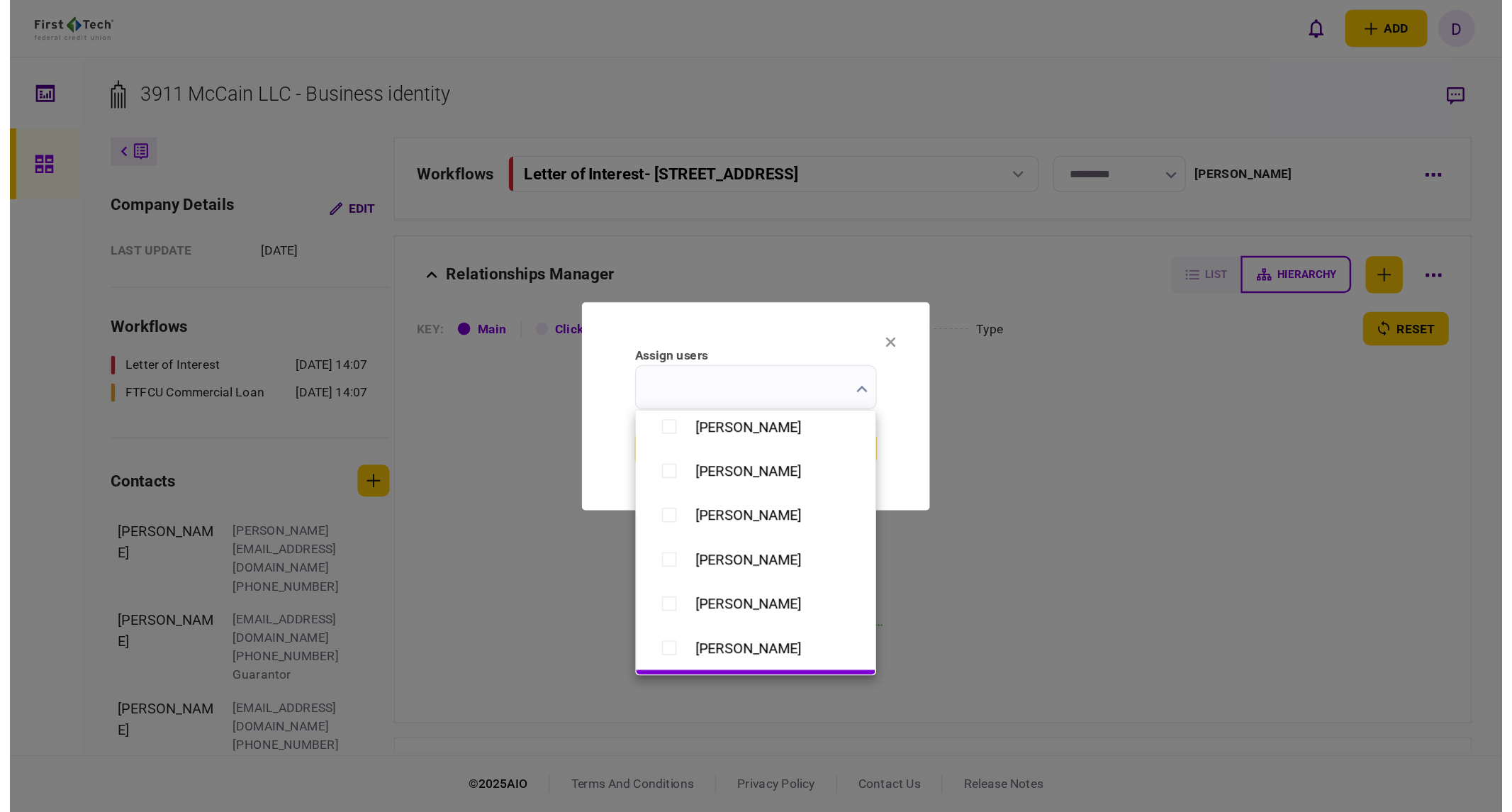
scroll to position [1101, 0]
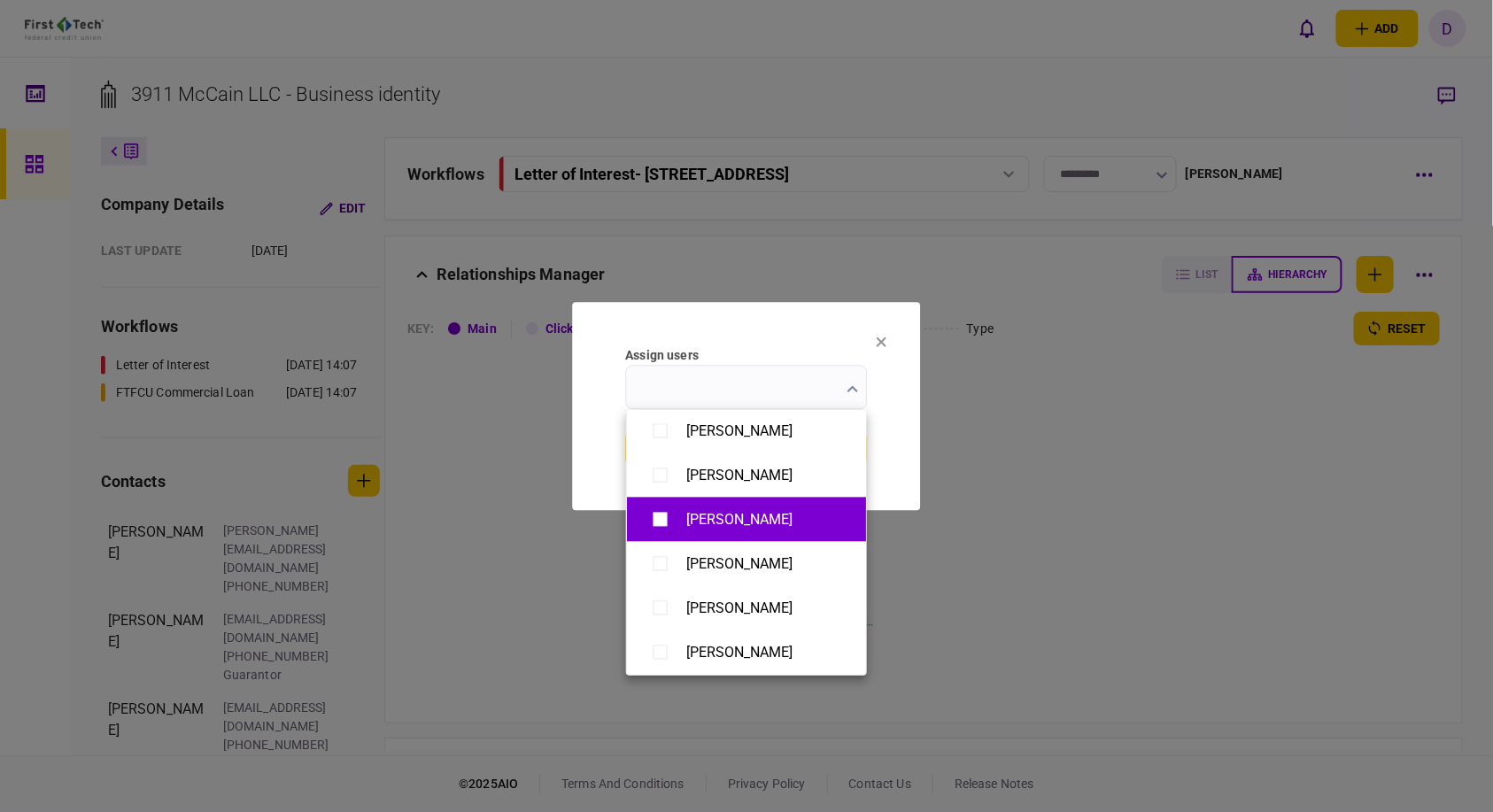
type input "**********"
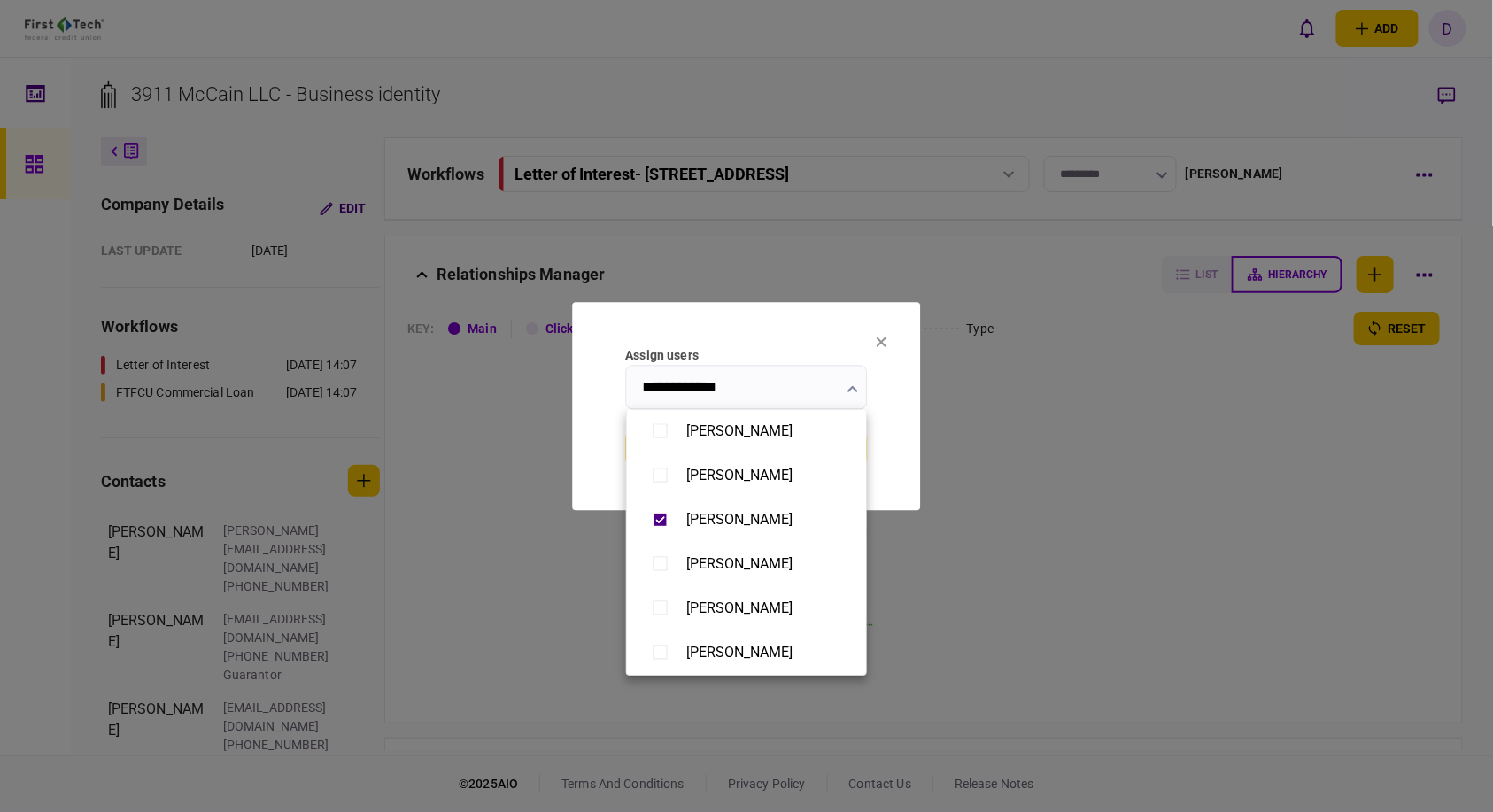
drag, startPoint x: 1117, startPoint y: 544, endPoint x: 1117, endPoint y: 516, distance: 28.0
click at [1117, 544] on div at bounding box center [746, 406] width 1493 height 812
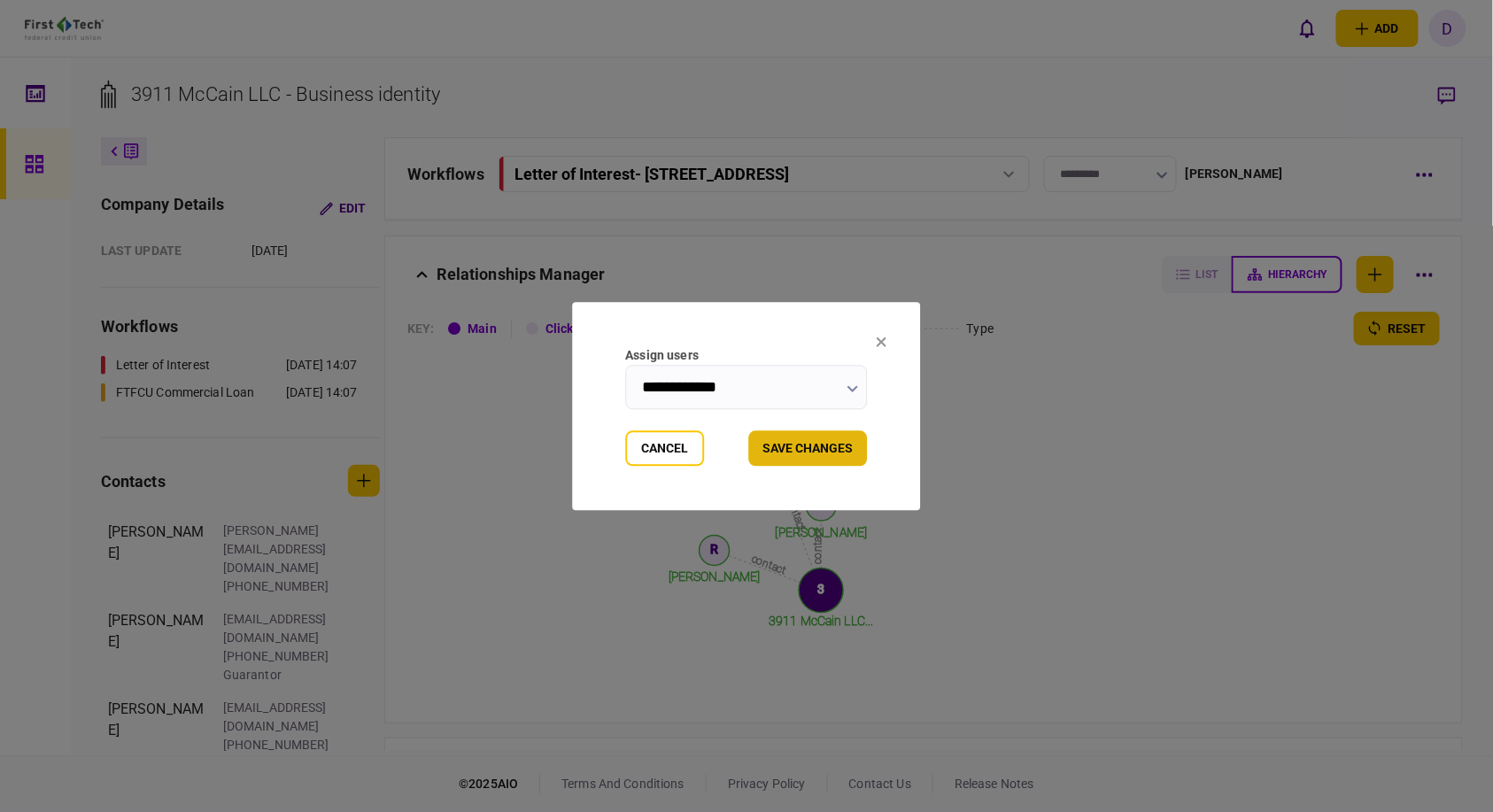
click at [812, 449] on button "Save changes" at bounding box center [808, 448] width 118 height 35
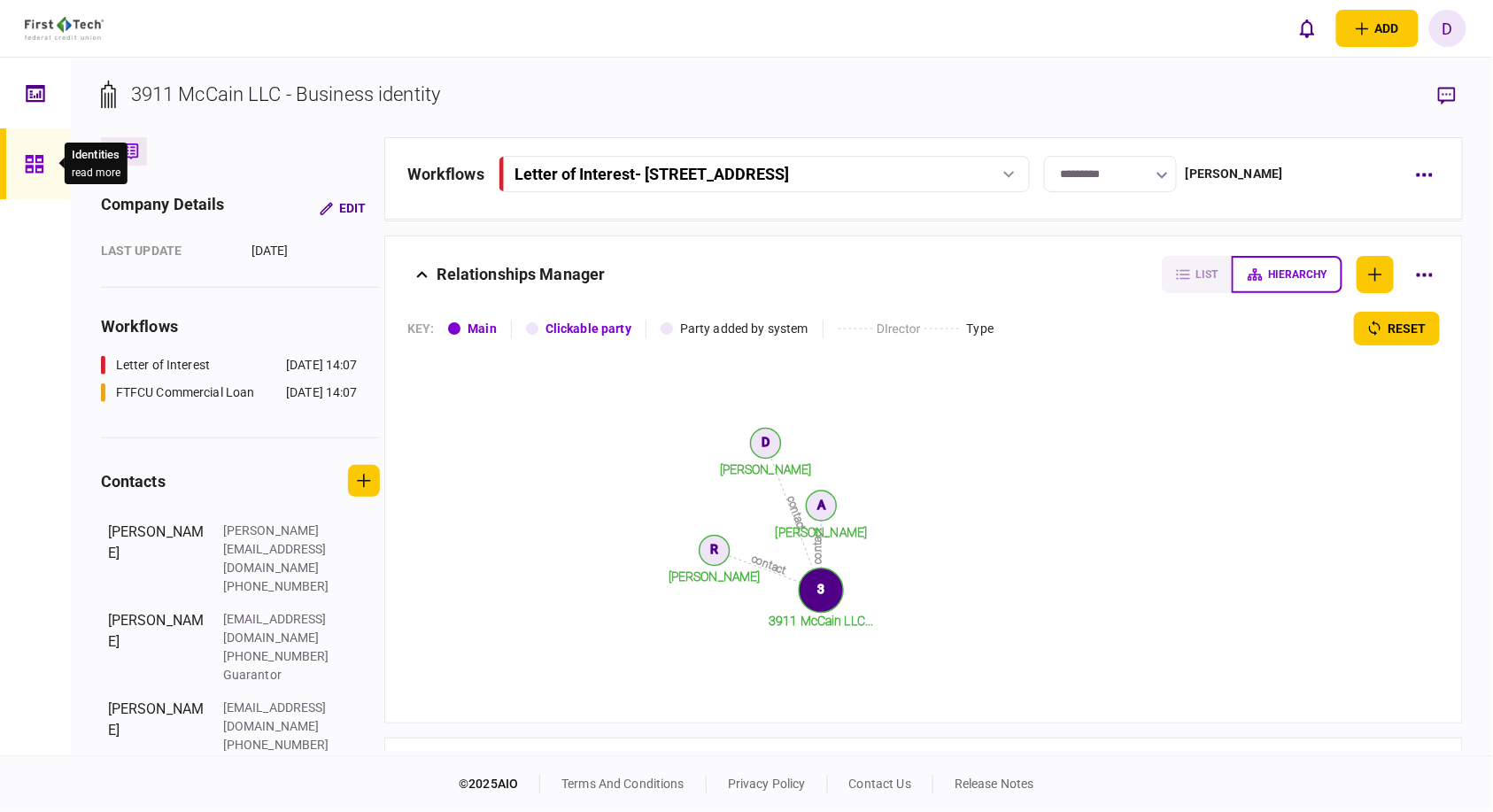
click at [33, 155] on icon at bounding box center [34, 164] width 20 height 21
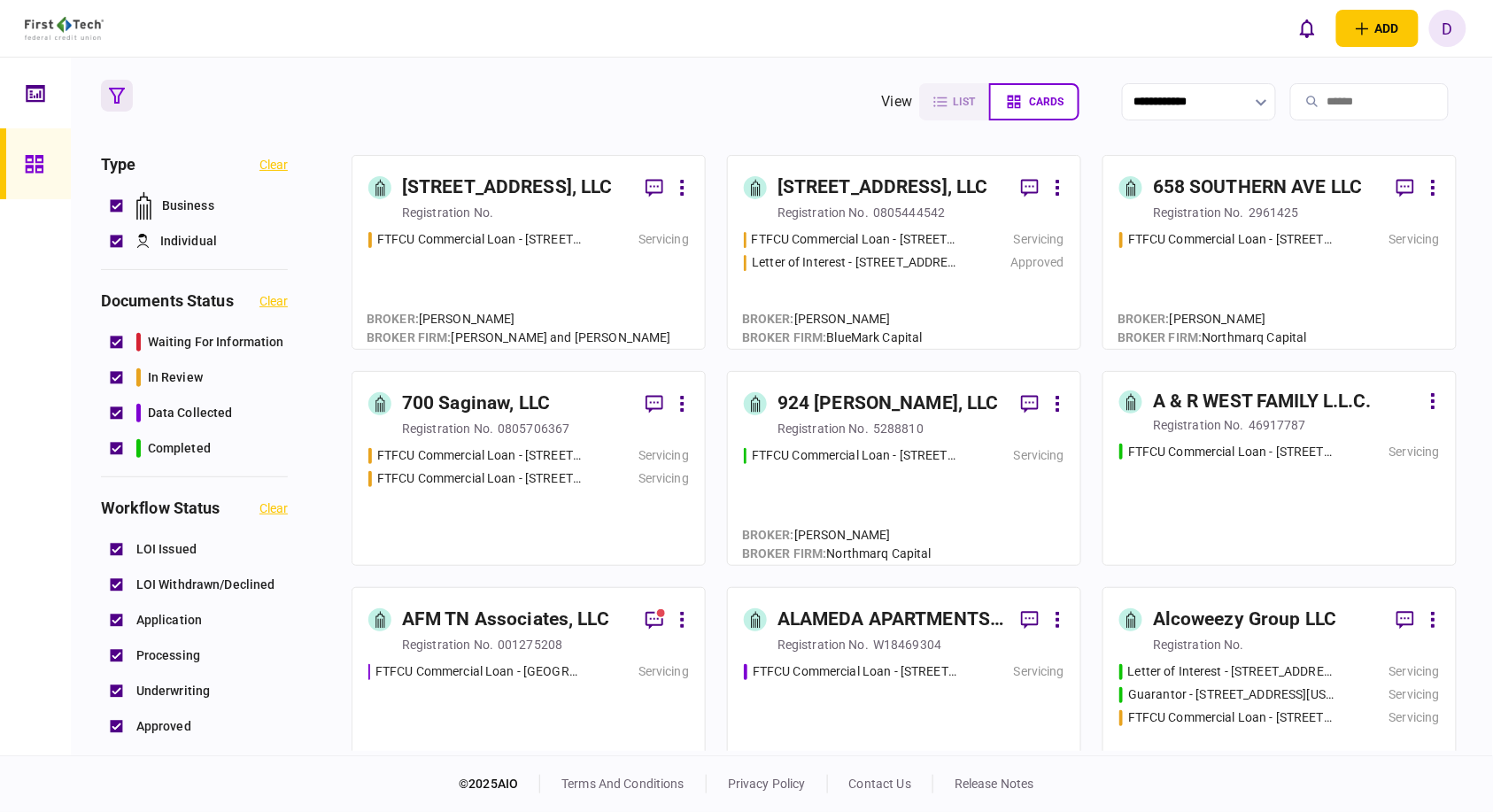
drag, startPoint x: 512, startPoint y: 216, endPoint x: 1453, endPoint y: 6, distance: 964.1
click at [512, 216] on div "registration no." at bounding box center [545, 212] width 286 height 18
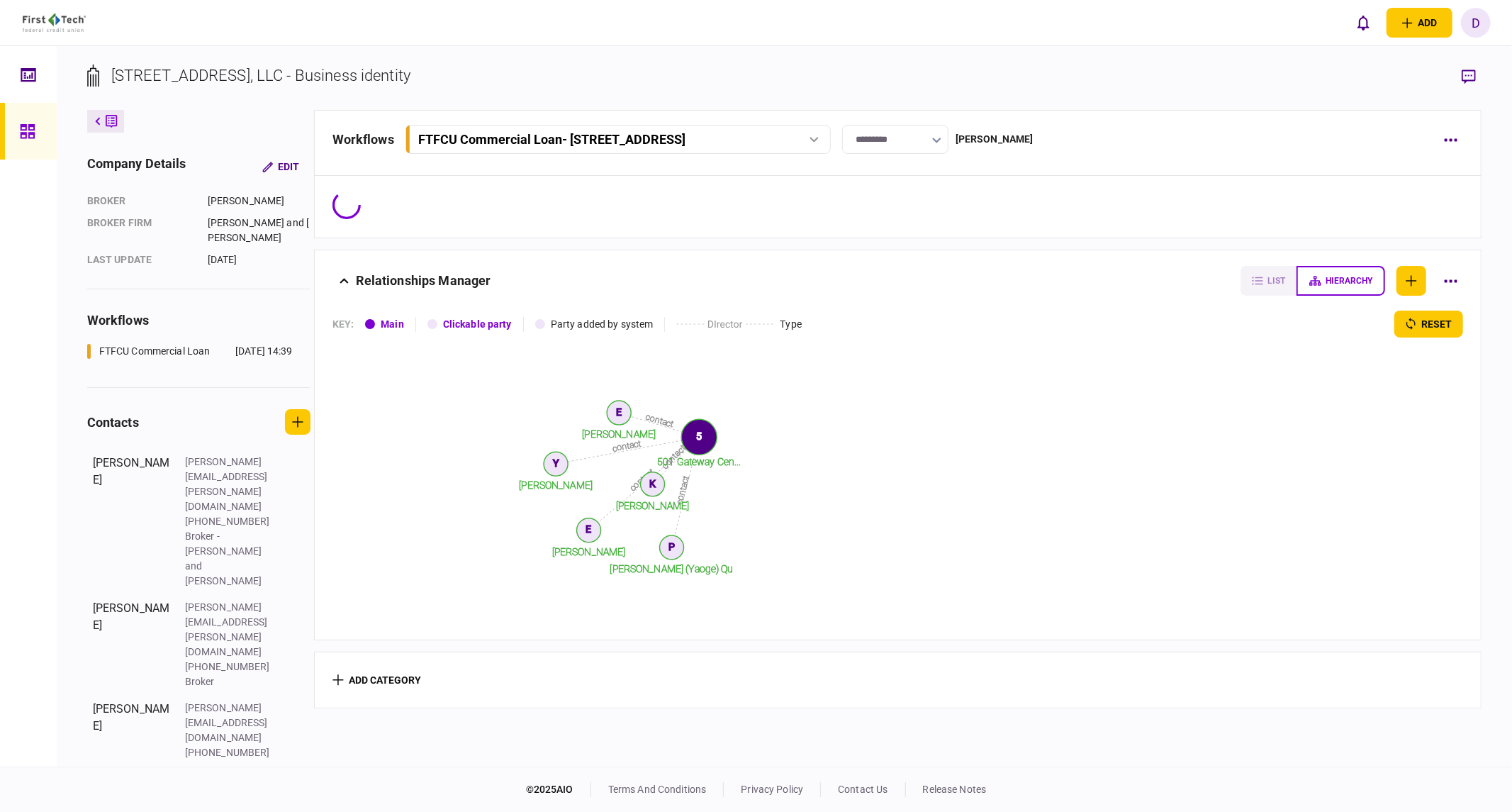
click at [1016, 143] on div "[PERSON_NAME]" at bounding box center [995, 139] width 78 height 15
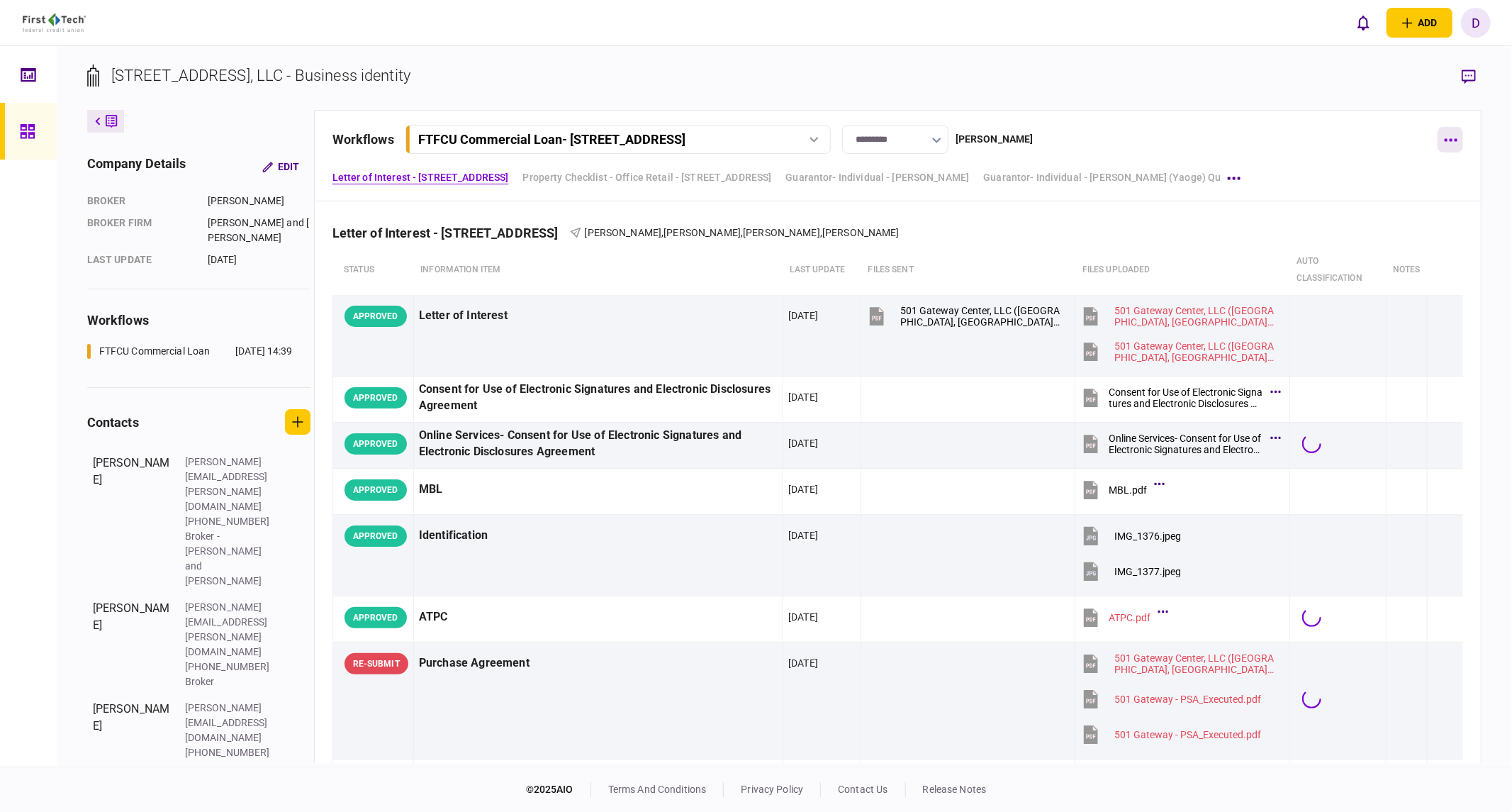
click at [1194, 139] on icon "button" at bounding box center [1450, 140] width 13 height 4
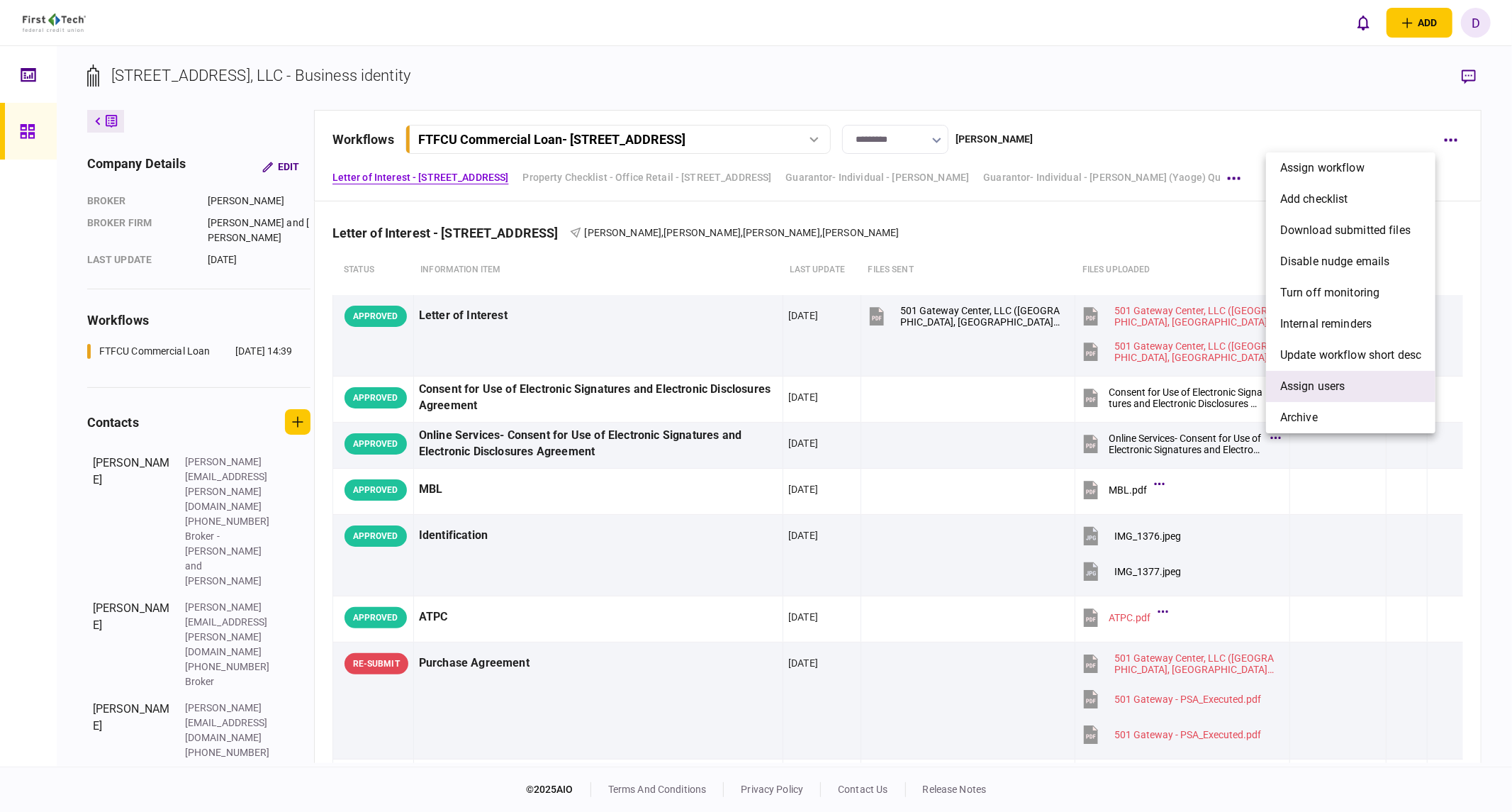
click at [1194, 387] on span "Assign users" at bounding box center [1312, 387] width 65 height 17
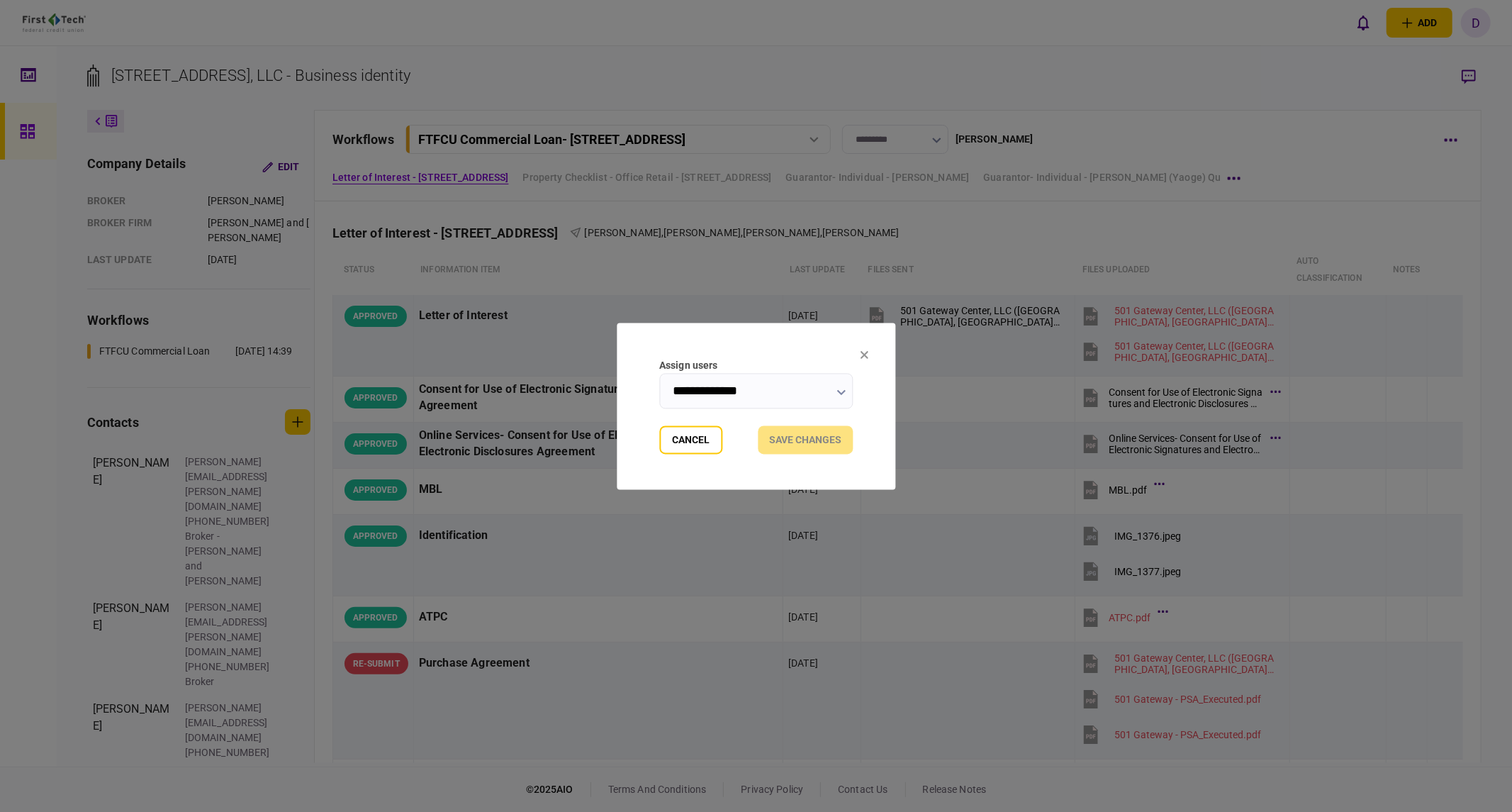
click at [760, 386] on input "**********" at bounding box center [755, 390] width 193 height 35
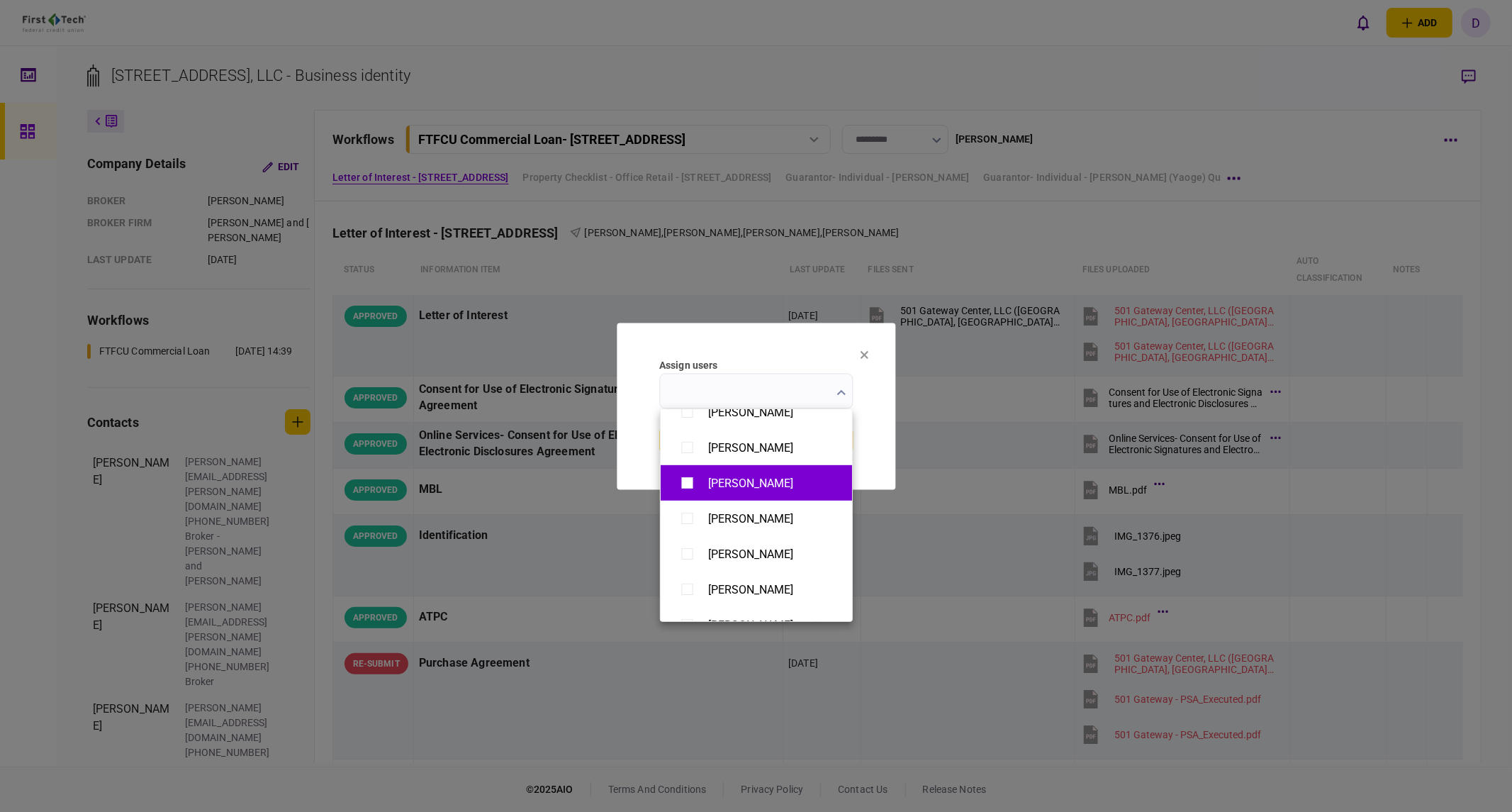
scroll to position [628, 0]
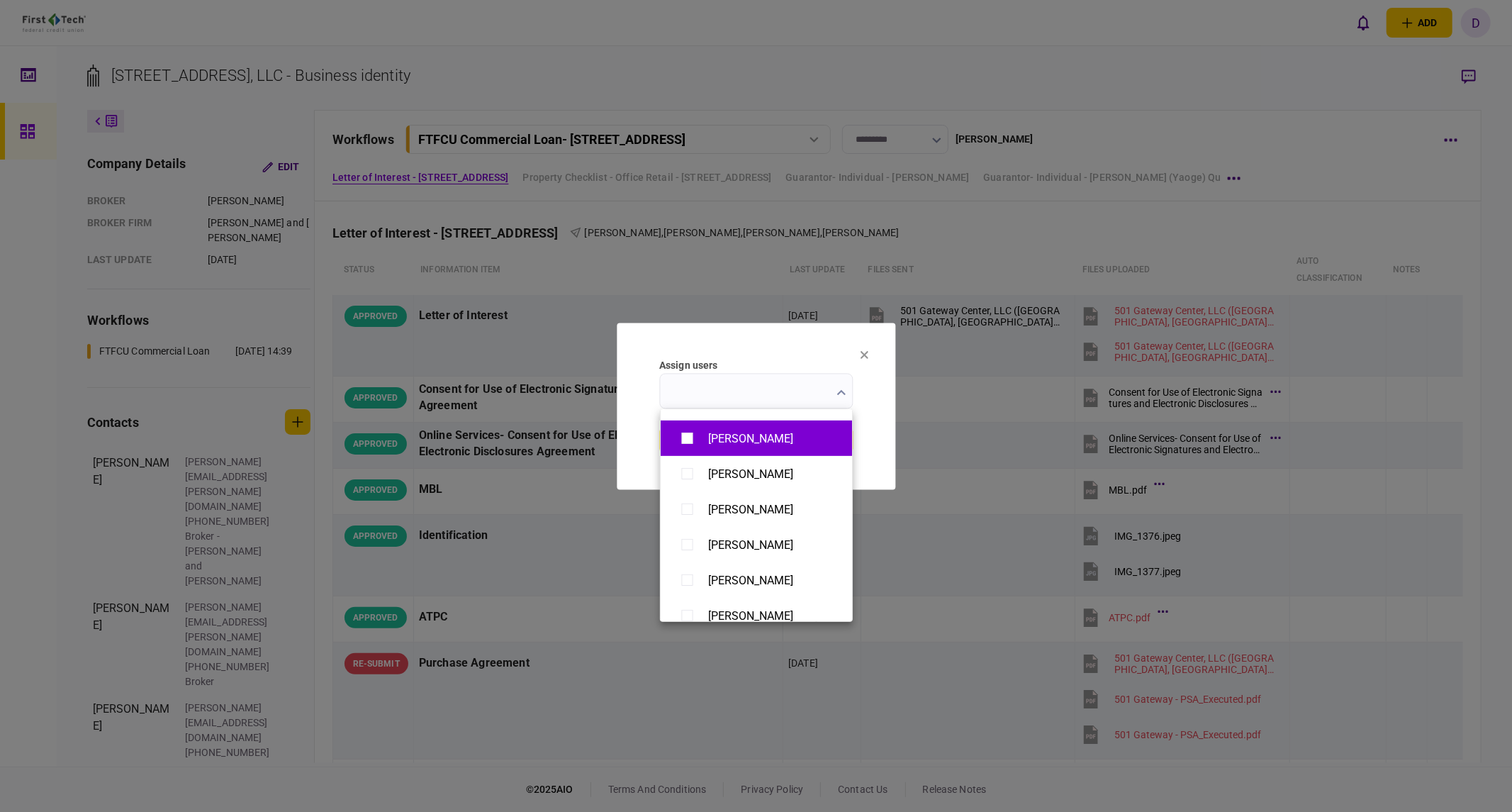
type input "**********"
click at [886, 449] on div at bounding box center [756, 406] width 1512 height 812
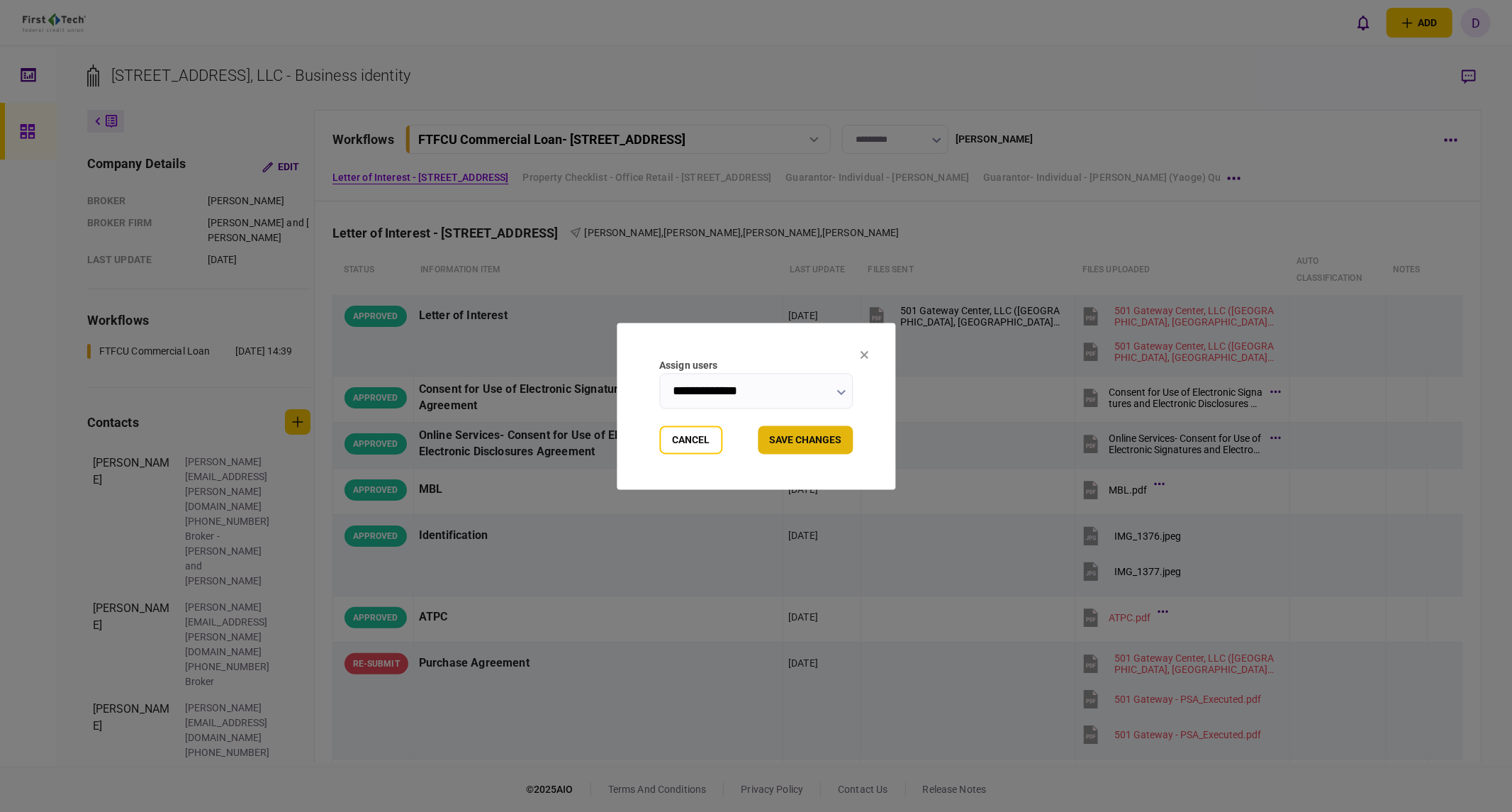
click at [801, 435] on button "Save changes" at bounding box center [805, 439] width 95 height 28
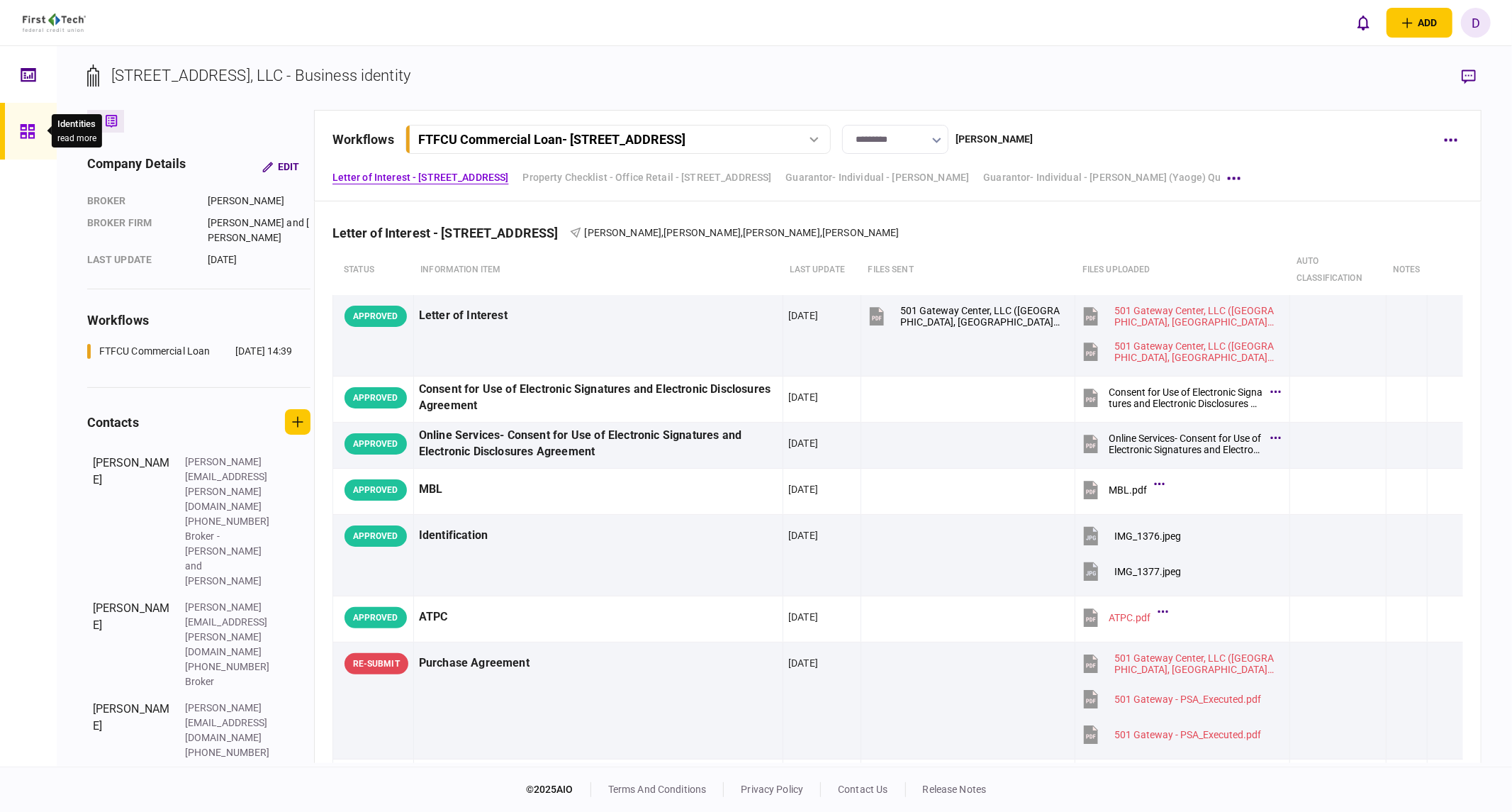
click at [30, 129] on icon at bounding box center [27, 132] width 14 height 14
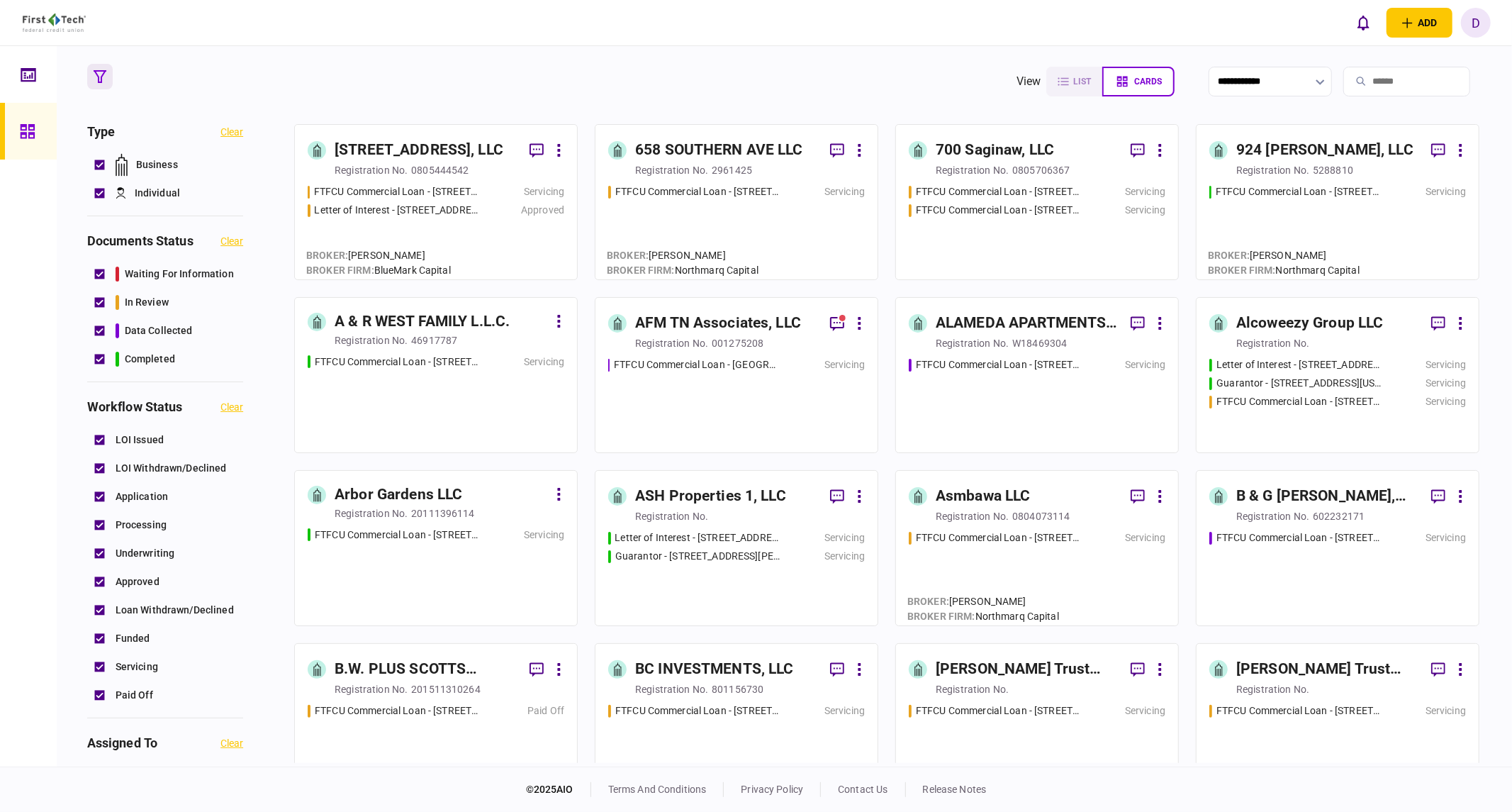
click at [499, 197] on div "Servicing" at bounding box center [526, 191] width 77 height 15
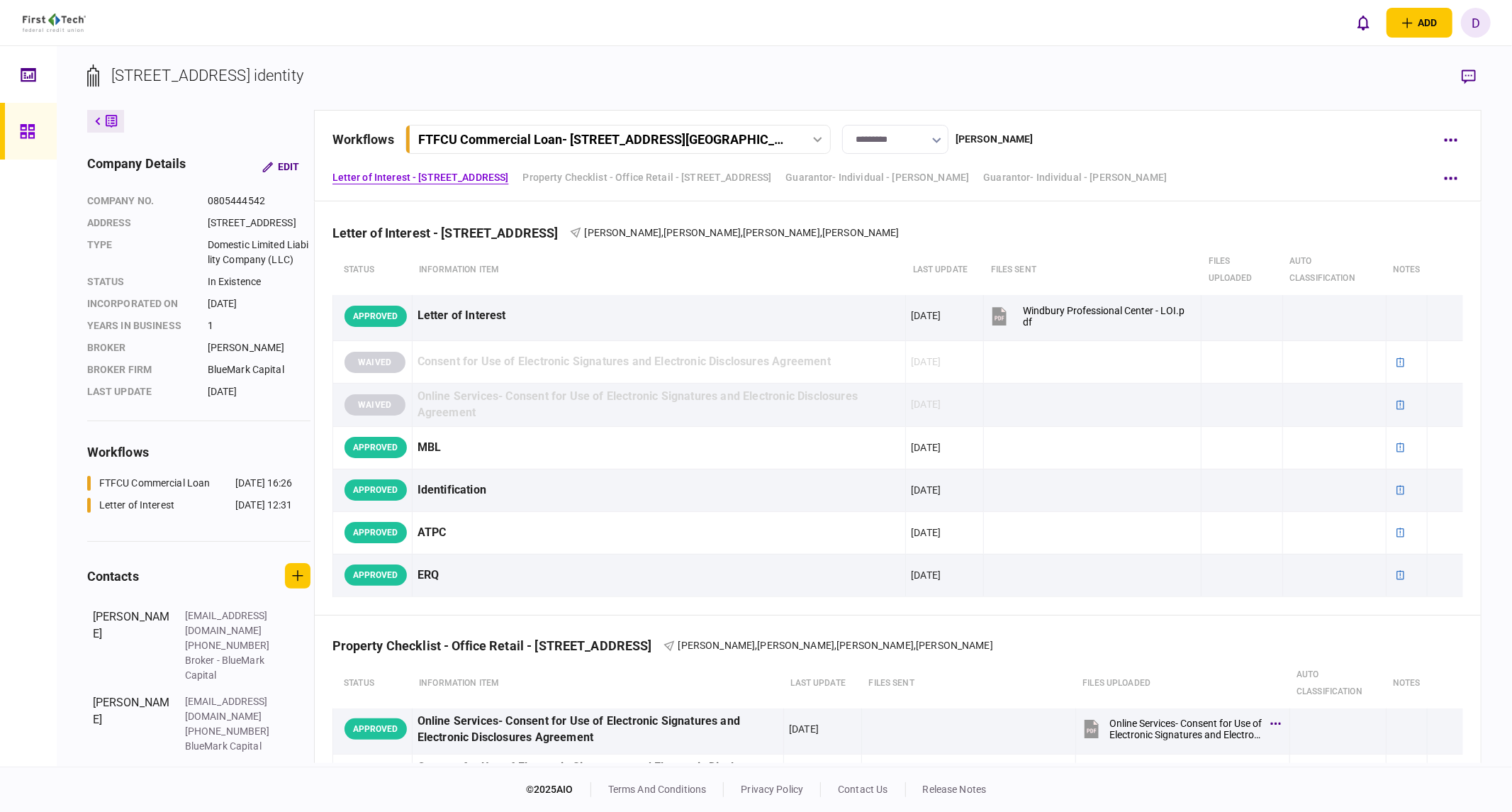
drag, startPoint x: 1079, startPoint y: 139, endPoint x: 1186, endPoint y: 136, distance: 107.0
click at [1079, 139] on div "workflows FTFCU Commercial Loan - [STREET_ADDRESS][GEOGRAPHIC_DATA] FTFCU Comme…" at bounding box center [882, 139] width 1099 height 29
click at [1194, 146] on button "button" at bounding box center [1450, 139] width 26 height 26
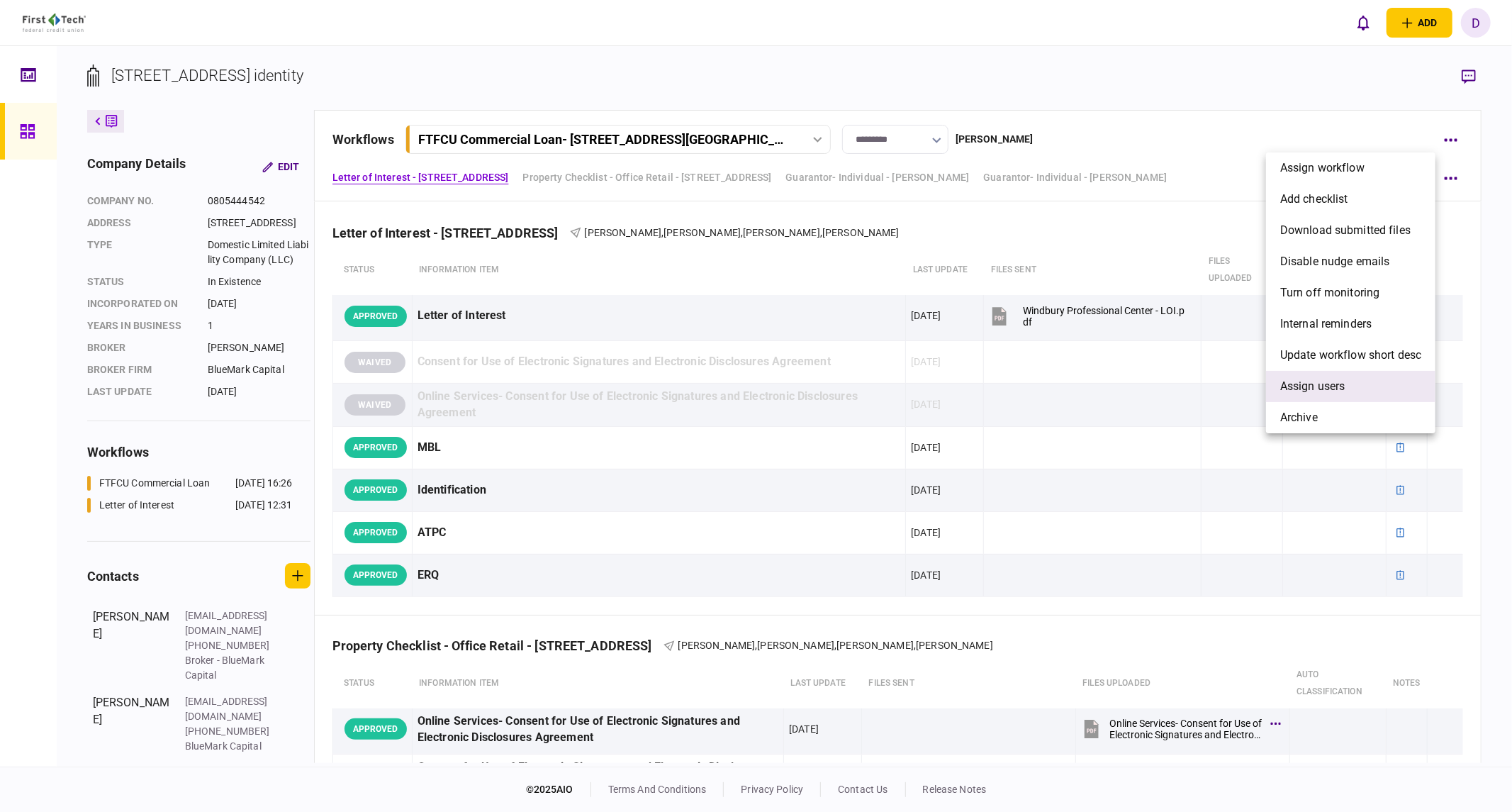
click at [1194, 387] on li "Assign users" at bounding box center [1351, 387] width 169 height 31
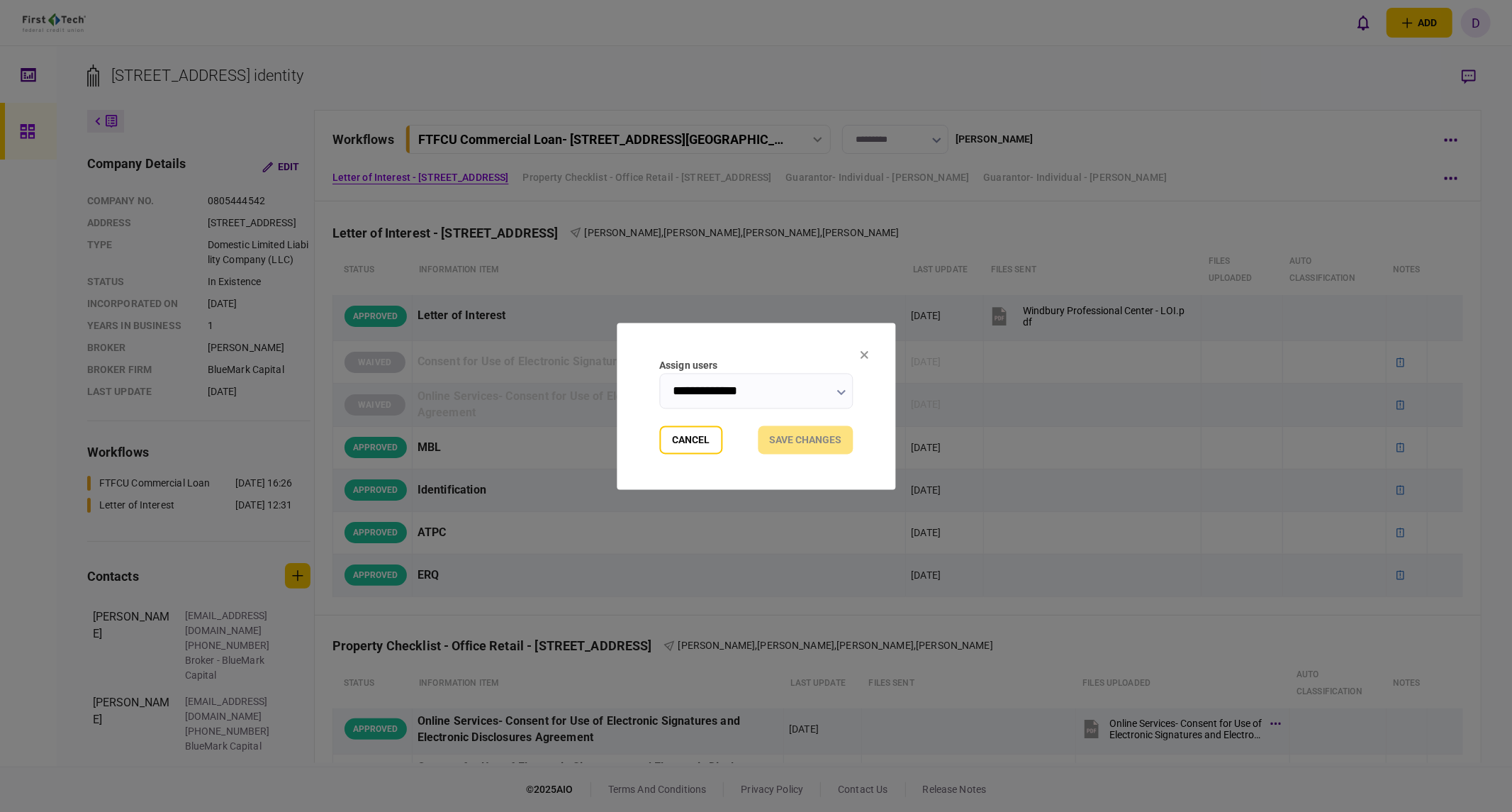
click at [744, 392] on input "**********" at bounding box center [755, 390] width 193 height 35
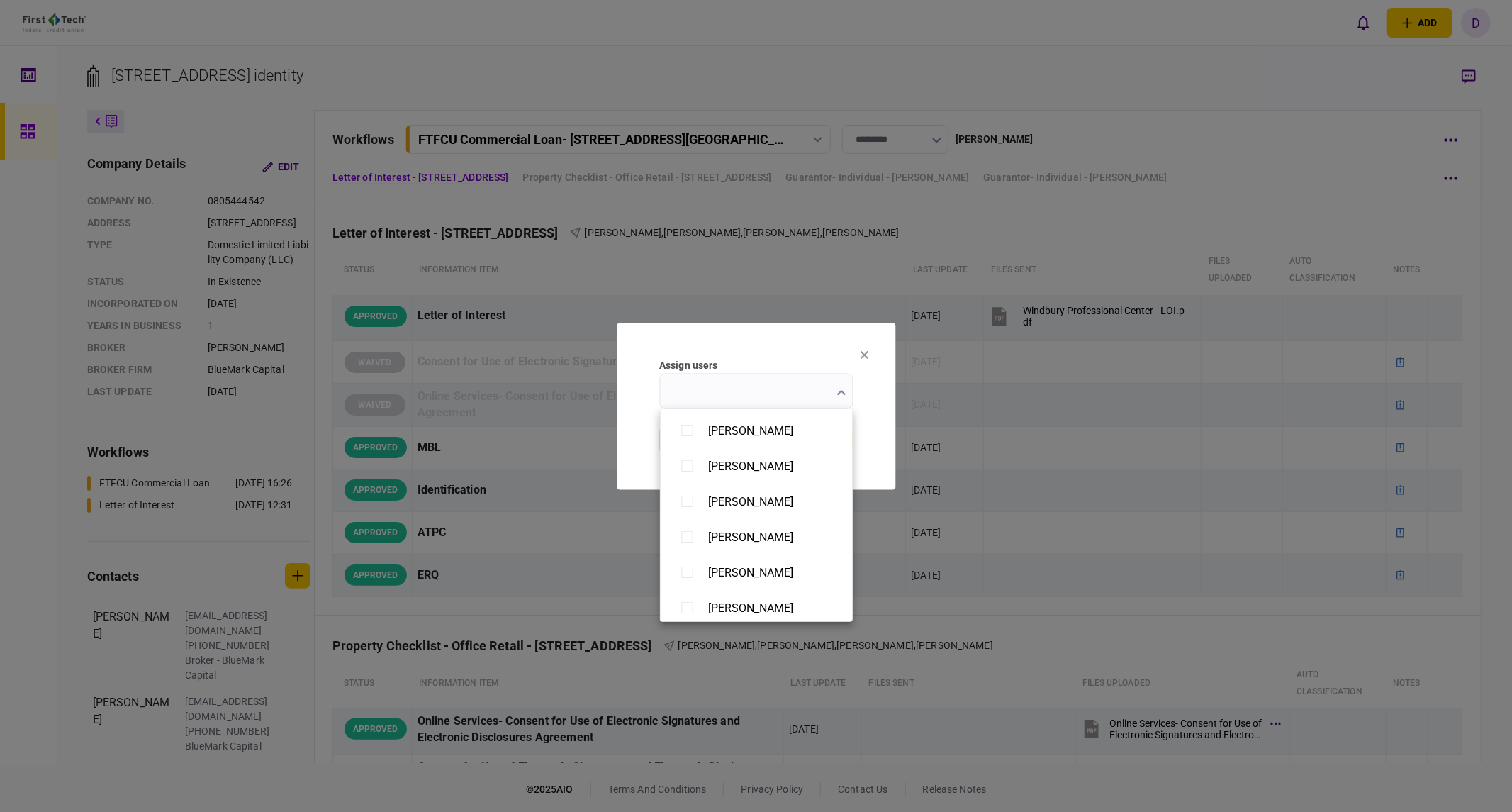
scroll to position [1101, 0]
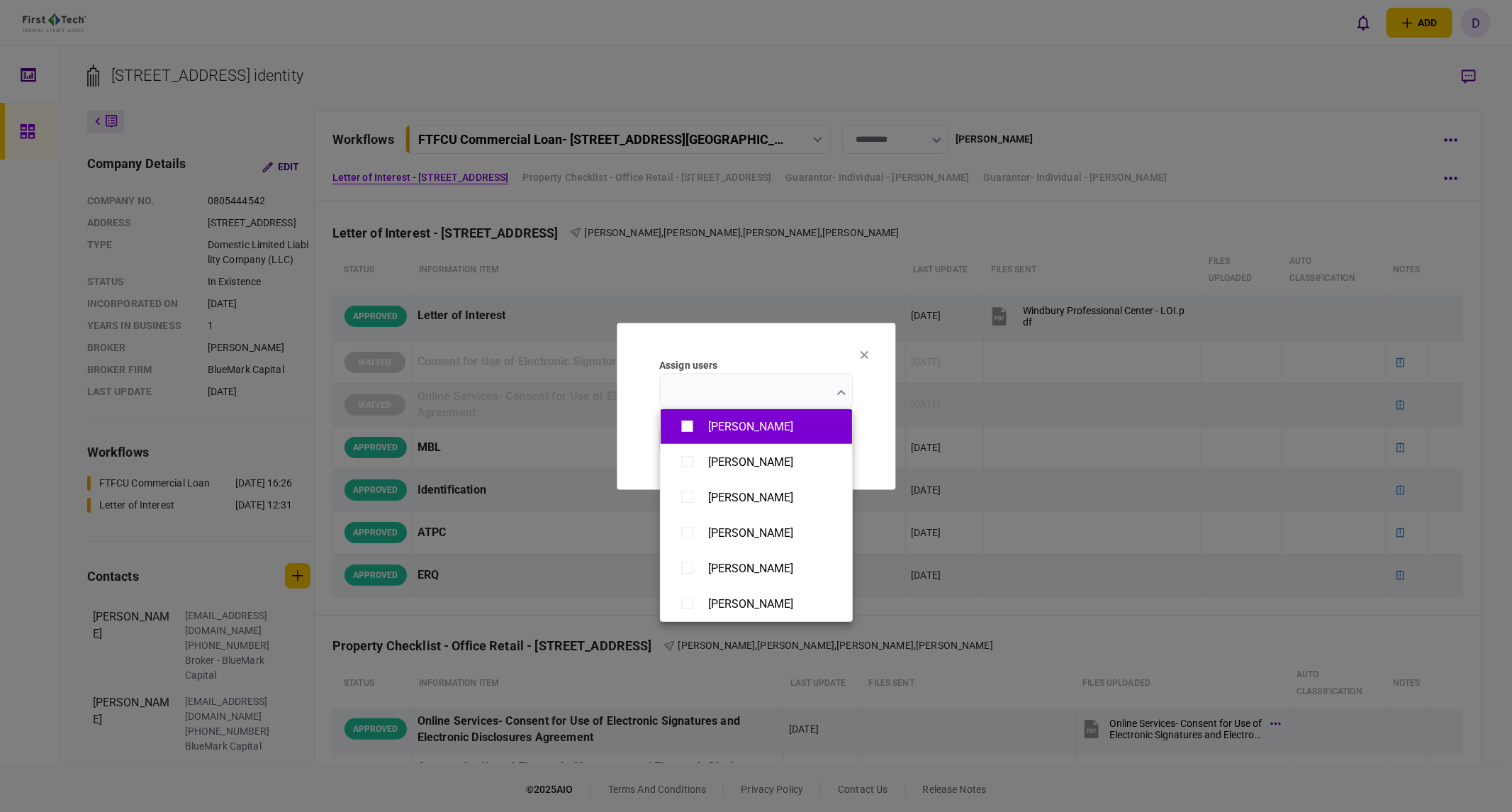
type input "**********"
click at [887, 442] on div at bounding box center [756, 406] width 1512 height 812
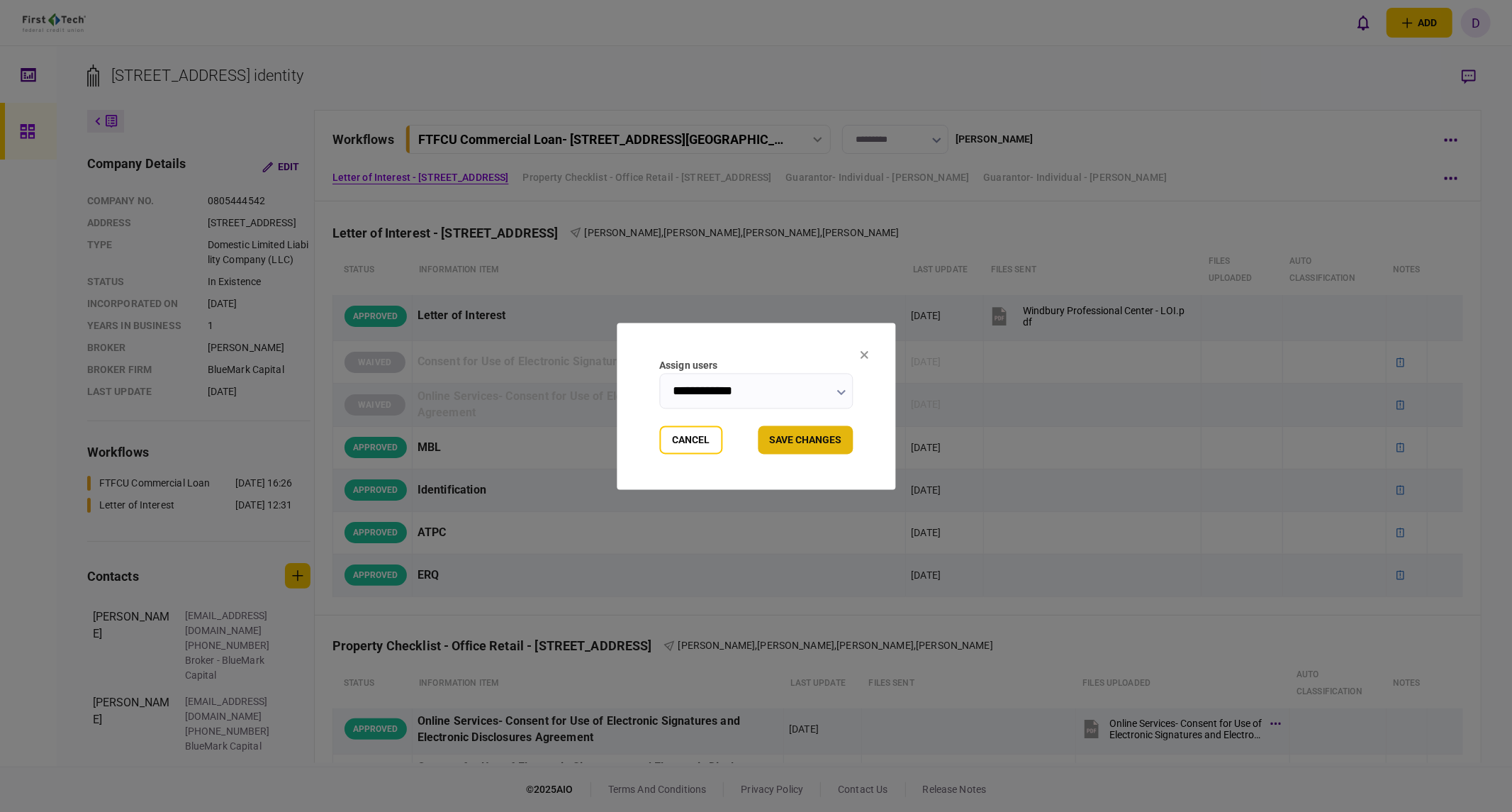
click at [816, 435] on button "Save changes" at bounding box center [805, 439] width 95 height 28
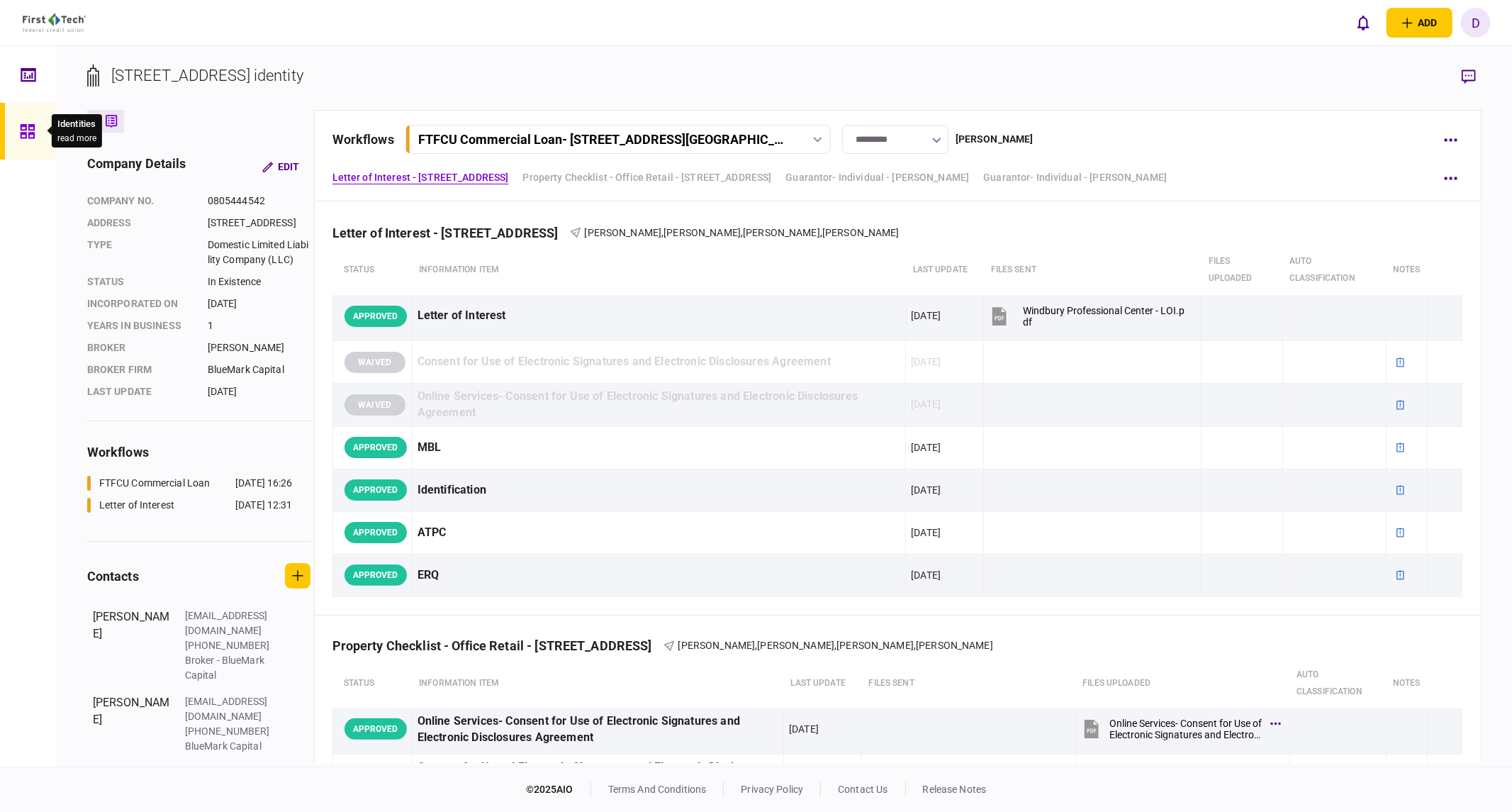
click at [25, 125] on icon at bounding box center [27, 132] width 14 height 14
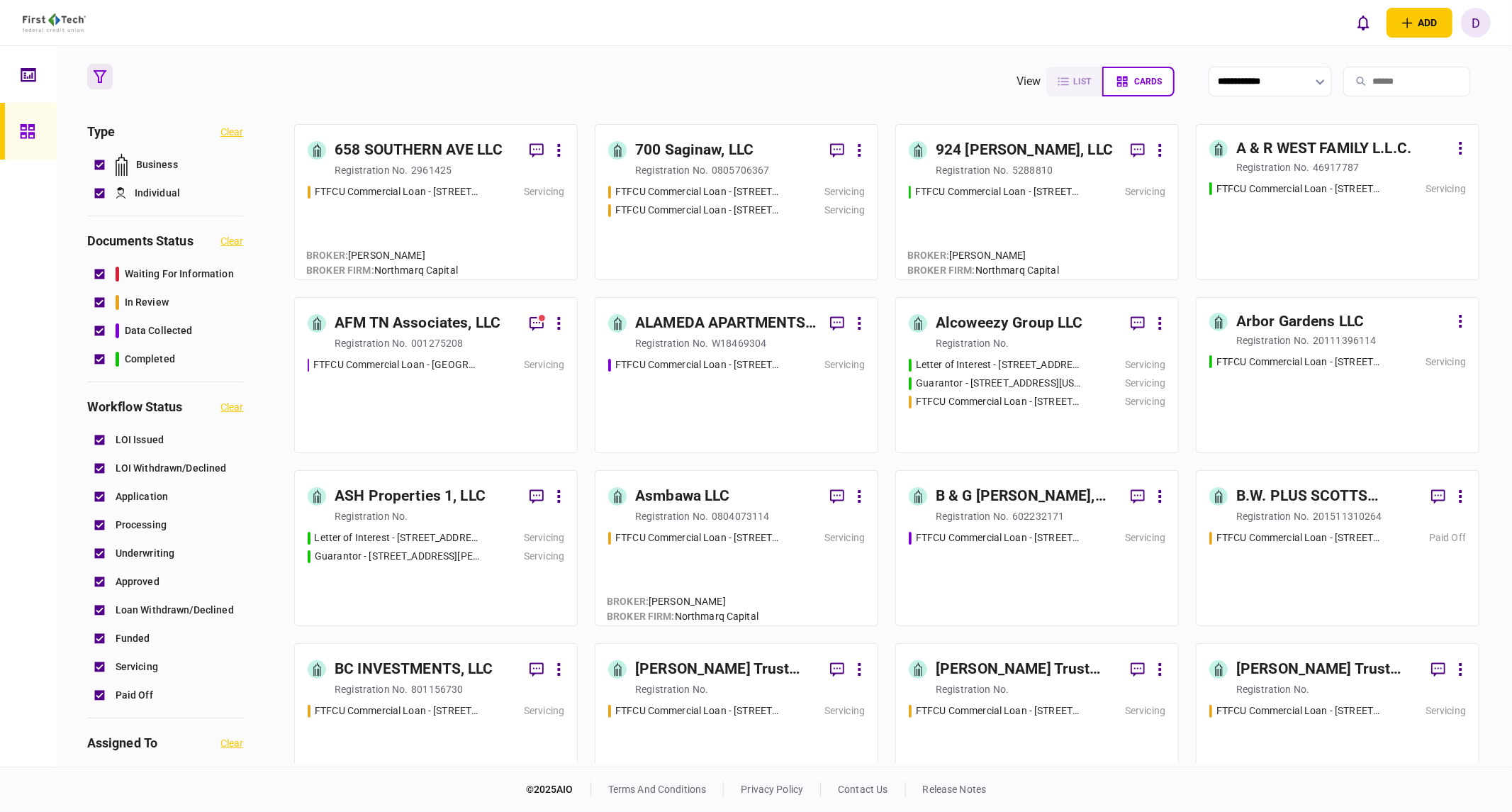
click at [447, 159] on div "658 SOUTHERN AVE LLC" at bounding box center [419, 150] width 168 height 23
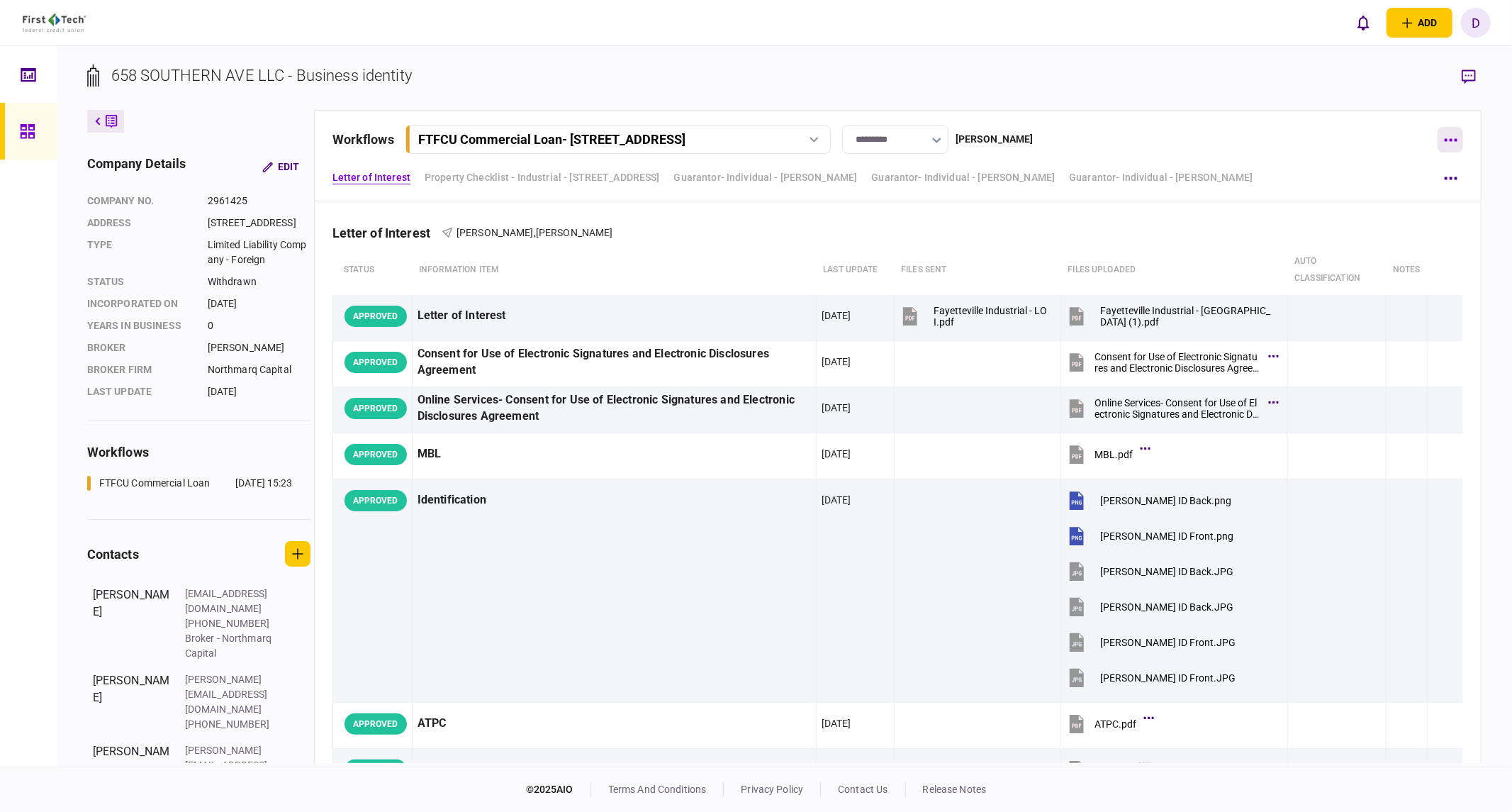
click at [1194, 139] on icon "button" at bounding box center [1451, 141] width 13 height 3
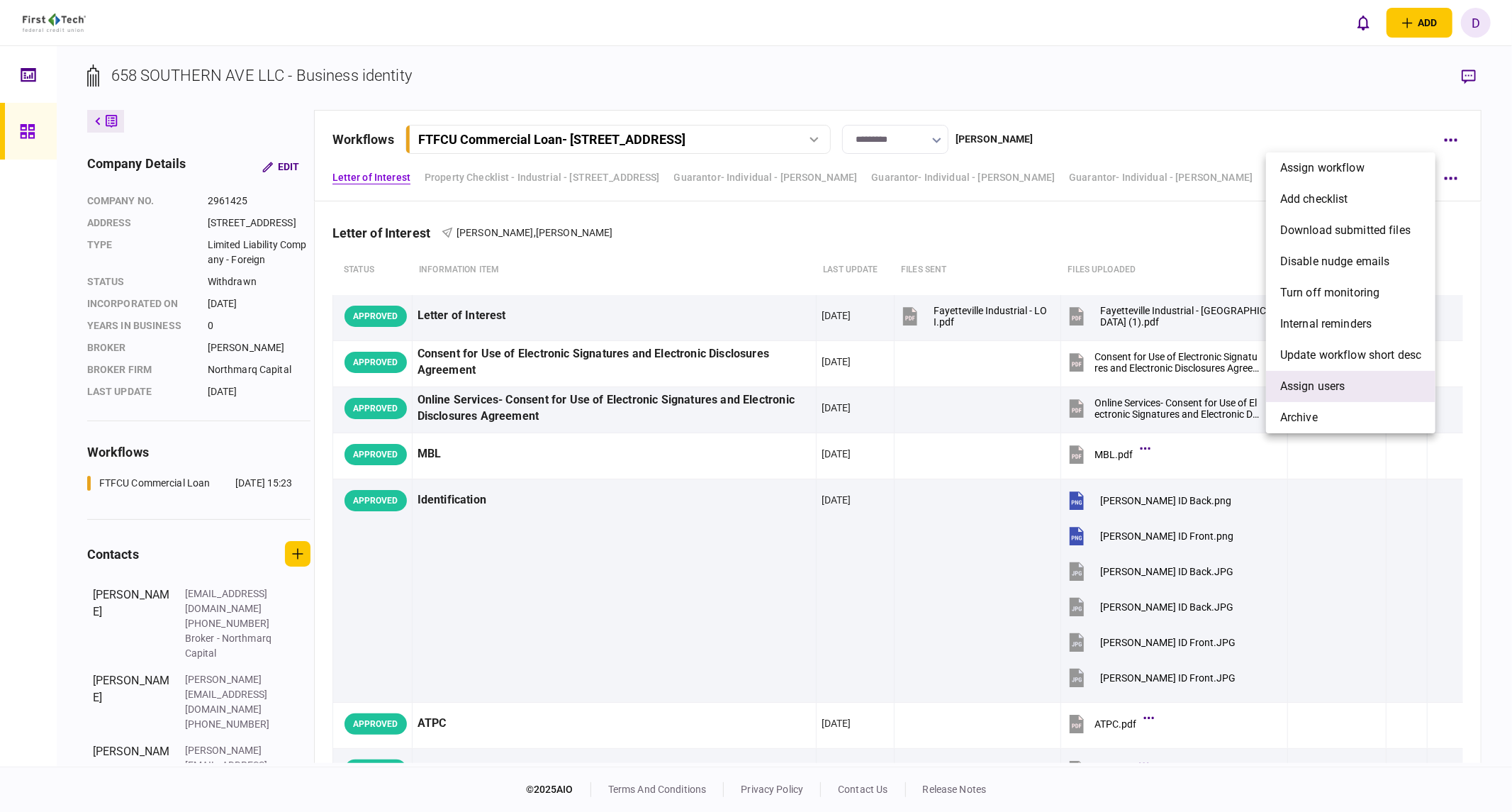
click at [1194, 397] on li "Assign users" at bounding box center [1351, 387] width 169 height 31
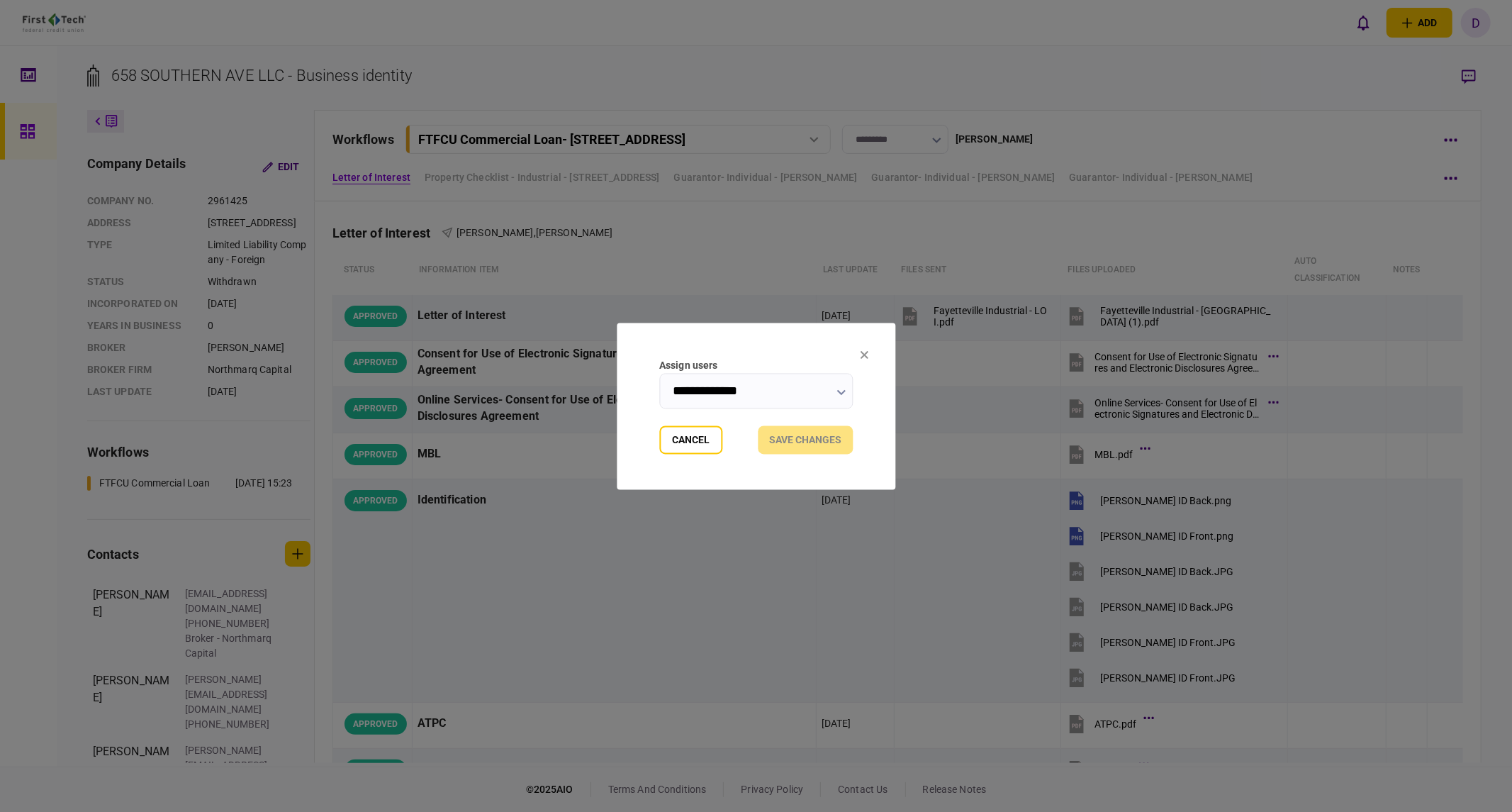
click at [760, 380] on input "**********" at bounding box center [755, 390] width 193 height 35
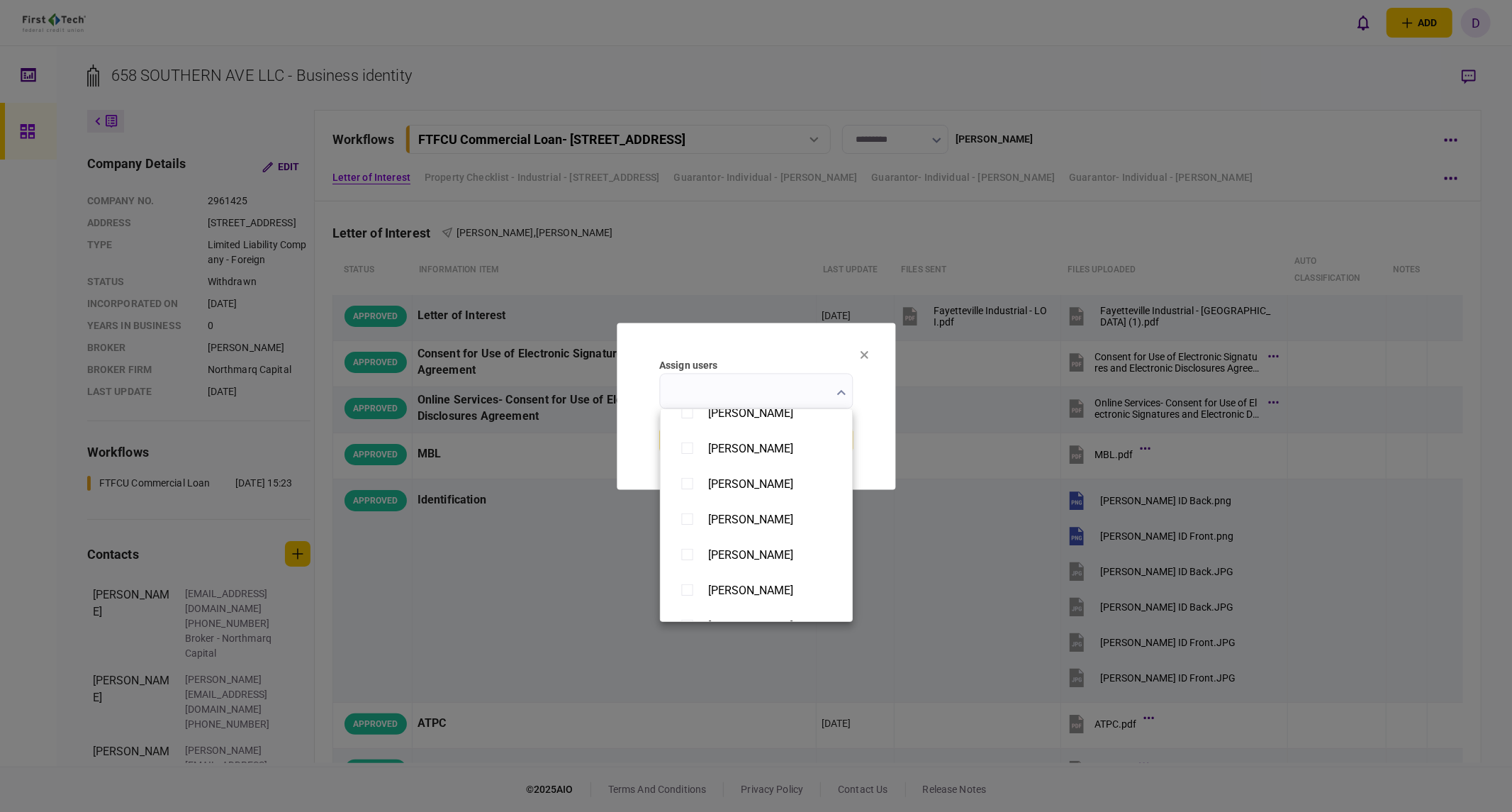
scroll to position [1101, 0]
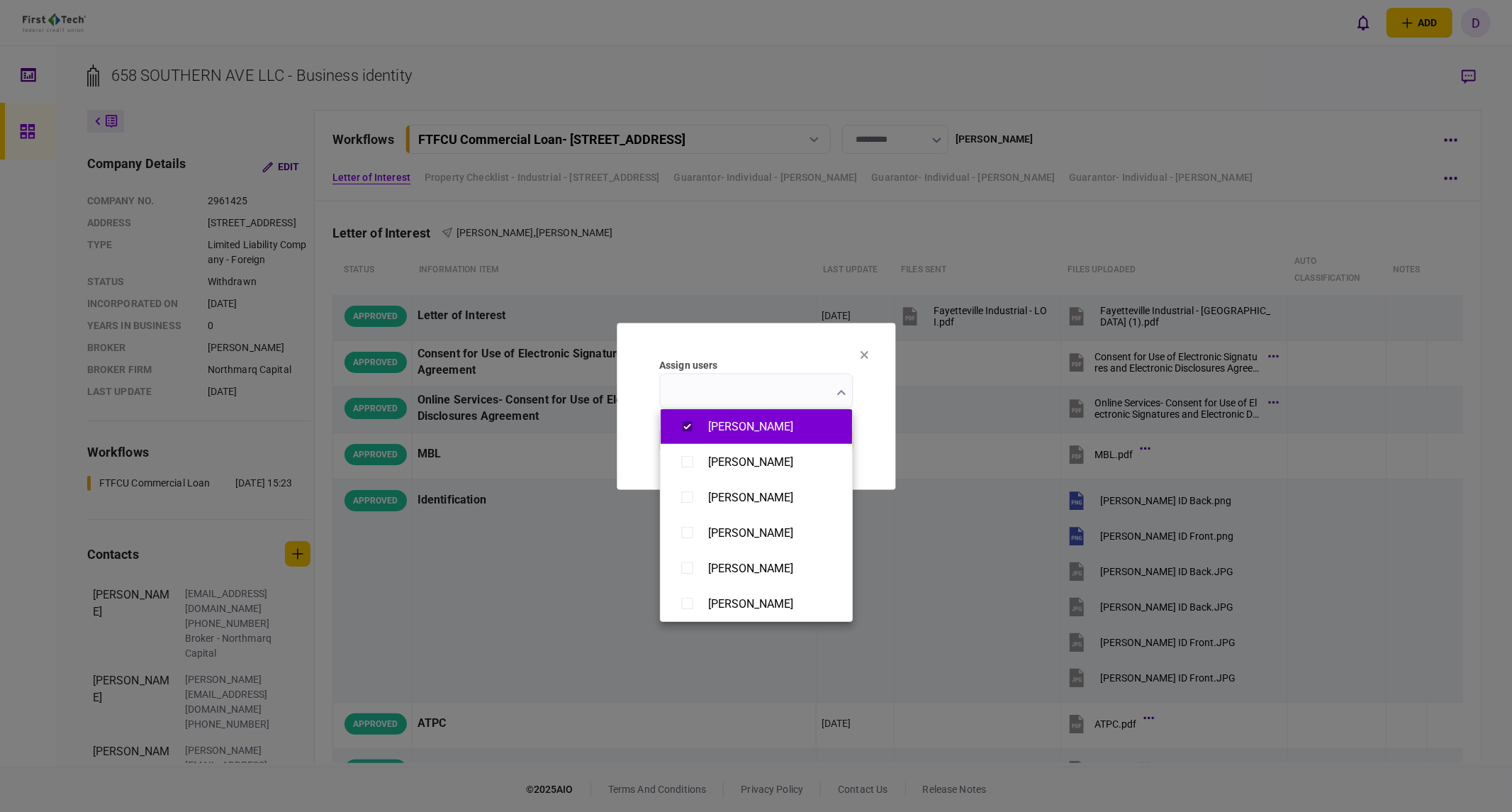
type input "**********"
click at [1179, 232] on div at bounding box center [756, 406] width 1512 height 812
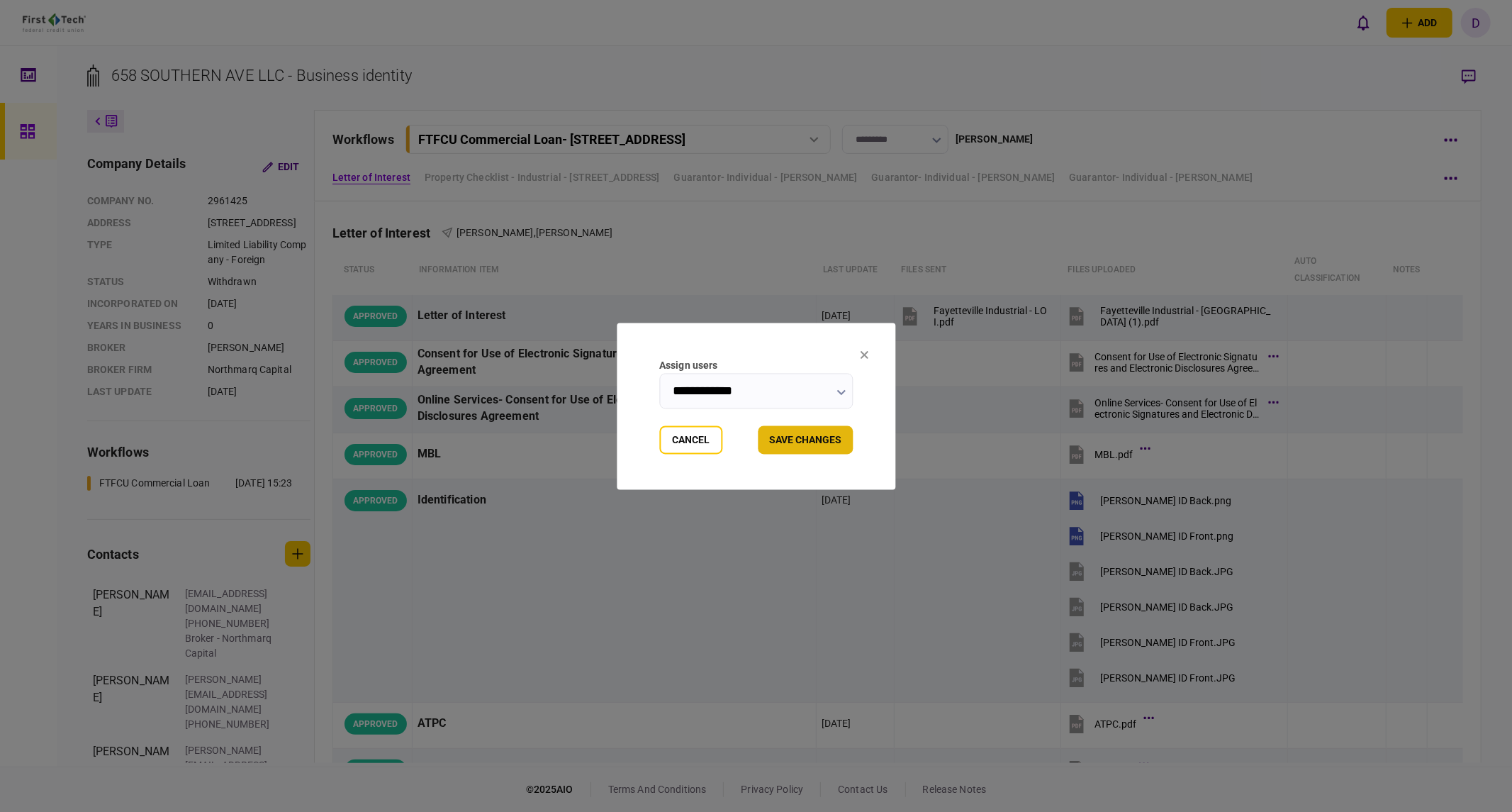
click at [799, 432] on button "Save changes" at bounding box center [805, 439] width 95 height 28
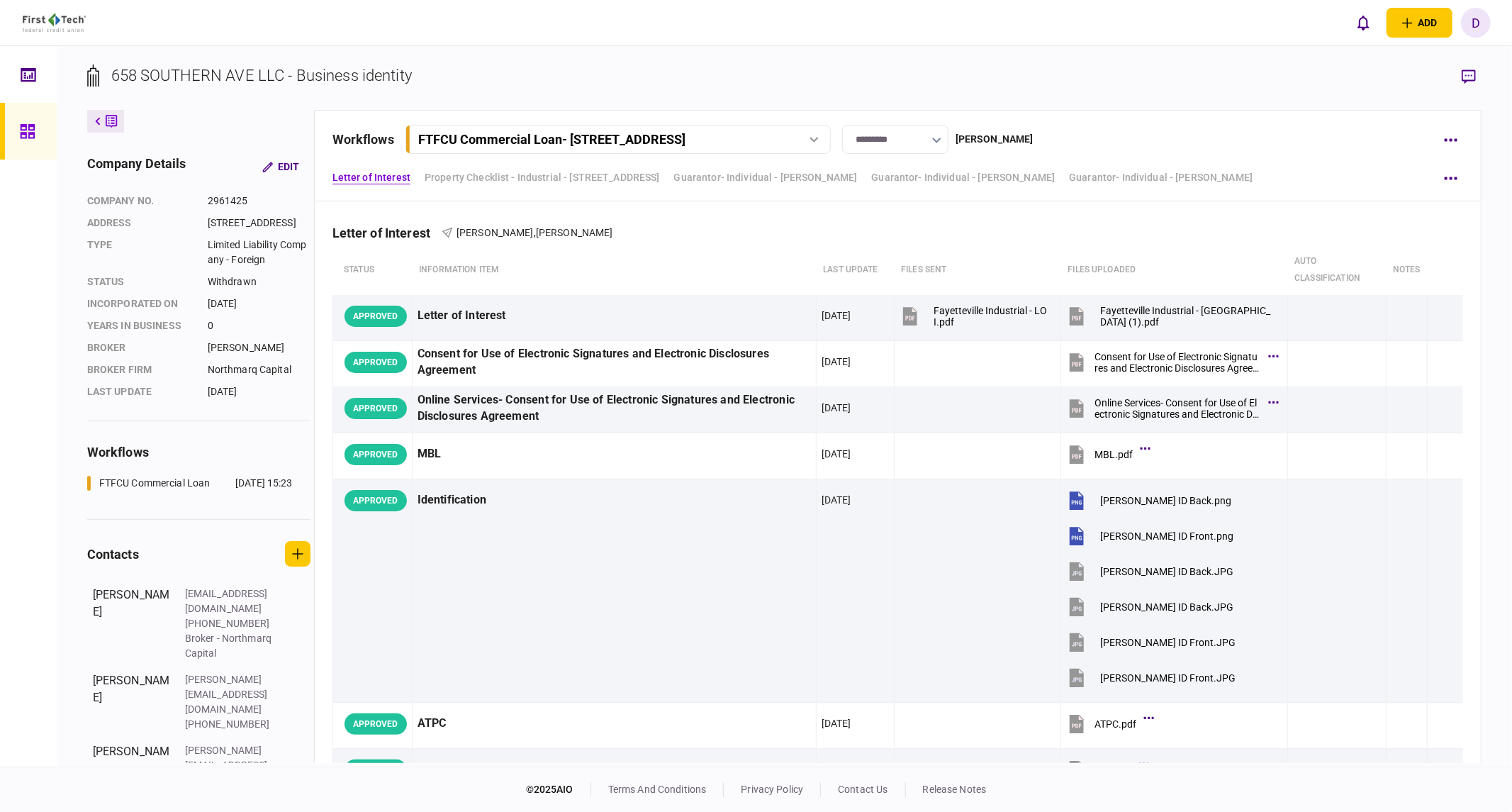
click at [9, 132] on link at bounding box center [28, 131] width 56 height 56
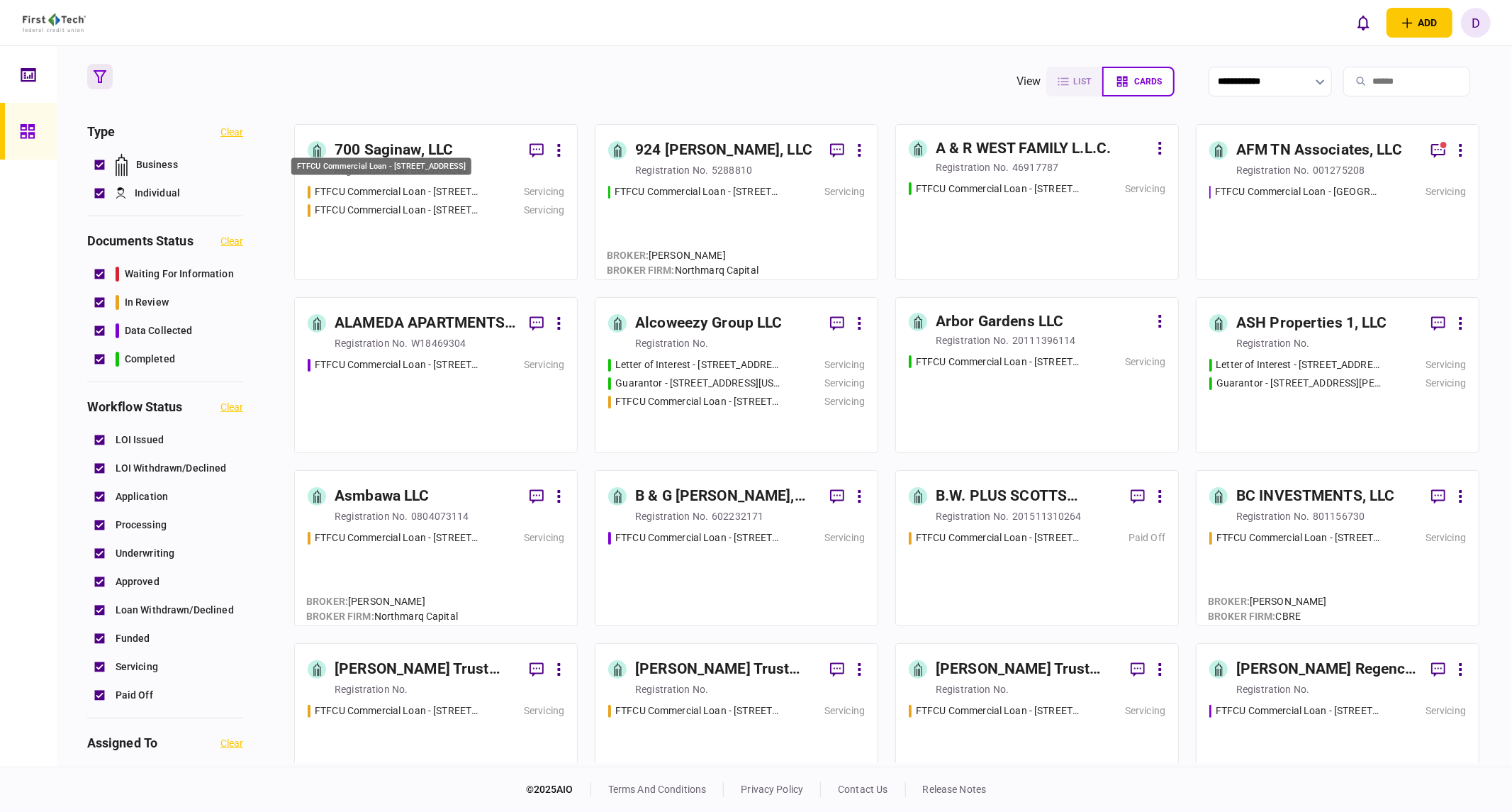
click at [417, 186] on div "FTFCU Commercial Loan - [STREET_ADDRESS]" at bounding box center [397, 191] width 165 height 15
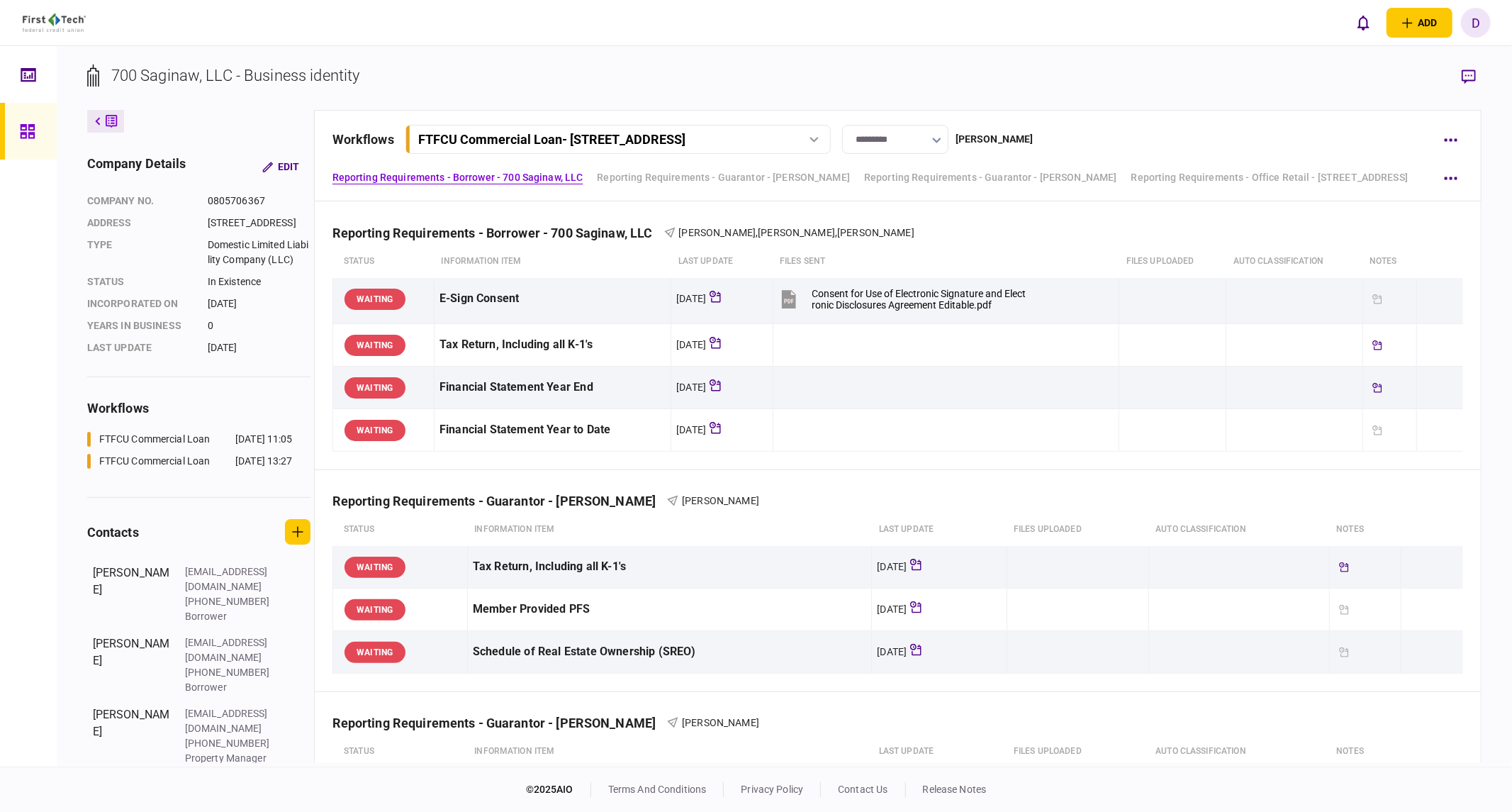
click at [803, 143] on div "FTFCU Commercial Loan - [STREET_ADDRESS]" at bounding box center [617, 139] width 416 height 15
click at [628, 189] on link "FTFCU Commercial Loan - [STREET_ADDRESS] [DATE] 13:27" at bounding box center [621, 198] width 407 height 29
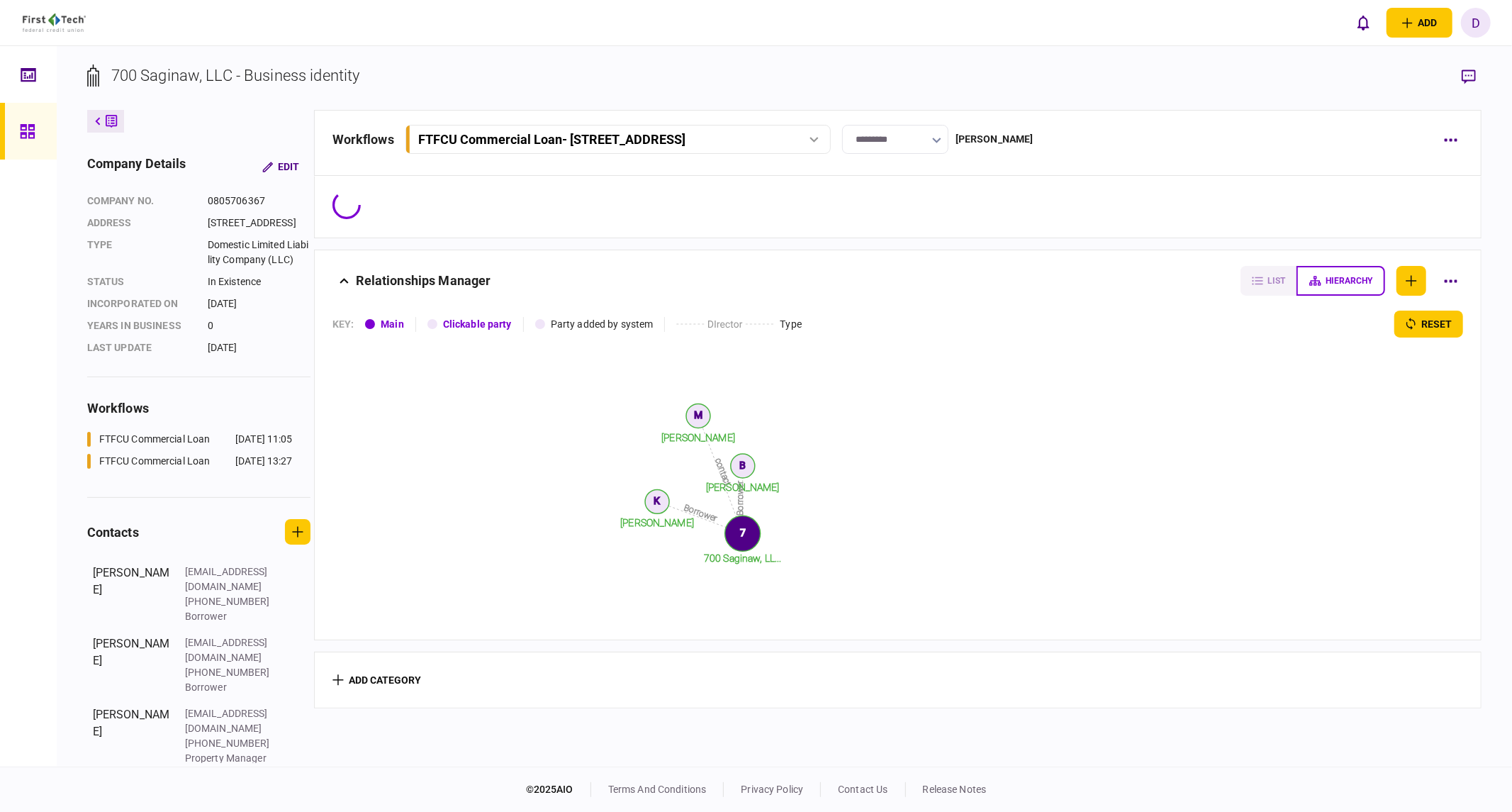
click at [949, 140] on input "*********" at bounding box center [895, 139] width 106 height 29
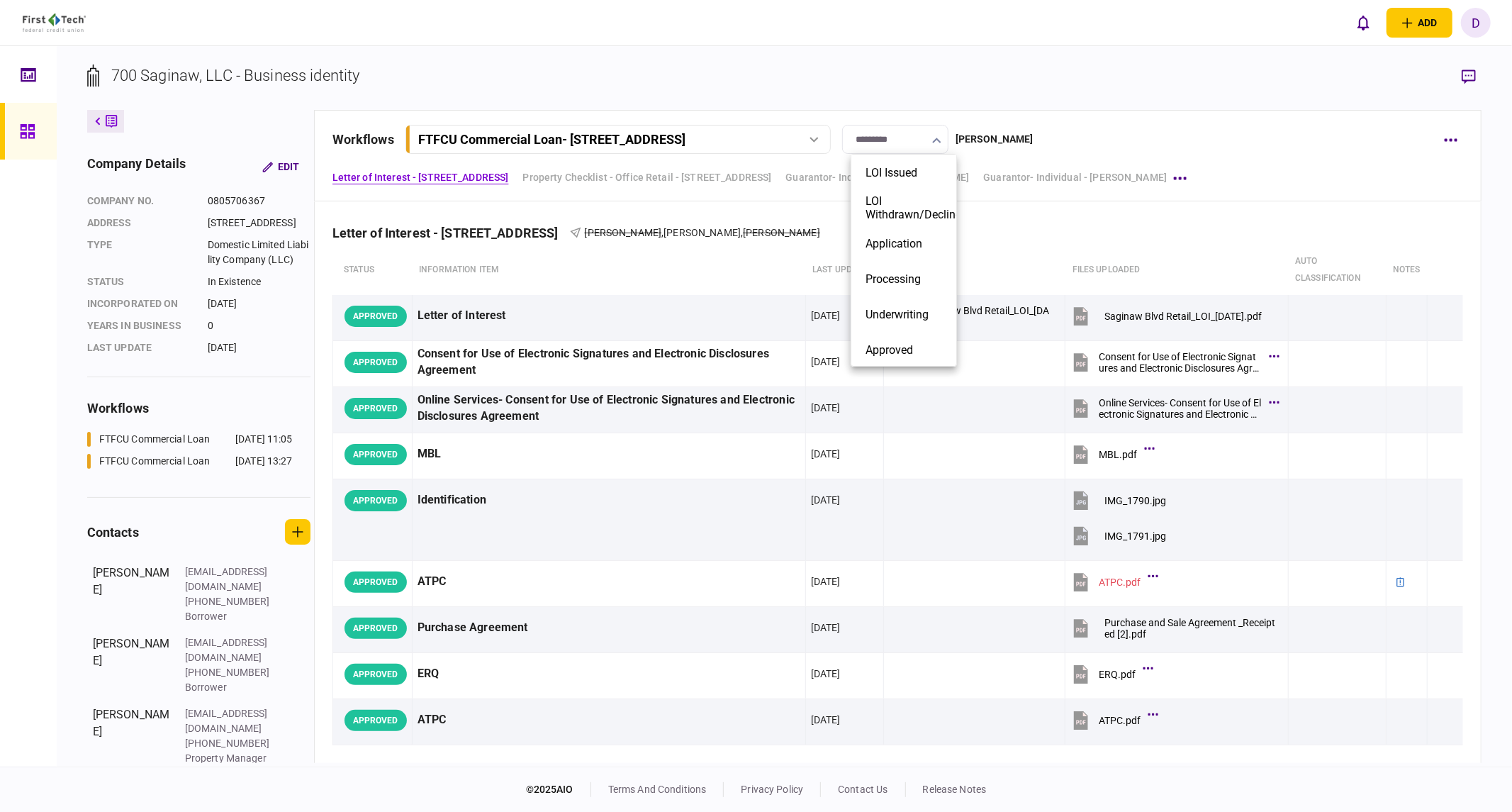
drag, startPoint x: 1351, startPoint y: 130, endPoint x: 1392, endPoint y: 129, distance: 41.0
click at [1194, 130] on div at bounding box center [756, 406] width 1512 height 812
click at [1194, 142] on button "button" at bounding box center [1450, 139] width 26 height 26
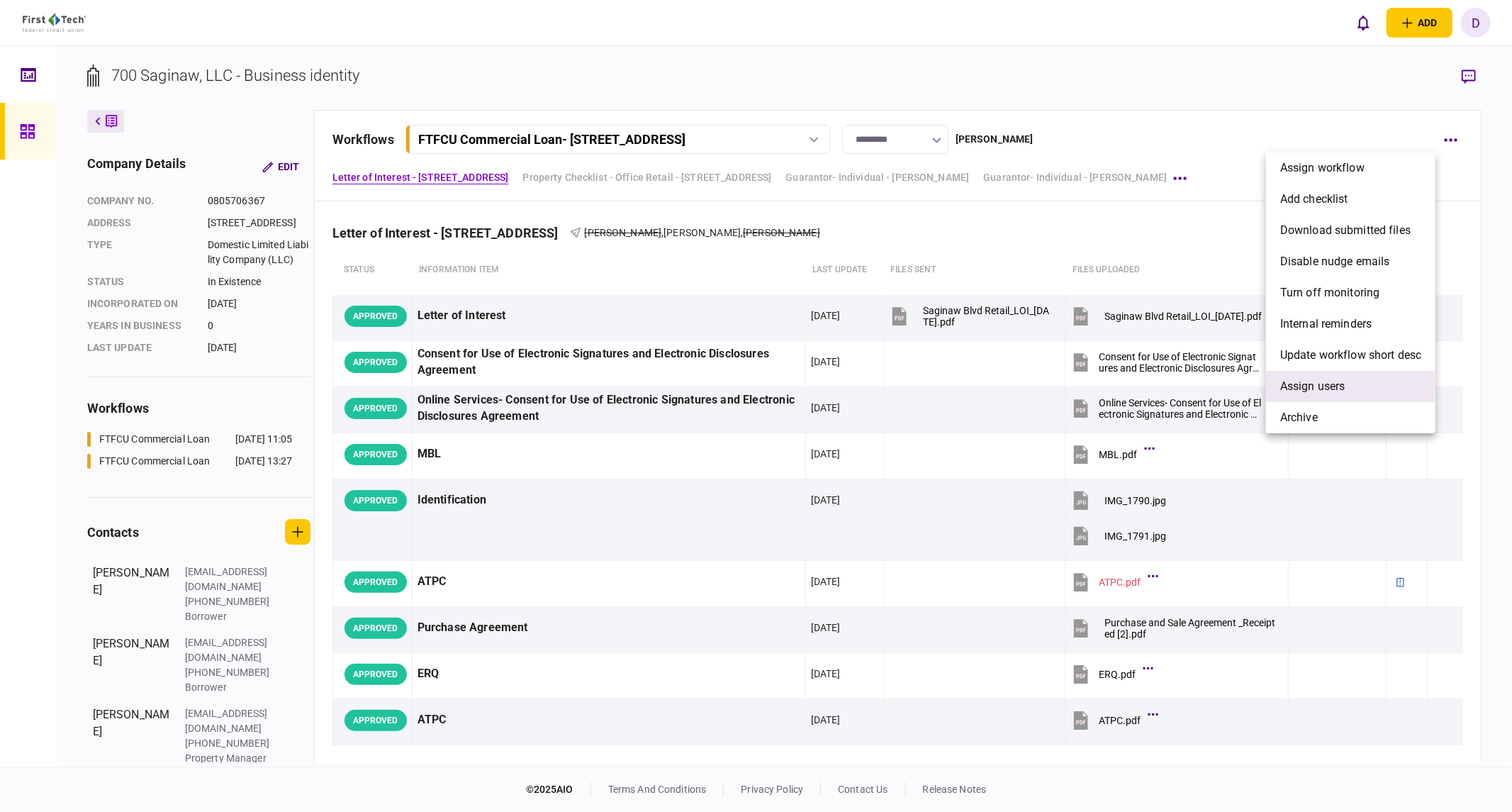
click at [1194, 383] on span "Assign users" at bounding box center [1312, 387] width 65 height 17
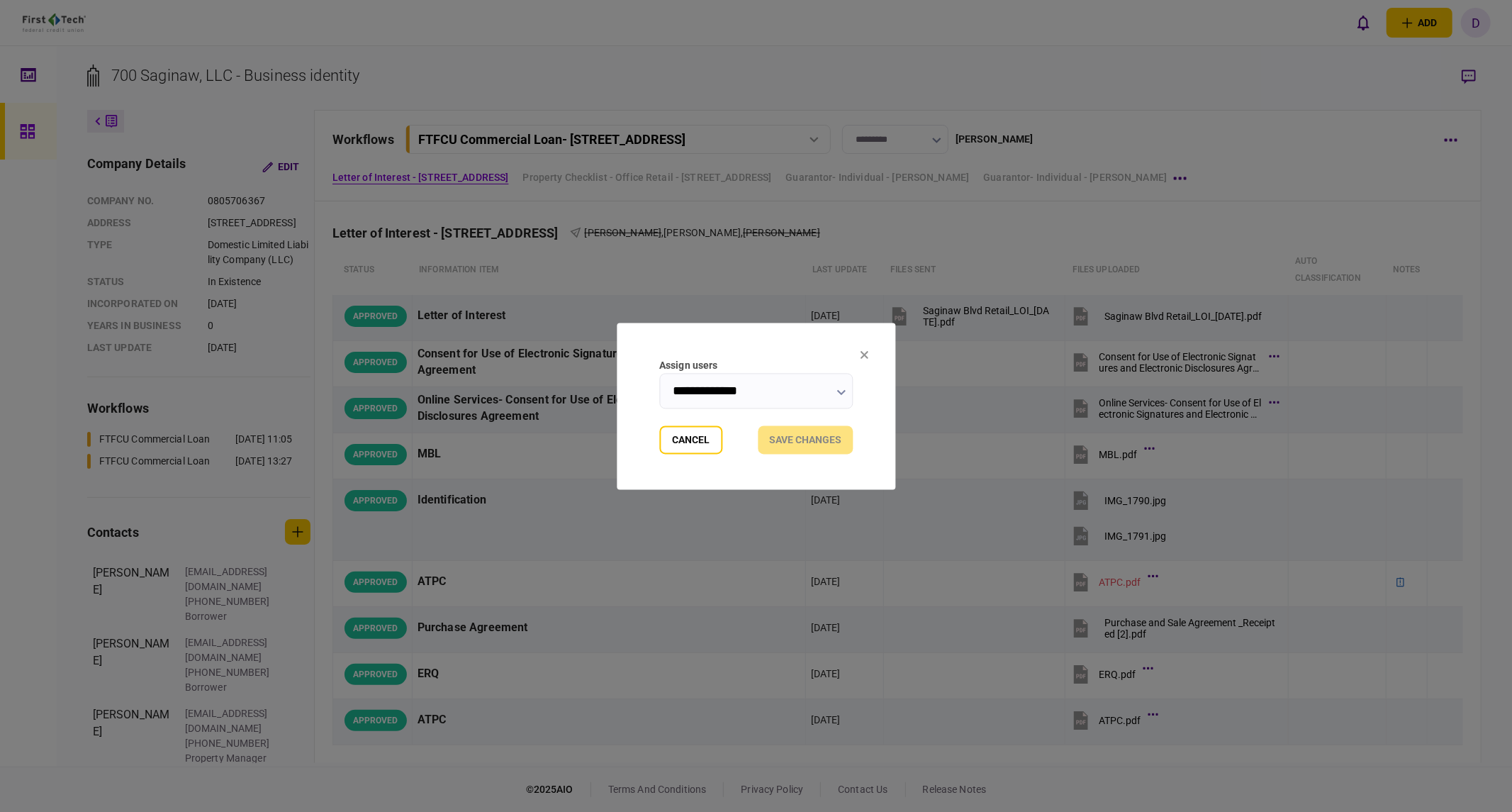
click at [846, 395] on input "**********" at bounding box center [755, 390] width 193 height 35
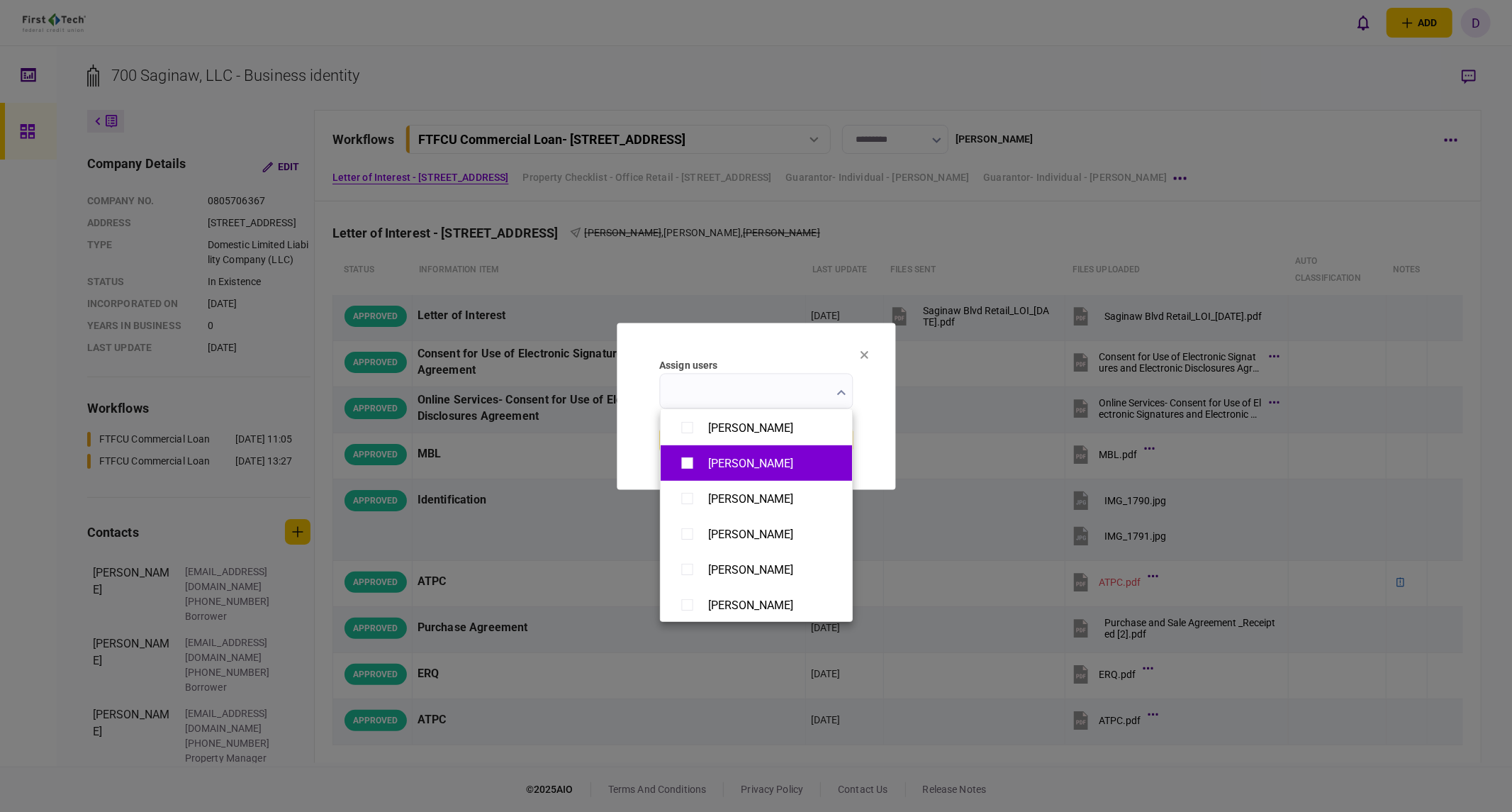
scroll to position [630, 0]
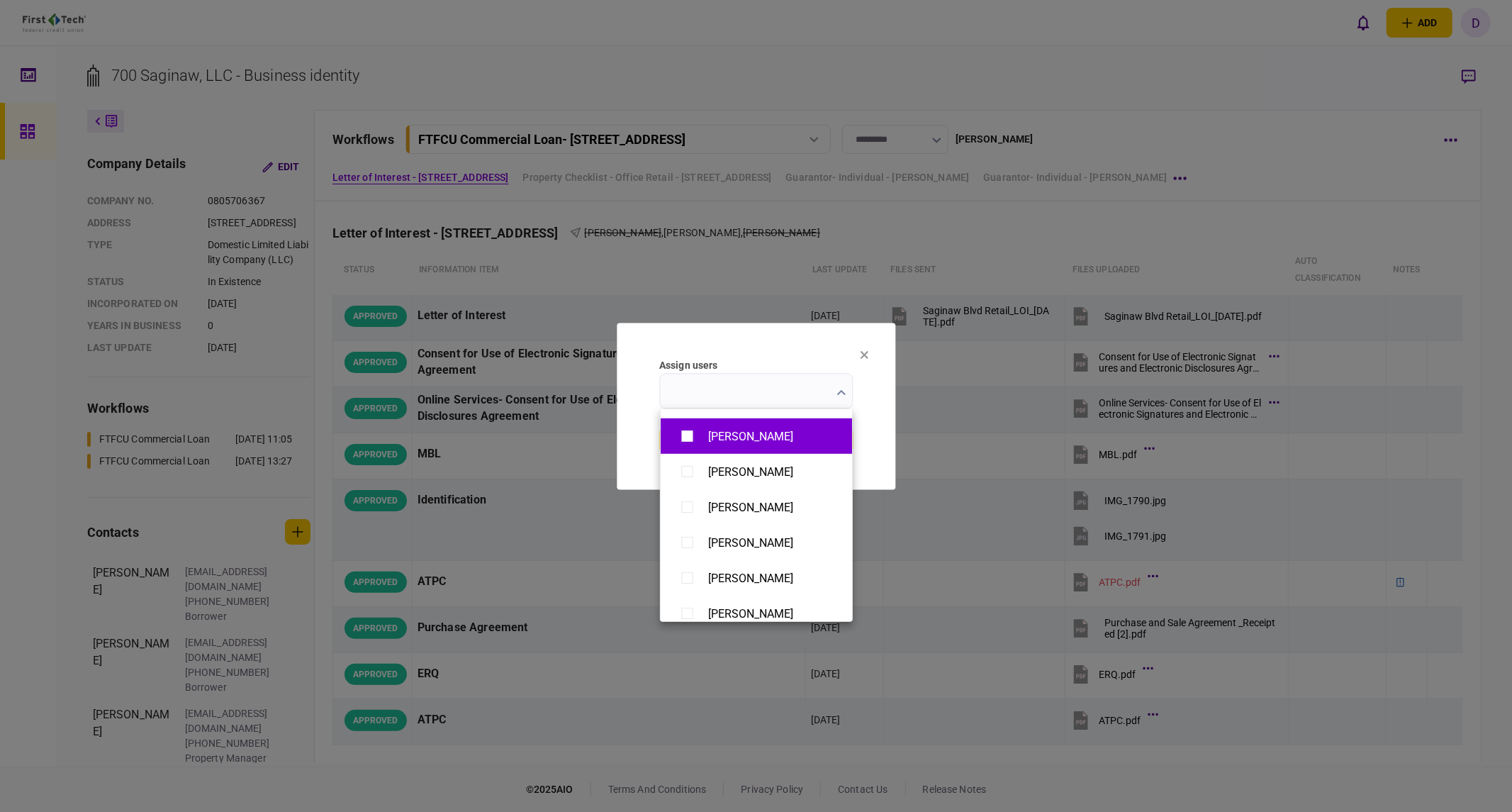
type input "**********"
click at [1194, 222] on div at bounding box center [756, 406] width 1512 height 812
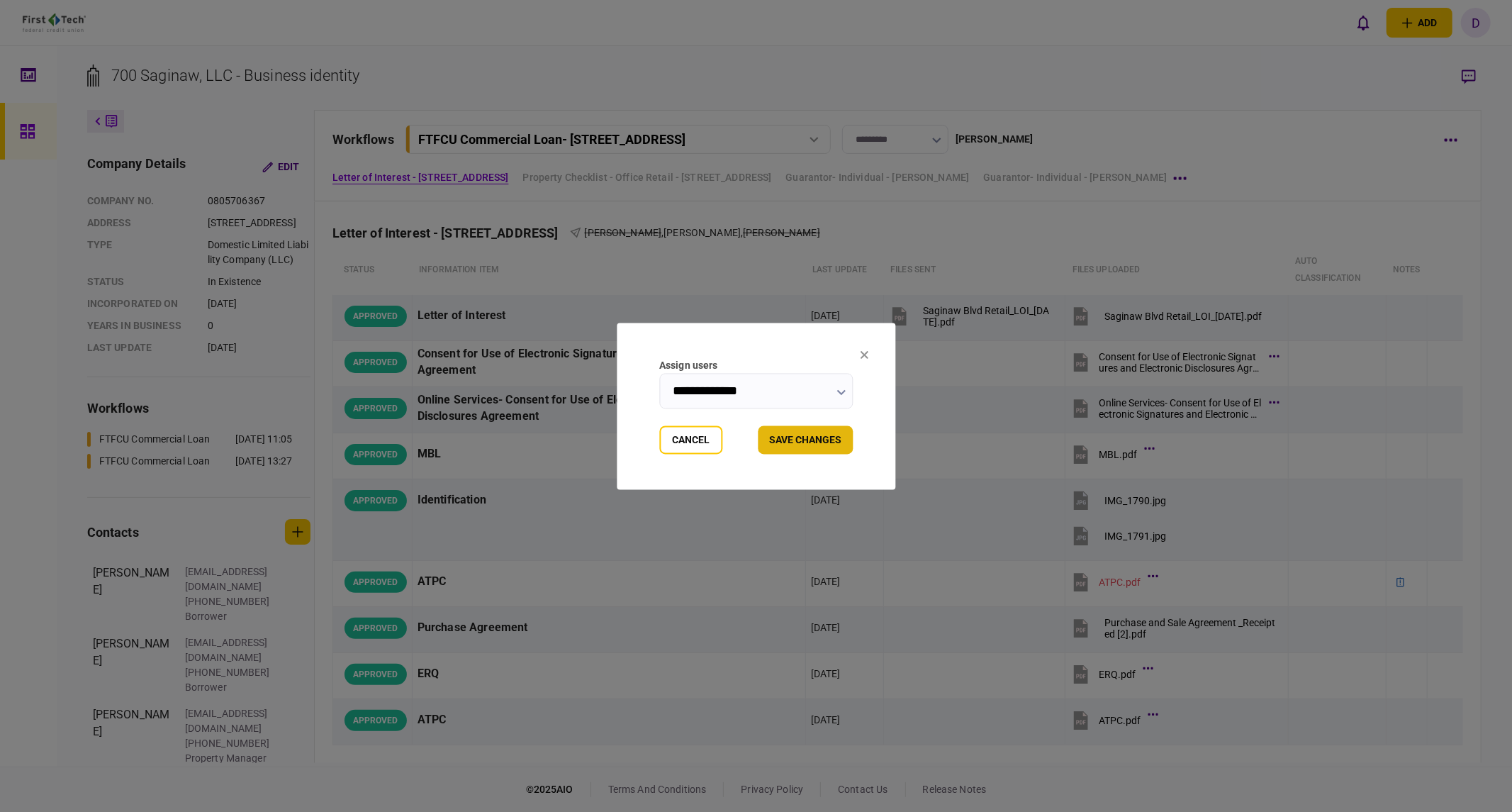
click at [812, 438] on button "Save changes" at bounding box center [805, 439] width 95 height 28
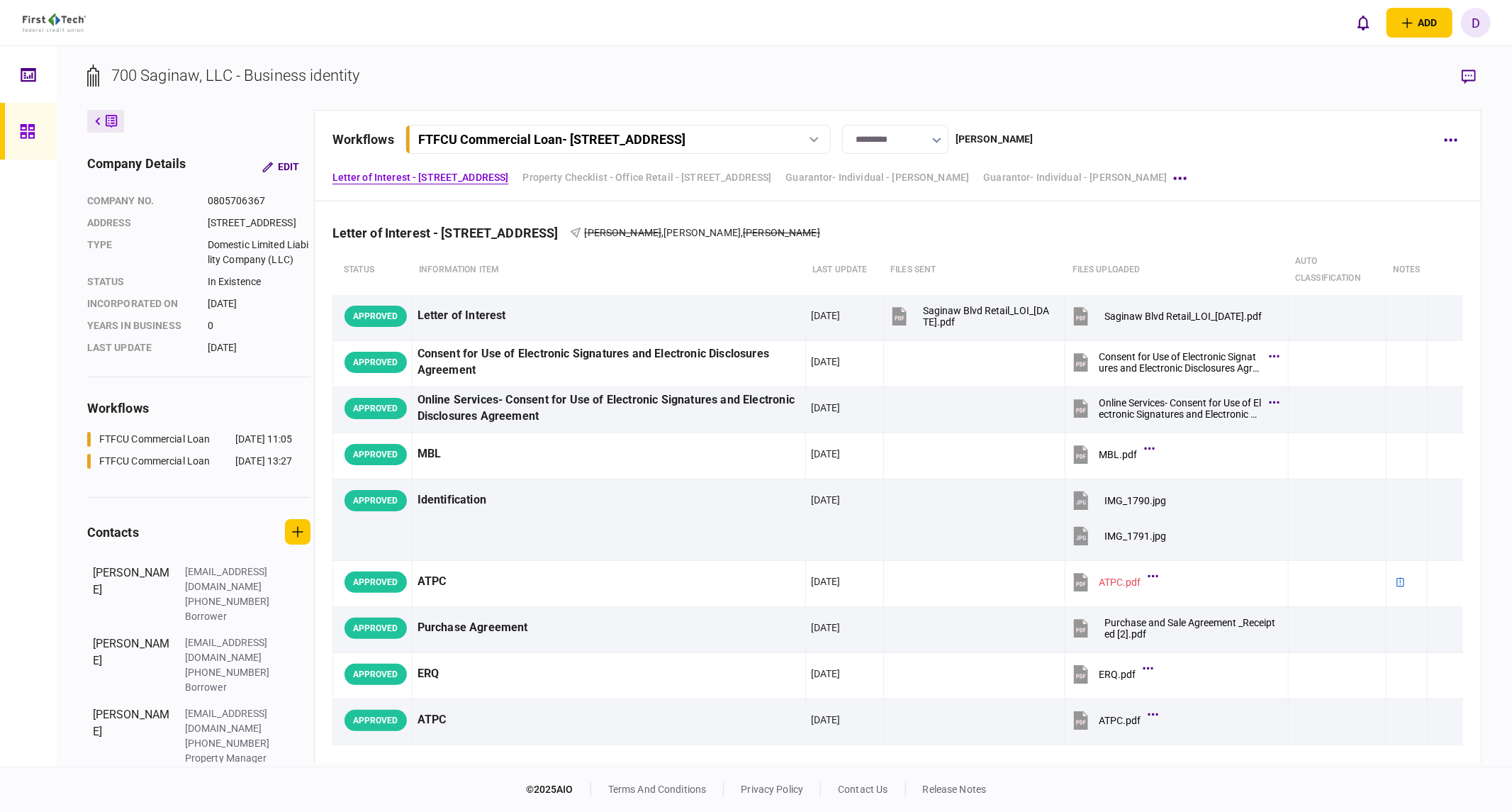
click at [825, 139] on div at bounding box center [814, 139] width 21 height 5
click at [632, 168] on div "FTFCU Commercial Loan - [STREET_ADDRESS]" at bounding box center [530, 169] width 205 height 15
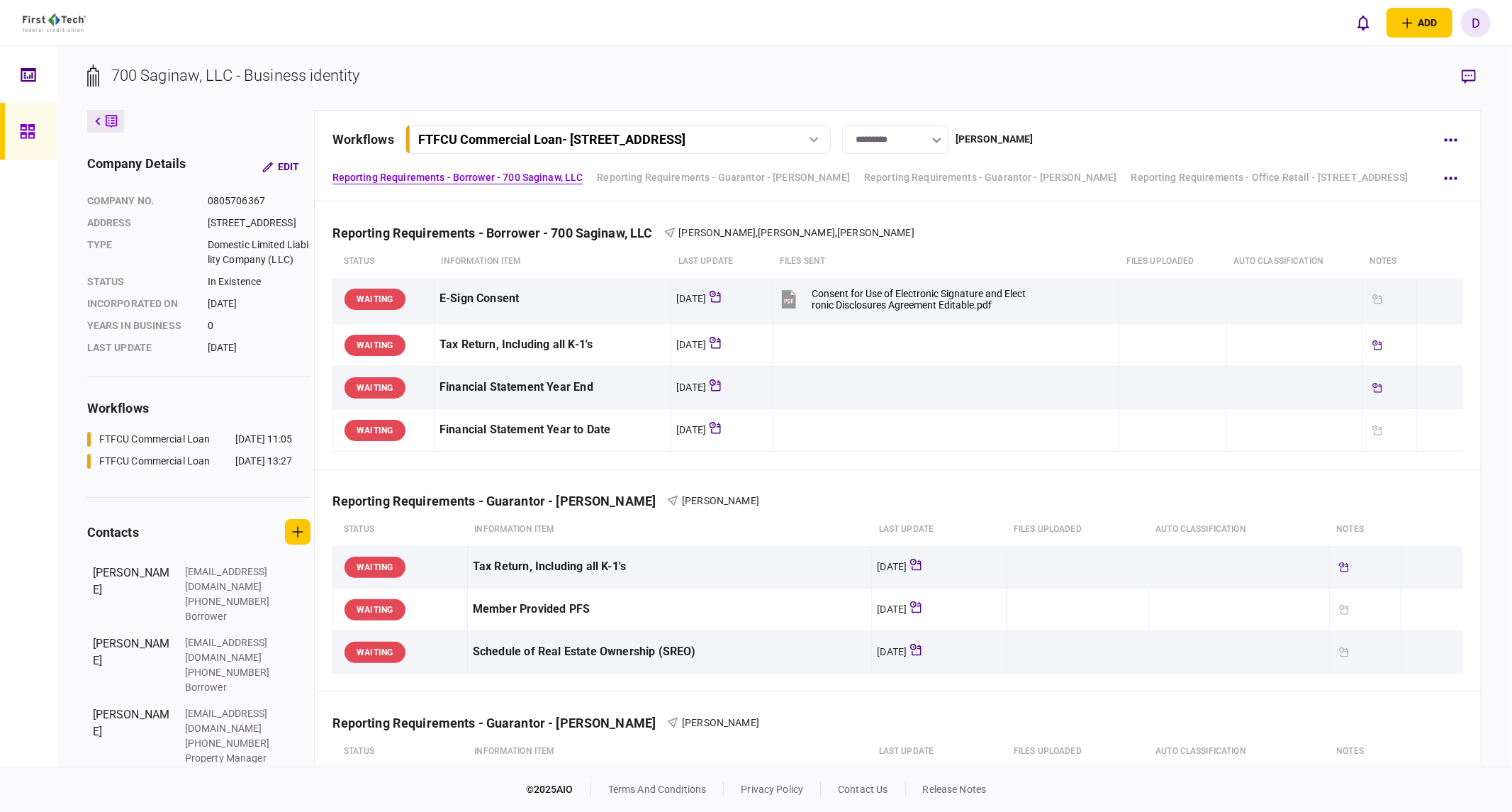
click at [817, 132] on div "FTFCU Commercial Loan - [STREET_ADDRESS]" at bounding box center [617, 139] width 416 height 15
click at [832, 68] on section "700 Saginaw, LLC - Business identity" at bounding box center [784, 87] width 1395 height 46
click at [1194, 135] on button "button" at bounding box center [1450, 139] width 26 height 26
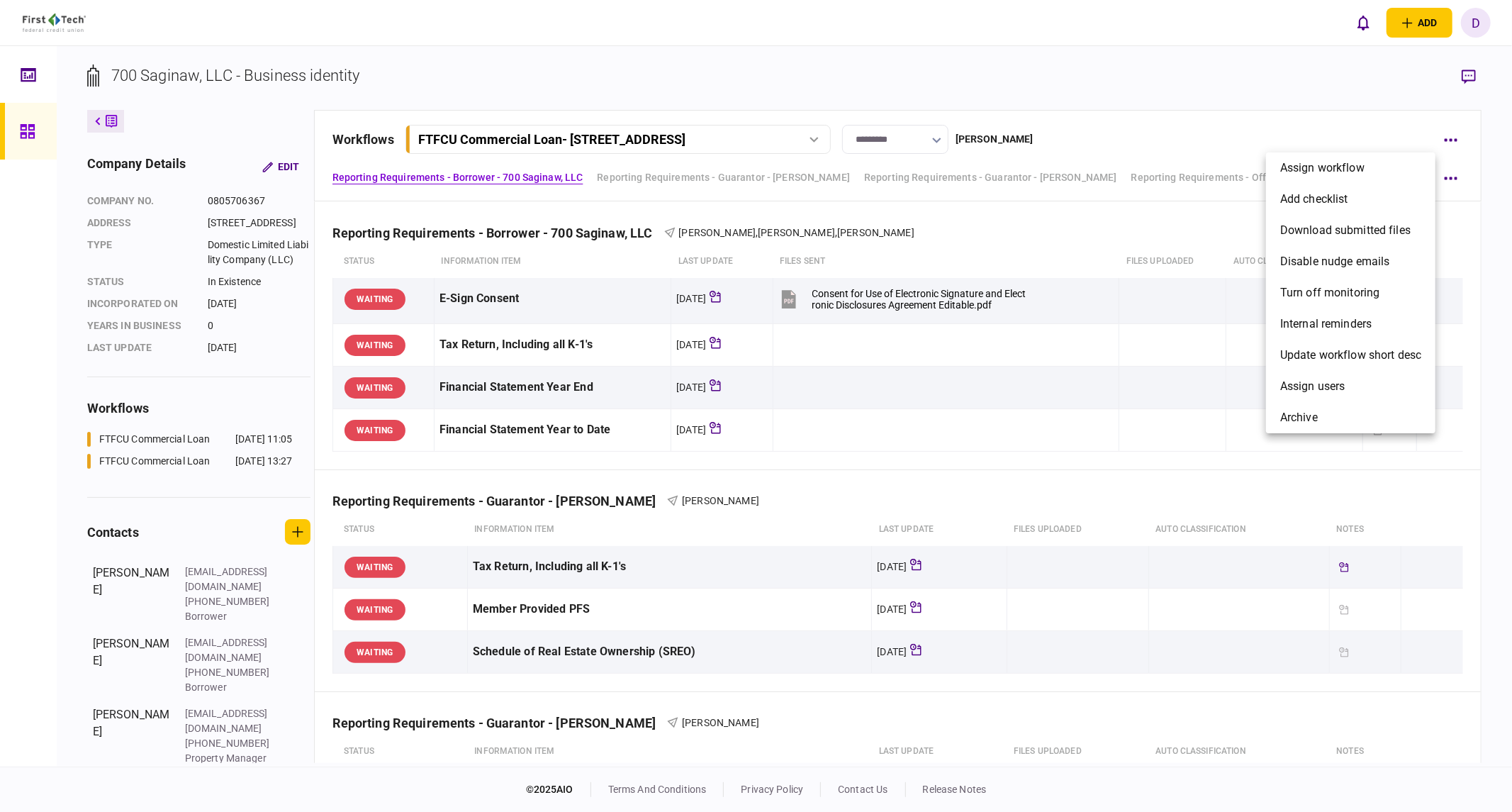
click at [1194, 97] on div at bounding box center [756, 406] width 1512 height 812
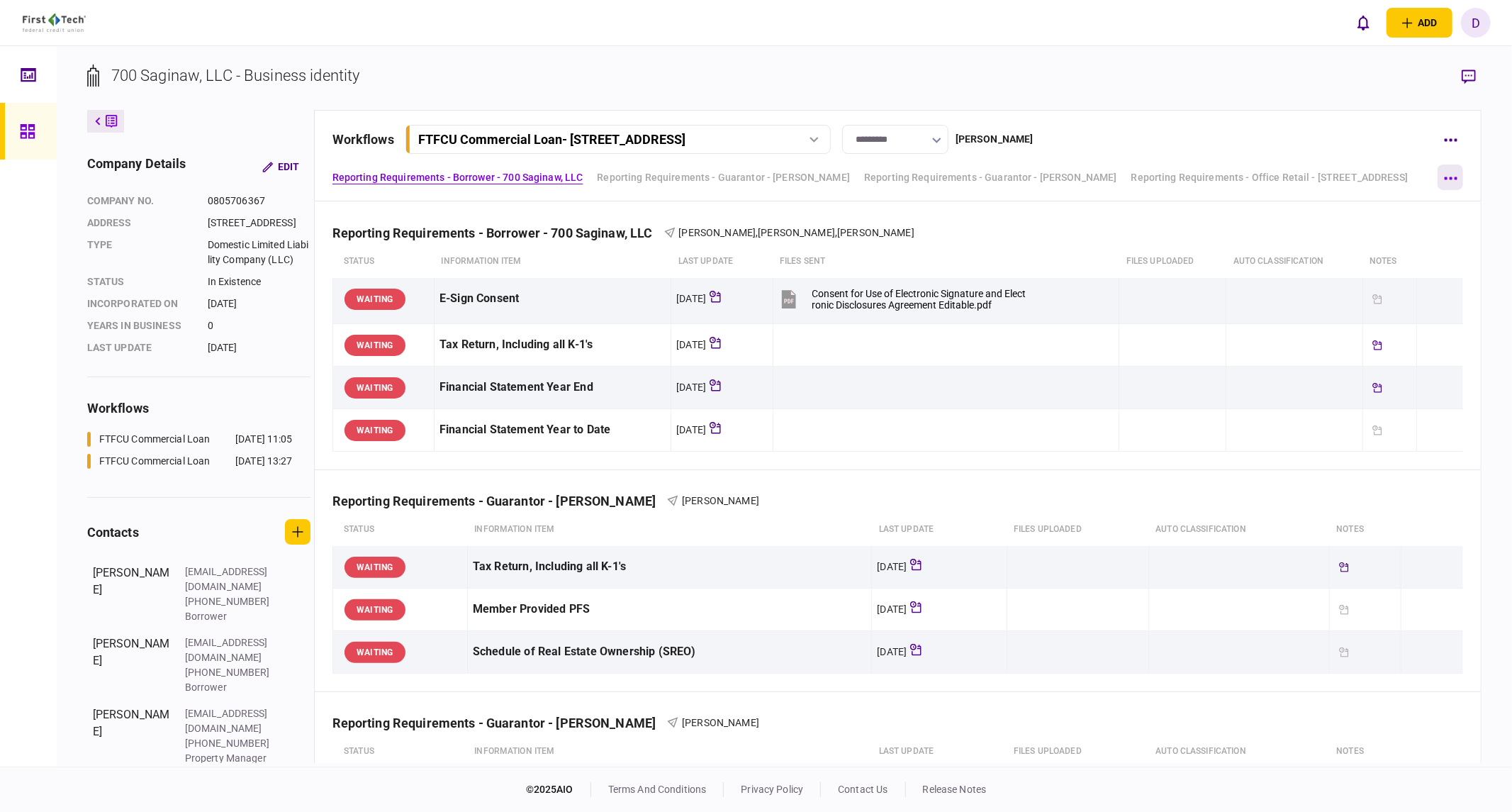
click at [1194, 179] on button "button" at bounding box center [1450, 177] width 26 height 26
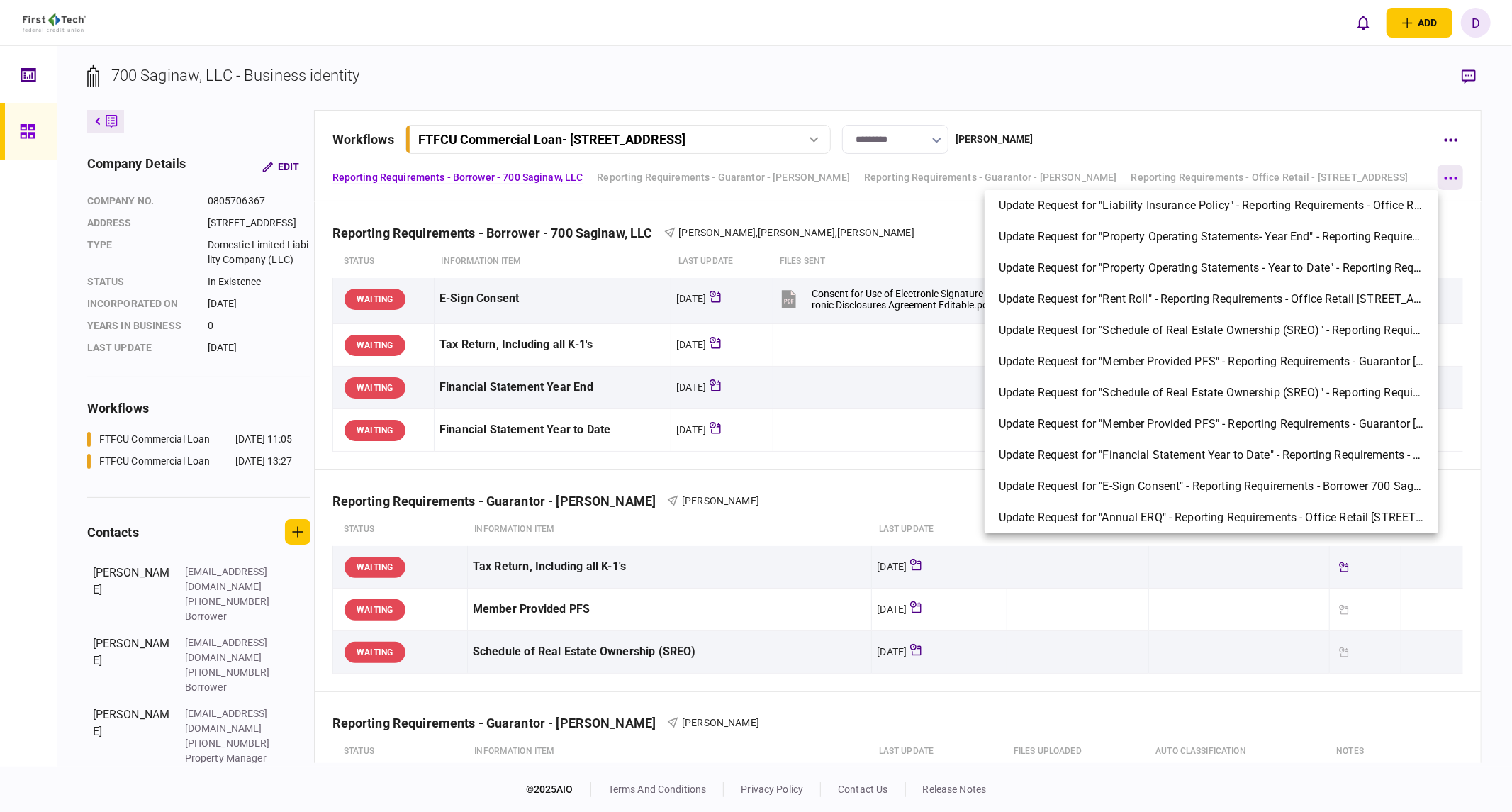
click at [1194, 179] on div at bounding box center [756, 406] width 1512 height 812
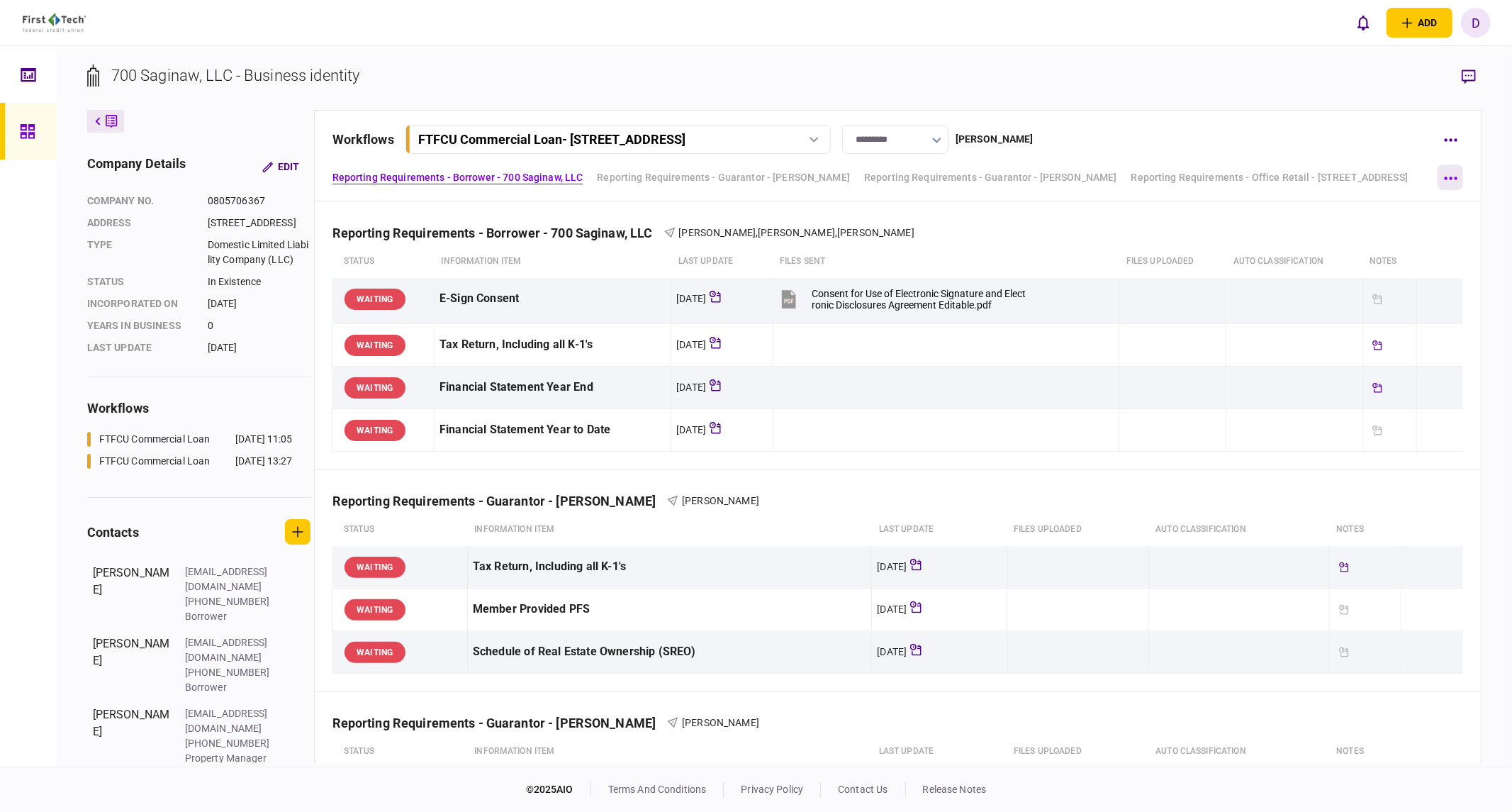
click at [1194, 179] on button "button" at bounding box center [1450, 177] width 26 height 26
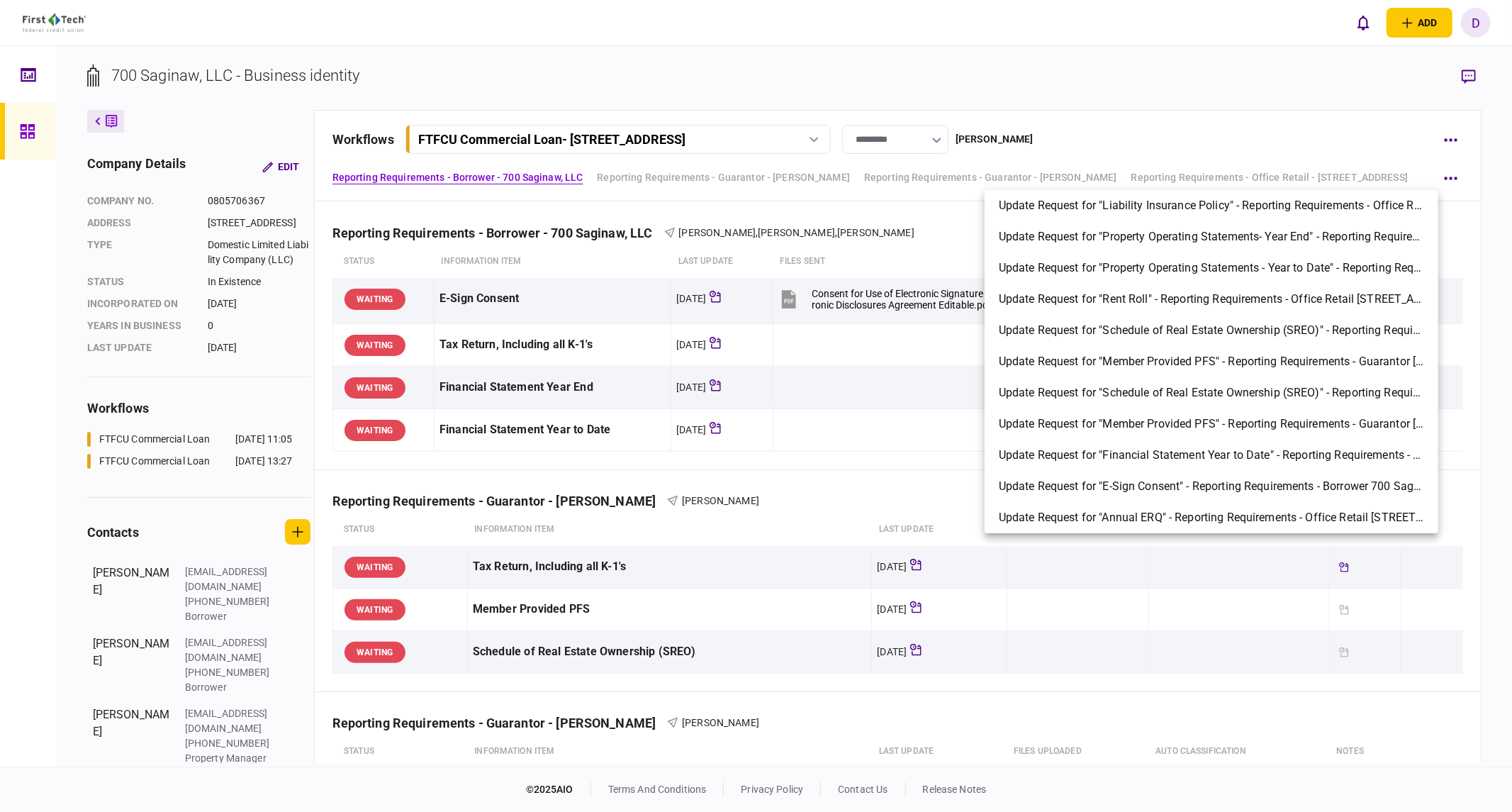
click at [1194, 137] on div at bounding box center [756, 406] width 1512 height 812
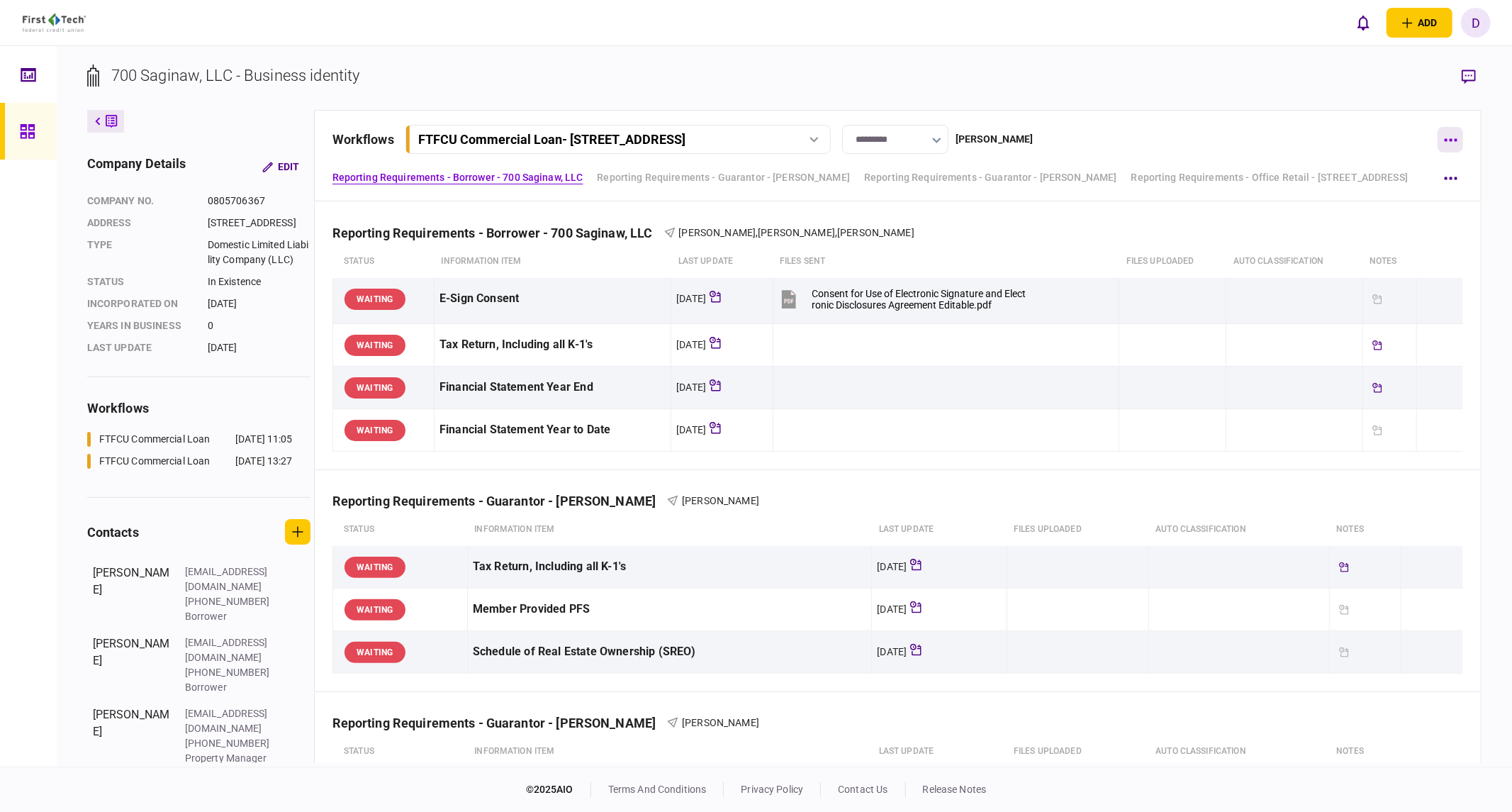
click at [1194, 146] on button "button" at bounding box center [1450, 139] width 26 height 26
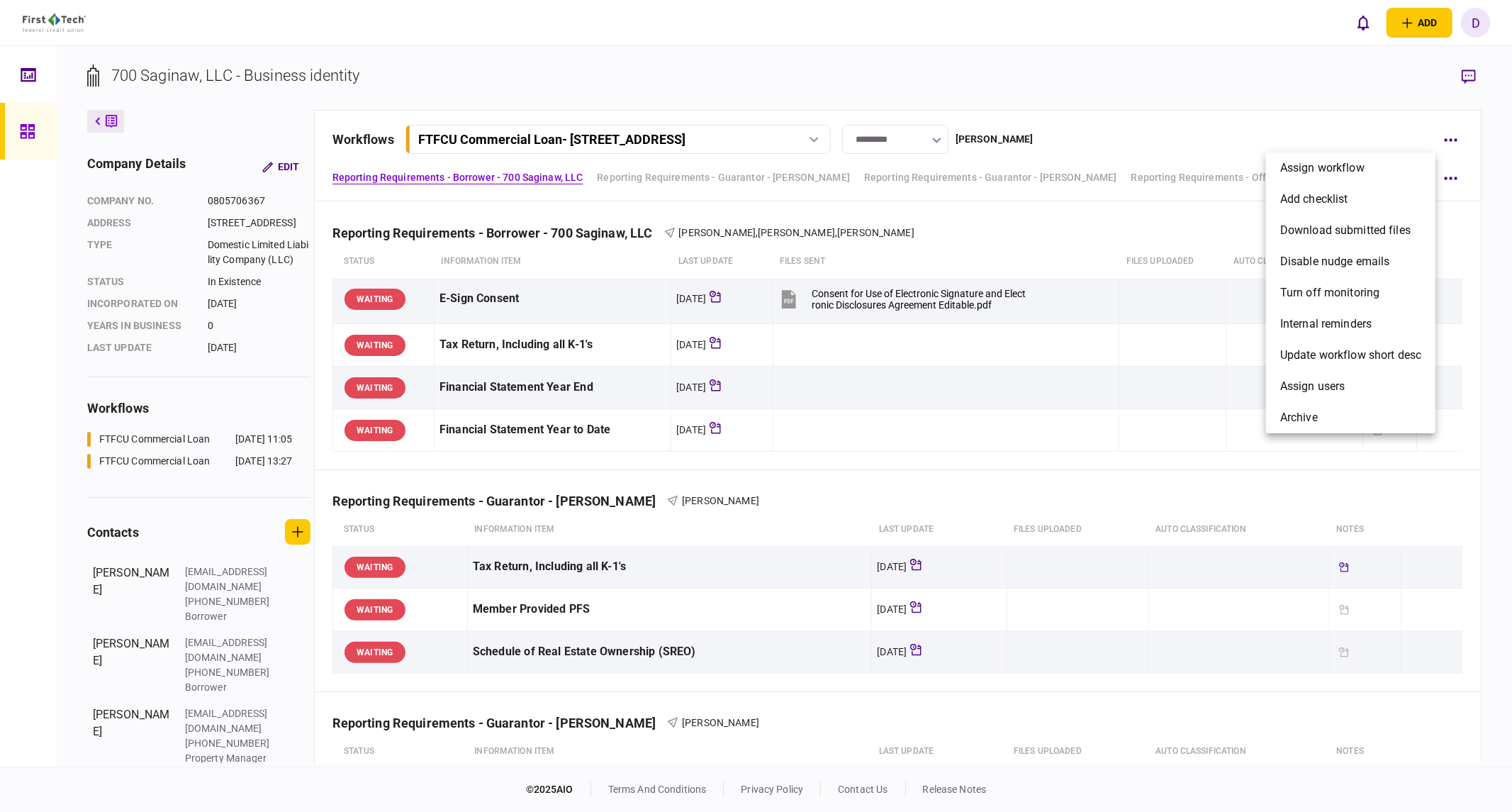
click at [1194, 230] on div at bounding box center [756, 406] width 1512 height 812
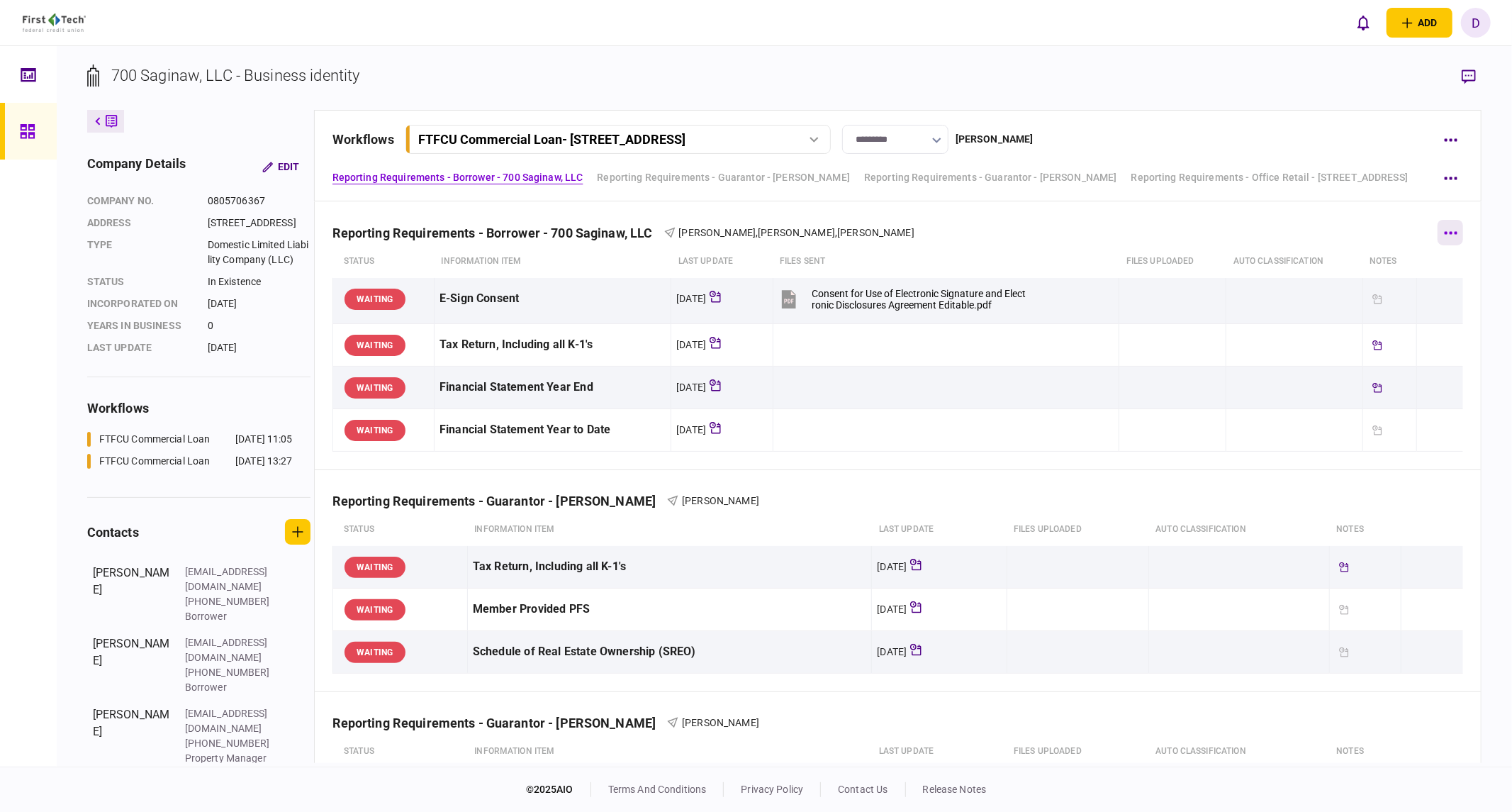
click at [1194, 232] on button "button" at bounding box center [1450, 233] width 26 height 26
click at [1194, 142] on div at bounding box center [756, 406] width 1512 height 812
click at [1194, 139] on icon "button" at bounding box center [1450, 140] width 13 height 4
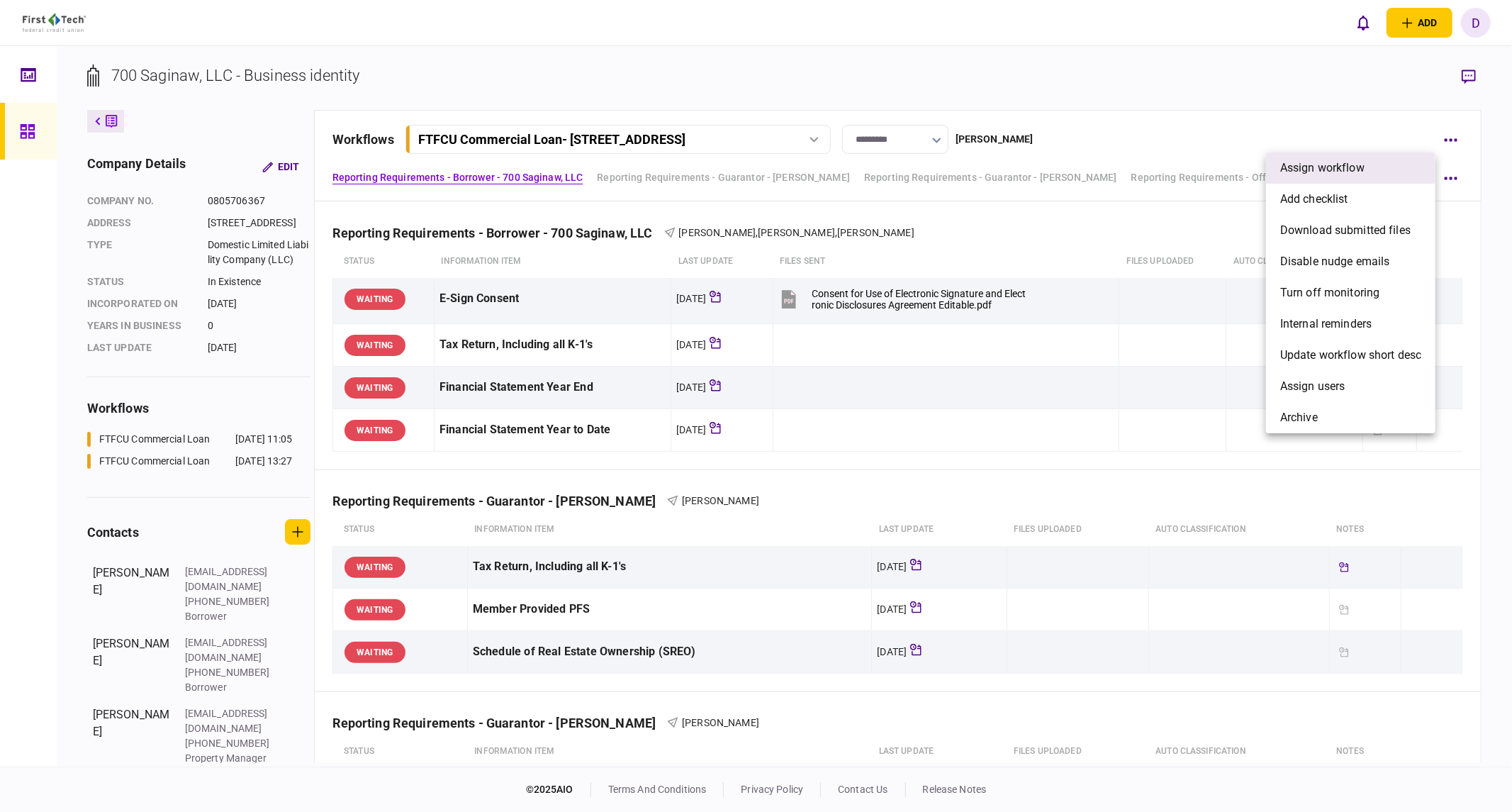
click at [1194, 171] on span "assign workflow" at bounding box center [1323, 168] width 85 height 17
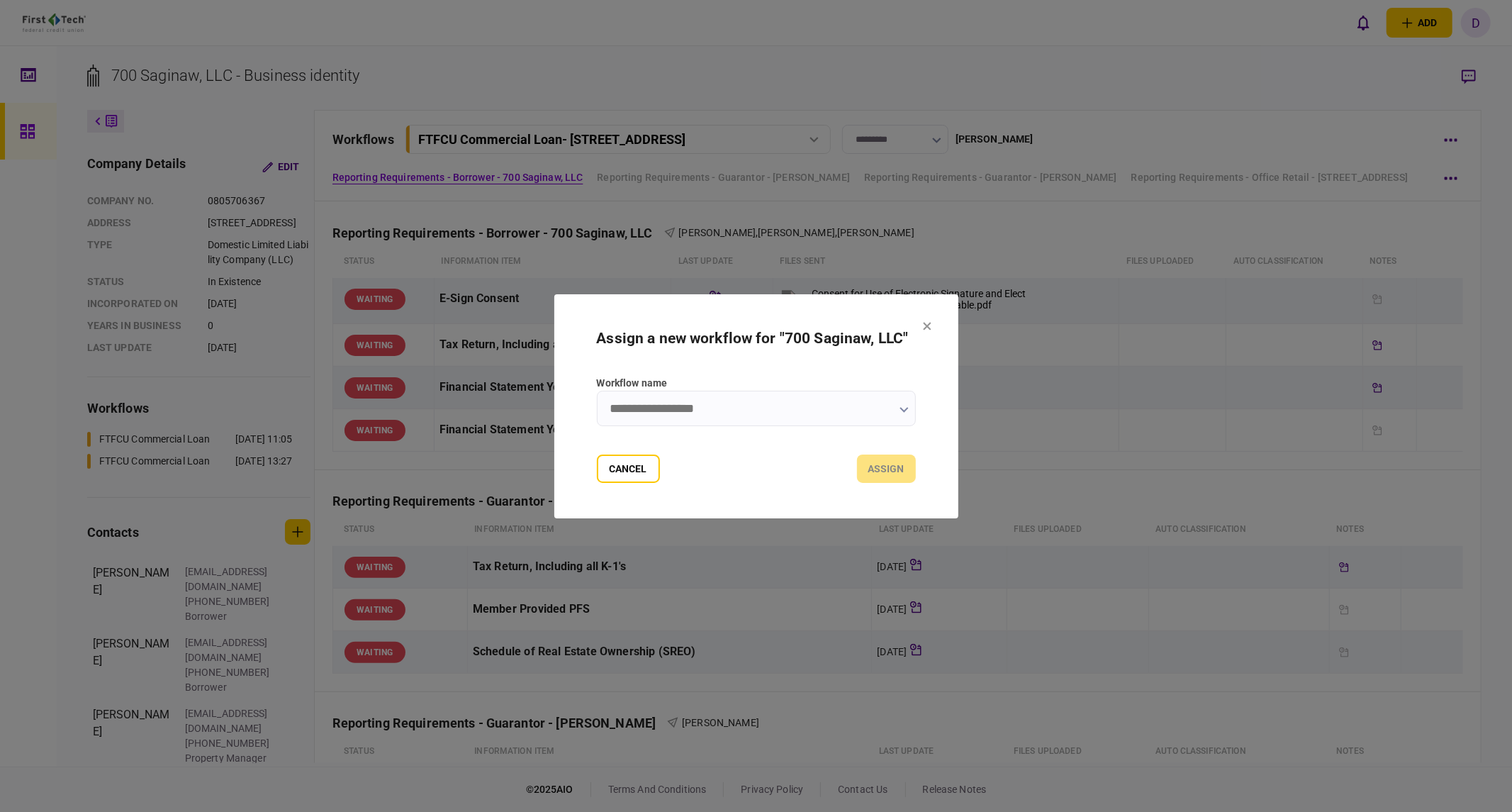
click at [882, 412] on input "Workflow name" at bounding box center [757, 408] width 319 height 35
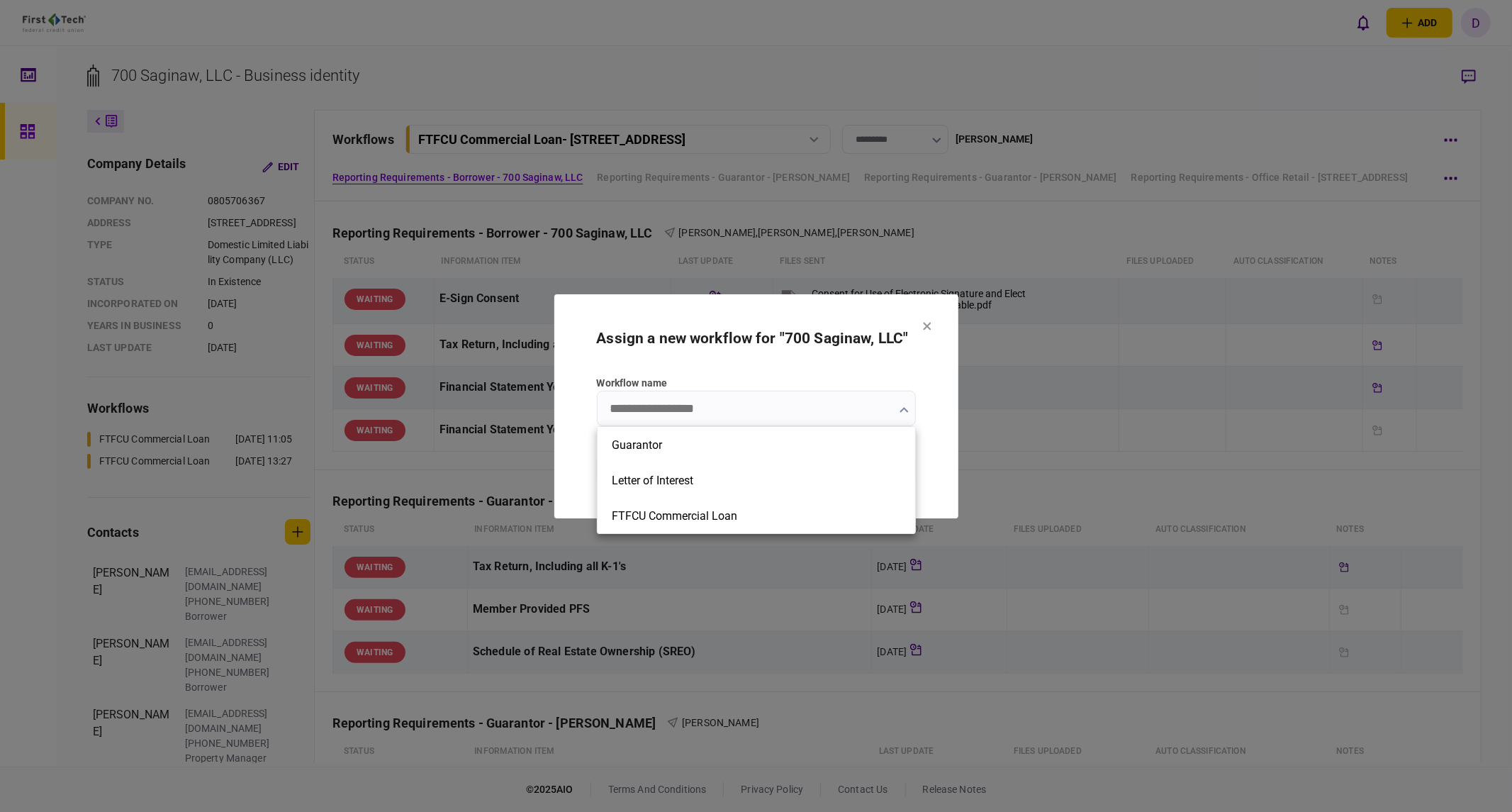
click at [900, 376] on div at bounding box center [756, 406] width 1512 height 812
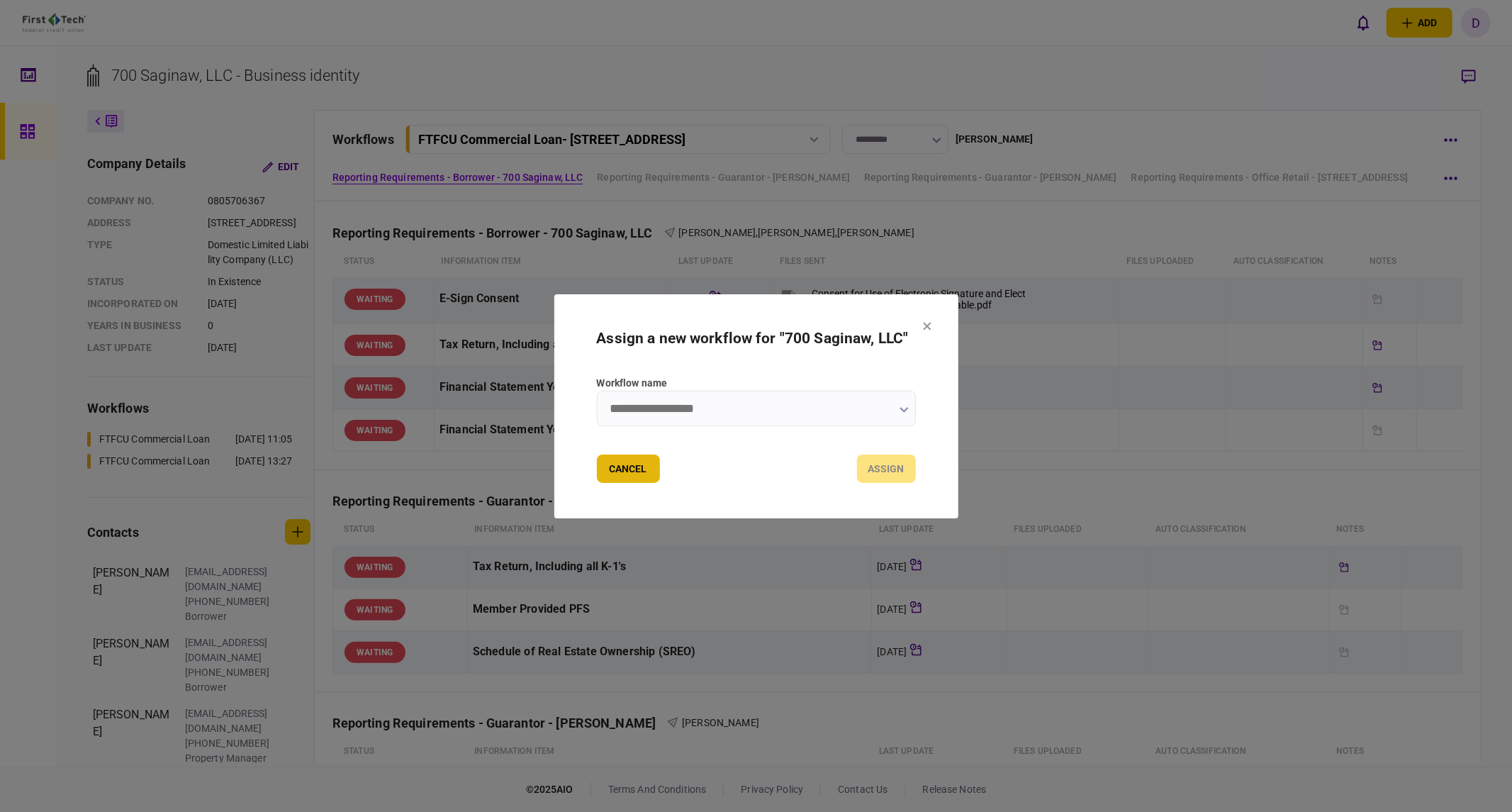
click at [617, 474] on button "Cancel" at bounding box center [628, 469] width 63 height 28
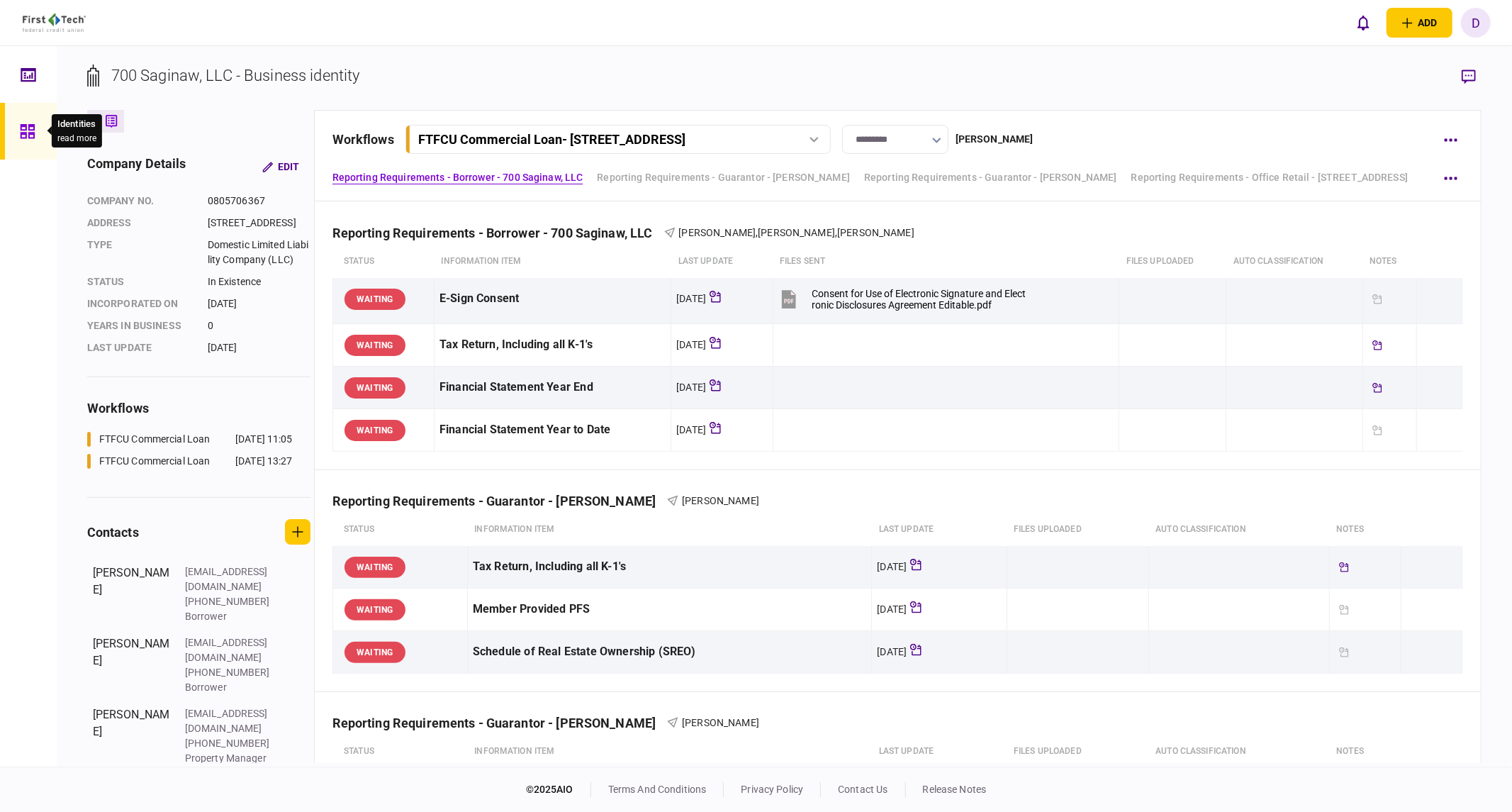
click at [36, 132] on div at bounding box center [31, 131] width 23 height 56
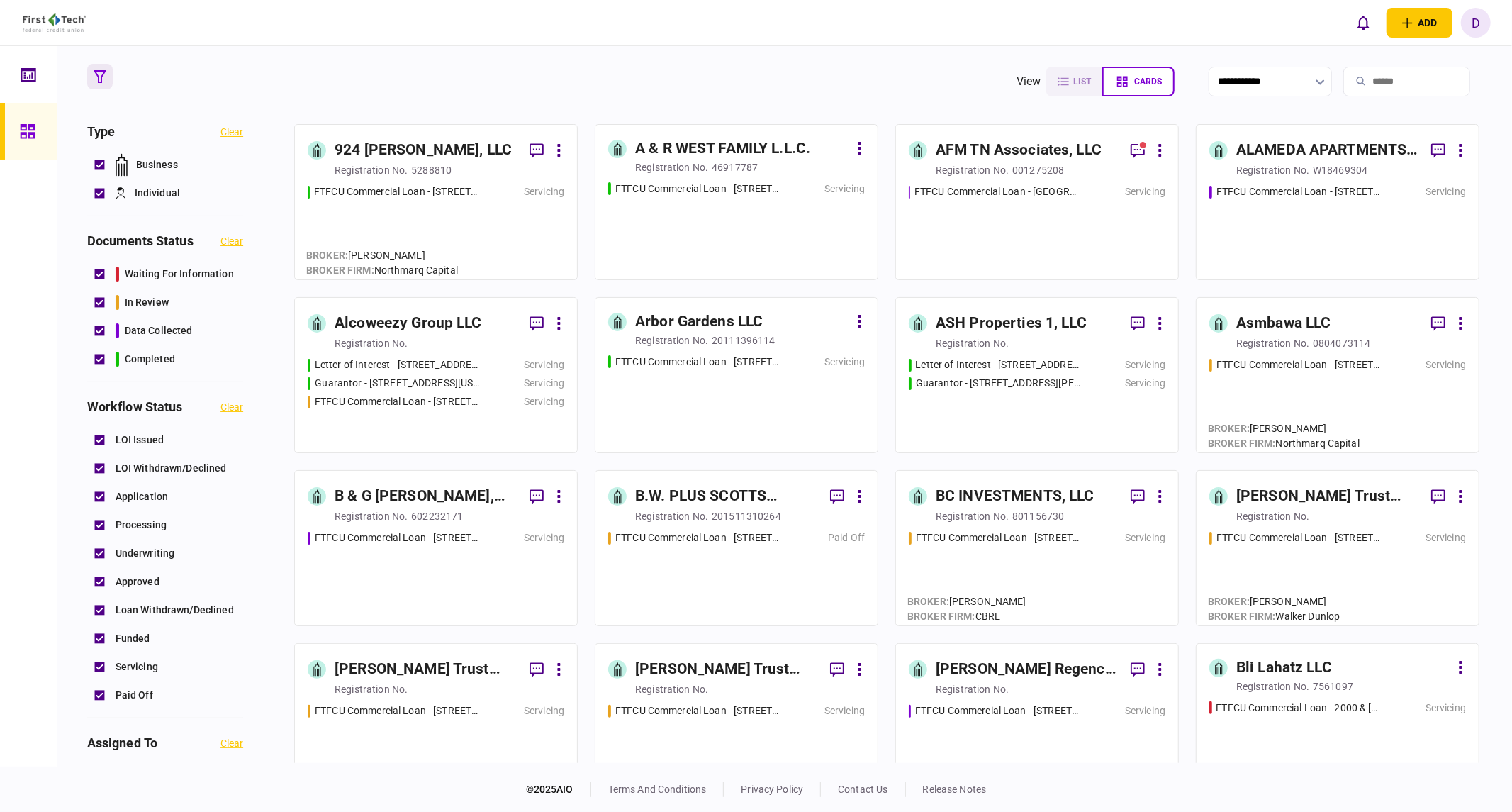
click at [440, 169] on div "5288810" at bounding box center [431, 170] width 41 height 14
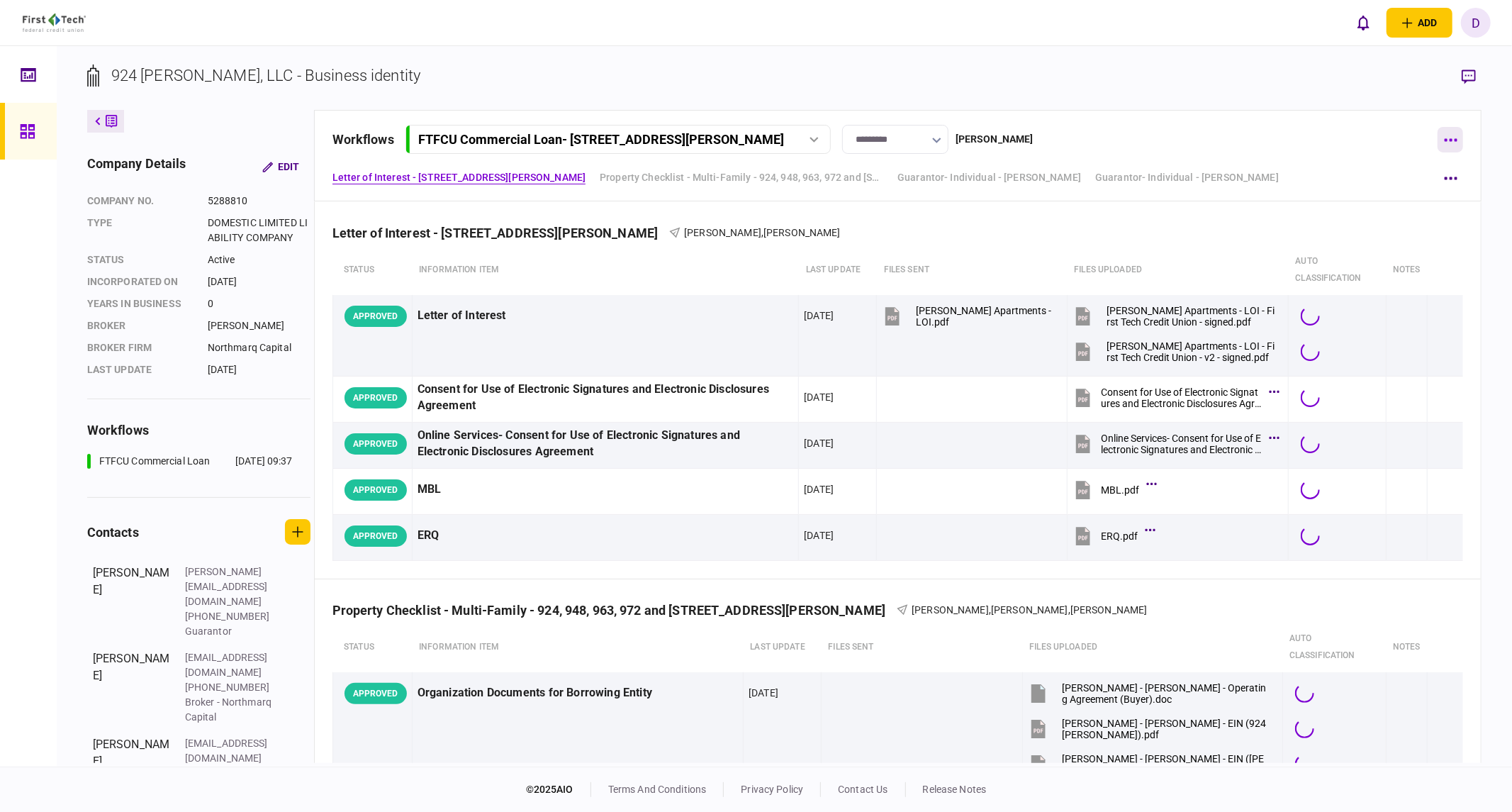
click at [1194, 137] on button "button" at bounding box center [1450, 139] width 26 height 26
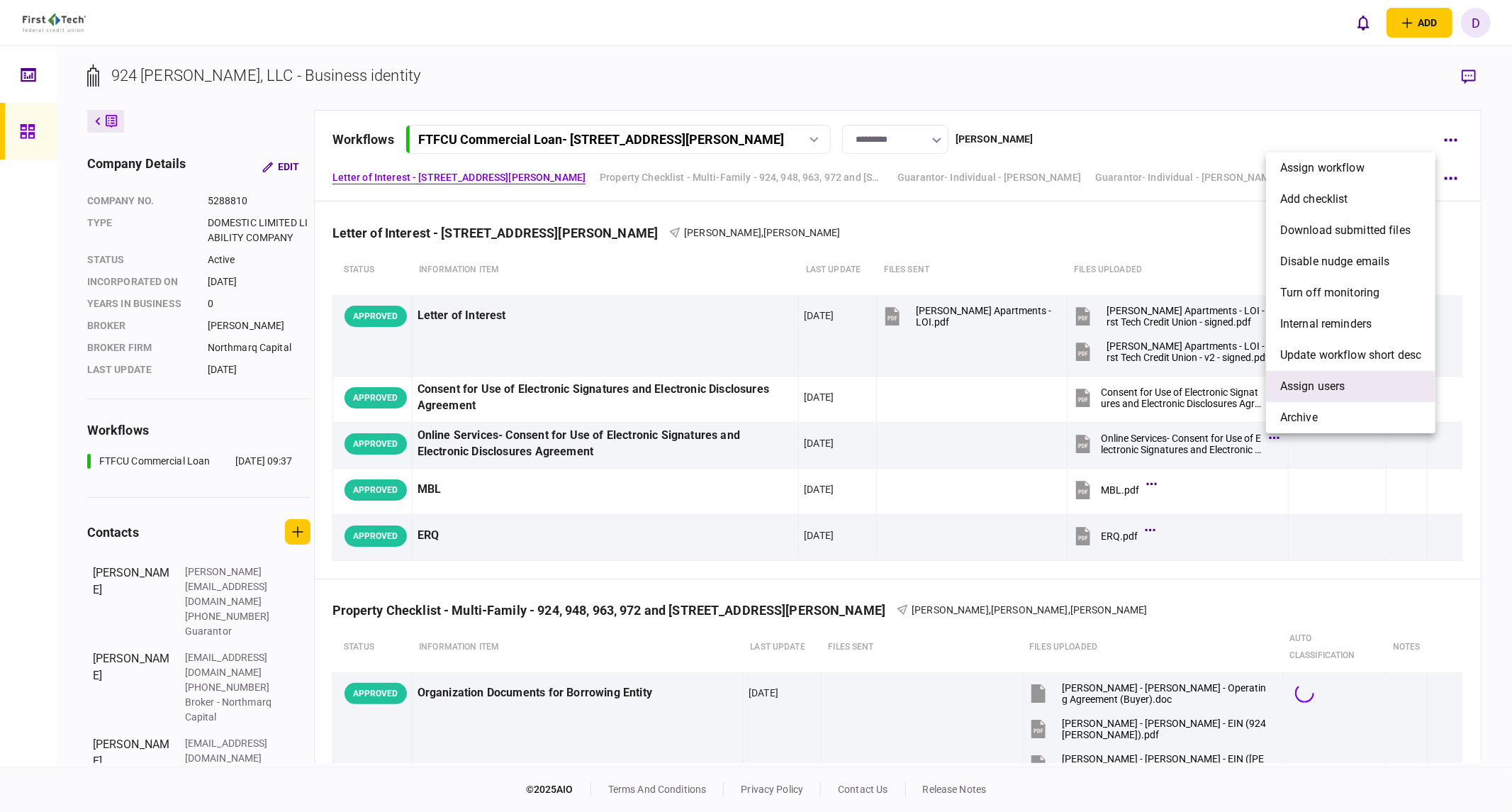
click at [1194, 395] on li "Assign users" at bounding box center [1351, 387] width 169 height 31
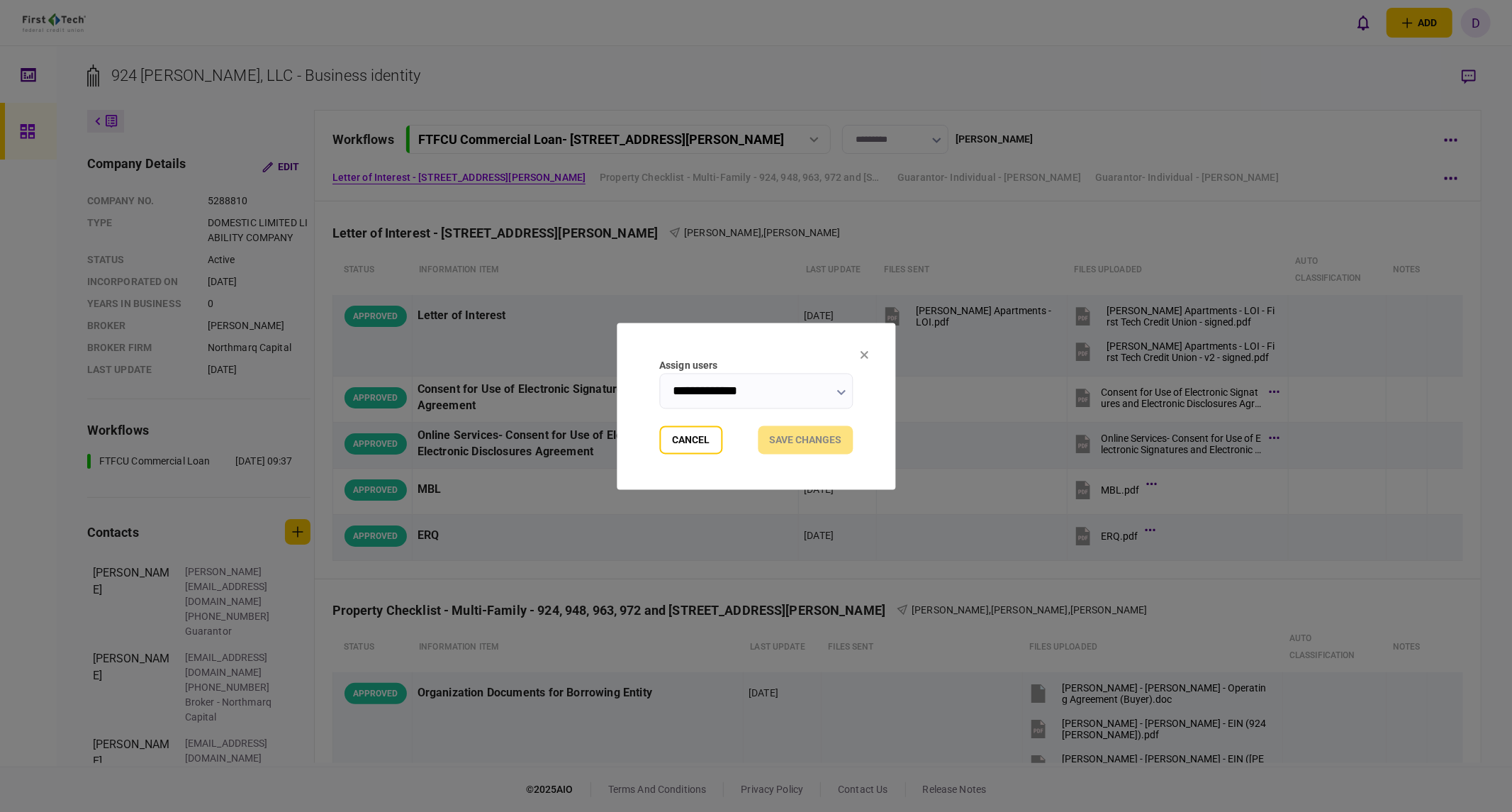
click at [832, 388] on input "**********" at bounding box center [755, 390] width 193 height 35
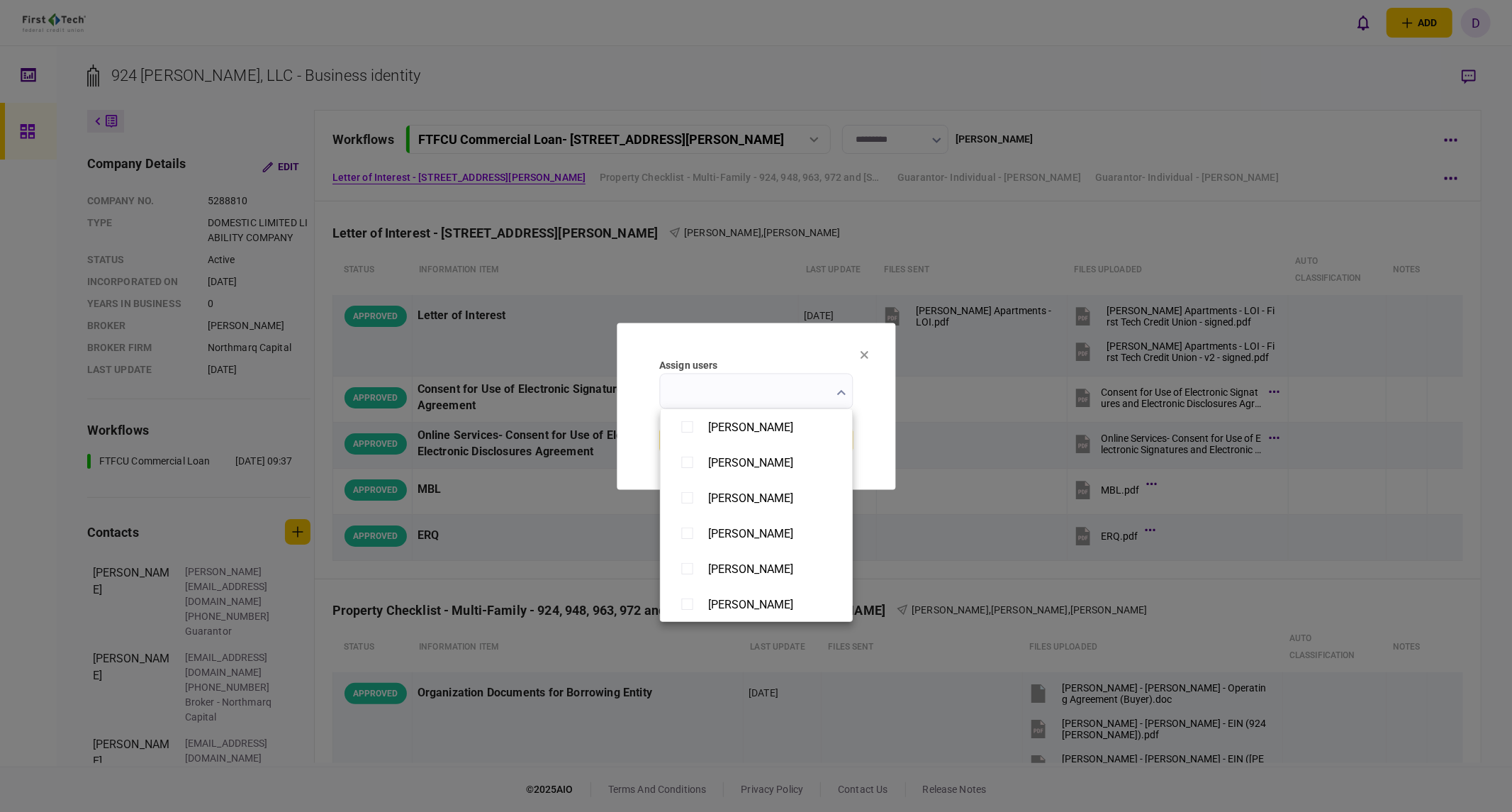
scroll to position [1101, 0]
type input "**********"
click at [855, 400] on div at bounding box center [756, 406] width 1512 height 812
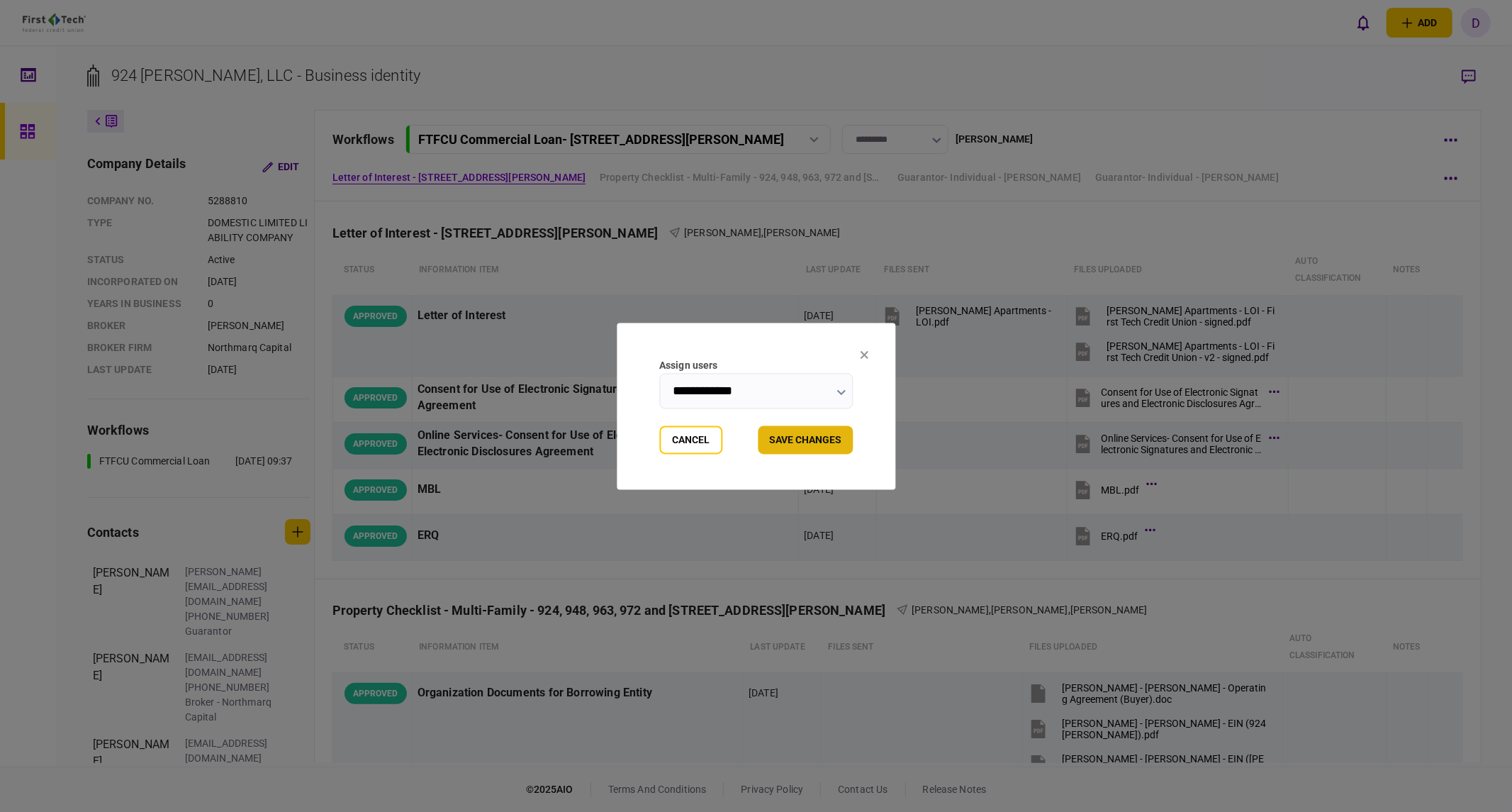
click at [826, 438] on button "Save changes" at bounding box center [805, 439] width 95 height 28
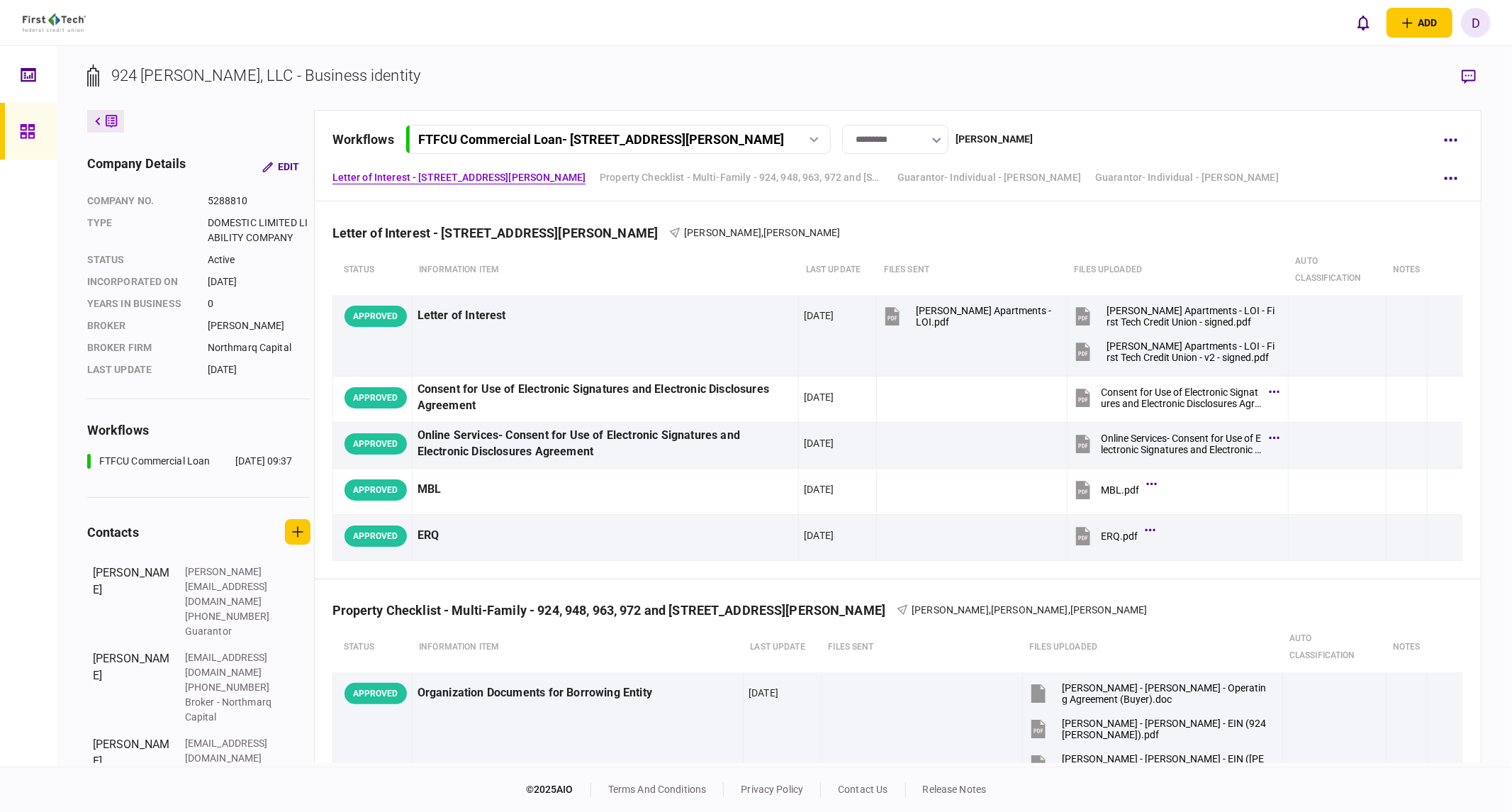
click at [823, 138] on div at bounding box center [814, 139] width 21 height 5
drag, startPoint x: 893, startPoint y: 81, endPoint x: 1053, endPoint y: 7, distance: 176.3
click at [894, 78] on section "924 [PERSON_NAME], LLC - Business identity" at bounding box center [784, 87] width 1395 height 46
click at [1177, 128] on div "workflows FTFCU Commercial Loan - 924 Gordon Smith Boulevard FTFCU Commercial L…" at bounding box center [882, 139] width 1099 height 29
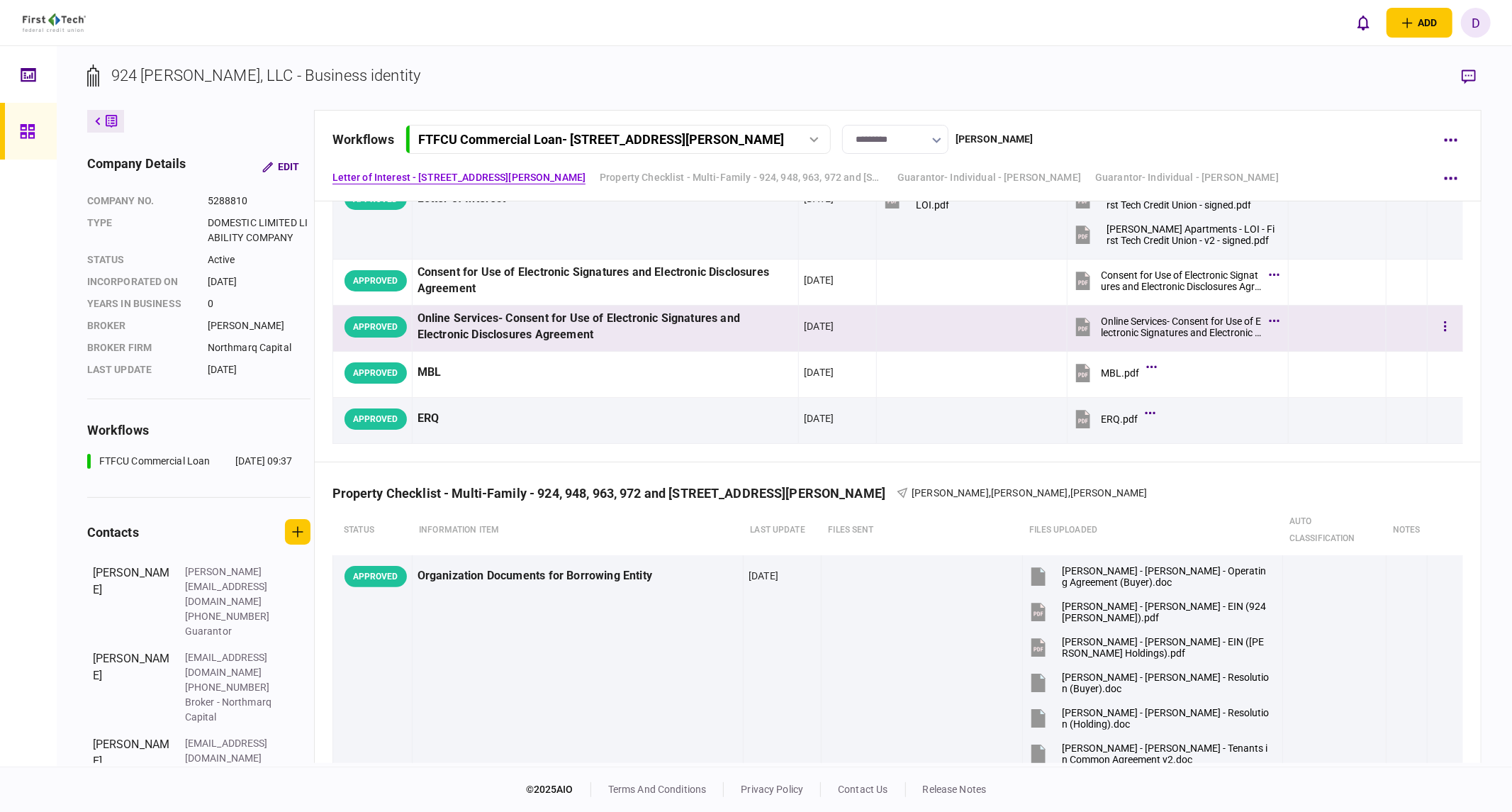
scroll to position [0, 0]
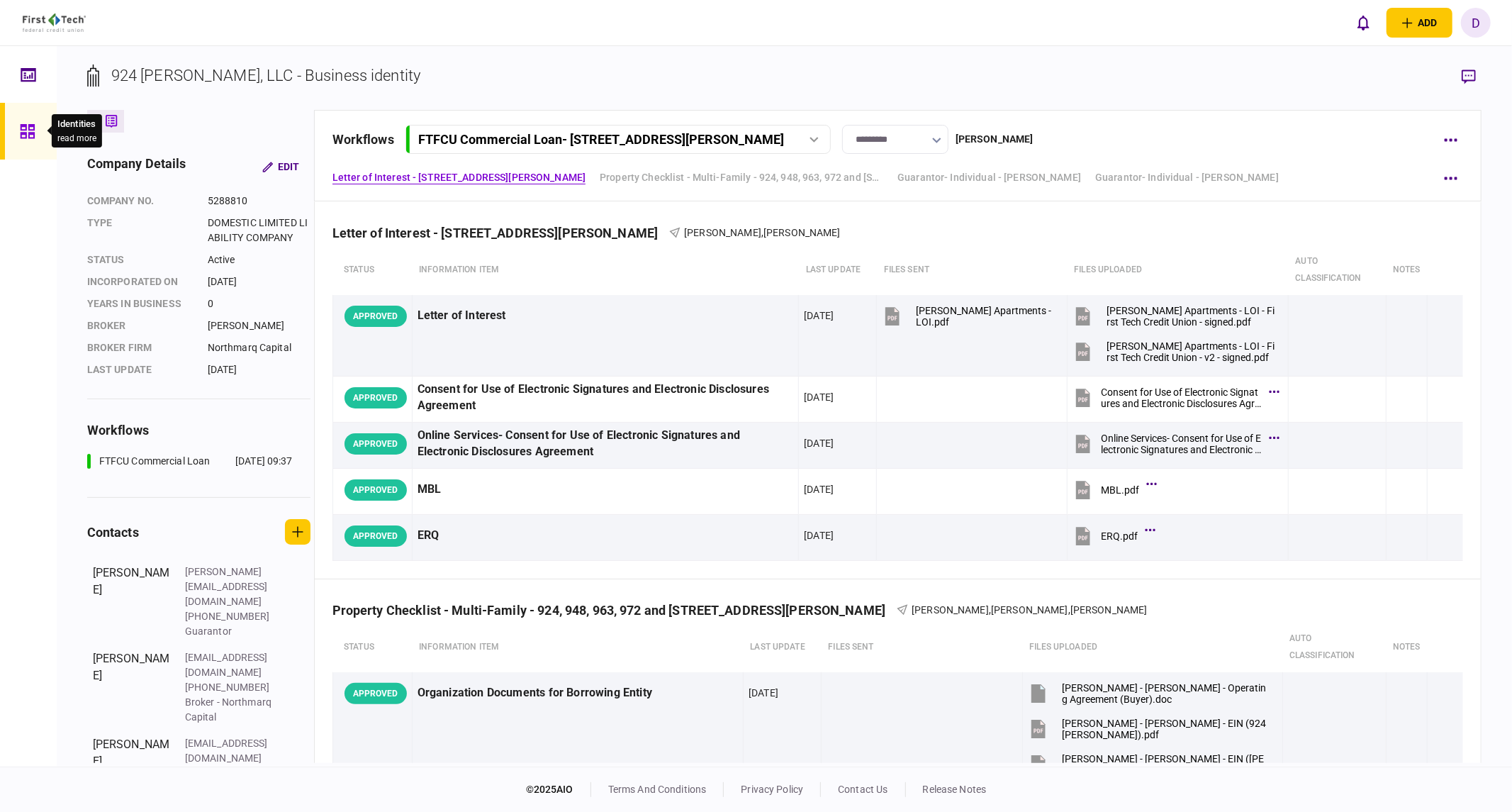
click at [21, 129] on icon at bounding box center [27, 132] width 14 height 14
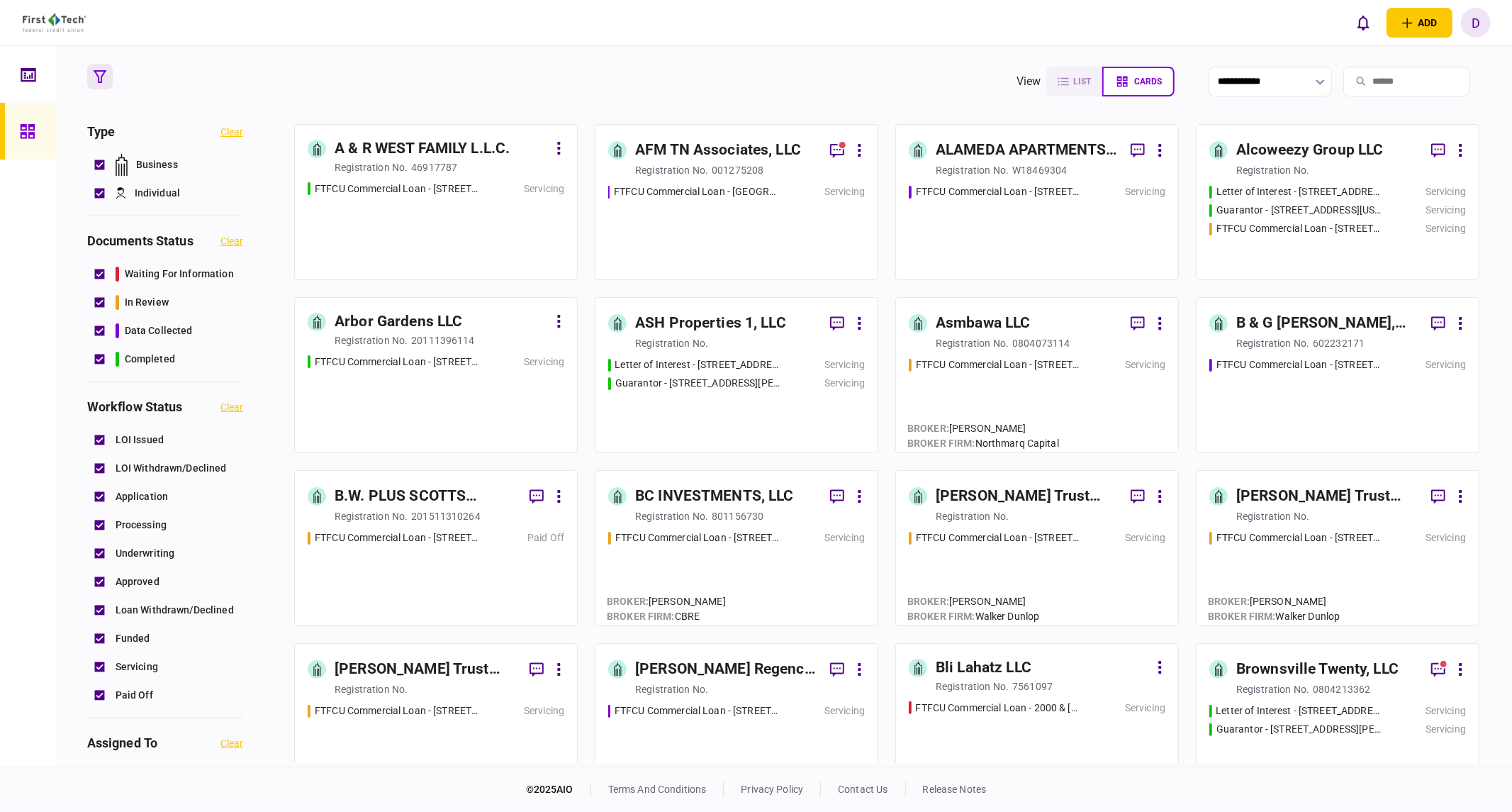
click at [427, 162] on div "46917787" at bounding box center [434, 168] width 46 height 14
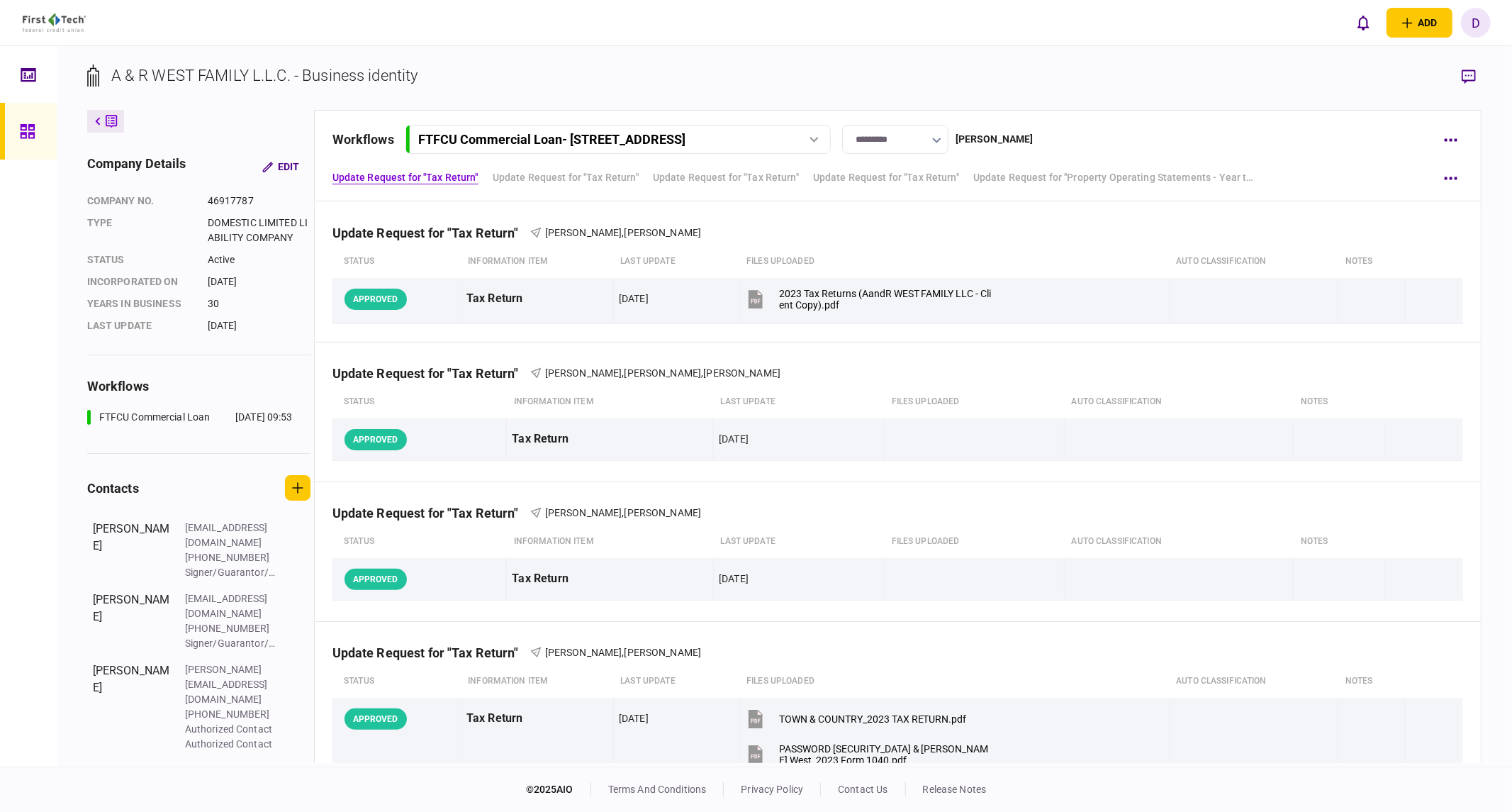
click at [1474, 145] on div "workflows FTFCU Commercial Loan - 1250 W Poplar Avenue Collierville TN FTFCU Co…" at bounding box center [898, 155] width 1168 height 92
click at [1449, 143] on button "button" at bounding box center [1450, 139] width 26 height 26
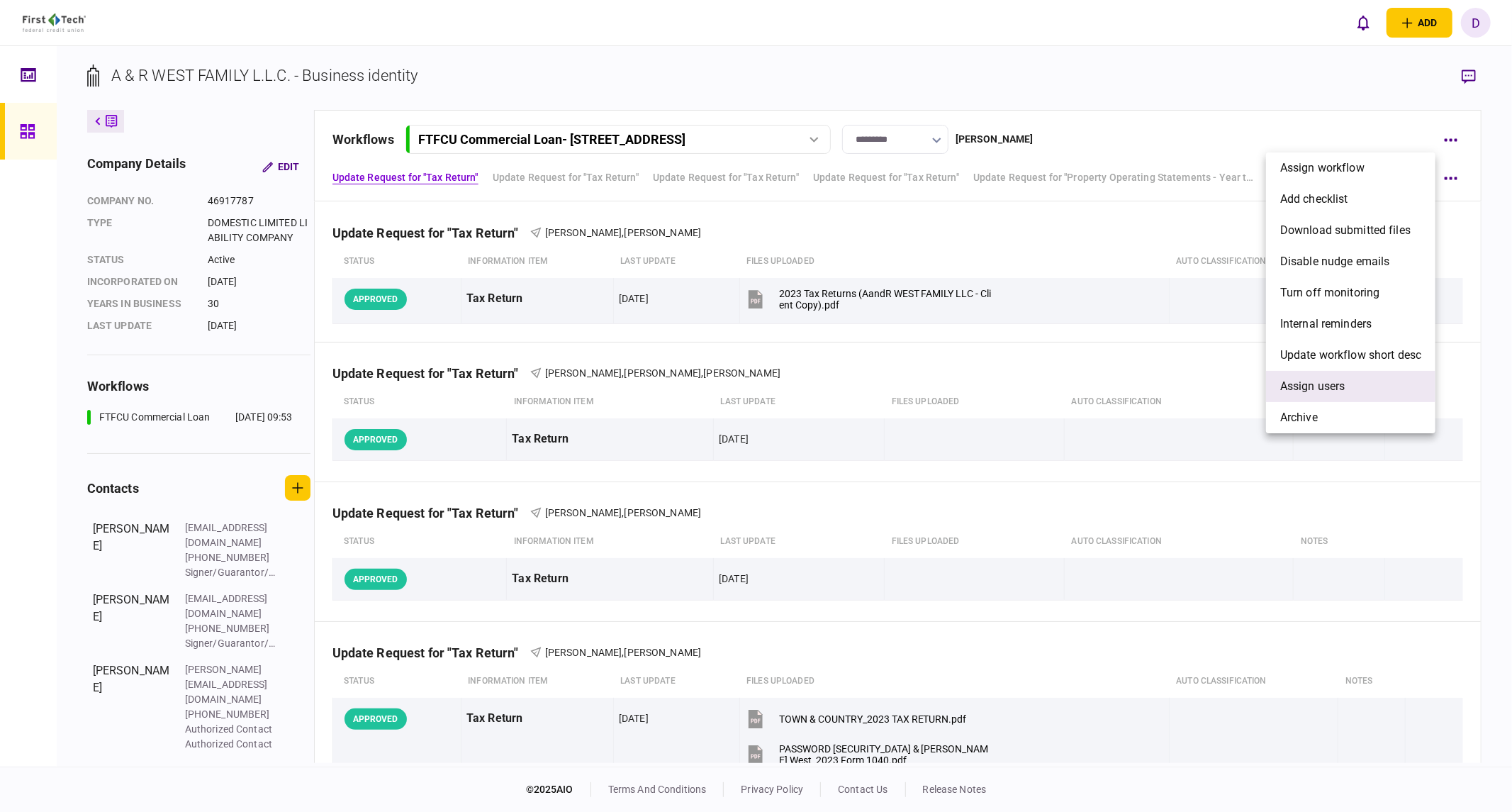
click at [1343, 384] on span "Assign users" at bounding box center [1312, 387] width 65 height 17
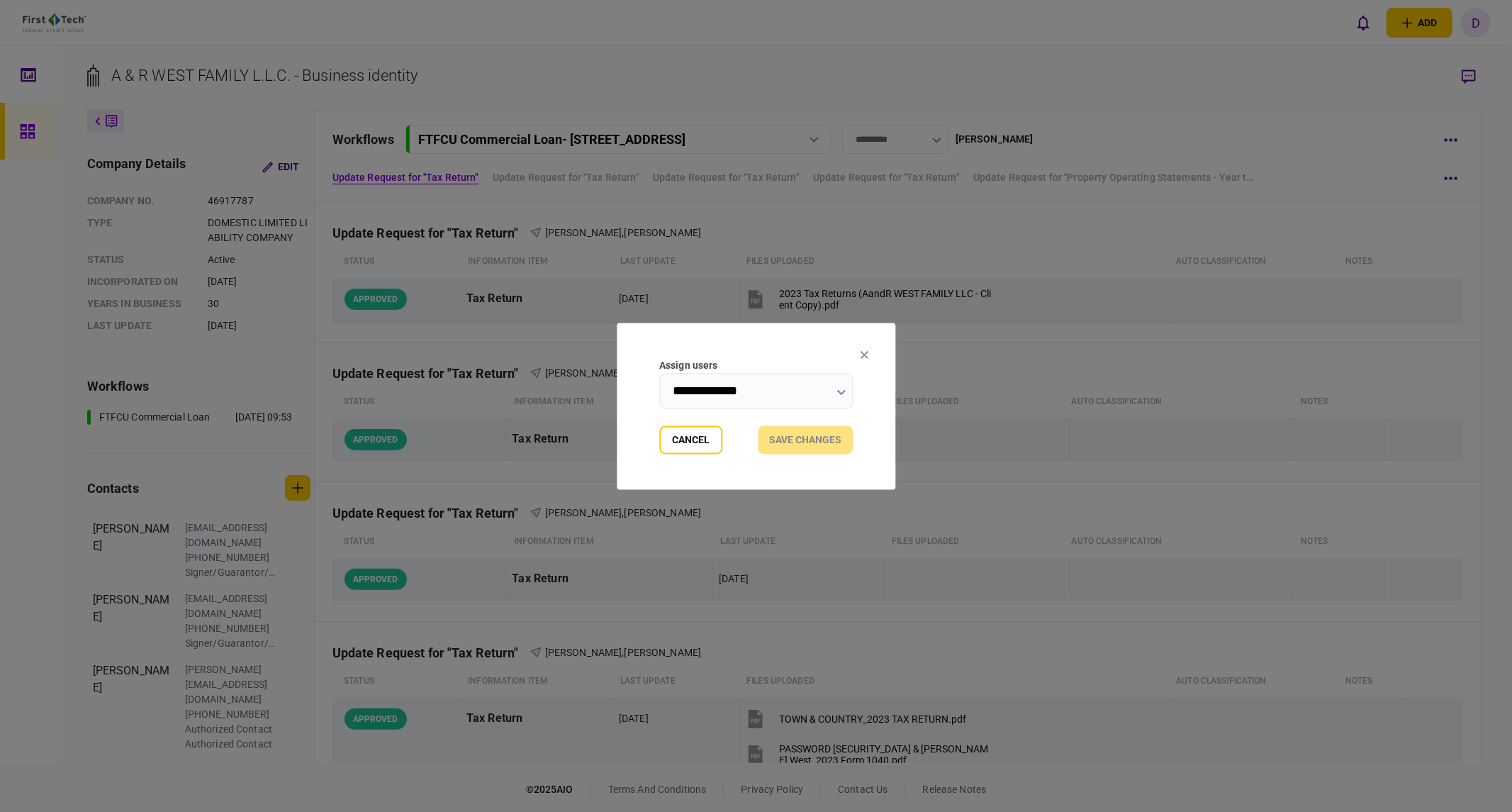
click at [781, 391] on input "**********" at bounding box center [755, 390] width 193 height 35
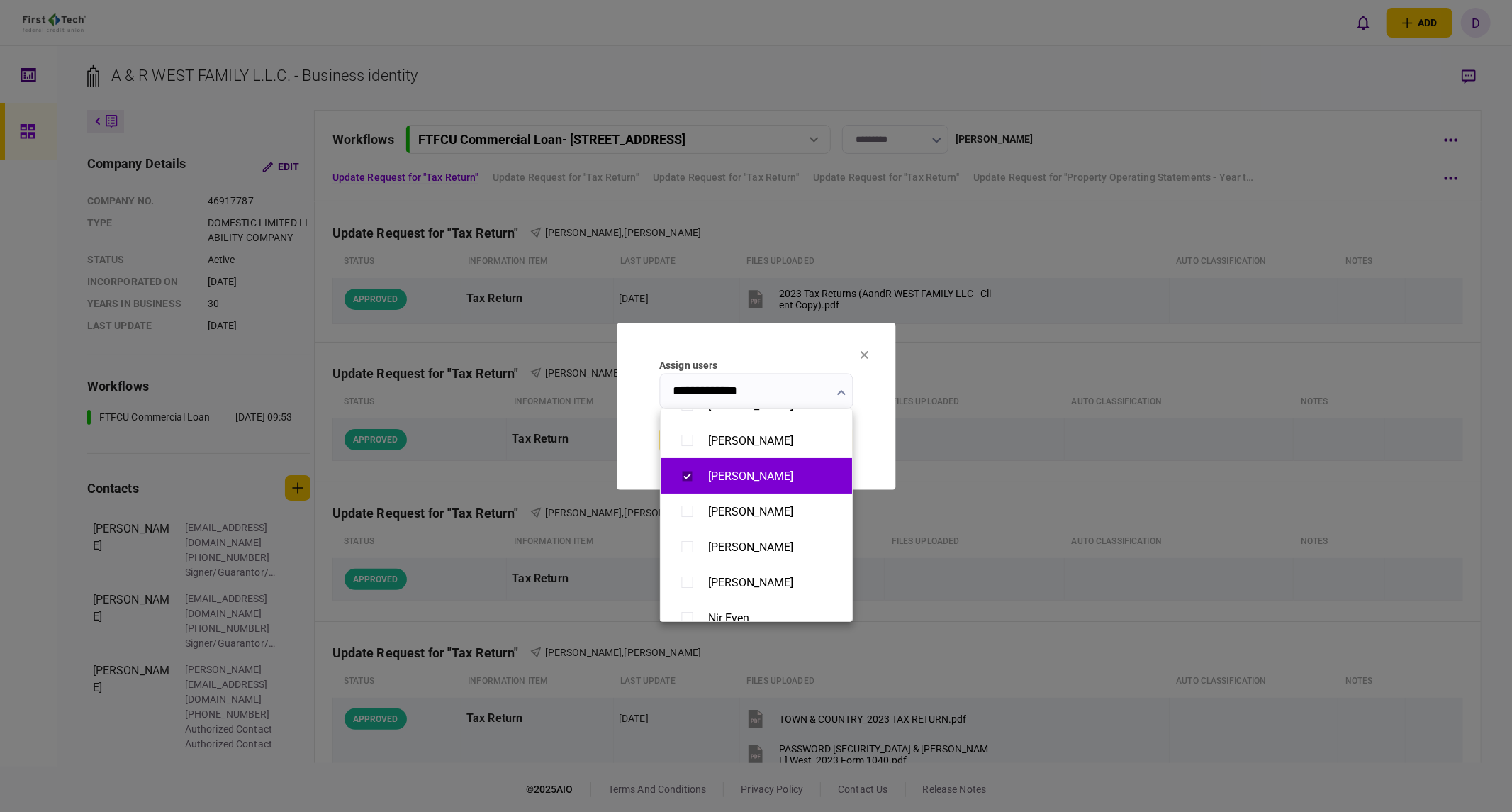
scroll to position [236, 0]
click at [851, 387] on div at bounding box center [756, 406] width 1512 height 812
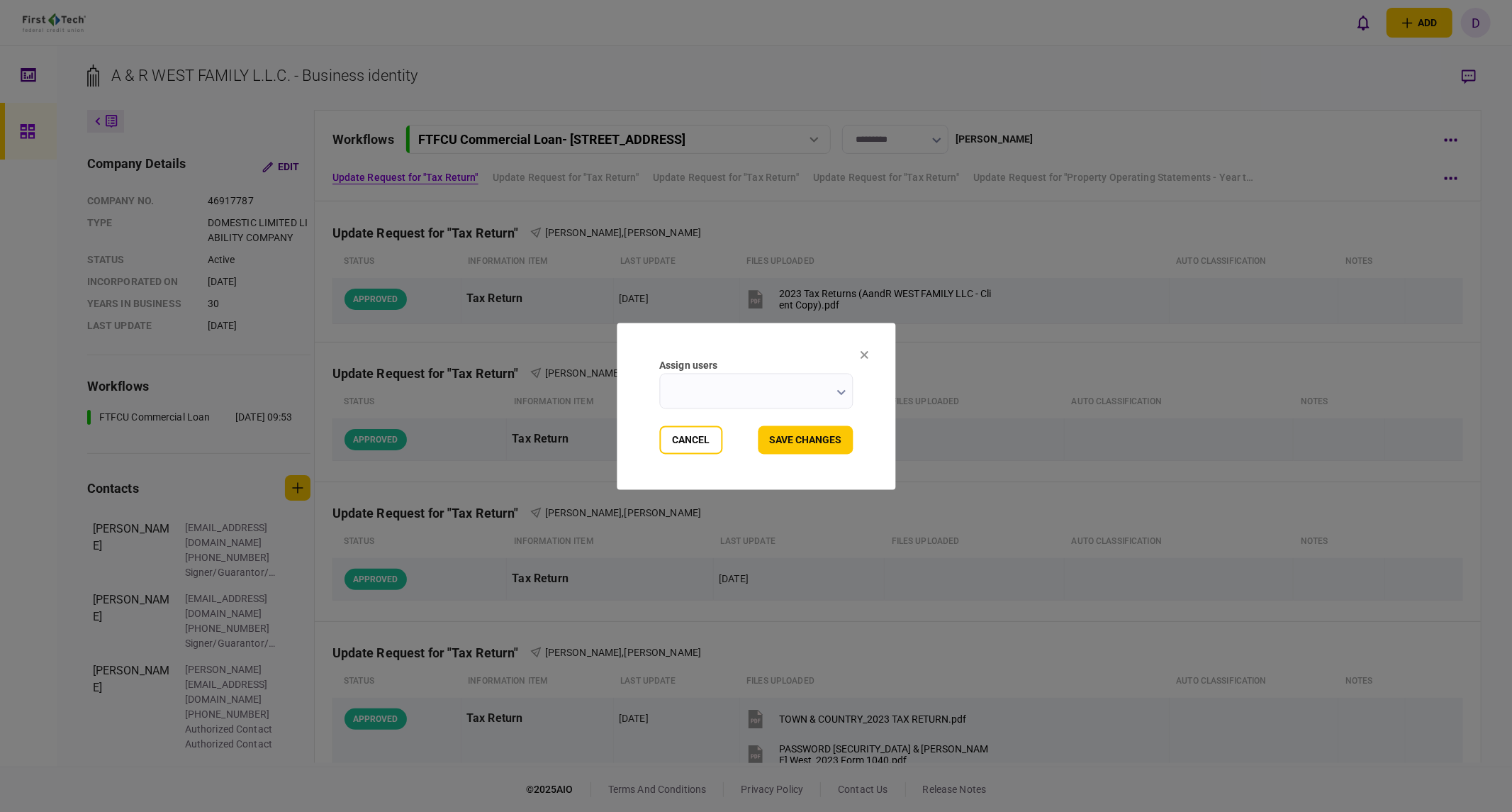
click at [844, 393] on icon "button" at bounding box center [841, 392] width 9 height 5
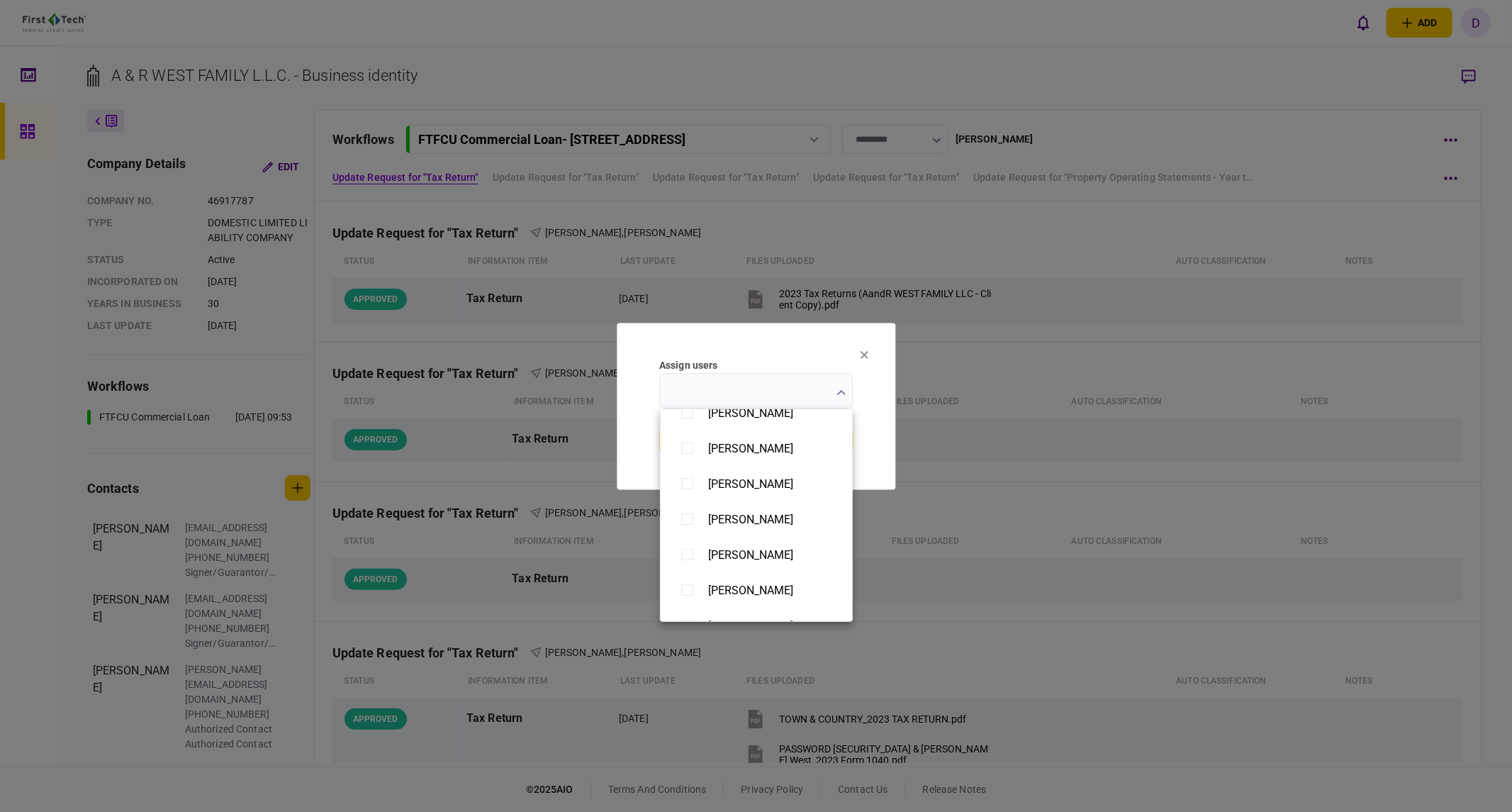
scroll to position [1101, 0]
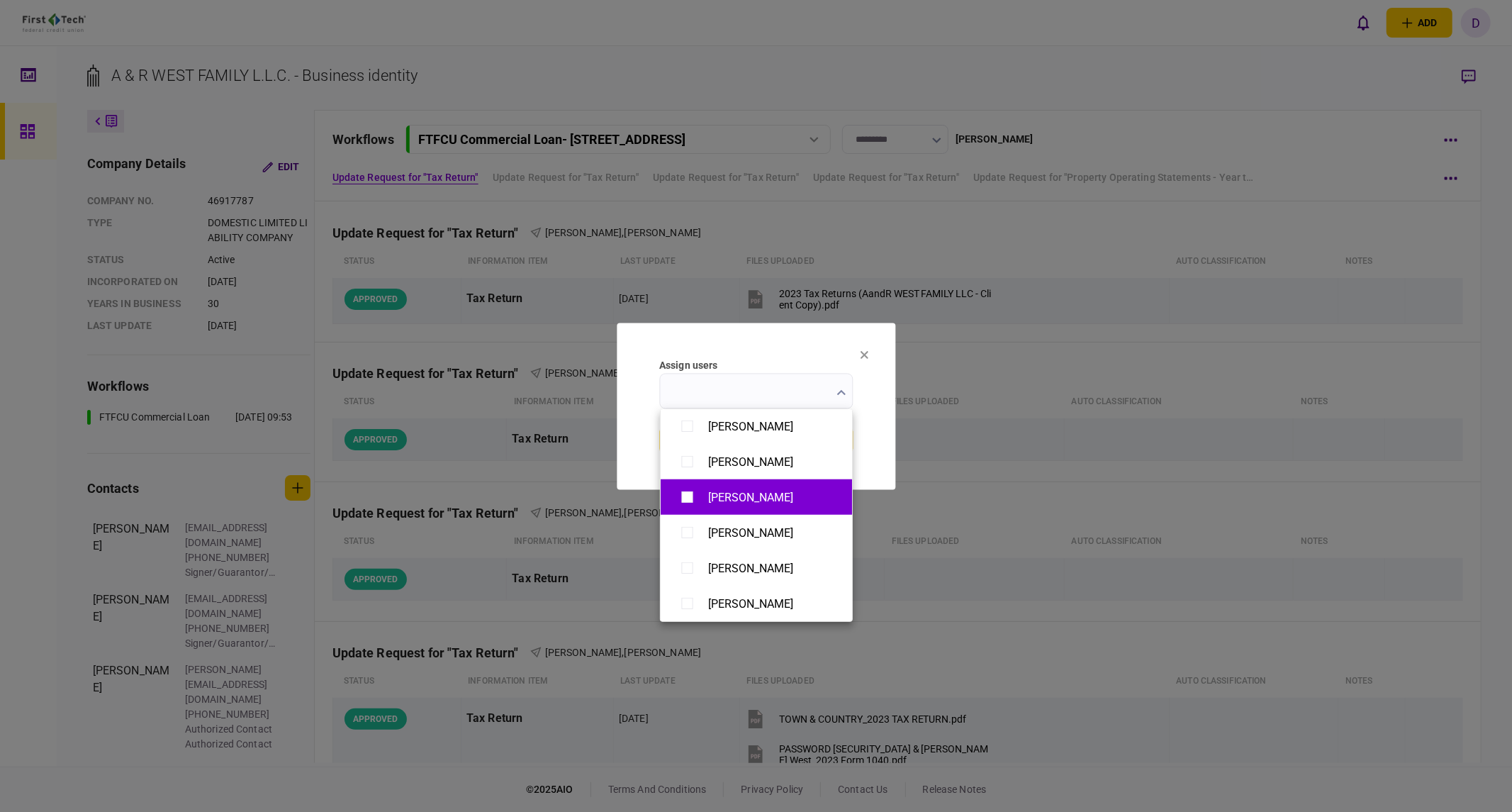
click at [766, 495] on div "[PERSON_NAME]" at bounding box center [751, 497] width 85 height 13
type input "**********"
drag, startPoint x: 872, startPoint y: 433, endPoint x: 853, endPoint y: 437, distance: 19.4
click at [873, 432] on div at bounding box center [756, 406] width 1512 height 812
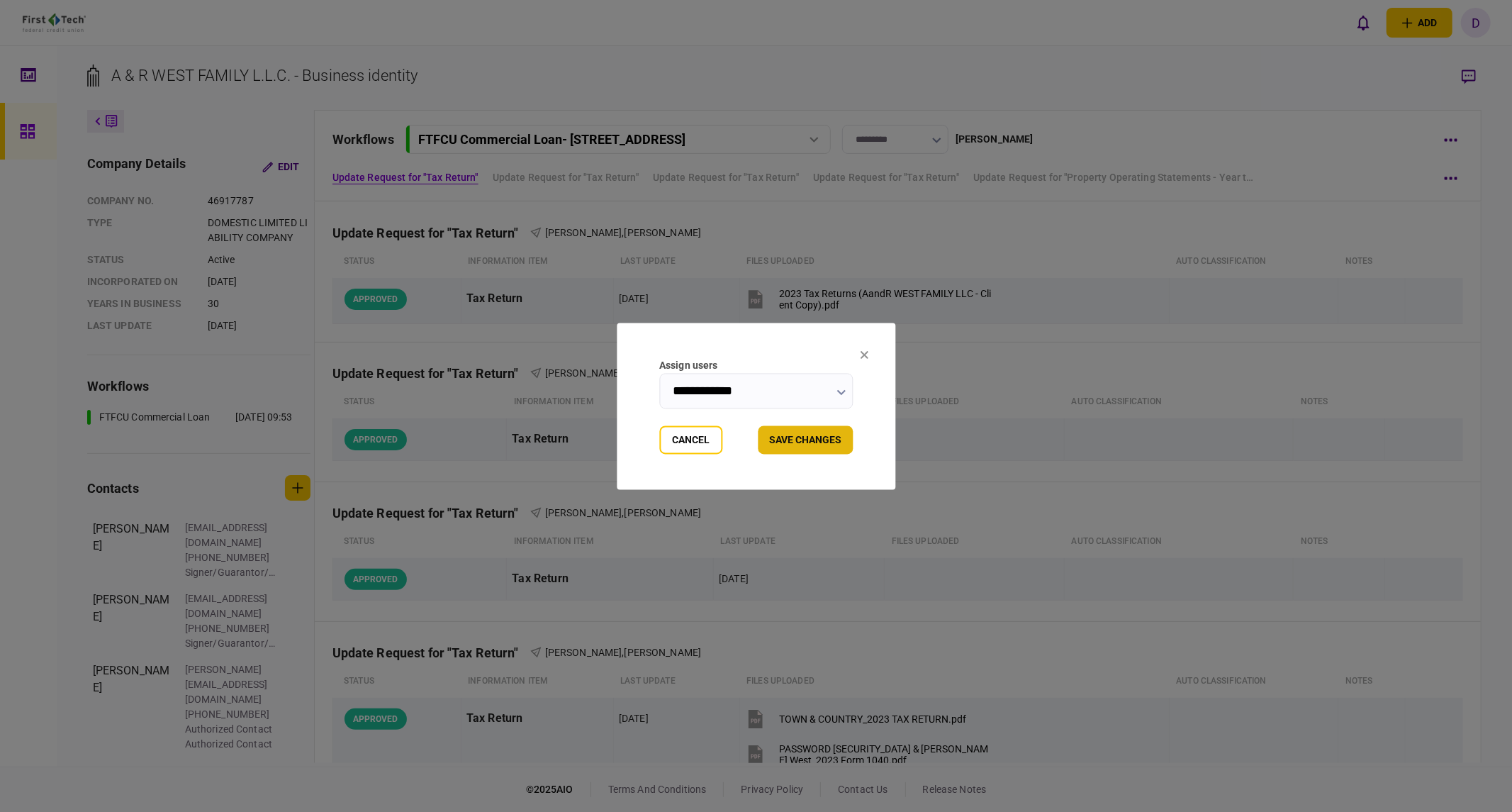
click at [790, 442] on button "Save changes" at bounding box center [805, 439] width 95 height 28
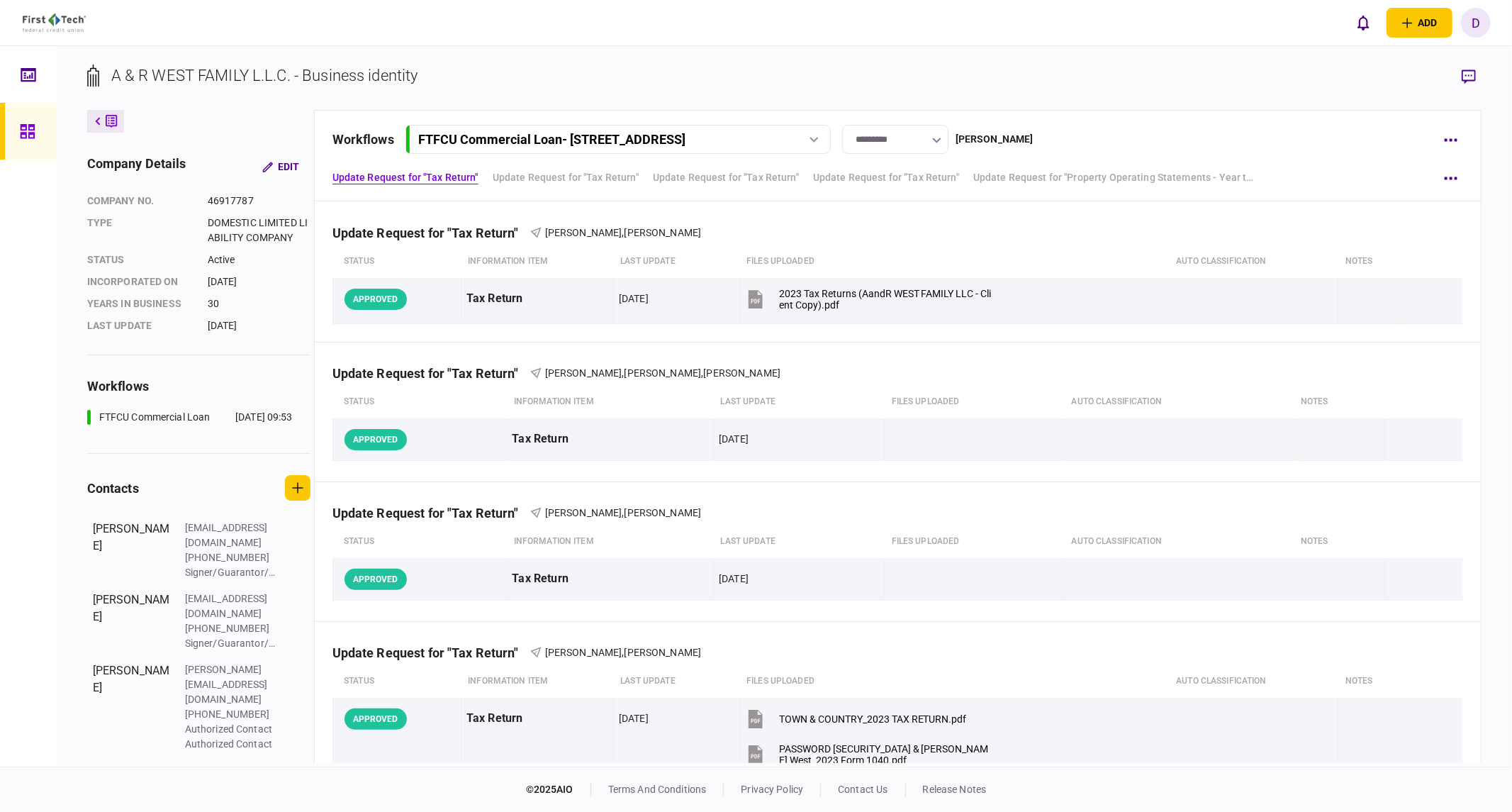
click at [39, 132] on div at bounding box center [31, 131] width 23 height 56
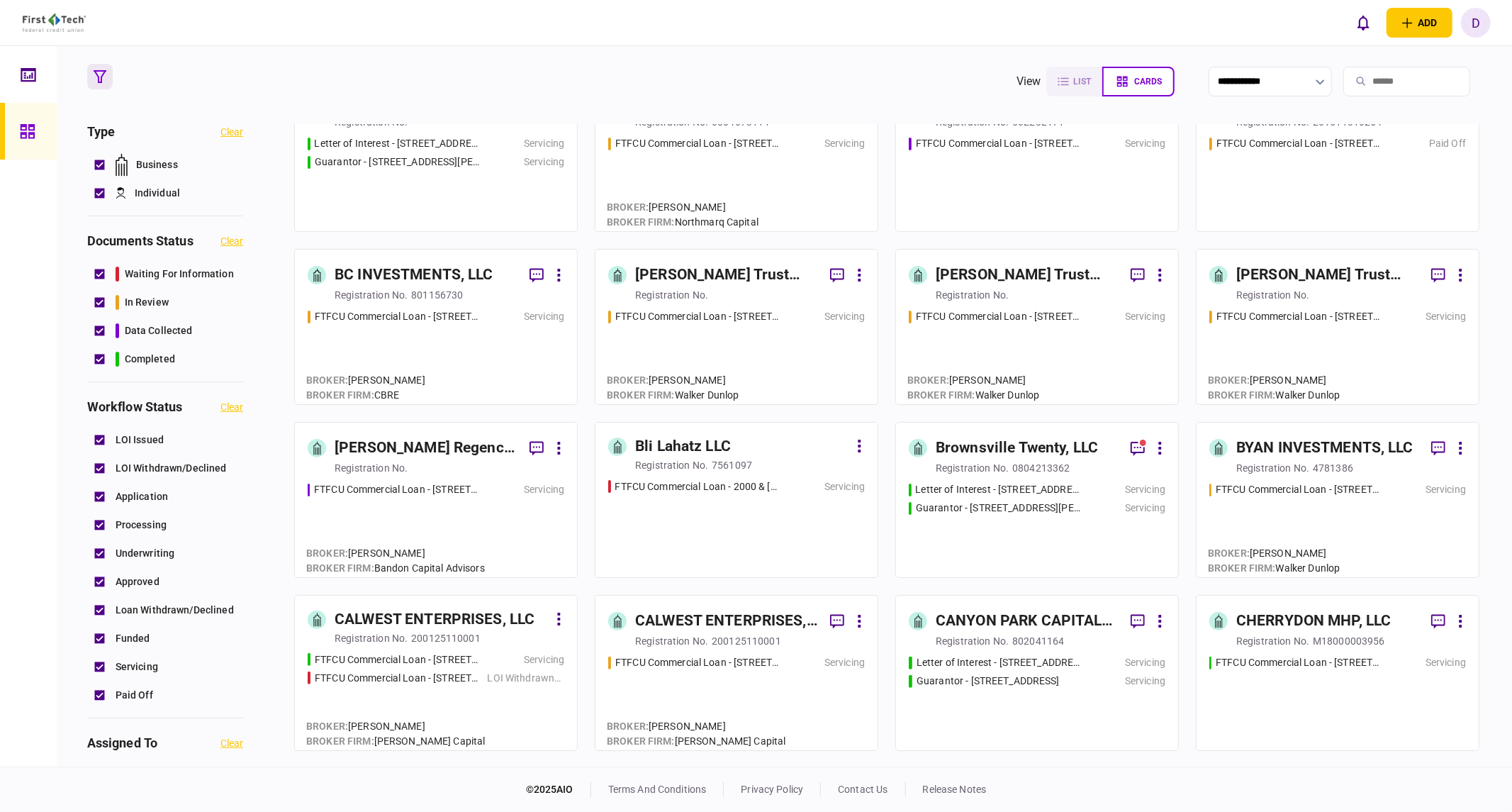
scroll to position [171, 0]
